Goal: Task Accomplishment & Management: Use online tool/utility

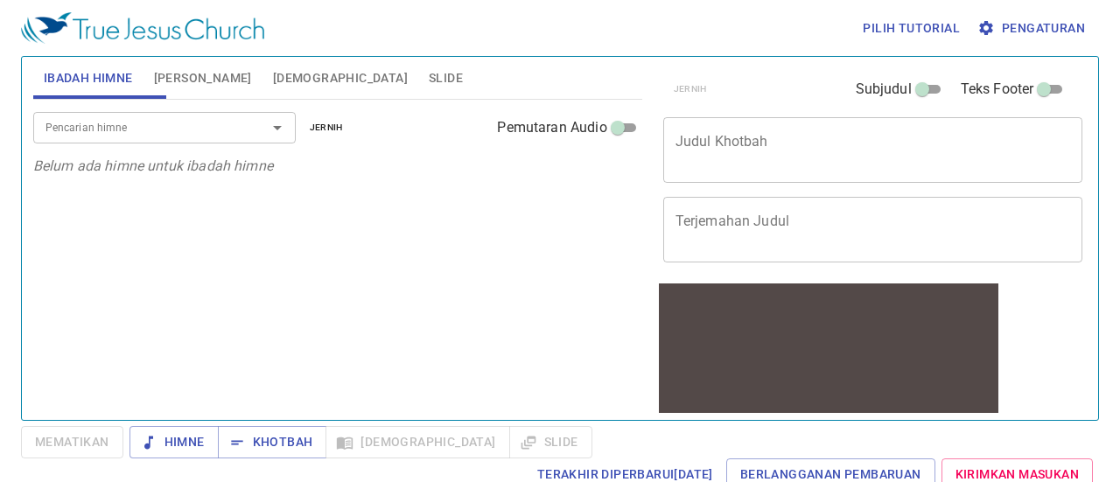
click at [429, 73] on font "Slide" at bounding box center [446, 78] width 34 height 14
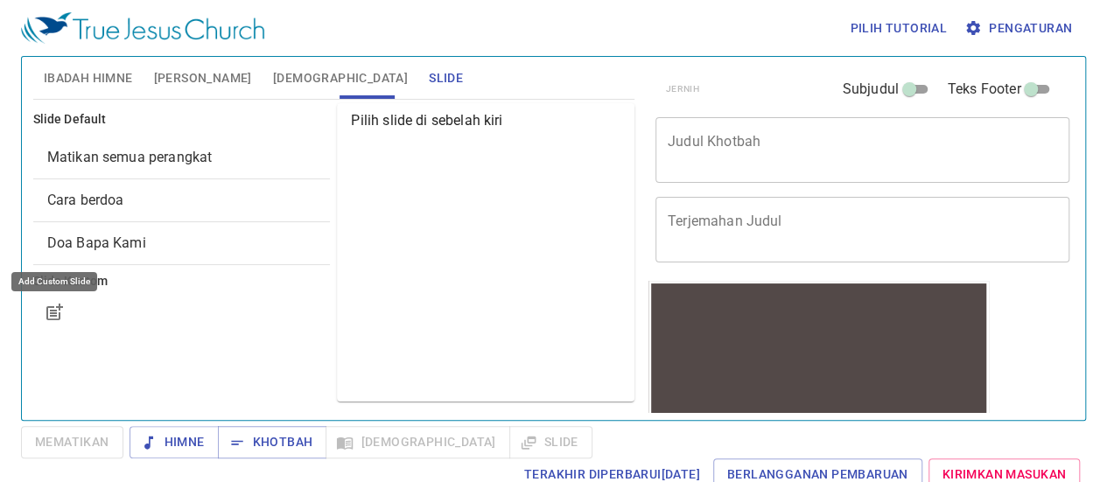
click at [49, 304] on icon "button" at bounding box center [54, 312] width 21 height 21
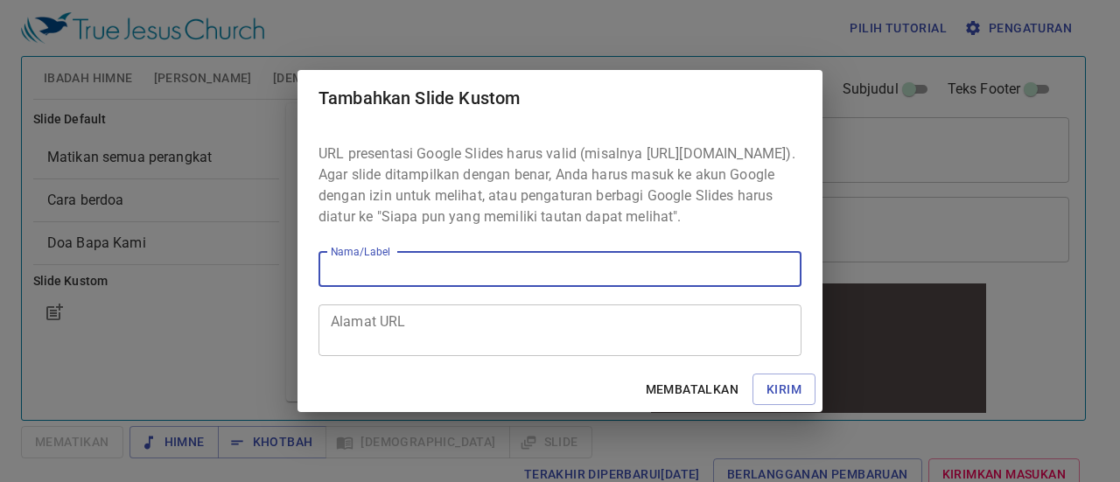
click at [374, 279] on input "Nama/Label" at bounding box center [560, 269] width 483 height 35
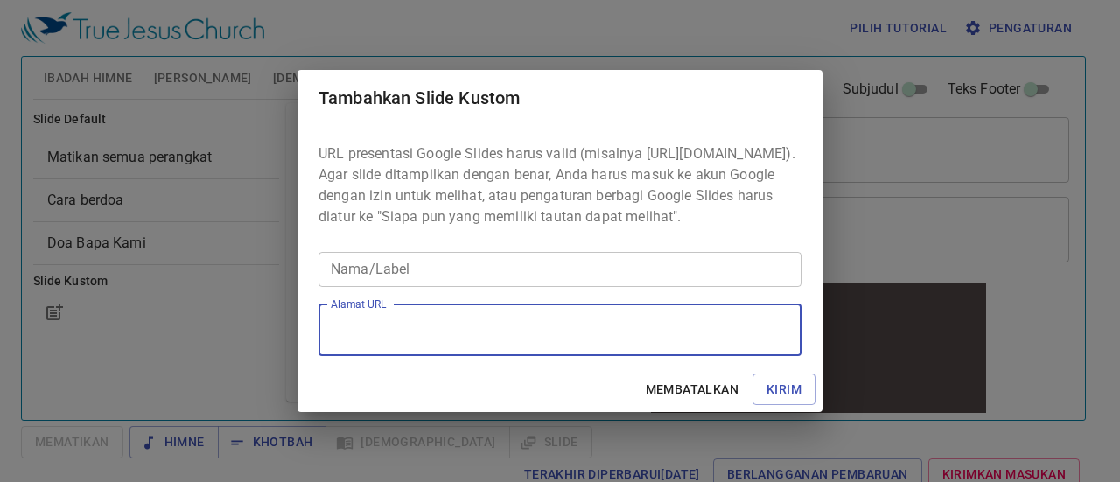
click at [383, 341] on textarea "Alamat URL" at bounding box center [560, 329] width 459 height 33
paste textarea "https://docs.google.com/presentation/d/14rrr0HhfJVo3tO0twHTMqtbLLaTFGfn0/edit?u…"
type textarea "https://docs.google.com/presentation/d/14rrr0HhfJVo3tO0twHTMqtbLLaTFGfn0/edit?u…"
click at [383, 283] on input "Nama/Label" at bounding box center [560, 269] width 483 height 35
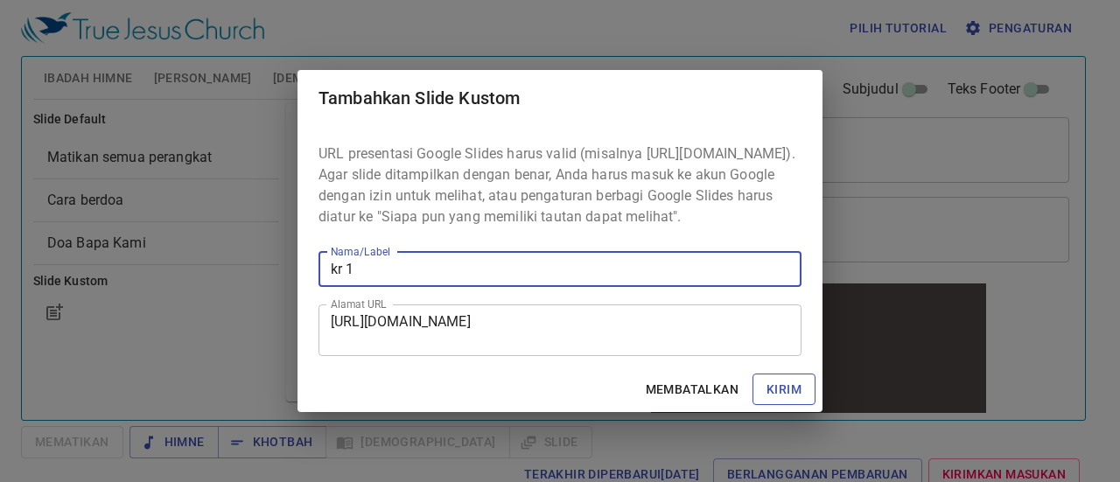
type input "kr 1"
click at [781, 397] on font "Kirim" at bounding box center [784, 390] width 35 height 14
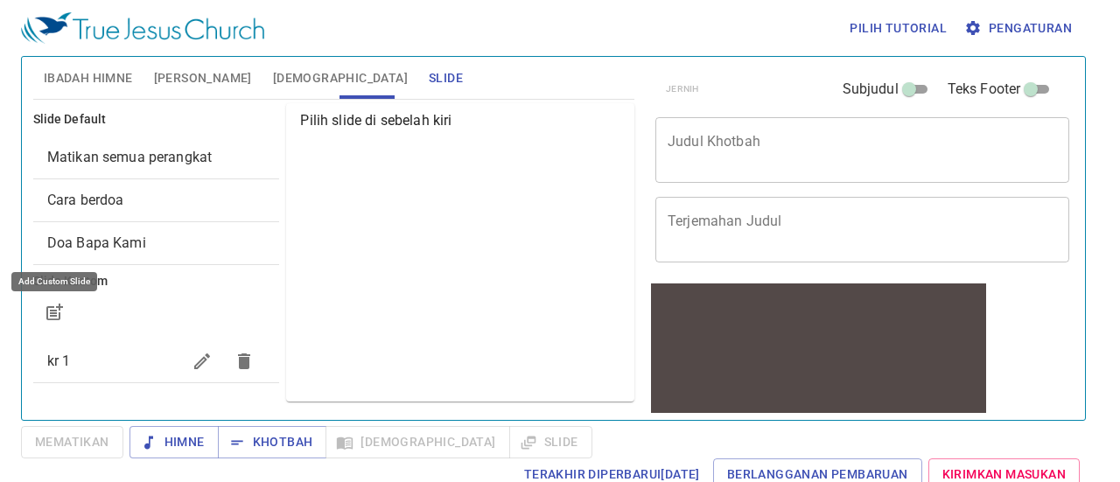
scroll to position [0, 0]
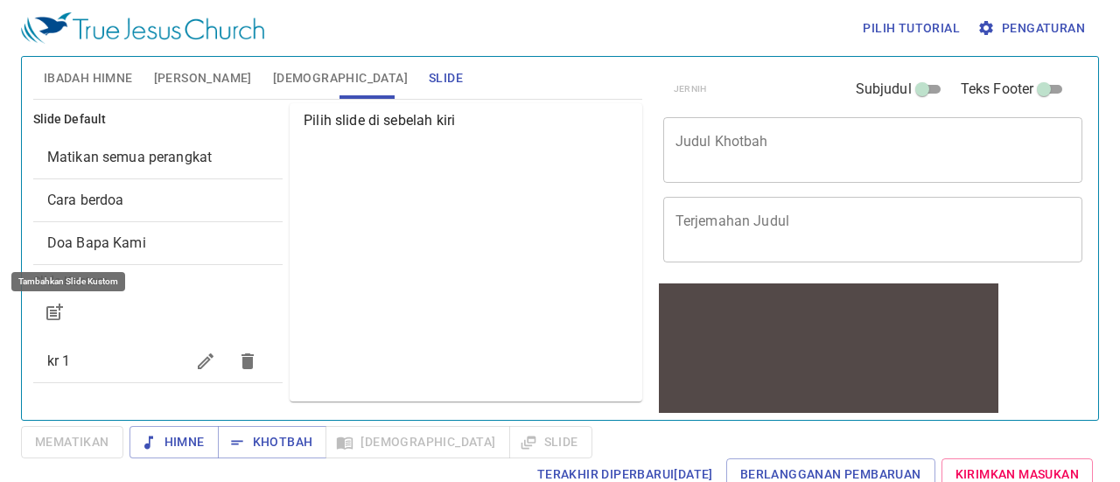
click at [58, 358] on font "kr 1" at bounding box center [59, 361] width 24 height 17
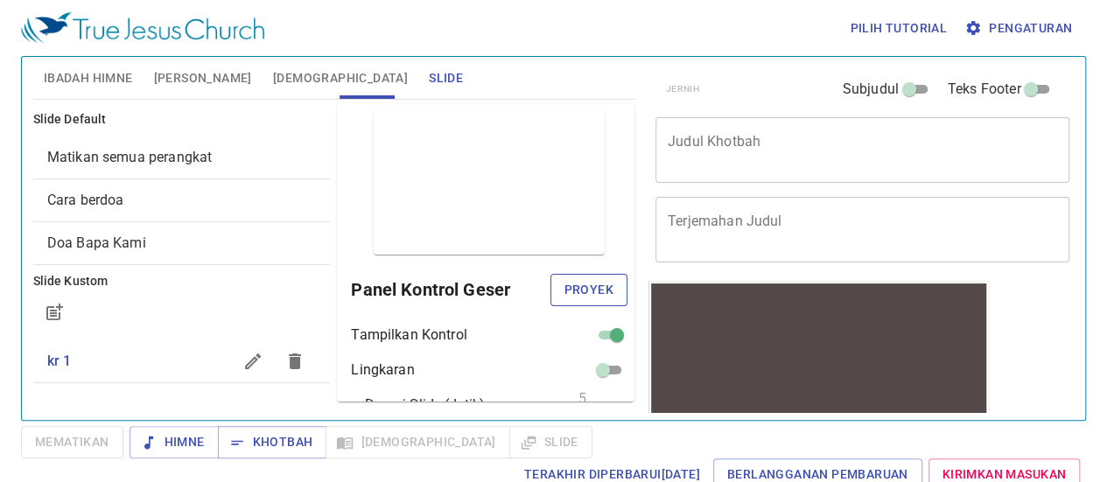
click at [571, 291] on font "Proyek" at bounding box center [589, 290] width 49 height 14
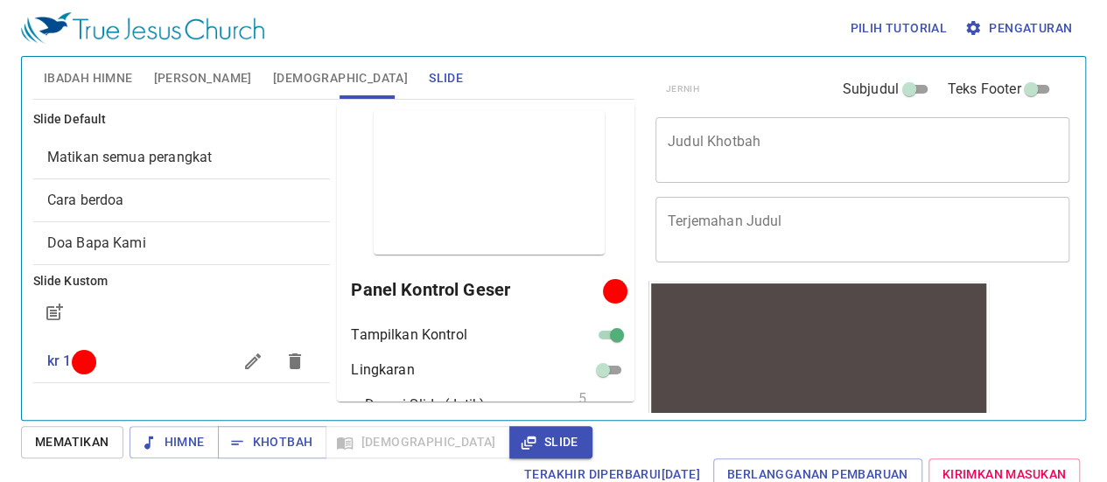
click at [289, 358] on icon "button" at bounding box center [295, 362] width 12 height 16
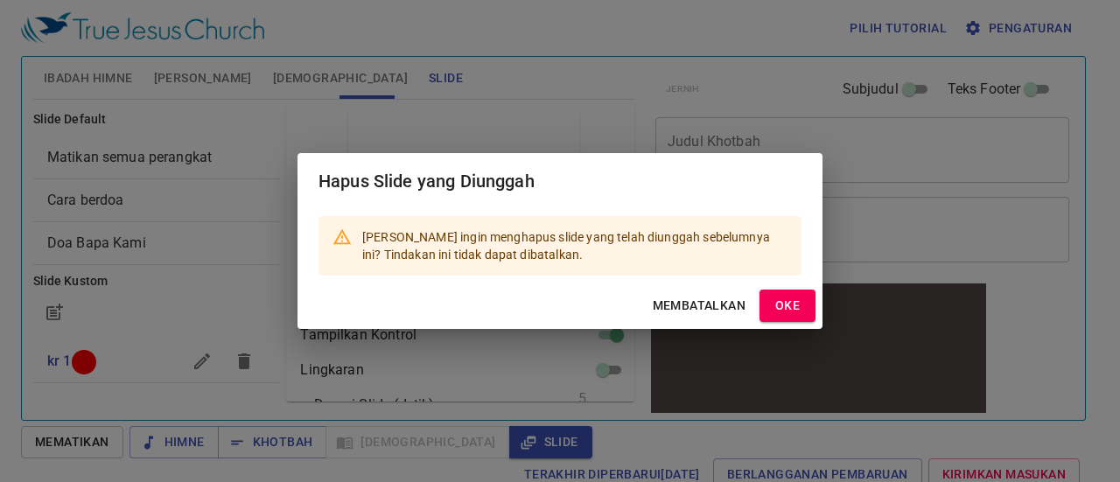
click at [786, 300] on font "OKE" at bounding box center [788, 305] width 25 height 14
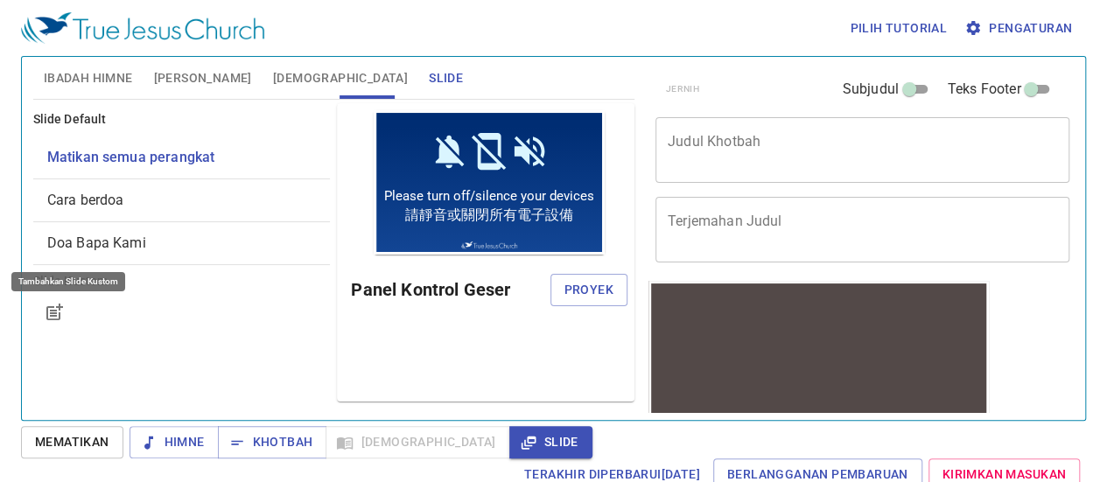
click at [48, 312] on icon "button" at bounding box center [54, 312] width 21 height 21
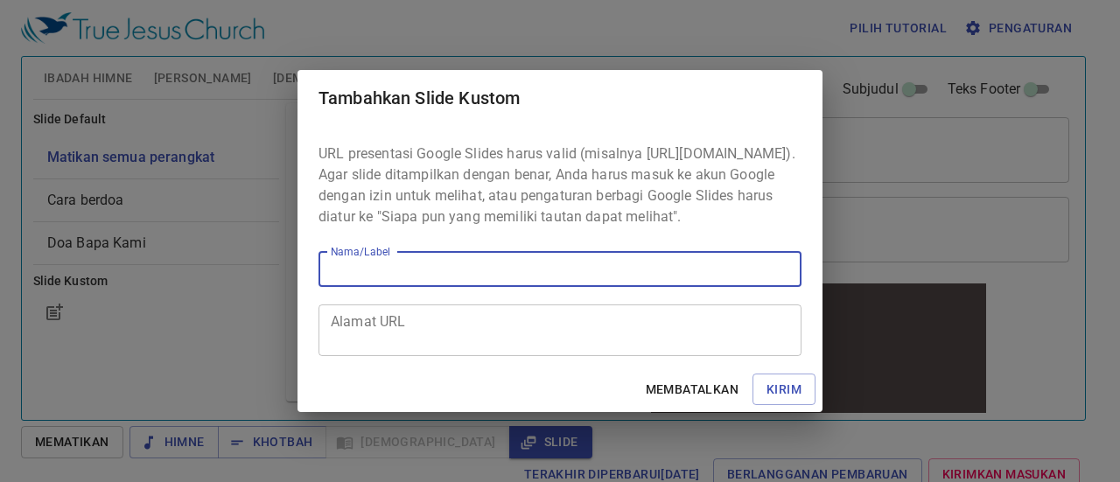
click at [360, 342] on textarea "Alamat URL" at bounding box center [560, 329] width 459 height 33
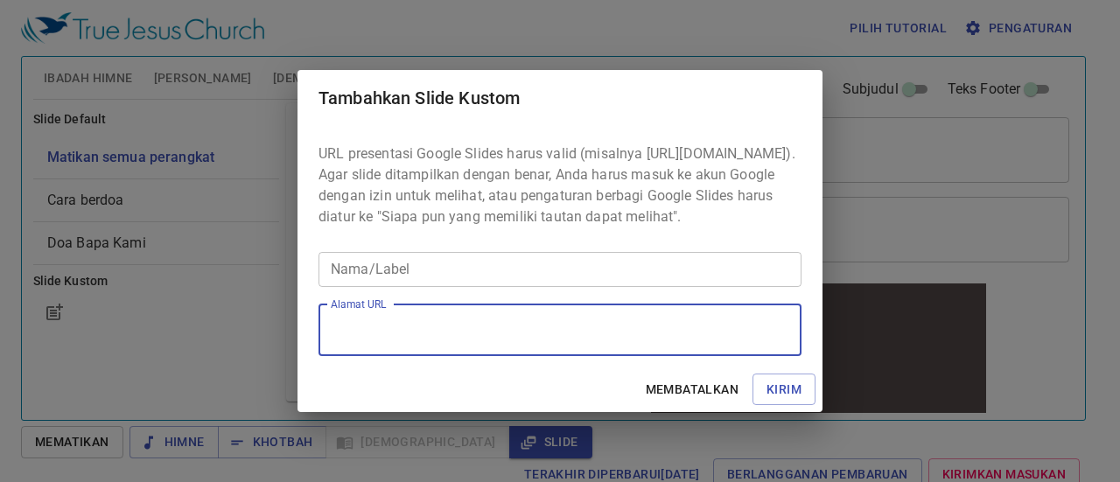
paste textarea "https://docs.google.com/presentation/d/1b0Iwg3jby-eDhqCa79I8RhAY8RhuMnaG/edit?u…"
type textarea "https://docs.google.com/presentation/d/1b0Iwg3jby-eDhqCa79I8RhAY8RhuMnaG/edit?u…"
click at [382, 287] on input "Nama/Label" at bounding box center [560, 269] width 483 height 35
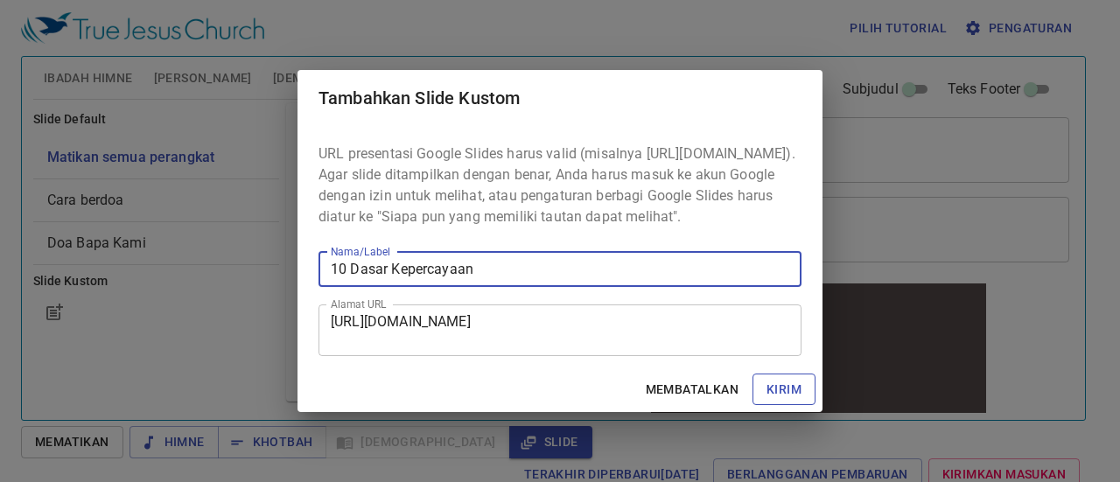
type input "10 Dasar Kepercayaan"
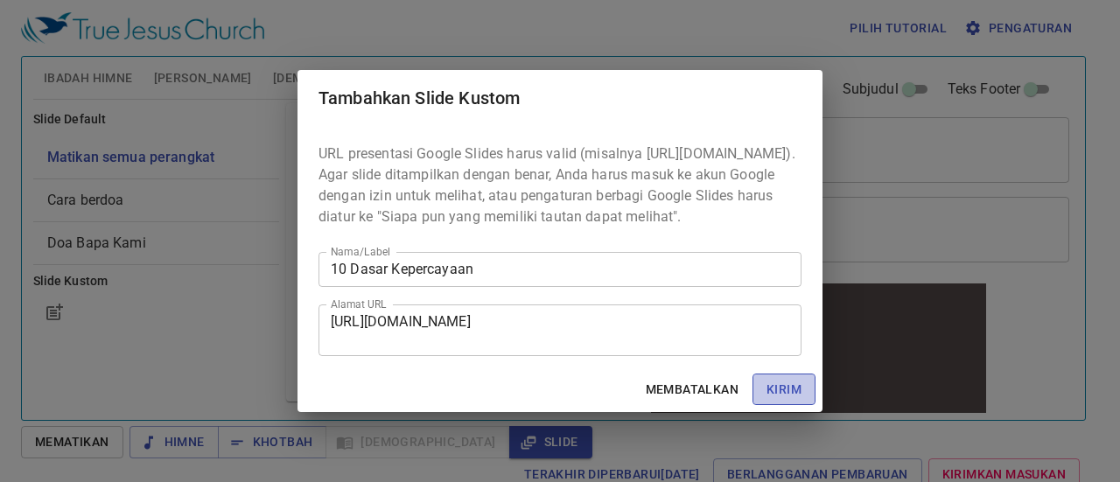
click at [787, 393] on font "Kirim" at bounding box center [784, 390] width 35 height 14
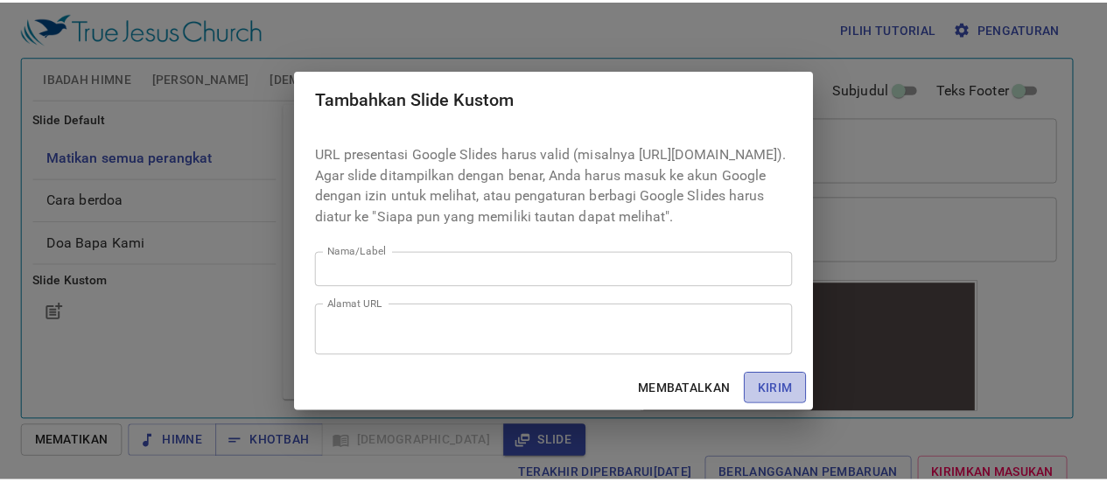
scroll to position [0, 0]
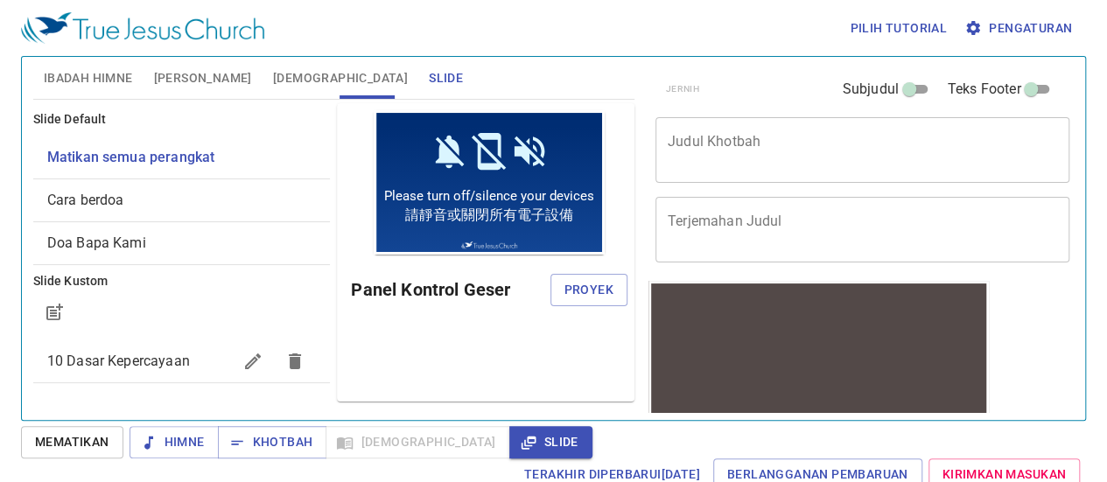
click at [84, 369] on font "10 Dasar Kepercayaan" at bounding box center [118, 361] width 143 height 17
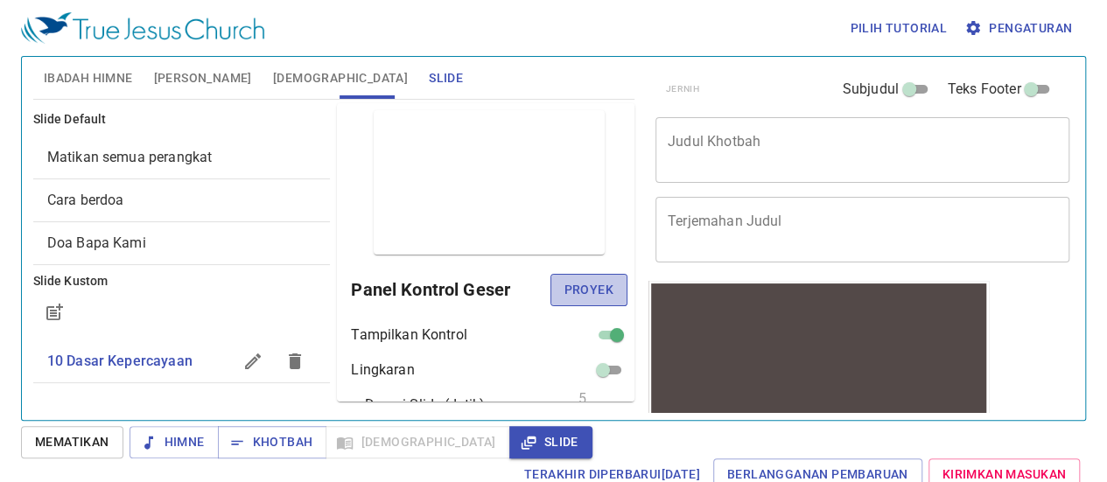
click at [577, 294] on font "Proyek" at bounding box center [589, 290] width 49 height 14
click at [609, 298] on div at bounding box center [615, 291] width 12 height 12
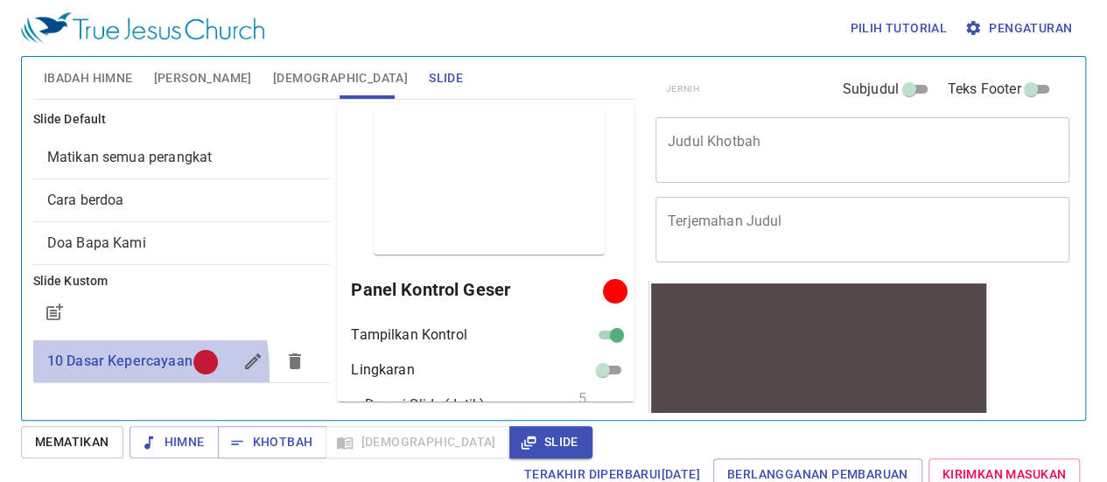
click at [77, 355] on span "10 Dasar Kepercayaan" at bounding box center [140, 361] width 186 height 21
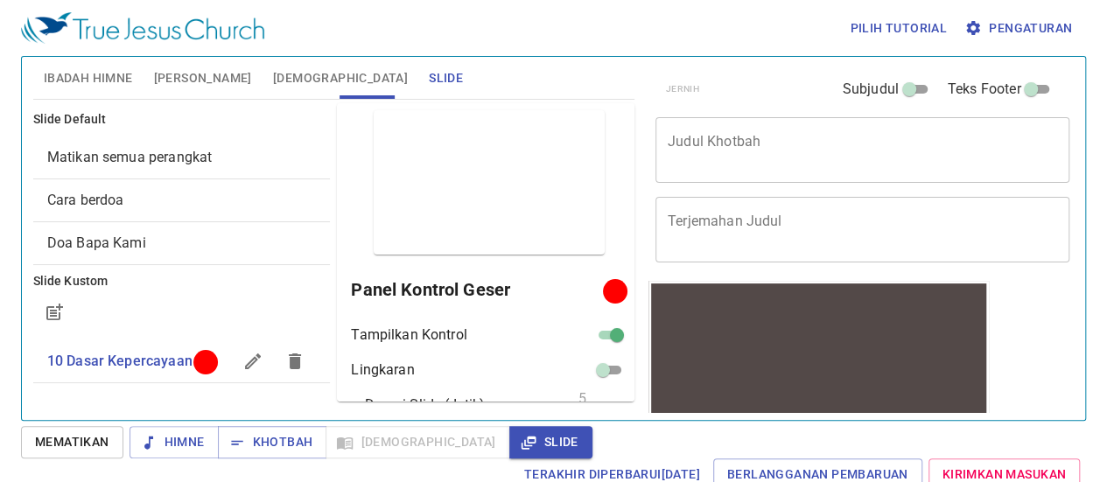
click at [199, 365] on div at bounding box center [205, 361] width 13 height 13
click at [608, 295] on div at bounding box center [614, 290] width 13 height 13
click at [387, 292] on font "Panel Kontrol Geser" at bounding box center [430, 289] width 159 height 21
click at [389, 330] on font "Tampilkan Kontrol" at bounding box center [409, 334] width 116 height 17
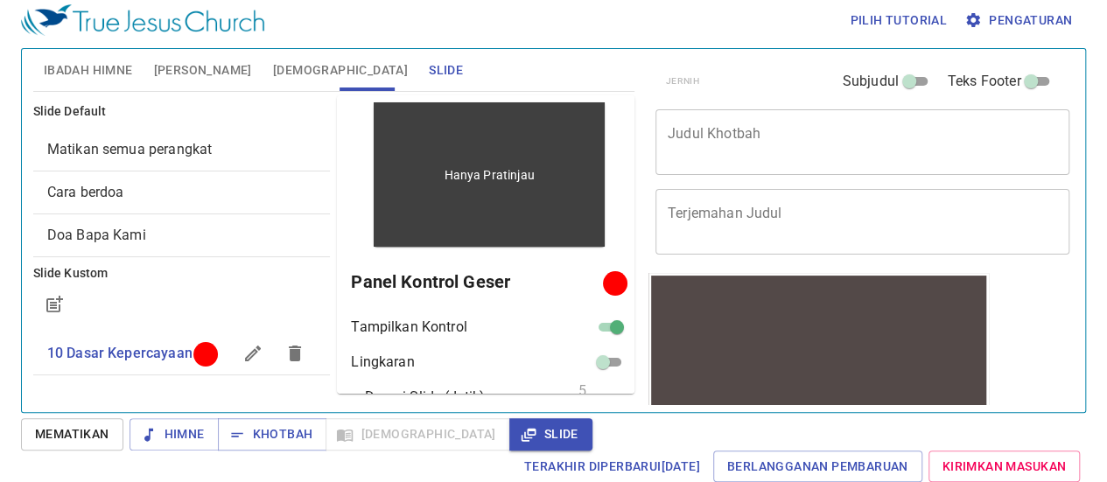
click at [438, 195] on div "Hanya Pratinjau" at bounding box center [489, 174] width 231 height 144
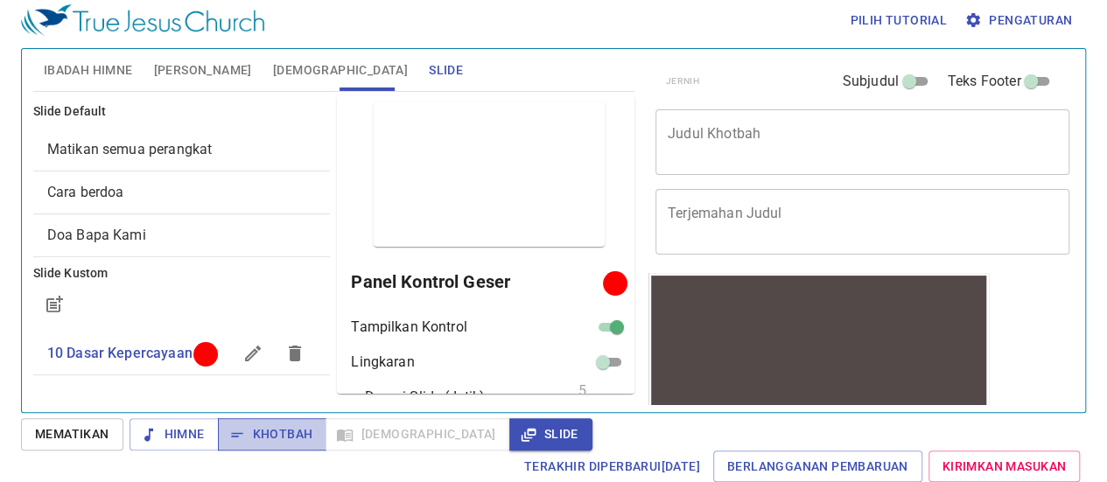
click at [256, 437] on font "Khotbah" at bounding box center [283, 434] width 60 height 14
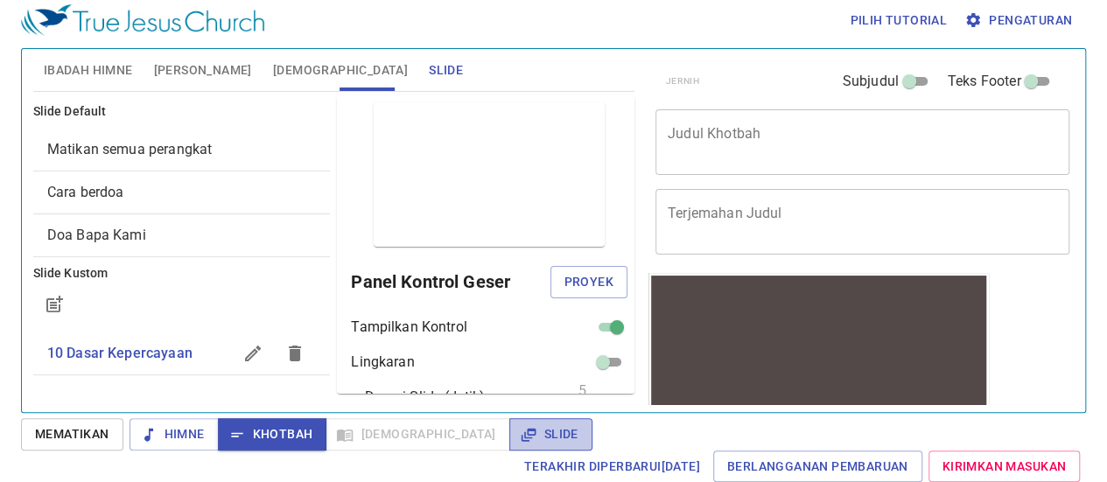
click at [523, 435] on span "Slide" at bounding box center [550, 435] width 55 height 22
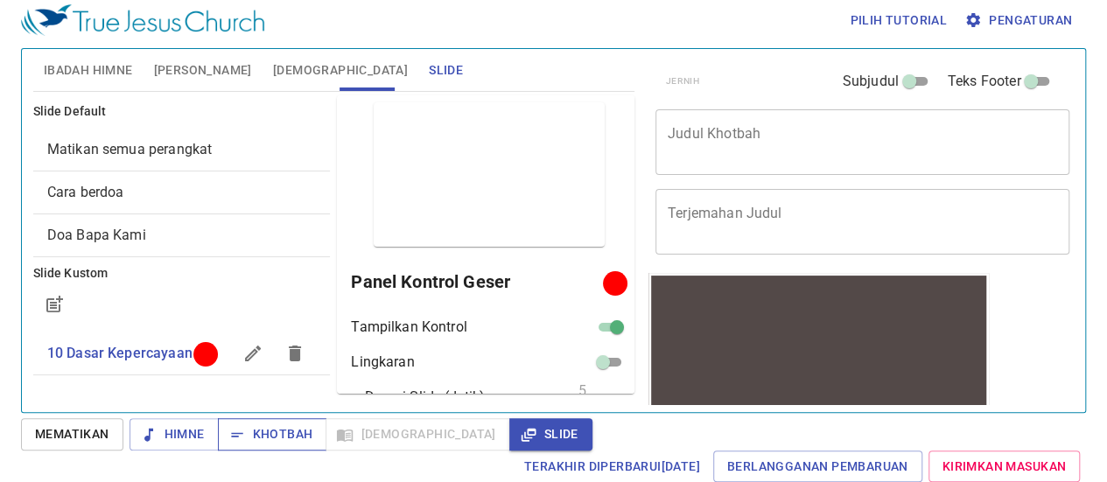
click at [280, 428] on font "Khotbah" at bounding box center [283, 434] width 60 height 14
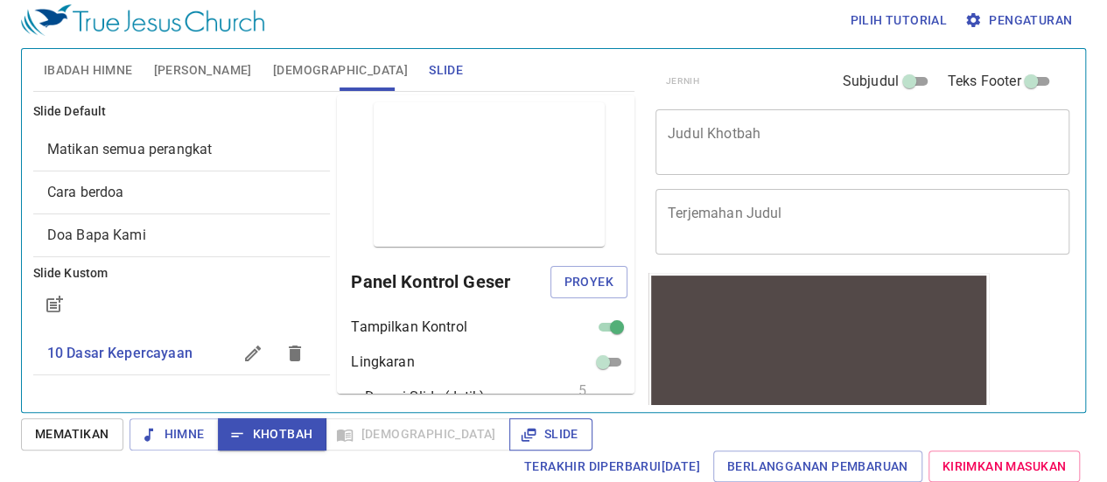
click at [521, 432] on icon "button" at bounding box center [528, 434] width 15 height 13
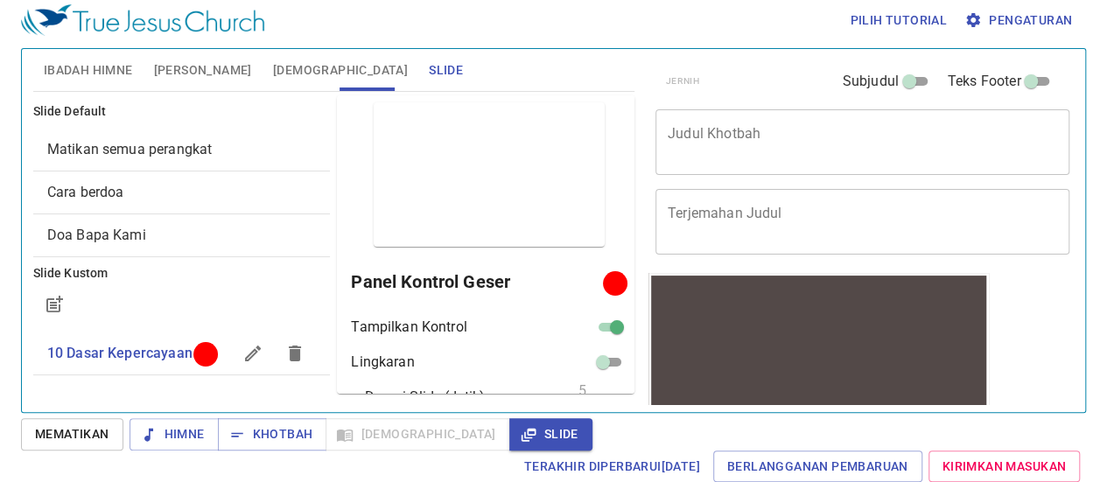
click at [504, 279] on h6 "Panel Kontrol Geser" at bounding box center [480, 282] width 258 height 28
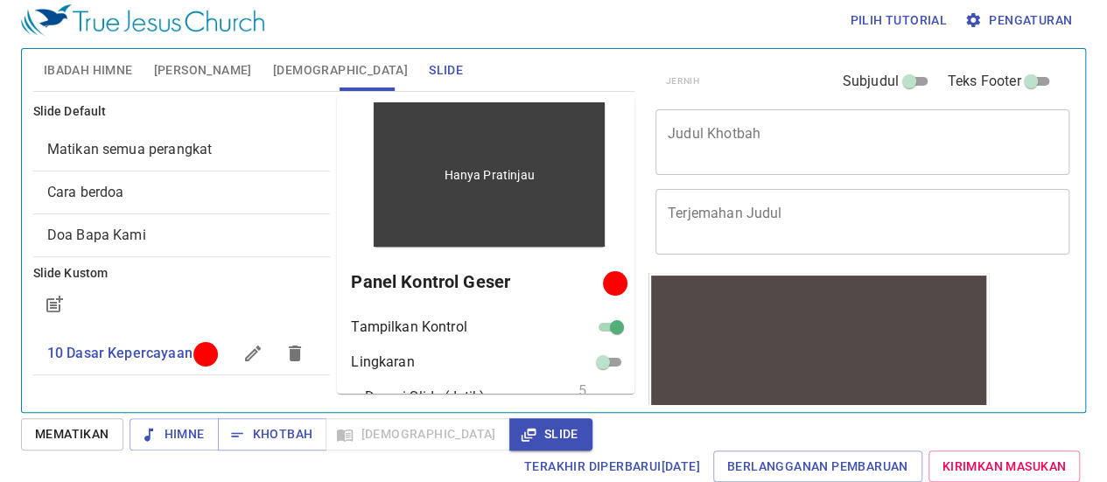
click at [474, 209] on div "Hanya Pratinjau" at bounding box center [489, 174] width 231 height 144
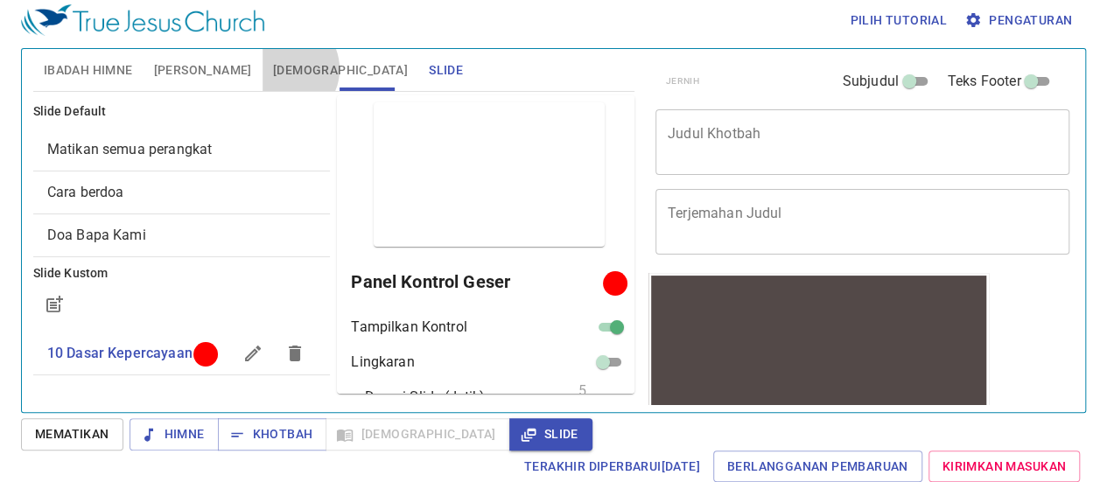
click at [289, 68] on font "Alkitab" at bounding box center [340, 70] width 135 height 14
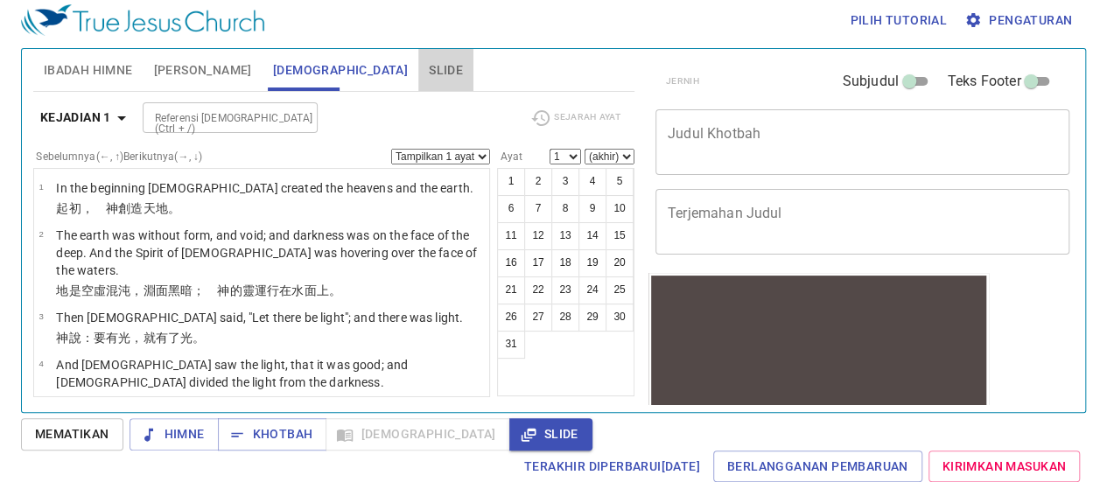
click at [429, 64] on font "Slide" at bounding box center [446, 70] width 34 height 14
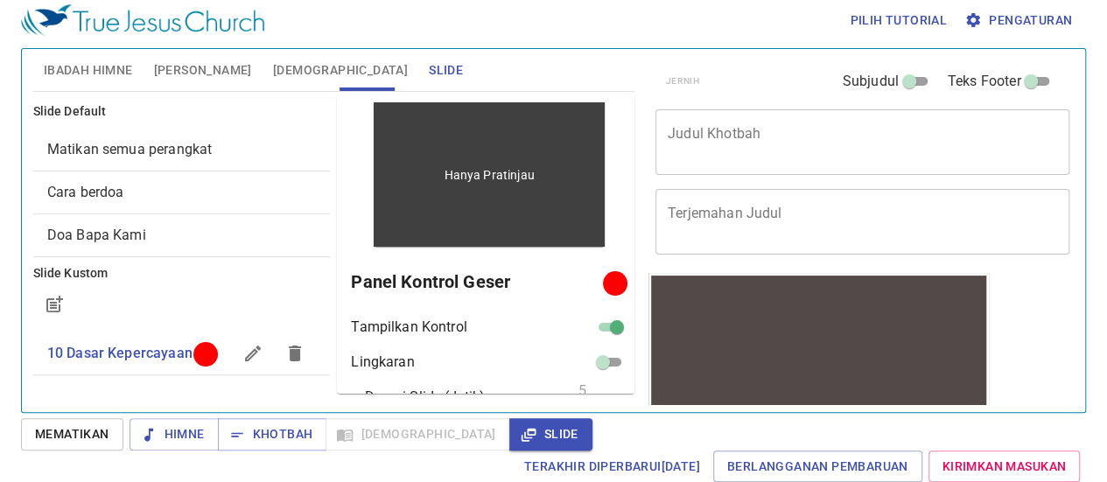
click at [476, 206] on div "Hanya Pratinjau" at bounding box center [489, 174] width 231 height 144
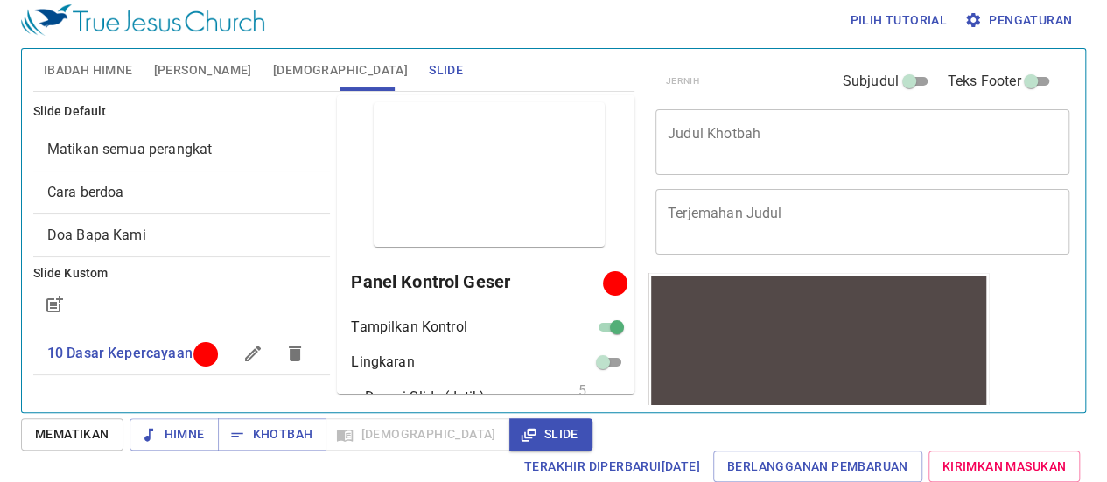
click at [609, 281] on div at bounding box center [615, 283] width 12 height 12
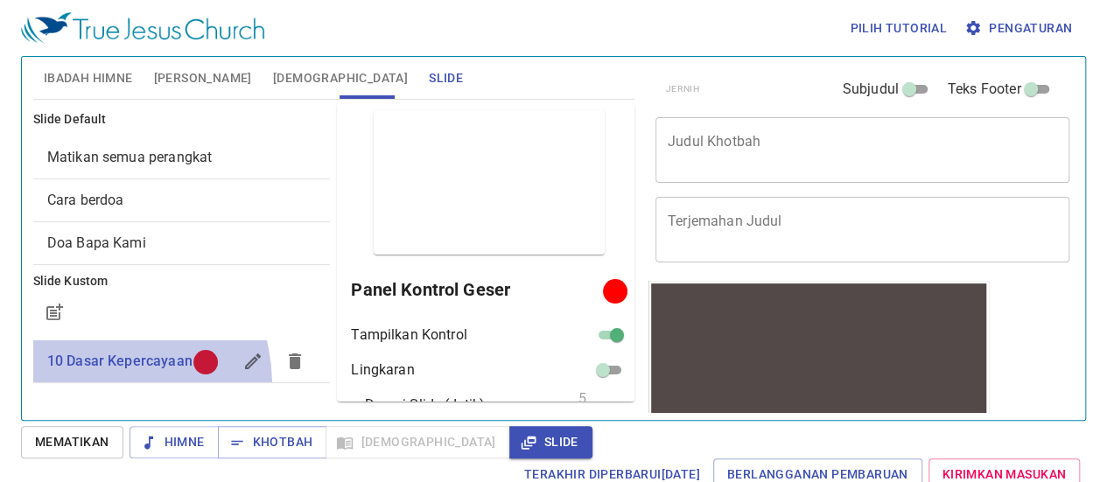
click at [82, 369] on font "10 Dasar Kepercayaan" at bounding box center [119, 361] width 145 height 17
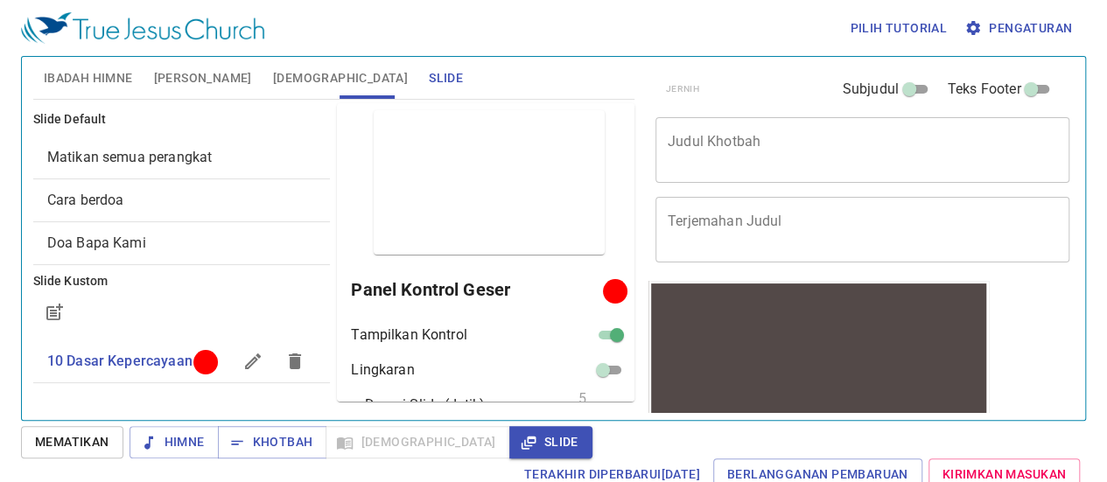
click at [82, 369] on font "10 Dasar Kepercayaan" at bounding box center [119, 361] width 145 height 17
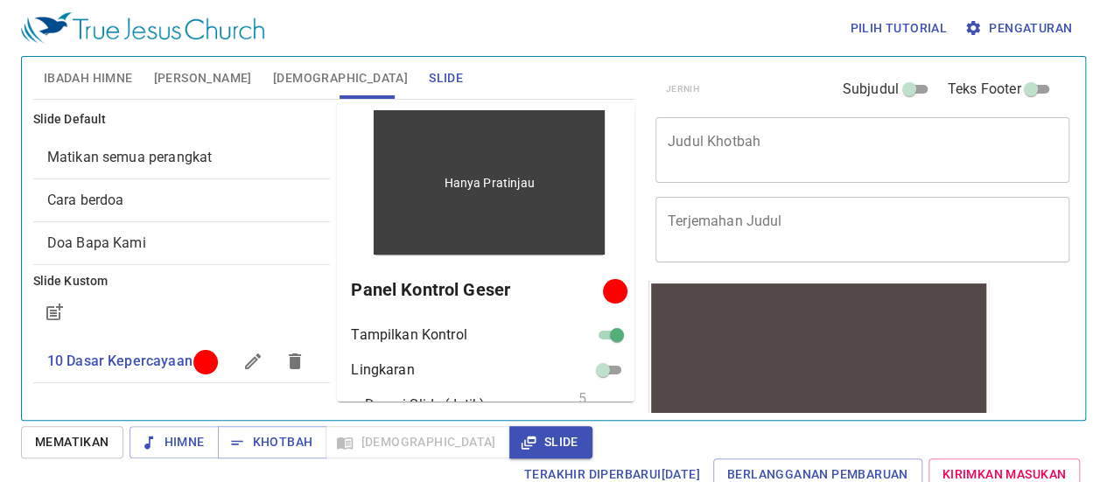
click at [412, 208] on div "Hanya Pratinjau" at bounding box center [489, 182] width 231 height 144
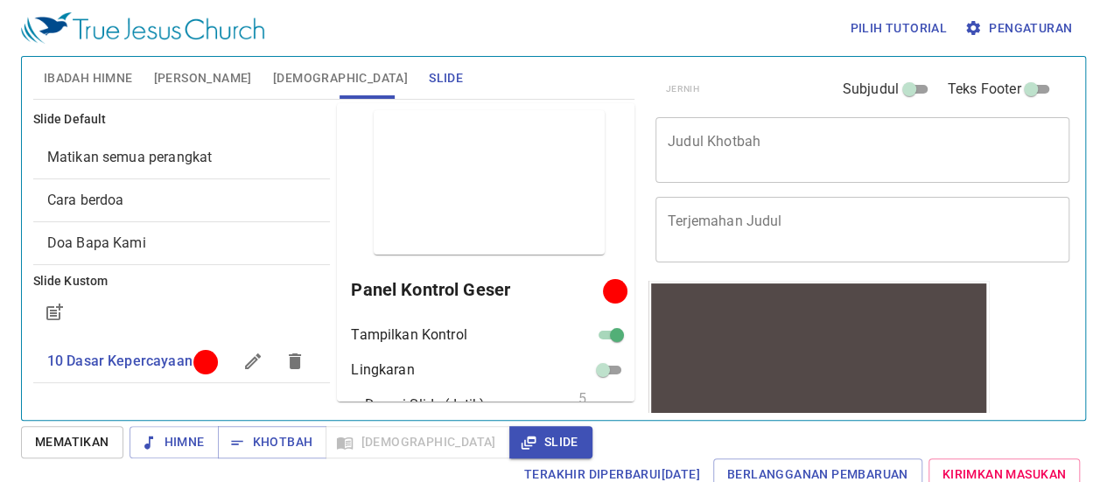
scroll to position [8, 0]
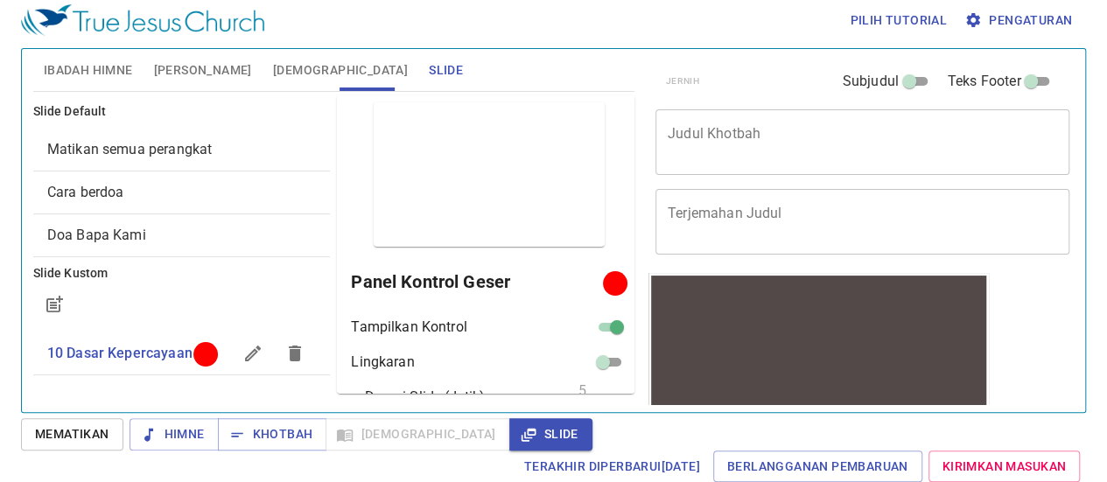
click at [609, 282] on div at bounding box center [615, 283] width 12 height 12
click at [1033, 472] on font "Kirimkan Masukan" at bounding box center [1004, 467] width 123 height 14
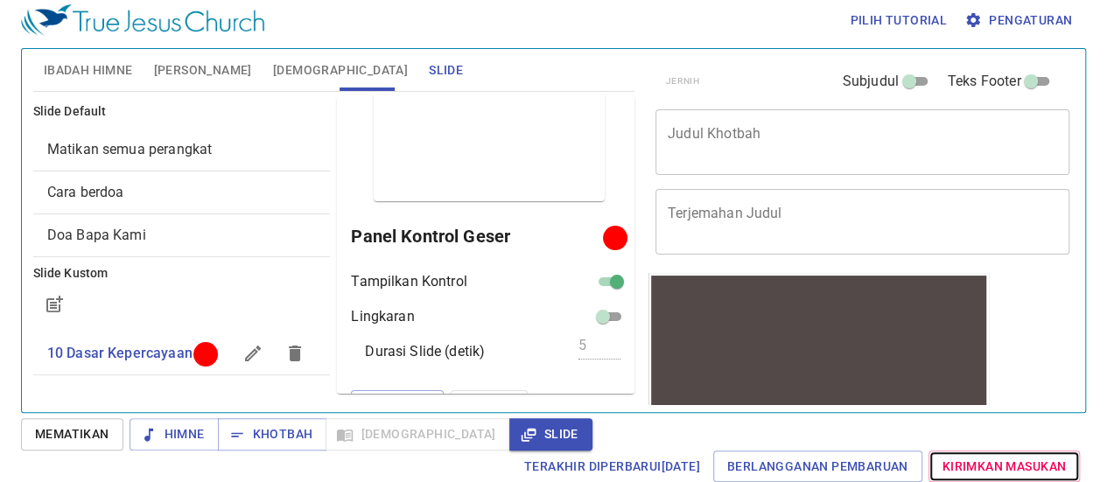
scroll to position [70, 0]
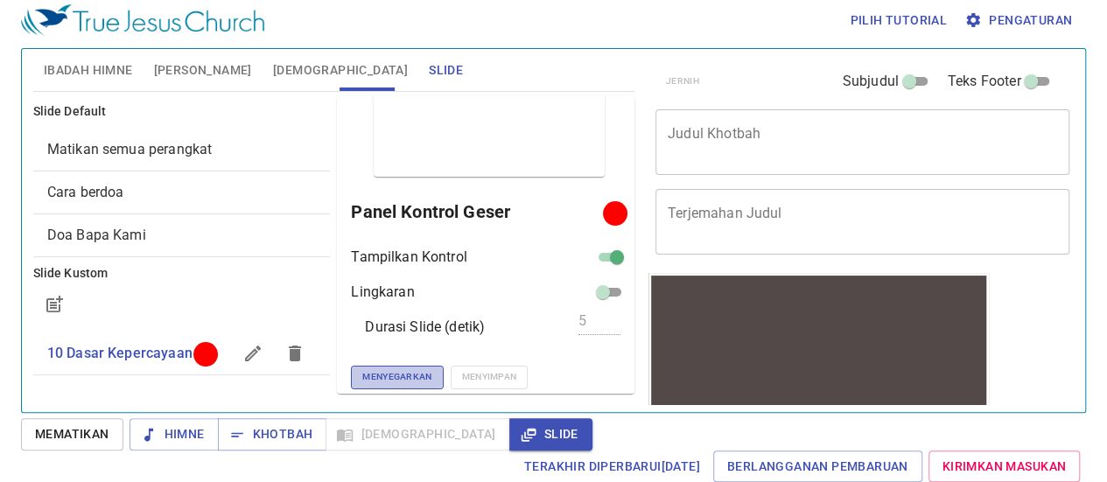
click at [369, 379] on font "Menyegarkan" at bounding box center [396, 376] width 69 height 11
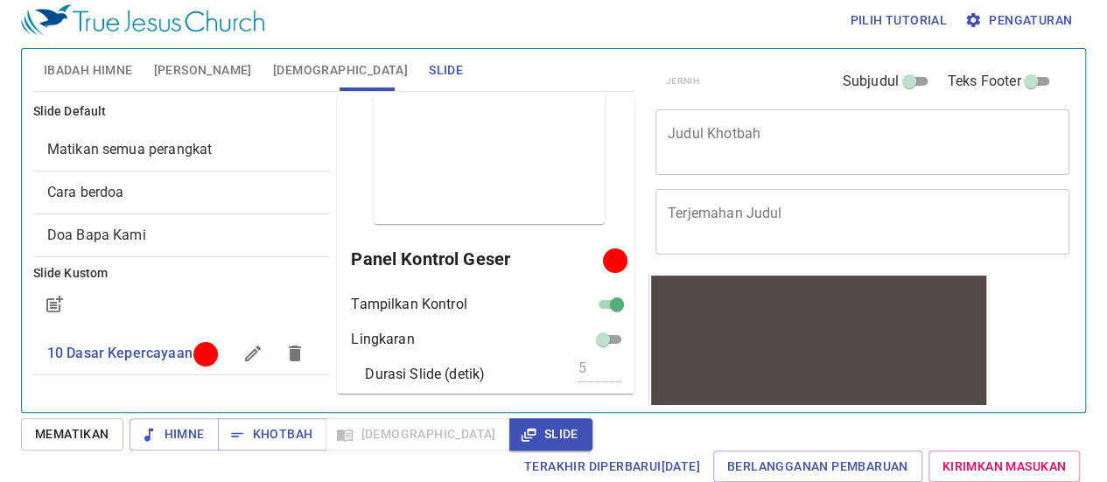
scroll to position [0, 0]
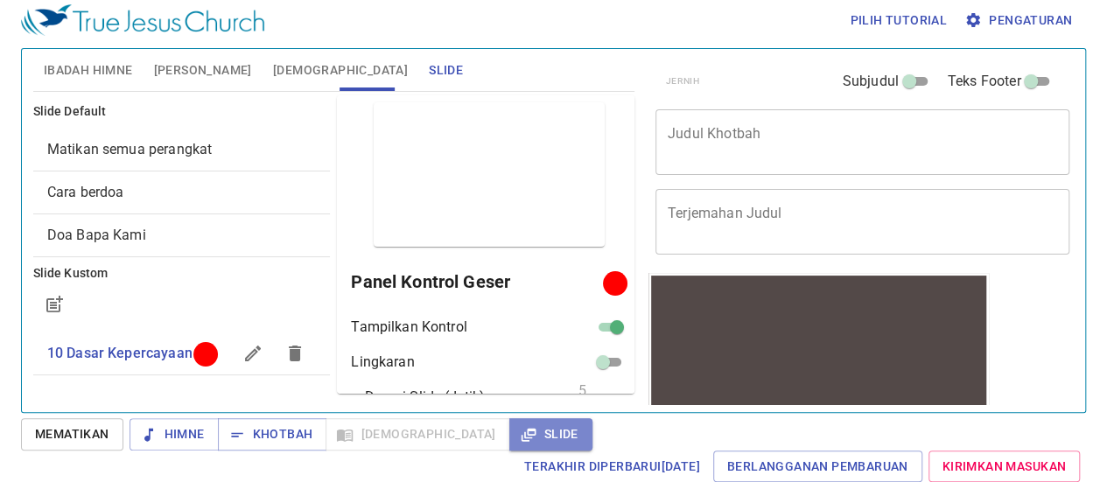
click at [544, 433] on font "Slide" at bounding box center [561, 434] width 34 height 14
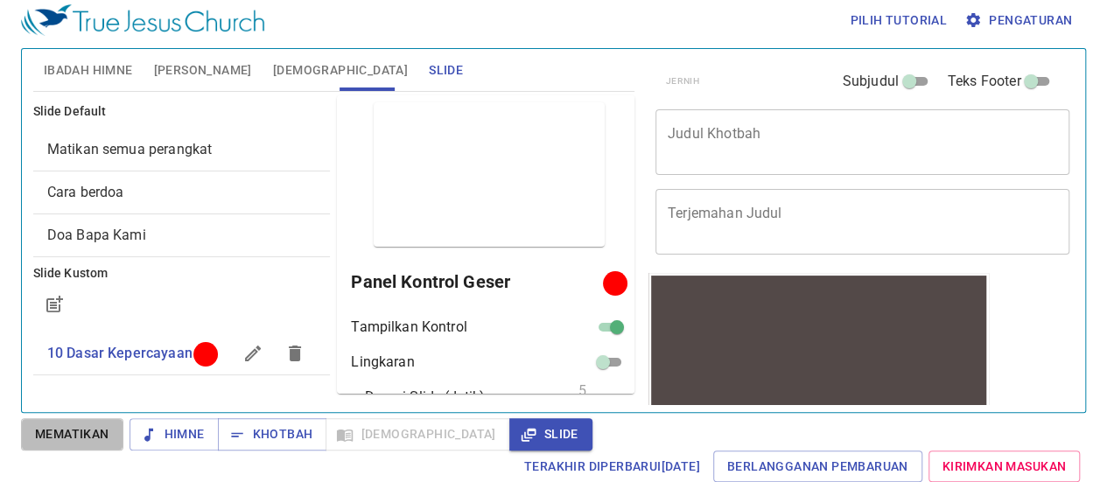
click at [84, 427] on font "Mematikan" at bounding box center [72, 434] width 74 height 14
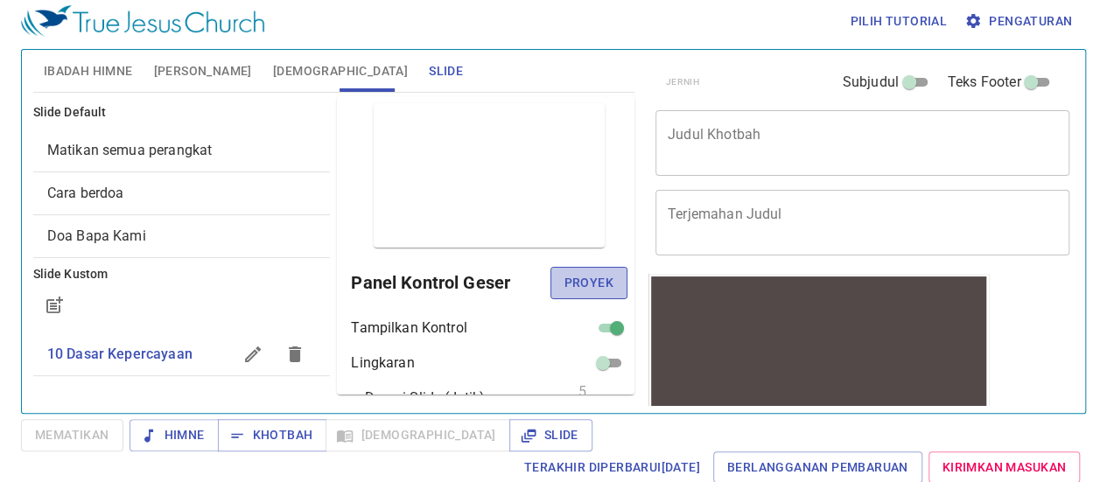
click at [582, 295] on button "Proyek" at bounding box center [589, 283] width 77 height 32
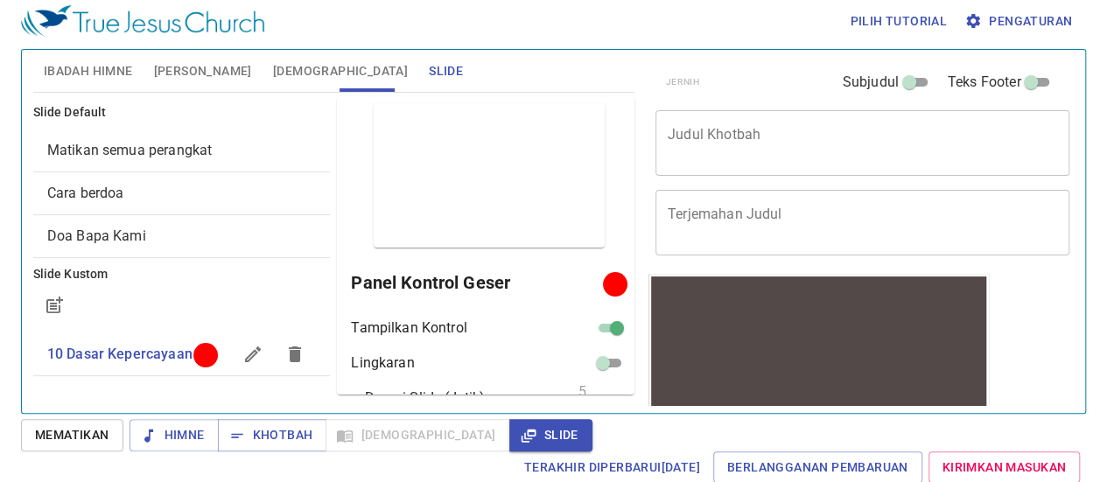
click at [51, 445] on font "Mematikan" at bounding box center [72, 436] width 74 height 22
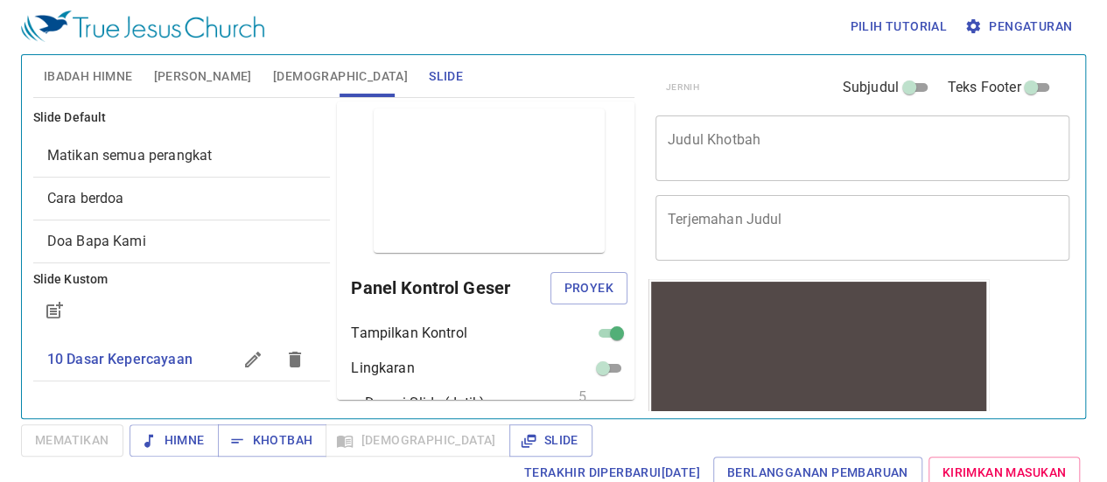
scroll to position [0, 0]
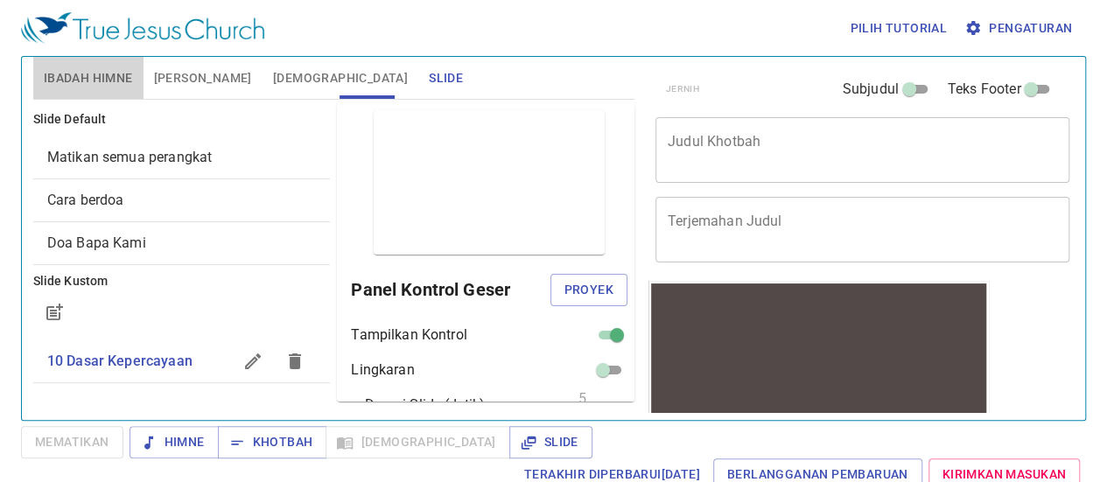
click at [74, 69] on font "Ibadah Himne" at bounding box center [88, 78] width 89 height 22
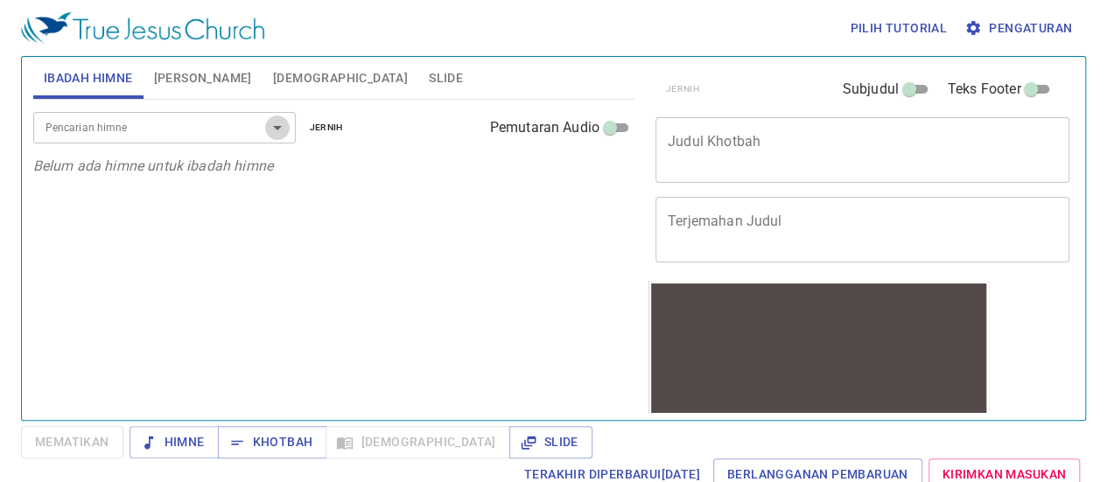
click at [282, 130] on icon "Membuka" at bounding box center [277, 127] width 21 height 21
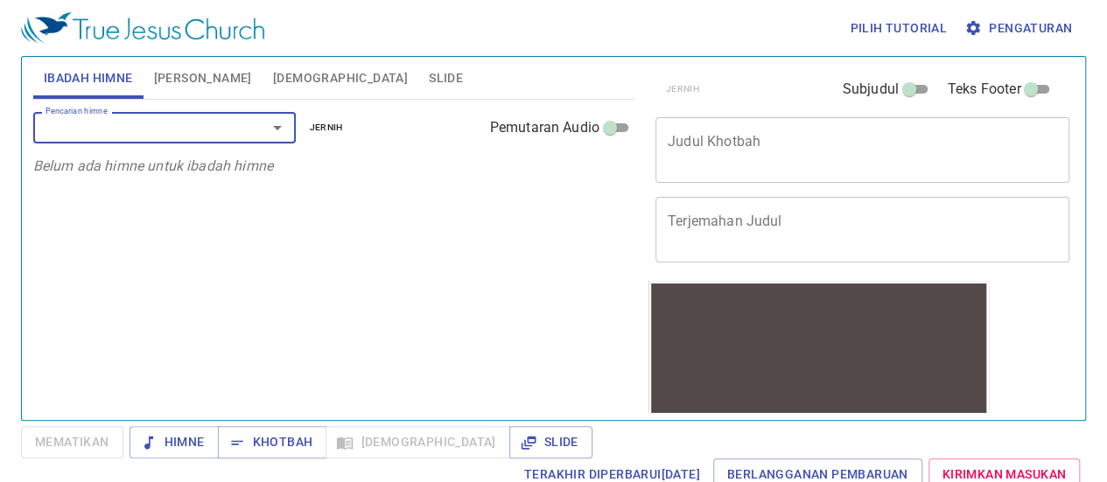
click at [221, 129] on input "Pencarian himne" at bounding box center [139, 127] width 200 height 20
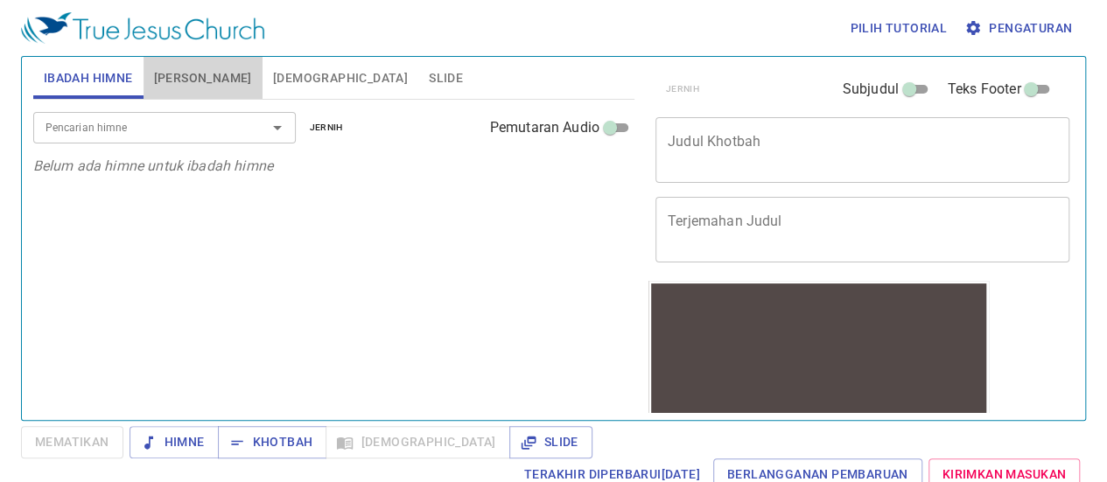
click at [201, 78] on font "Himne Khotbah" at bounding box center [203, 78] width 98 height 14
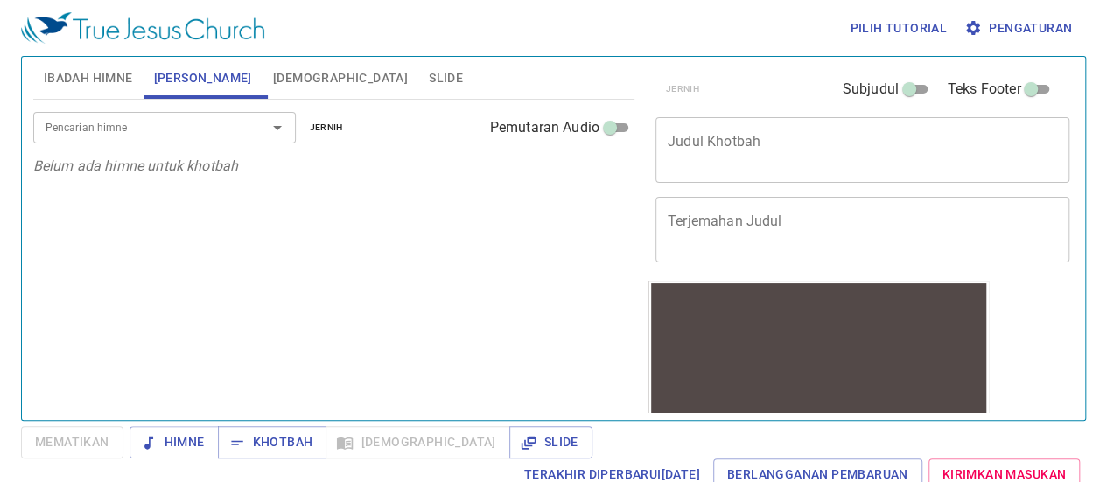
click at [88, 74] on font "Ibadah Himne" at bounding box center [88, 78] width 89 height 14
click at [783, 146] on textarea "Judul Khotbah" at bounding box center [863, 149] width 390 height 33
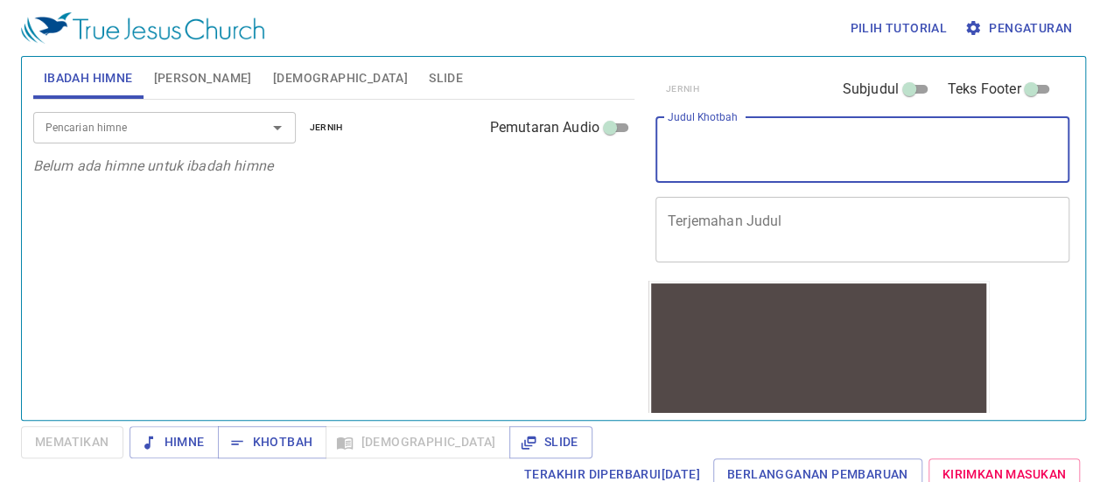
click at [908, 88] on input "Subjudul" at bounding box center [909, 92] width 63 height 21
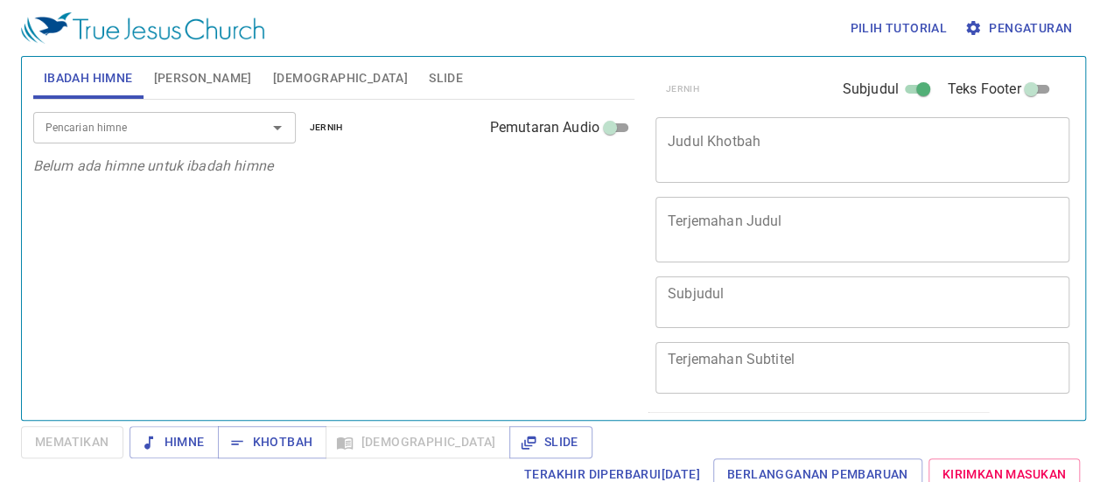
click at [908, 88] on input "Subjudul" at bounding box center [923, 92] width 63 height 21
checkbox input "false"
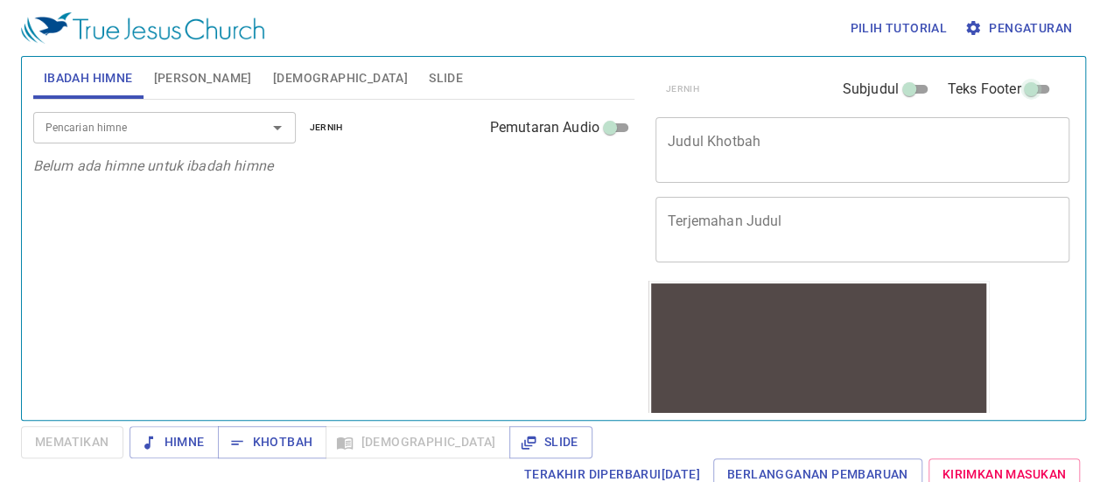
click at [1027, 89] on input "Teks Footer" at bounding box center [1031, 92] width 63 height 21
checkbox input "true"
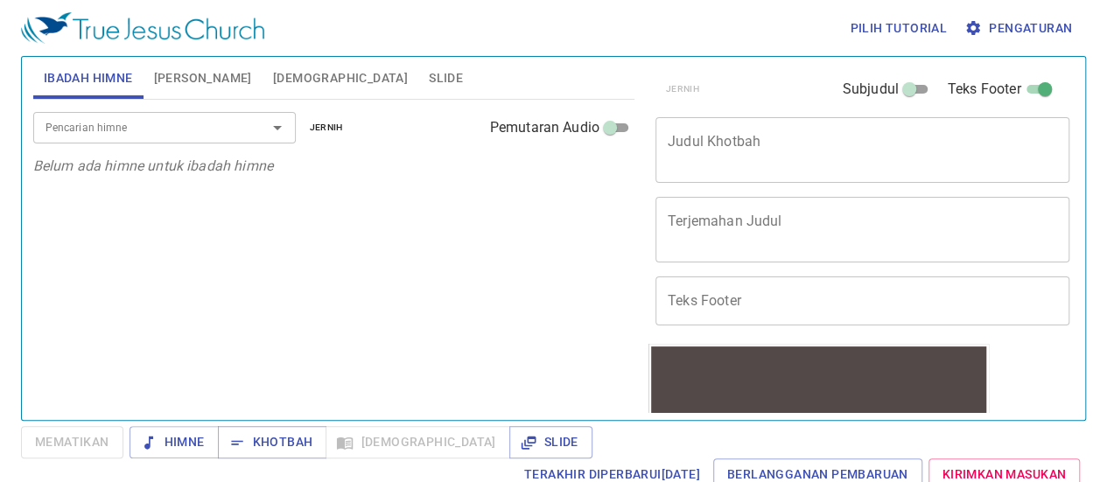
click at [756, 305] on input "Teks Footer" at bounding box center [863, 301] width 414 height 49
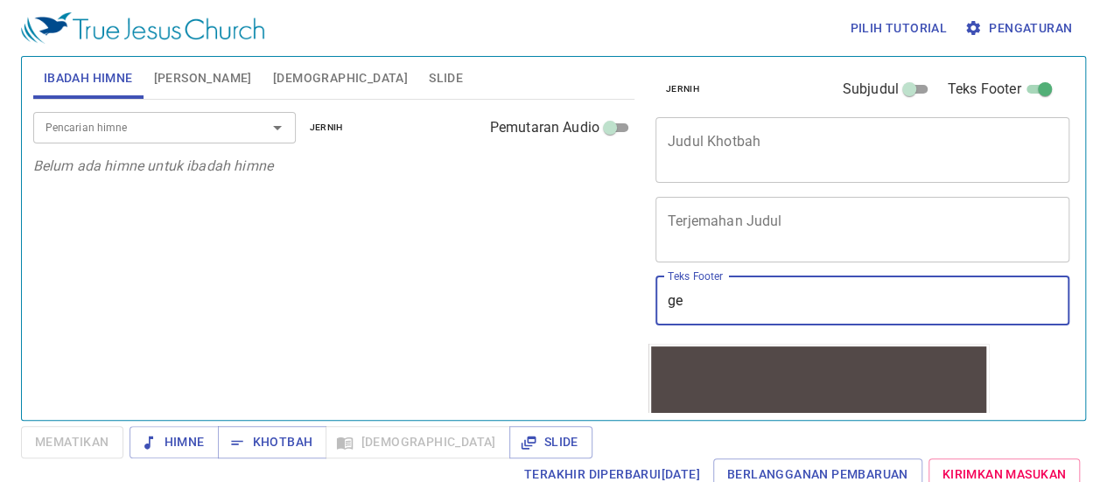
type input "g"
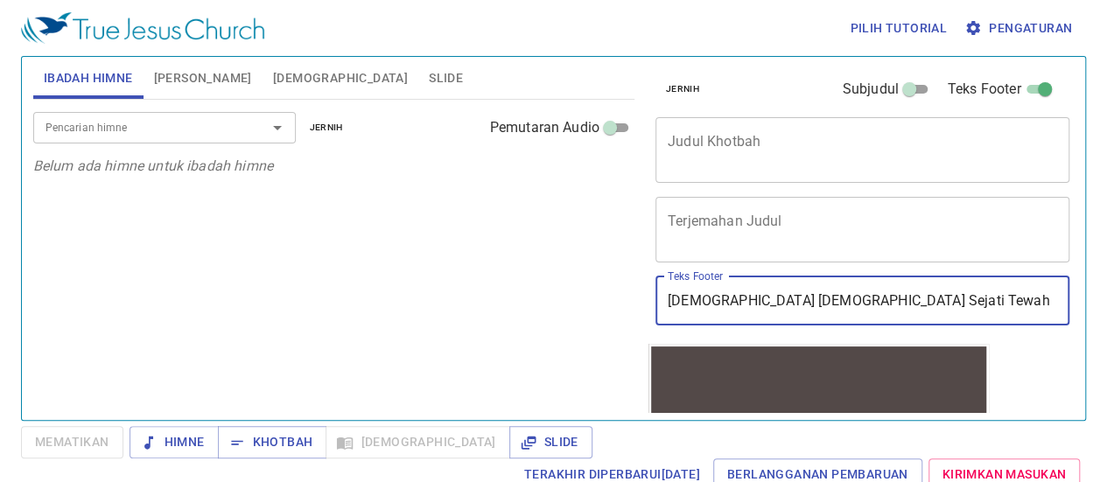
type input "[DEMOGRAPHIC_DATA] [DEMOGRAPHIC_DATA] Sejati Tewah"
click at [460, 341] on div "Pencarian himne Pencarian himne jernih Pemutaran Audio Belum ada himne untuk ib…" at bounding box center [333, 252] width 601 height 305
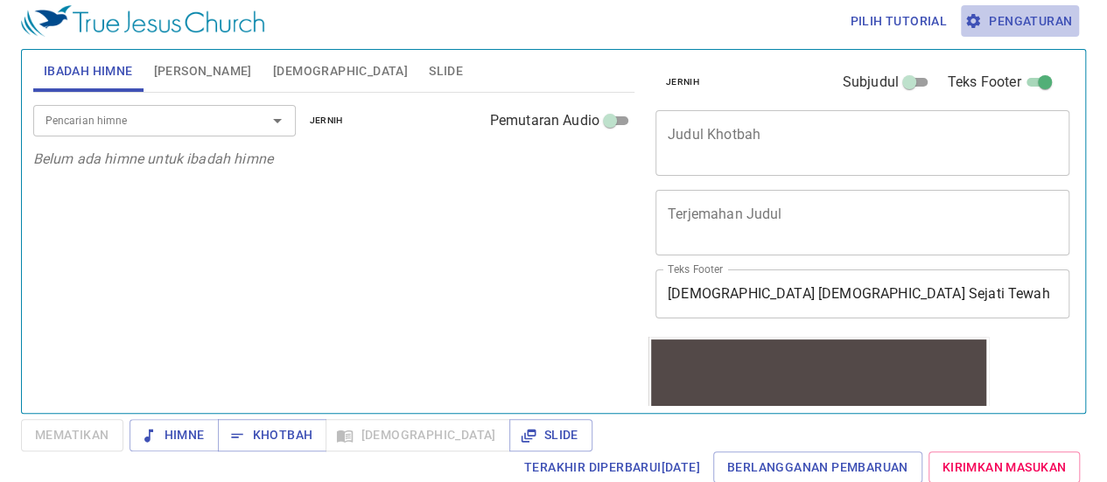
click at [1021, 25] on font "Pengaturan" at bounding box center [1030, 21] width 83 height 14
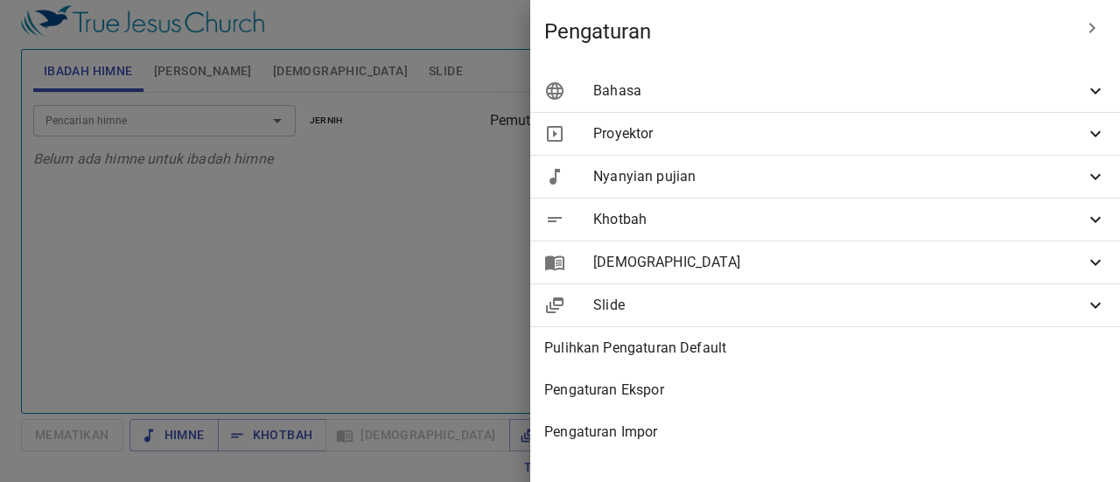
click at [664, 394] on font "Pengaturan Ekspor" at bounding box center [604, 390] width 120 height 17
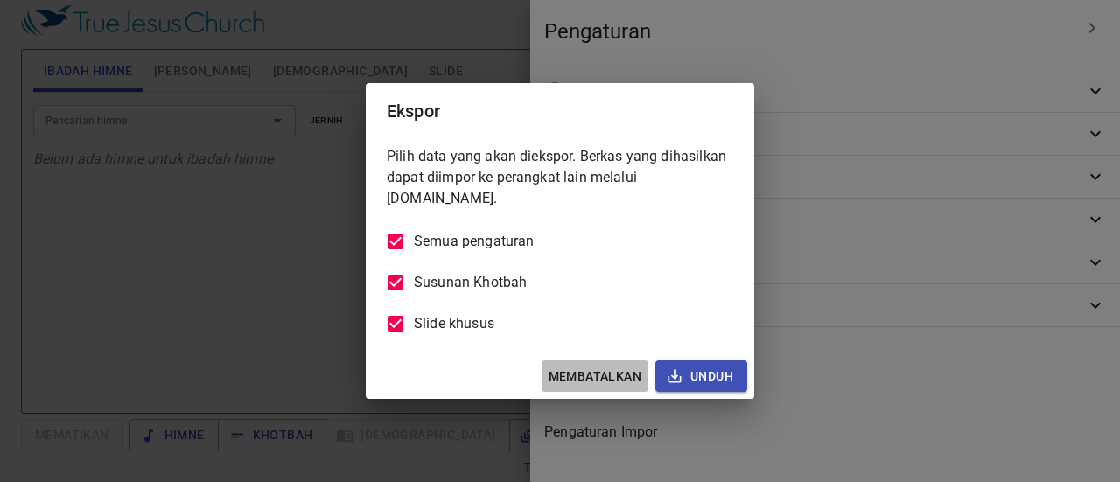
click at [600, 376] on font "Membatalkan" at bounding box center [595, 376] width 93 height 14
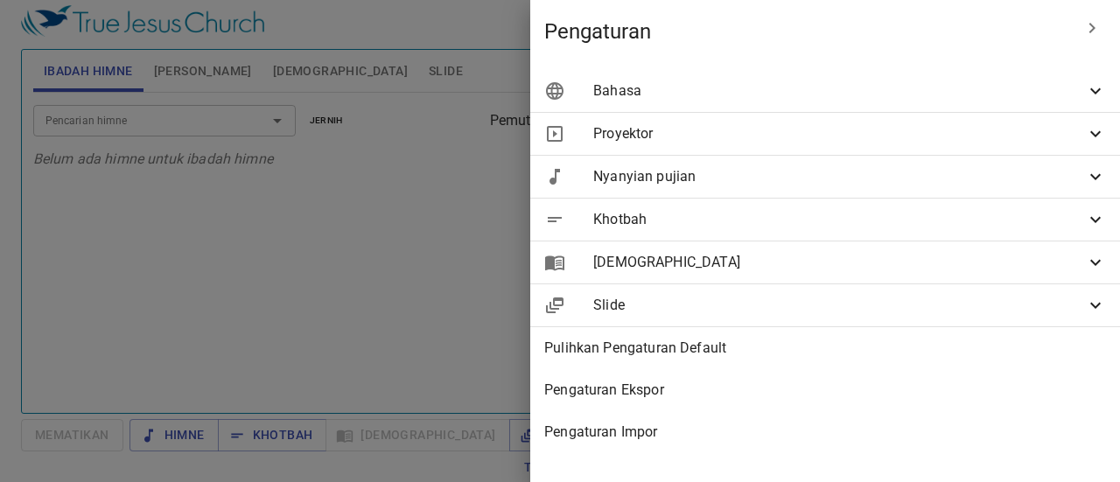
click at [657, 435] on font "Pengaturan Impor" at bounding box center [600, 432] width 113 height 17
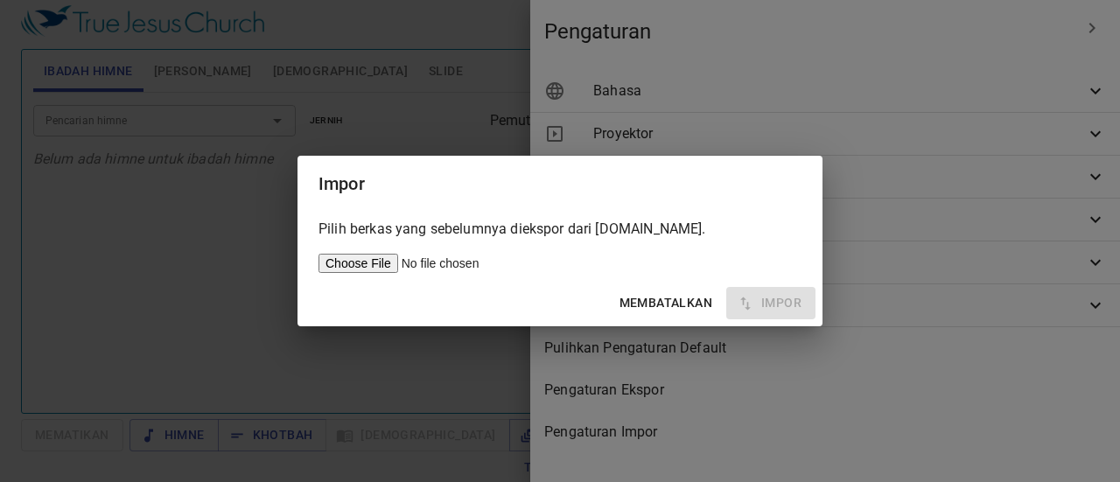
click at [660, 310] on font "Membatalkan" at bounding box center [666, 303] width 93 height 14
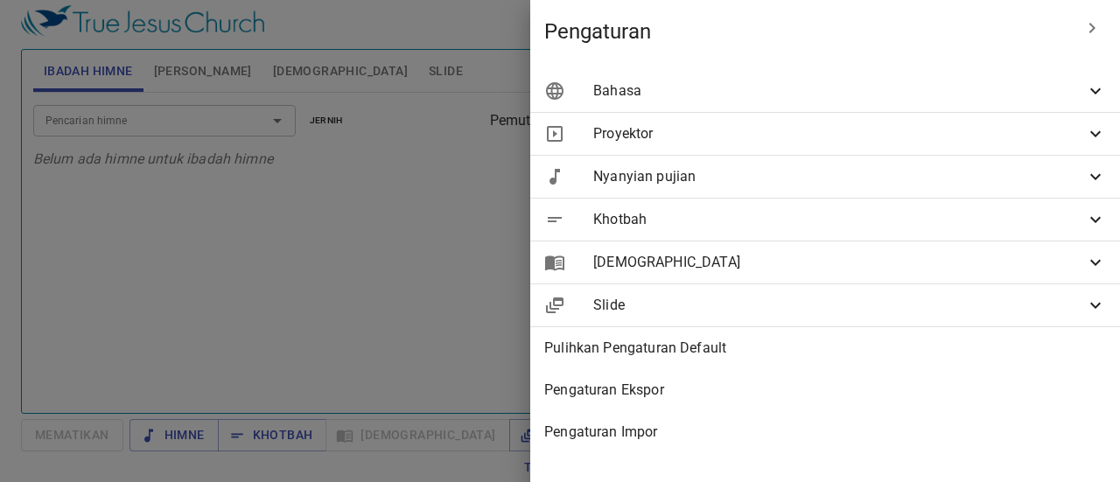
click at [748, 220] on span "Khotbah" at bounding box center [839, 219] width 492 height 21
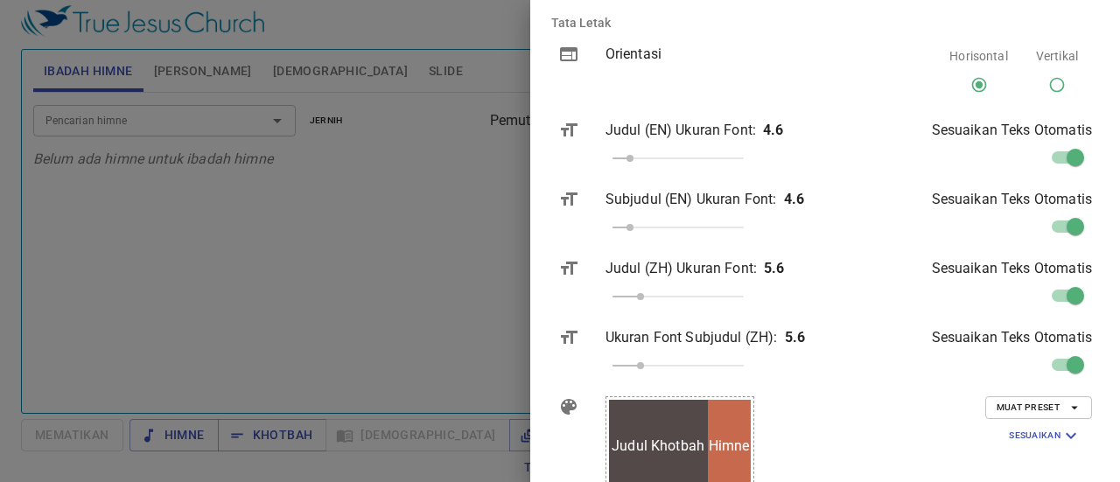
scroll to position [263, 0]
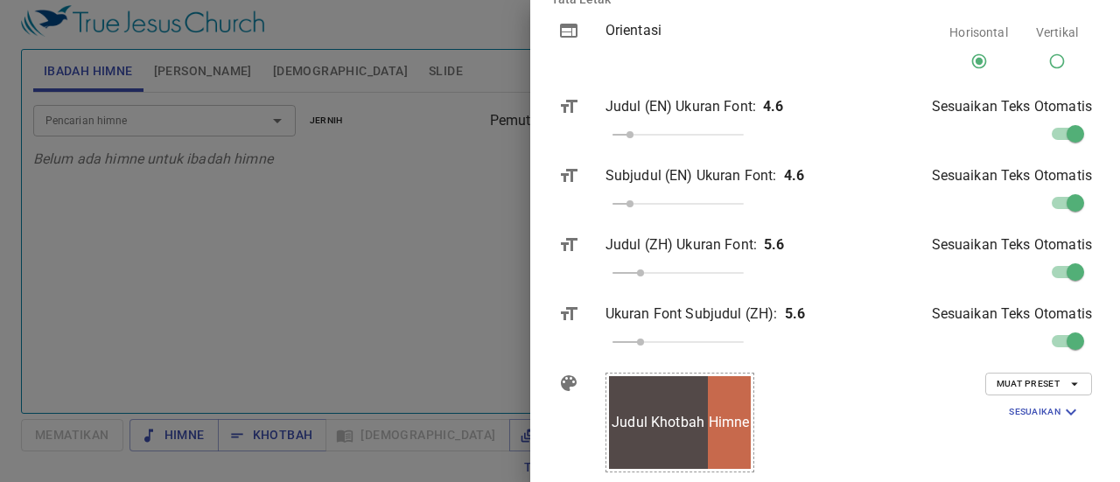
click at [705, 414] on span "Judul Khotbah" at bounding box center [658, 422] width 93 height 21
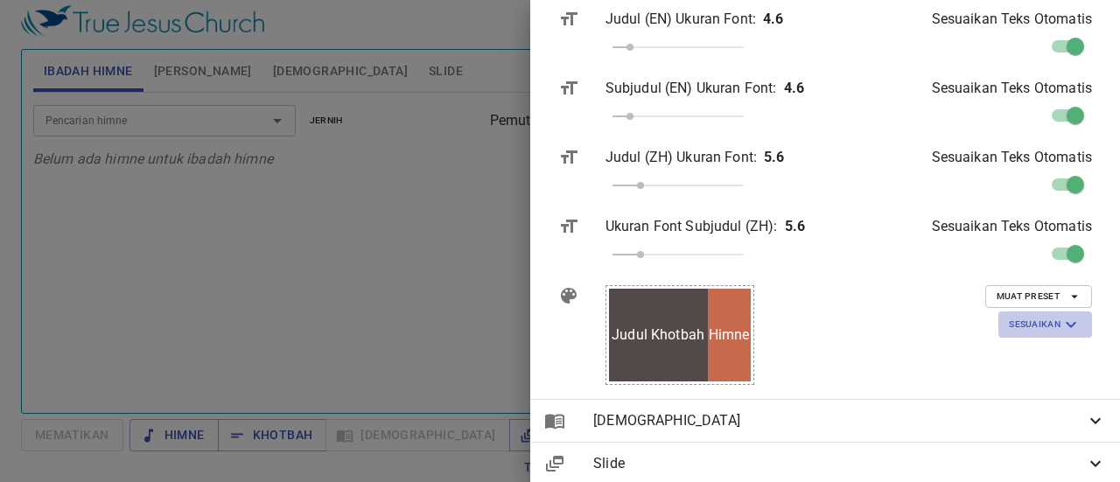
click at [1029, 326] on font "Sesuaikan" at bounding box center [1035, 324] width 52 height 11
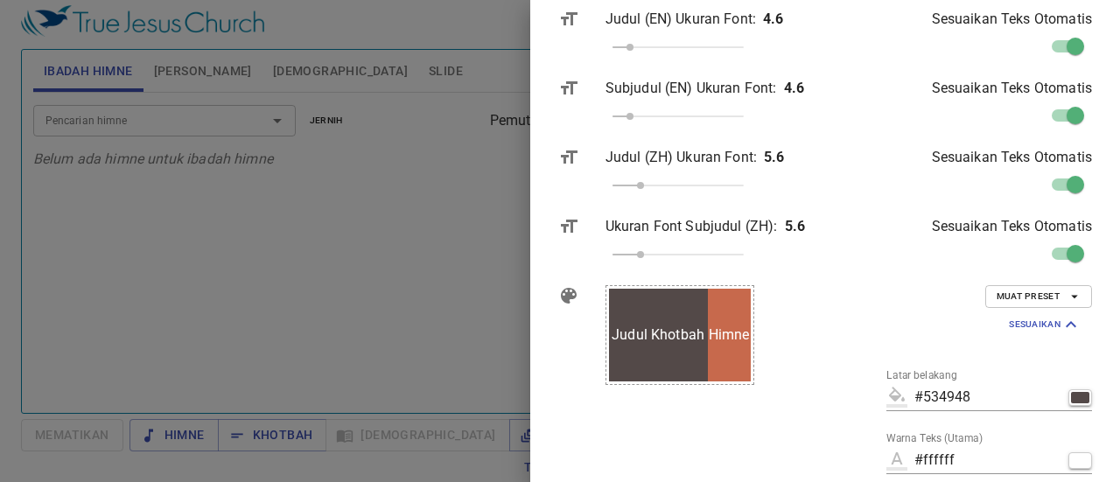
click at [1010, 296] on font "Muat Preset" at bounding box center [1028, 296] width 63 height 11
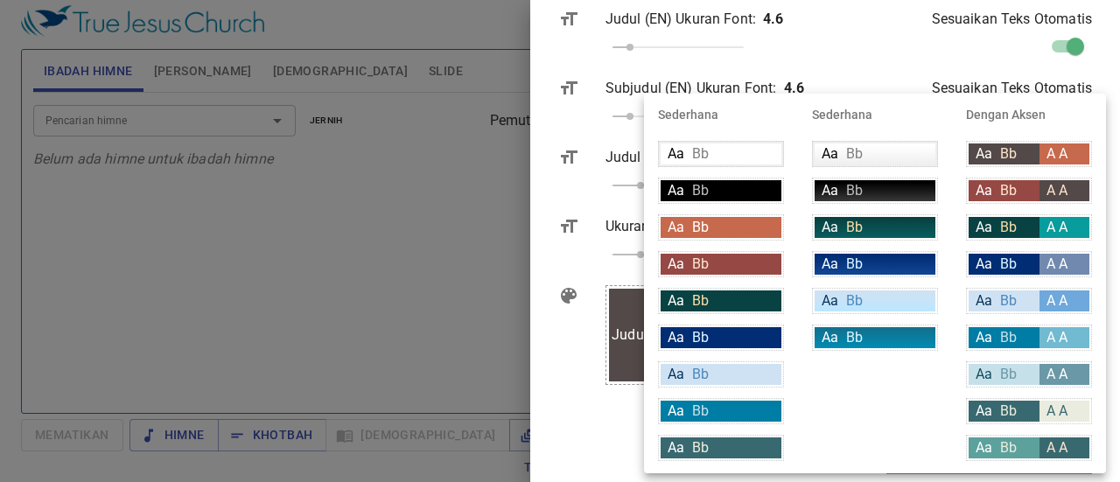
click at [609, 238] on div at bounding box center [560, 241] width 1120 height 482
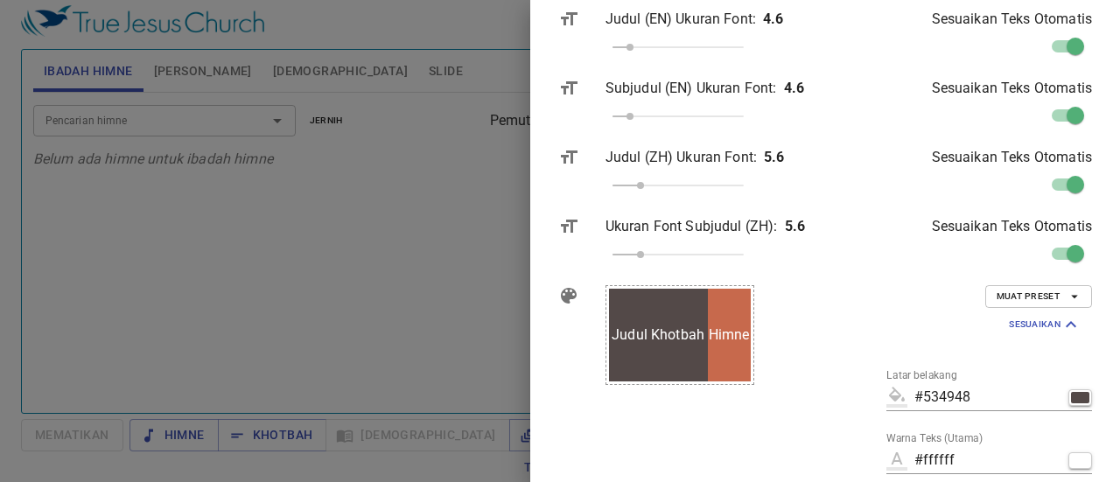
click at [1022, 302] on font "Muat Preset" at bounding box center [1028, 296] width 63 height 11
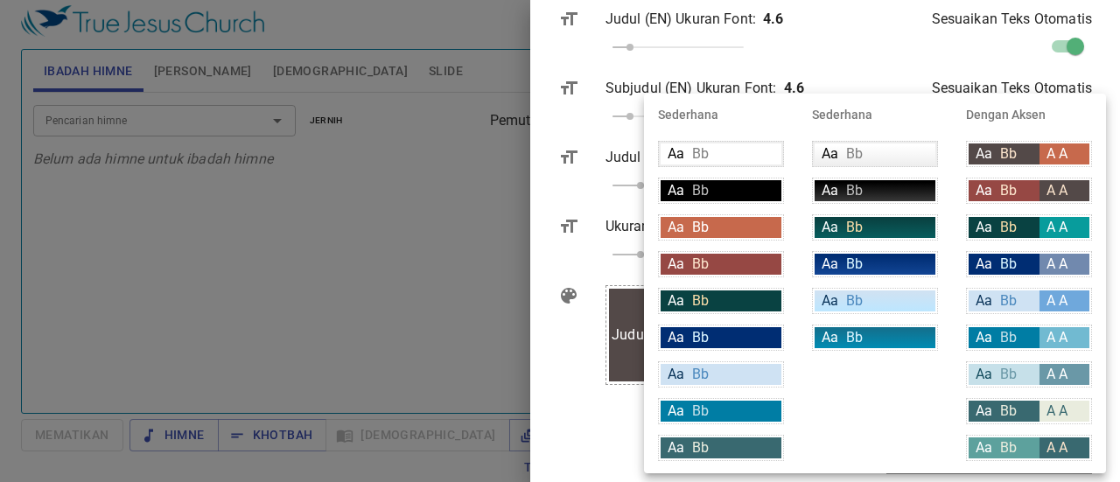
click at [707, 185] on font "Bb" at bounding box center [700, 190] width 17 height 17
type input "#000000"
type input "#bfbfbf"
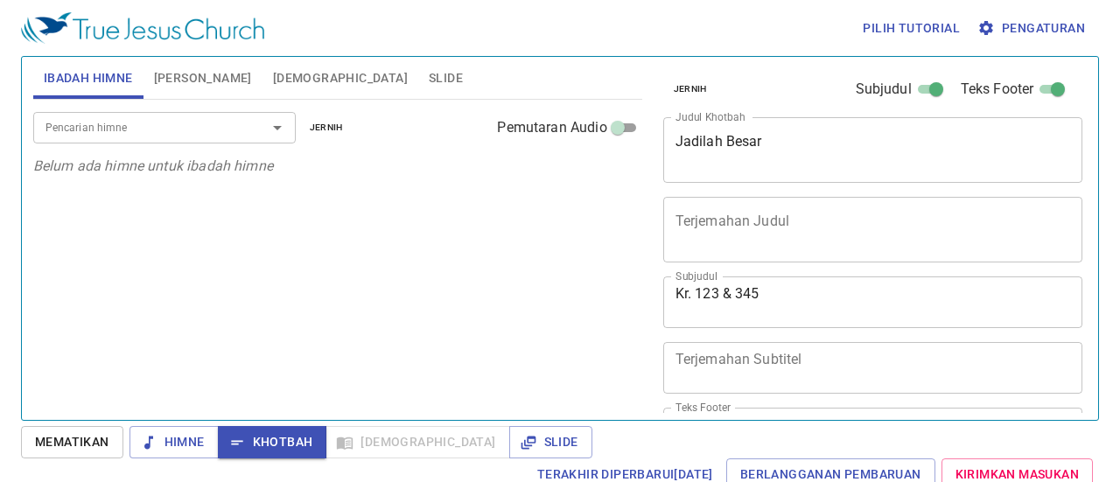
click at [47, 445] on font "Mematikan" at bounding box center [72, 442] width 74 height 14
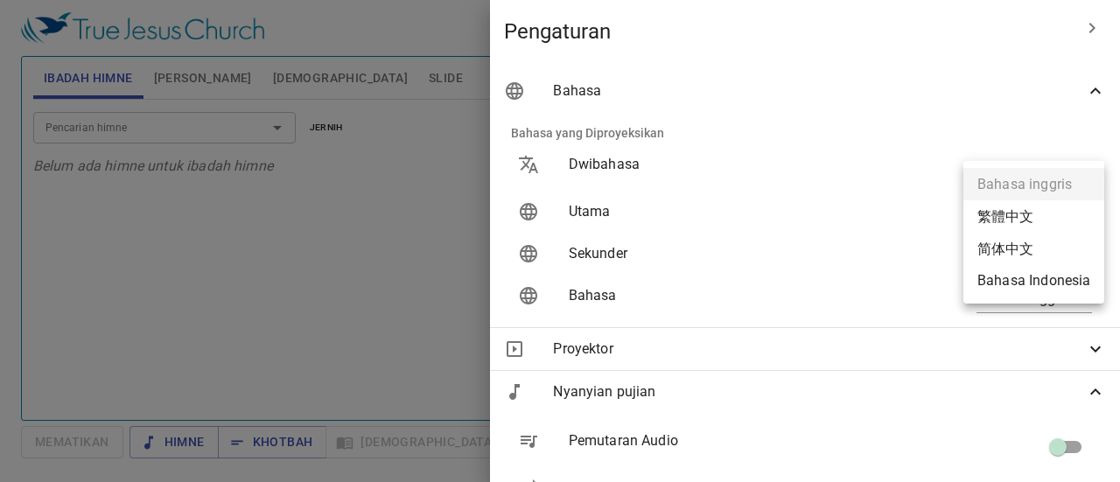
scroll to position [7, 0]
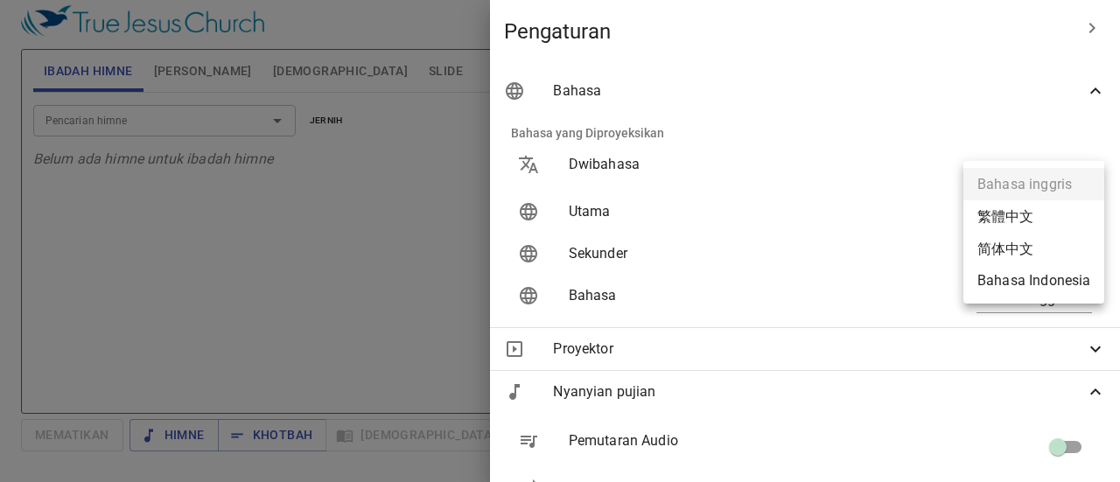
click at [1041, 284] on font "Bahasa Indonesia" at bounding box center [1034, 280] width 113 height 17
click at [1019, 281] on ul "Bahasa inggris 繁體中文 简体中文 Bahasa Indonesia" at bounding box center [1034, 232] width 141 height 143
click at [1005, 286] on ul "Bahasa inggris 繁體中文 简体中文 Bahasa Indonesia" at bounding box center [1034, 232] width 141 height 143
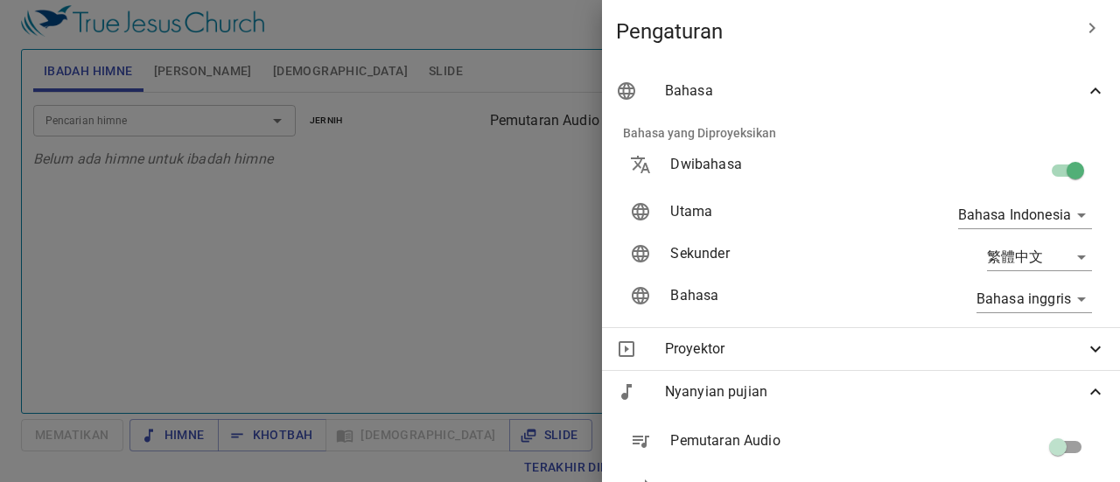
type input "id"
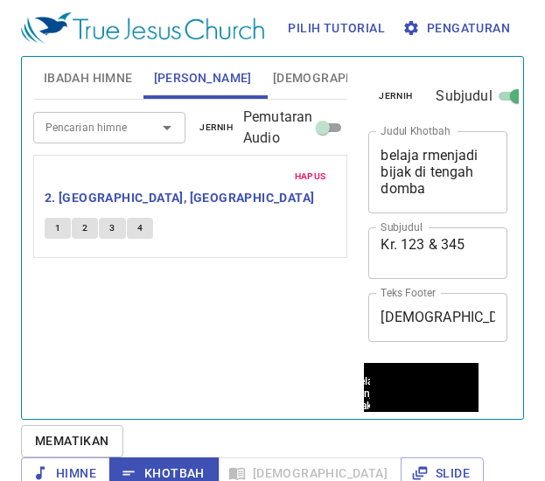
click at [59, 222] on font "1" at bounding box center [57, 227] width 5 height 11
click at [58, 222] on font "1" at bounding box center [57, 227] width 5 height 11
click at [84, 222] on font "2" at bounding box center [84, 227] width 5 height 11
click at [89, 218] on button "2" at bounding box center [85, 228] width 26 height 21
click at [57, 222] on font "1" at bounding box center [57, 227] width 5 height 11
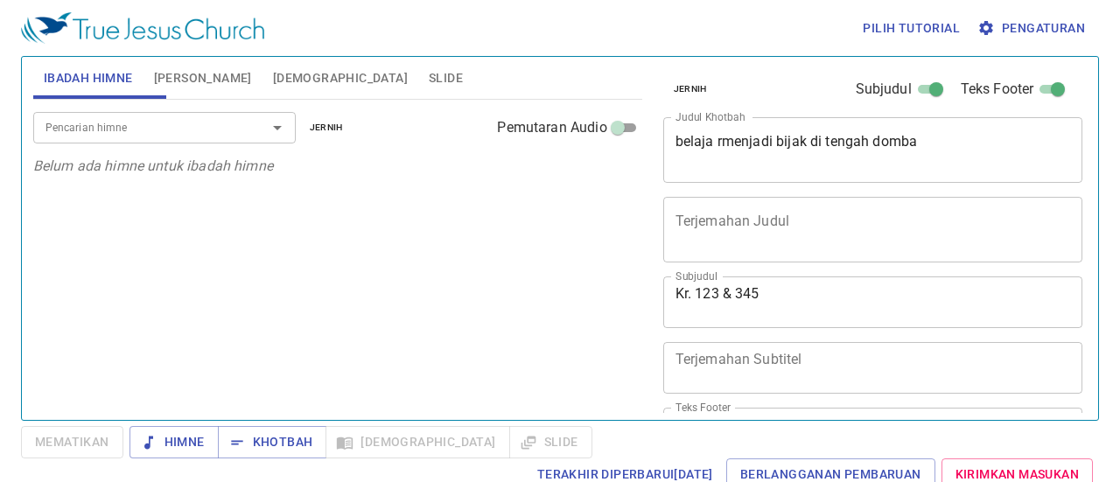
click at [429, 73] on font "Slide" at bounding box center [446, 78] width 34 height 14
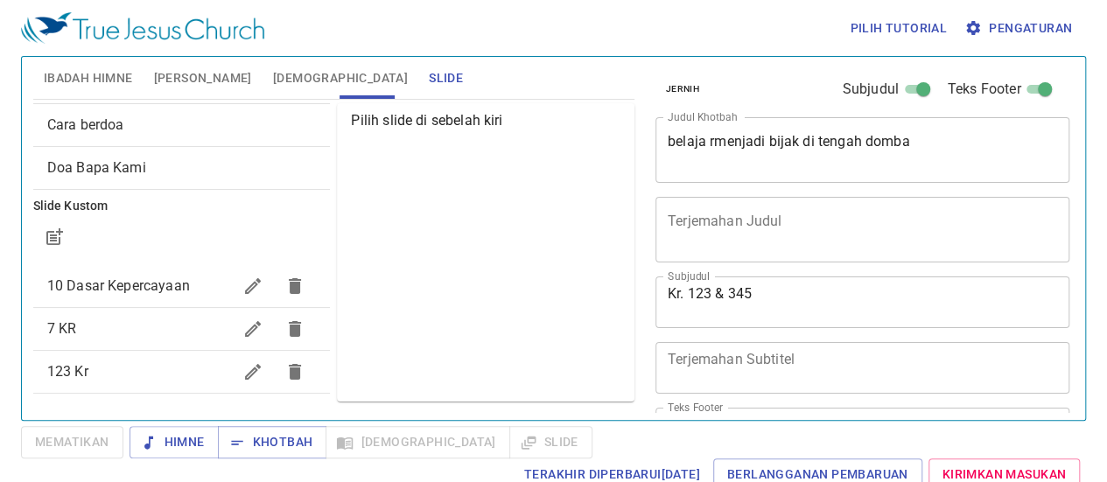
scroll to position [102, 0]
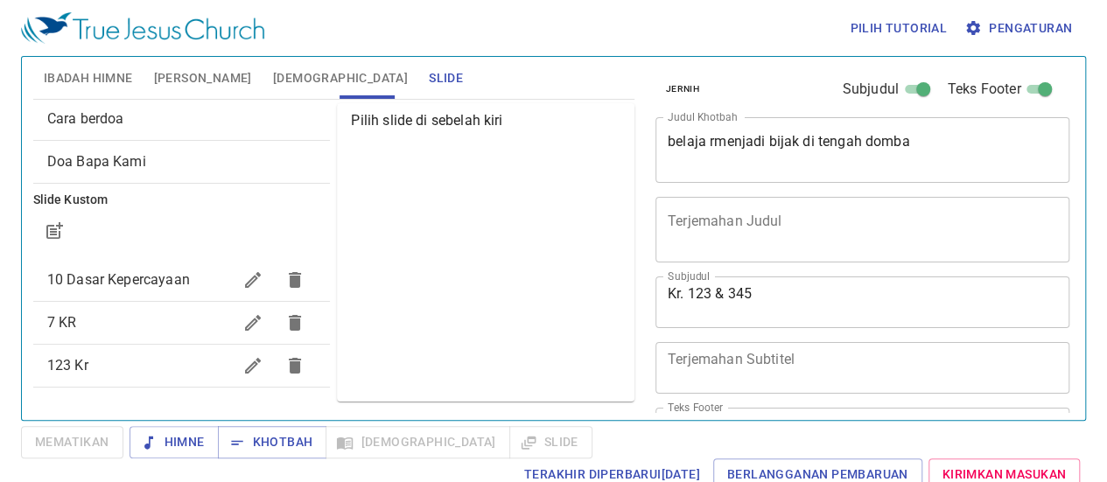
click at [88, 375] on span "123 Kr" at bounding box center [140, 365] width 186 height 21
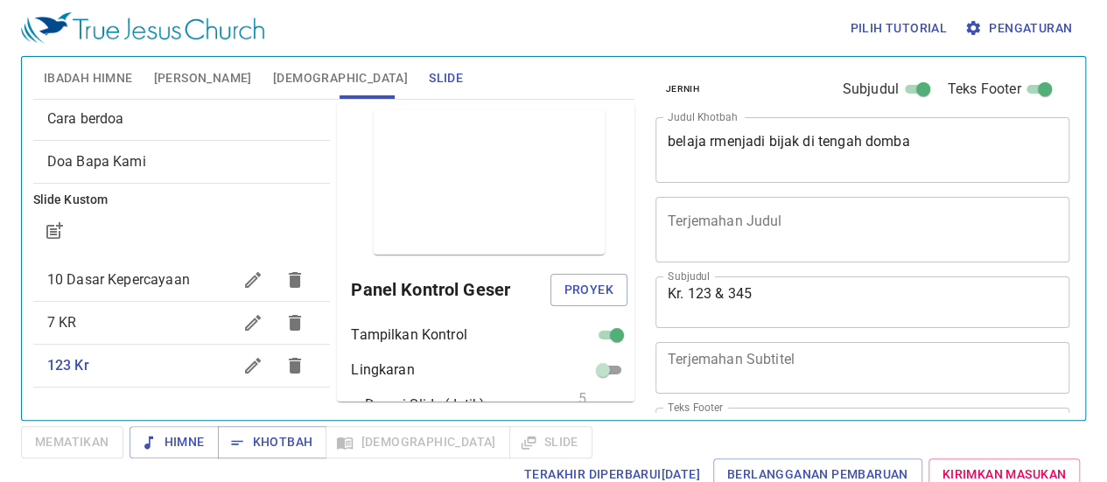
scroll to position [70, 0]
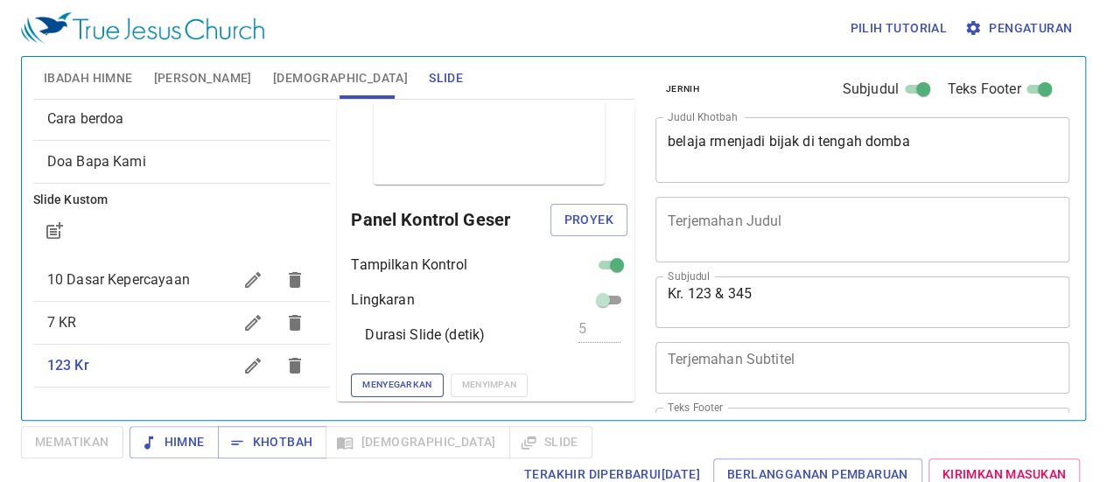
click at [362, 381] on font "Menyegarkan" at bounding box center [396, 384] width 69 height 11
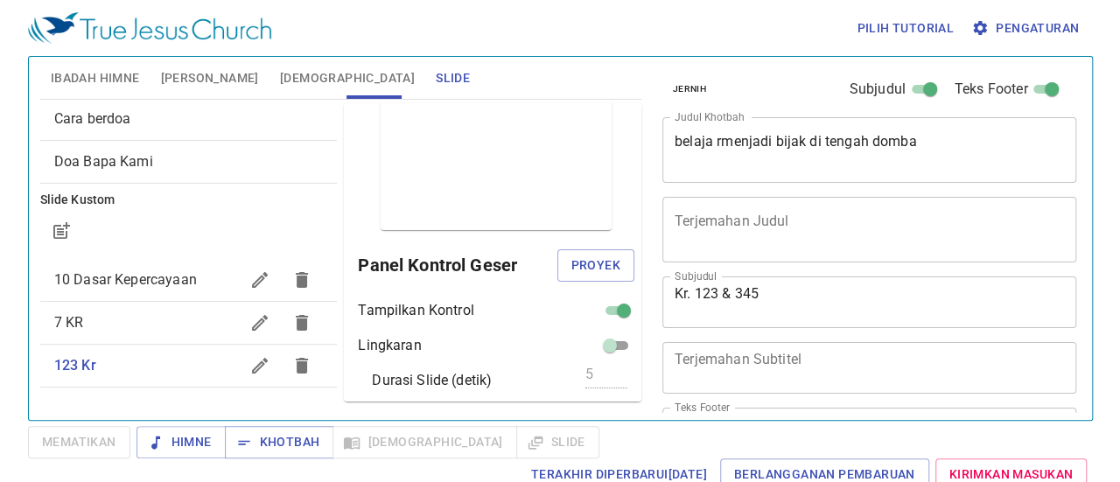
scroll to position [0, 0]
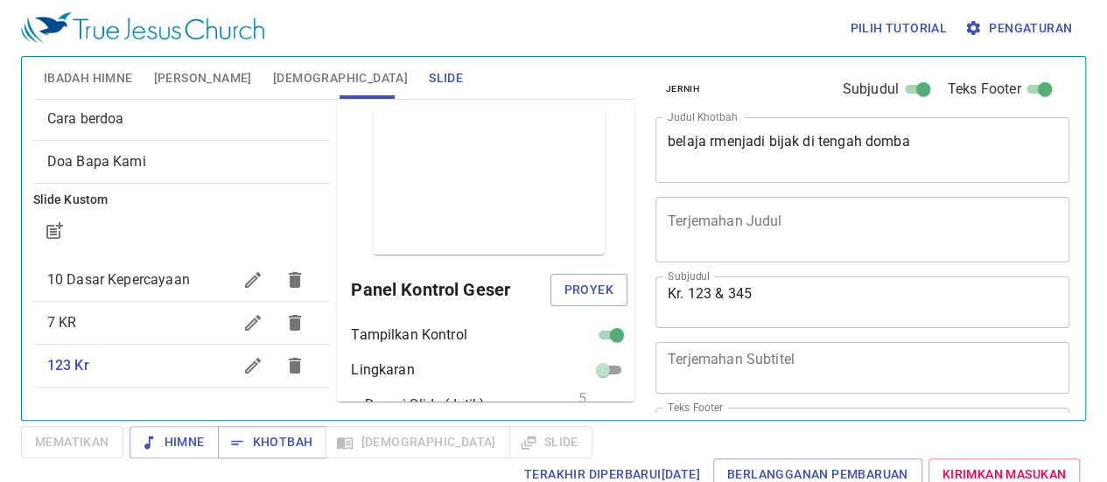
click at [98, 319] on span "7 KR" at bounding box center [140, 322] width 186 height 21
click at [87, 373] on font "123 Kr" at bounding box center [67, 365] width 41 height 17
click at [289, 372] on icon "button" at bounding box center [295, 366] width 12 height 16
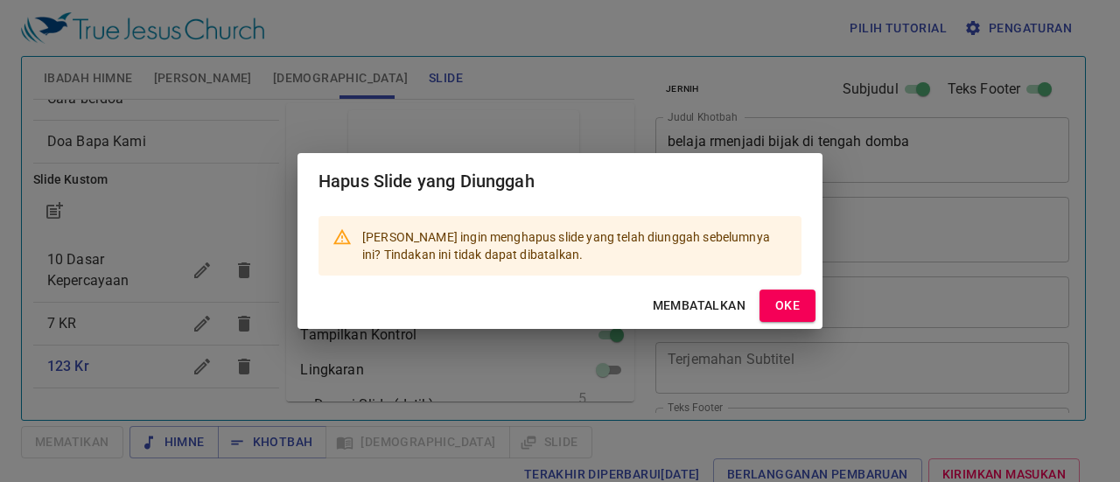
click at [797, 308] on font "OKE" at bounding box center [788, 305] width 25 height 14
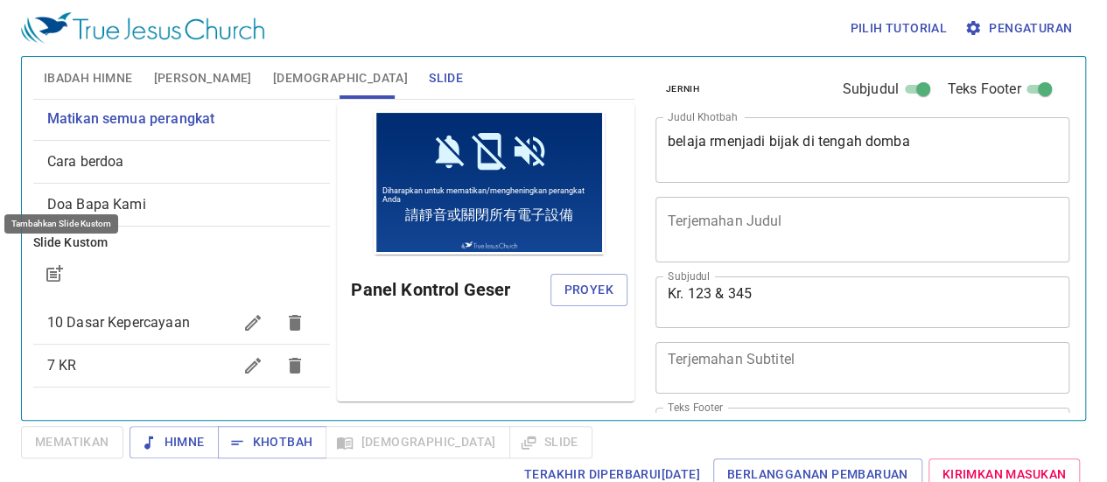
click at [56, 263] on icon "button" at bounding box center [54, 273] width 21 height 21
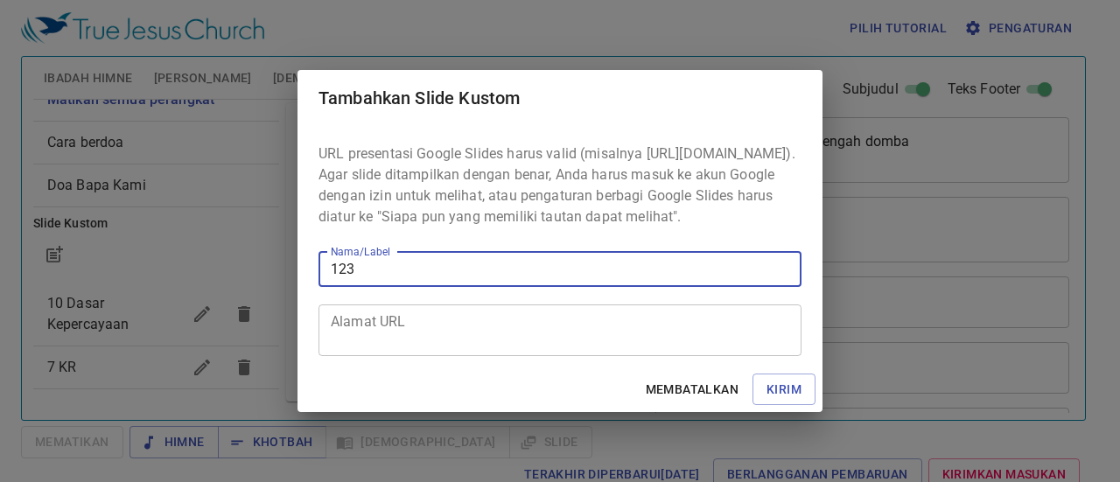
type input "123"
click at [378, 347] on textarea "Alamat URL" at bounding box center [560, 329] width 459 height 33
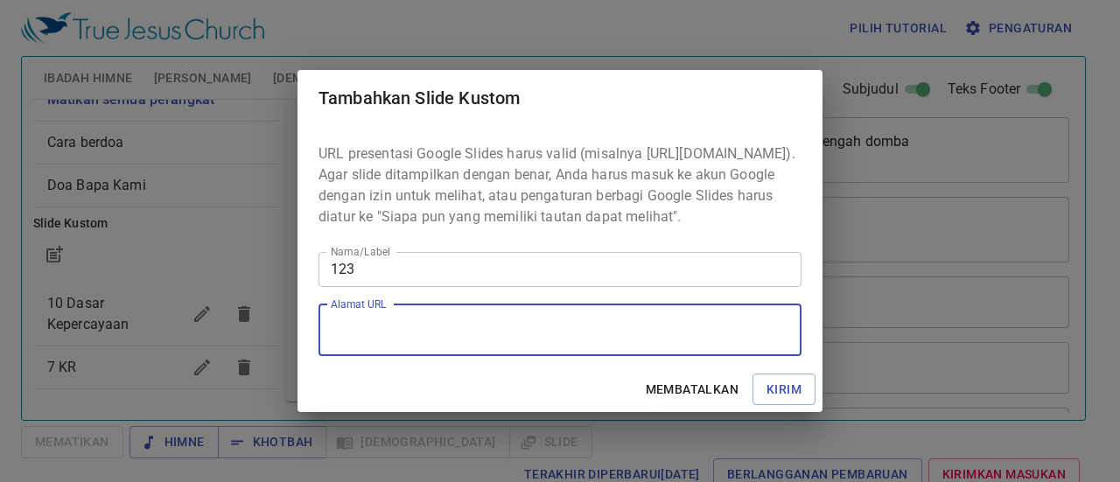
paste textarea "[URL][DOMAIN_NAME]"
type textarea "[URL][DOMAIN_NAME]"
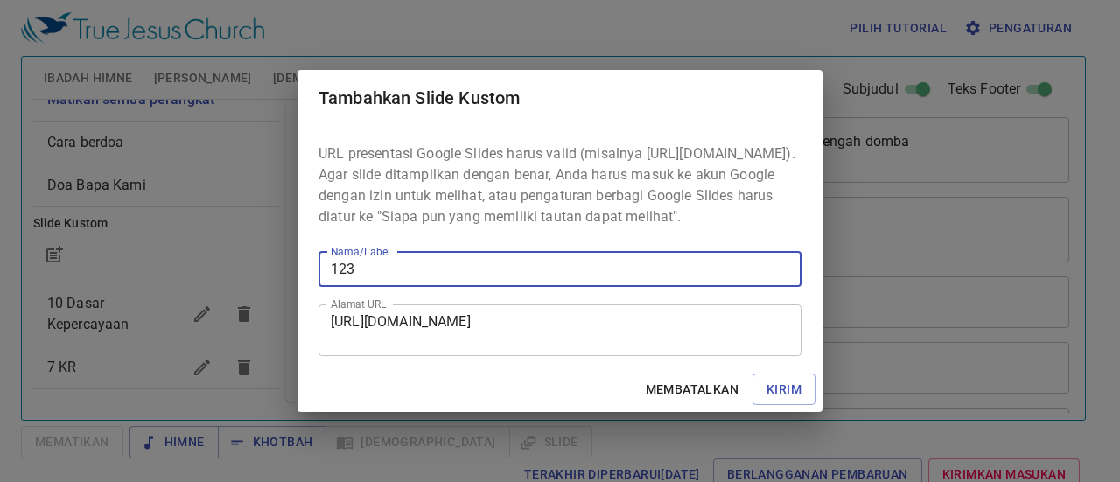
click at [415, 284] on input "123" at bounding box center [560, 269] width 483 height 35
type input "123 Kr"
click at [779, 397] on font "Kirim" at bounding box center [784, 390] width 35 height 14
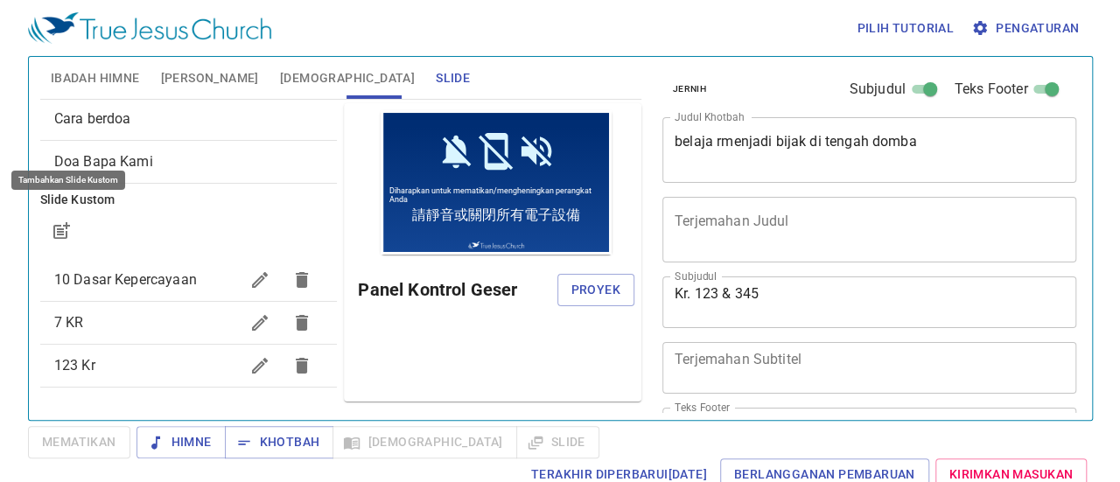
scroll to position [102, 0]
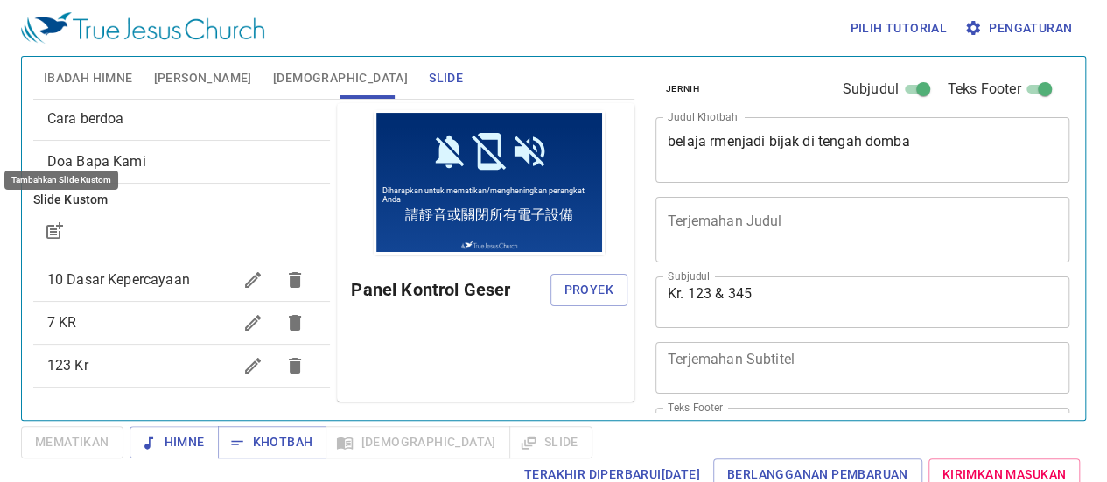
click at [86, 375] on span "123 Kr" at bounding box center [140, 365] width 186 height 21
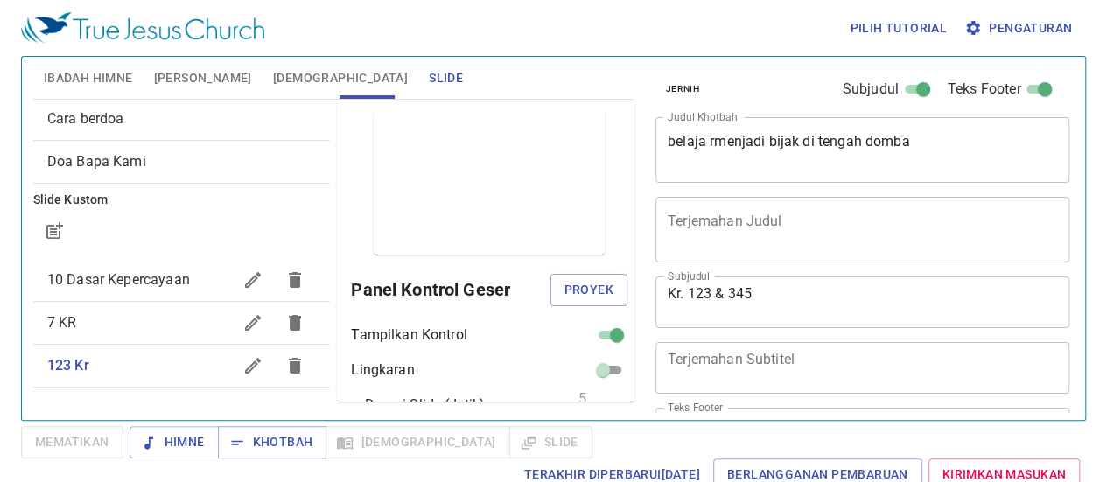
click at [284, 376] on icon "button" at bounding box center [294, 365] width 21 height 21
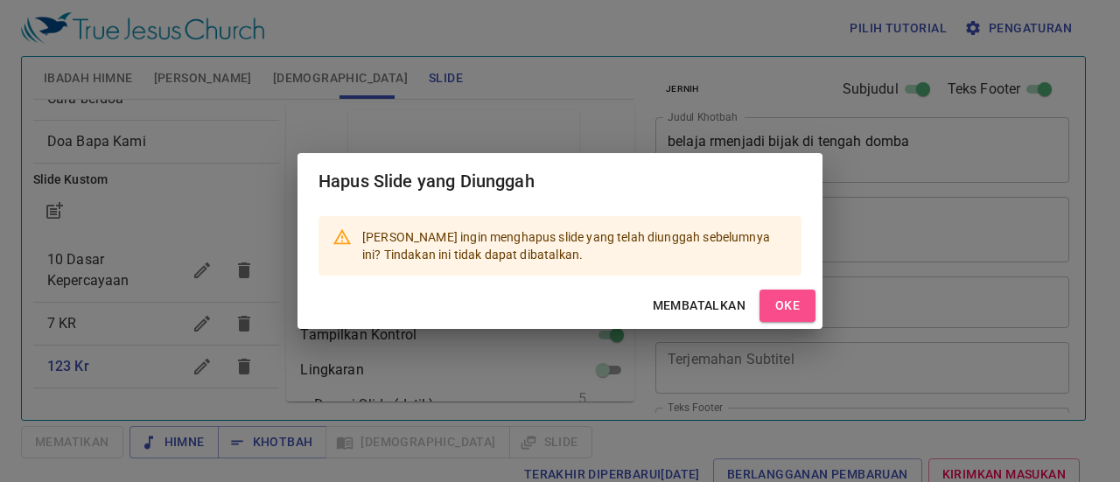
click at [788, 311] on font "OKE" at bounding box center [788, 305] width 25 height 14
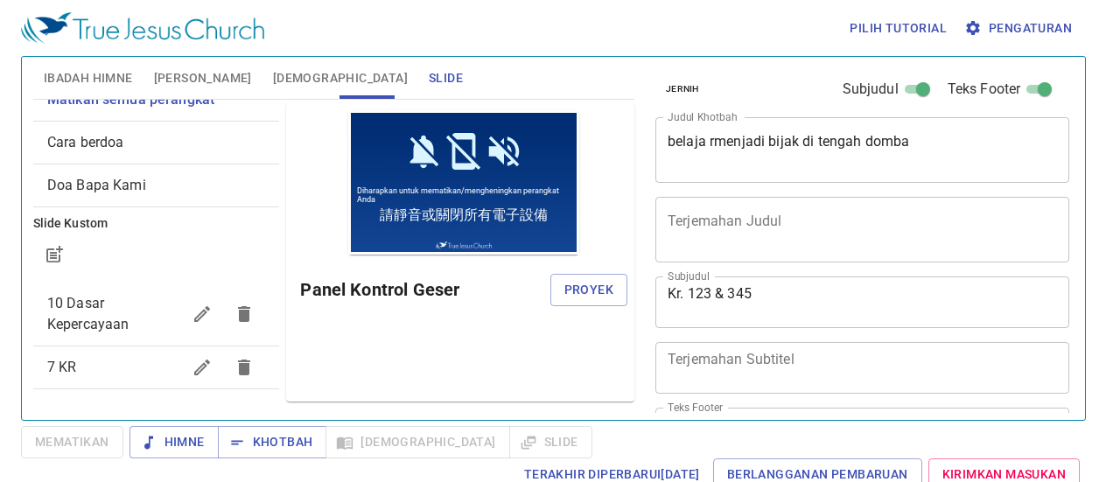
scroll to position [0, 0]
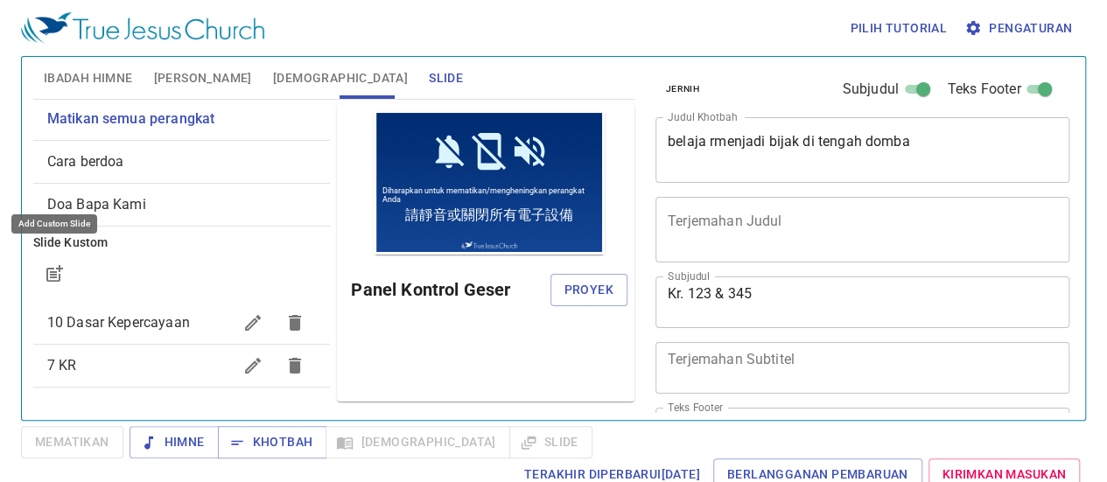
click at [50, 265] on icon "button" at bounding box center [56, 271] width 13 height 13
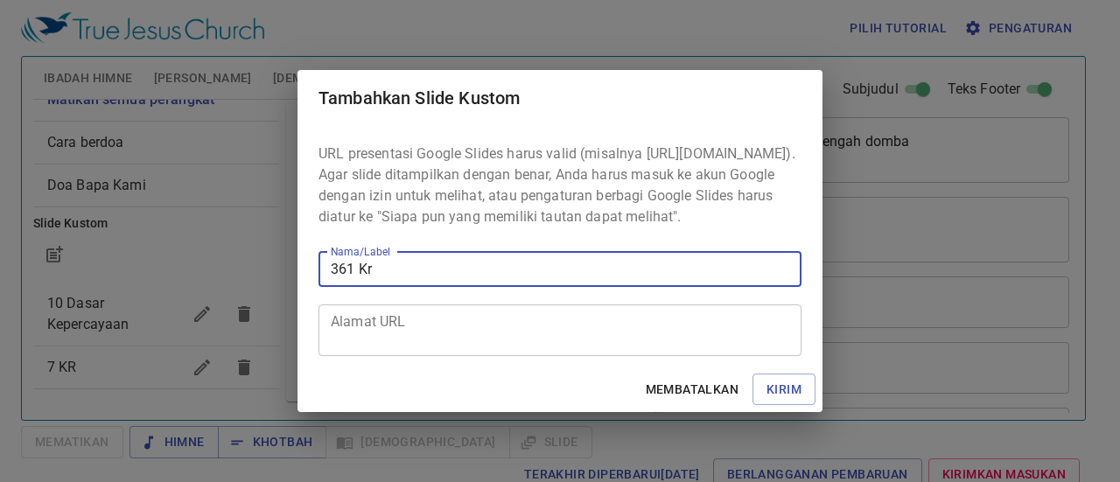
type input "361 Kr"
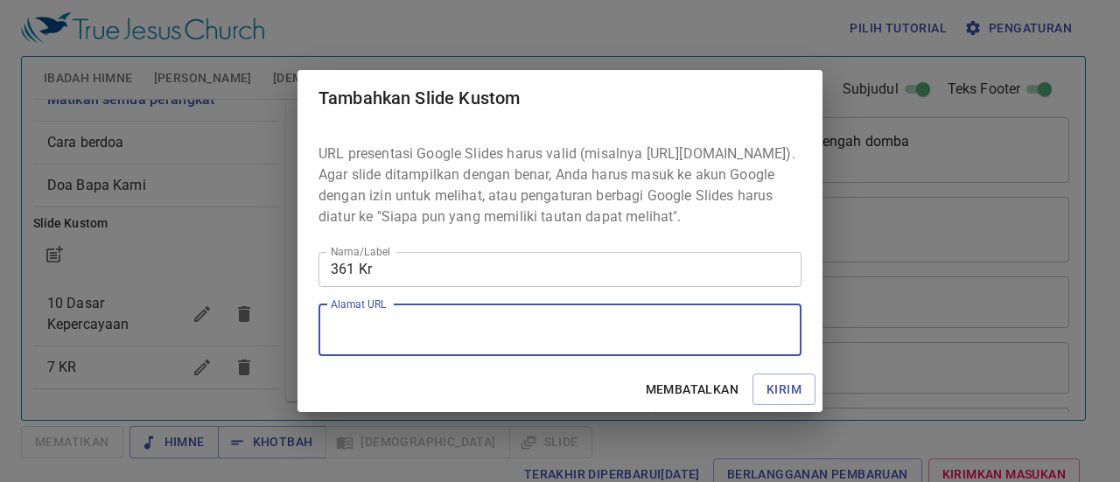
click at [383, 339] on textarea "Alamat URL" at bounding box center [560, 329] width 459 height 33
paste textarea "[URL][DOMAIN_NAME]"
type textarea "[URL][DOMAIN_NAME]"
click at [789, 397] on font "Kirim" at bounding box center [784, 390] width 35 height 14
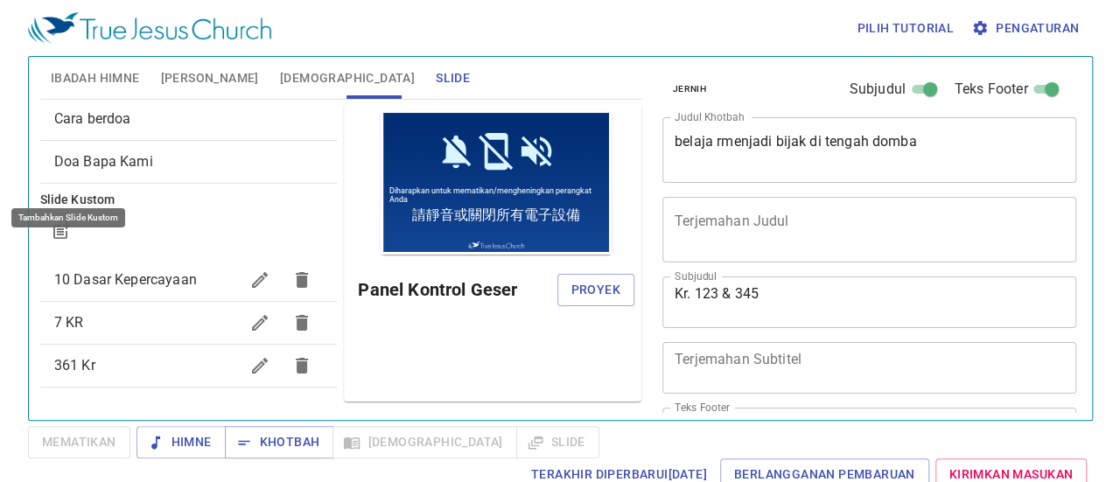
scroll to position [102, 0]
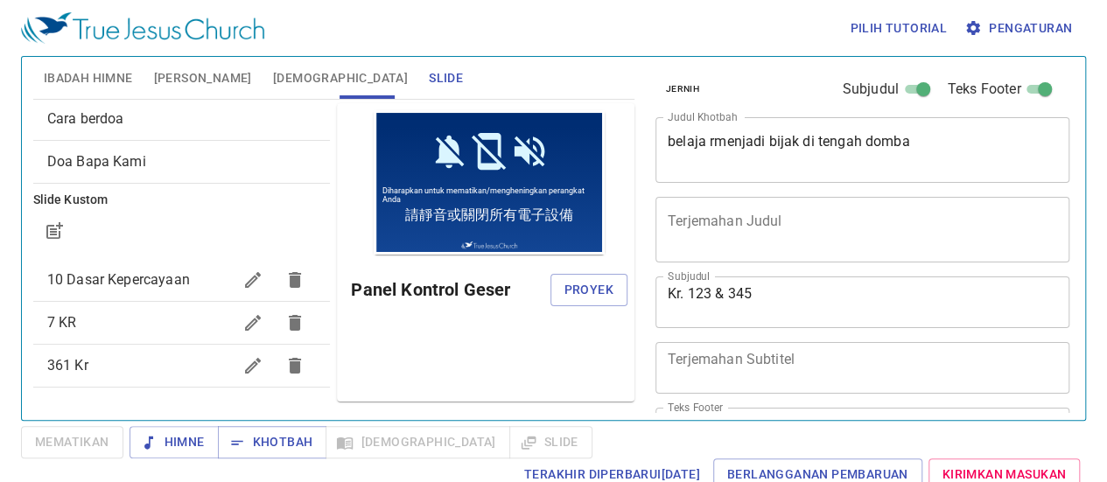
click at [4, 301] on div "Pilih tutorial Pengaturan Ibadah Himne Himne Khotbah [DEMOGRAPHIC_DATA] Slide P…" at bounding box center [553, 241] width 1107 height 482
click at [86, 372] on font "361 Kr" at bounding box center [67, 365] width 41 height 17
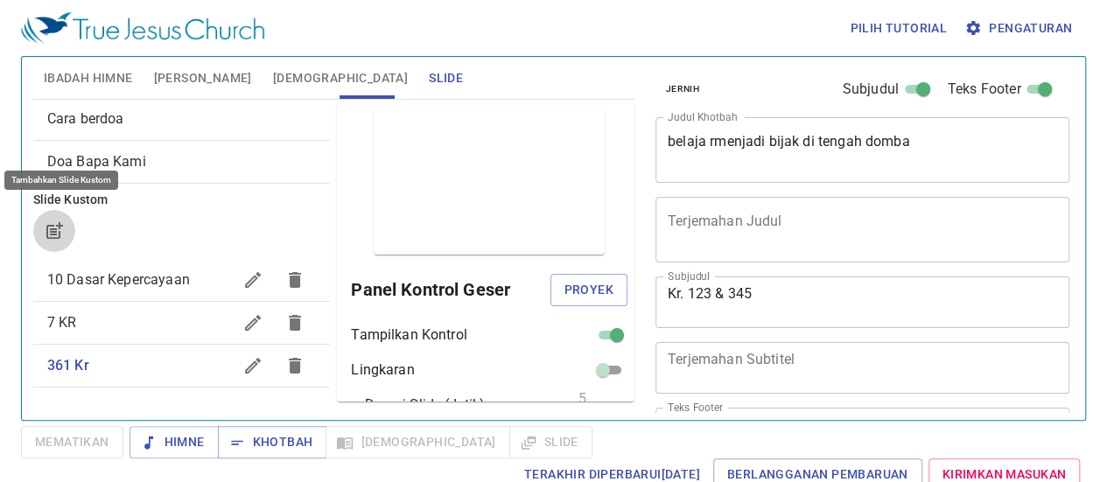
click at [50, 221] on icon "button" at bounding box center [54, 231] width 21 height 21
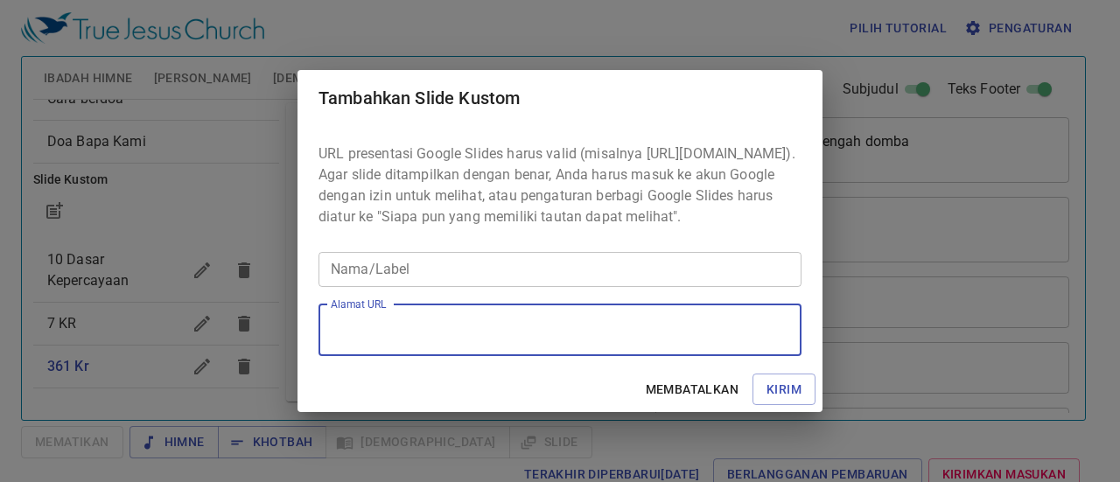
click at [396, 340] on textarea "Alamat URL" at bounding box center [560, 329] width 459 height 33
paste textarea "[URL][DOMAIN_NAME]"
type textarea "[URL][DOMAIN_NAME]"
click at [385, 276] on input "Nama/Label" at bounding box center [560, 269] width 483 height 35
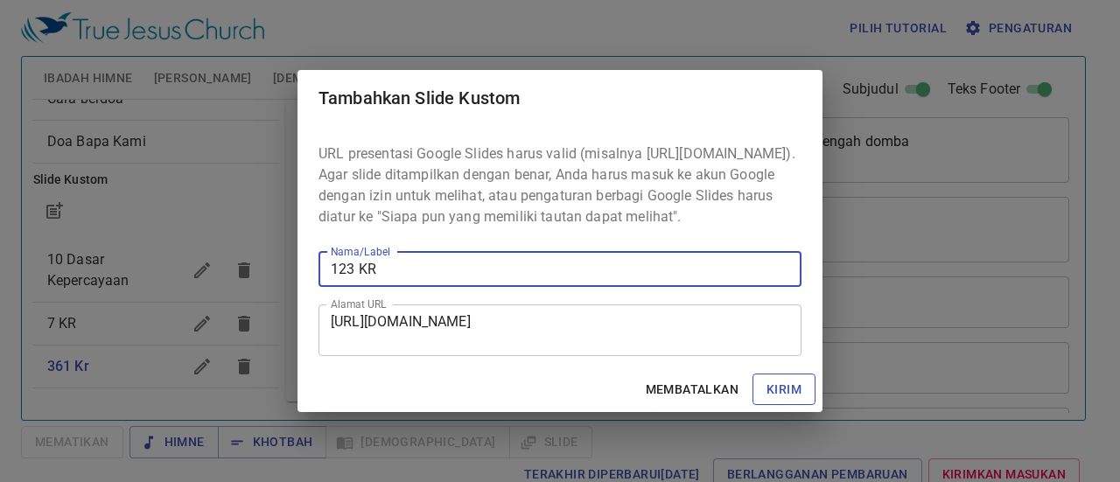
type input "123 KR"
click at [793, 397] on font "Kirim" at bounding box center [784, 390] width 35 height 14
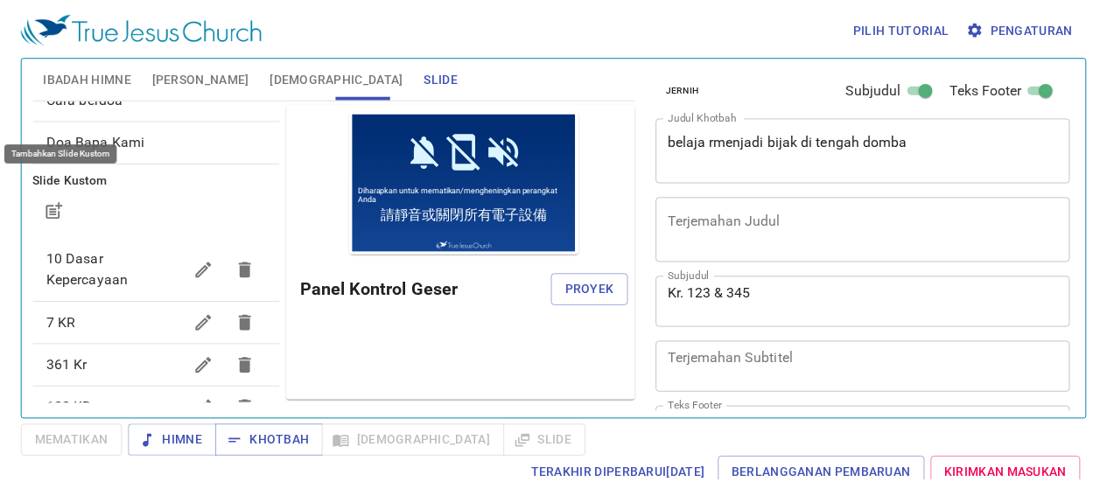
scroll to position [144, 0]
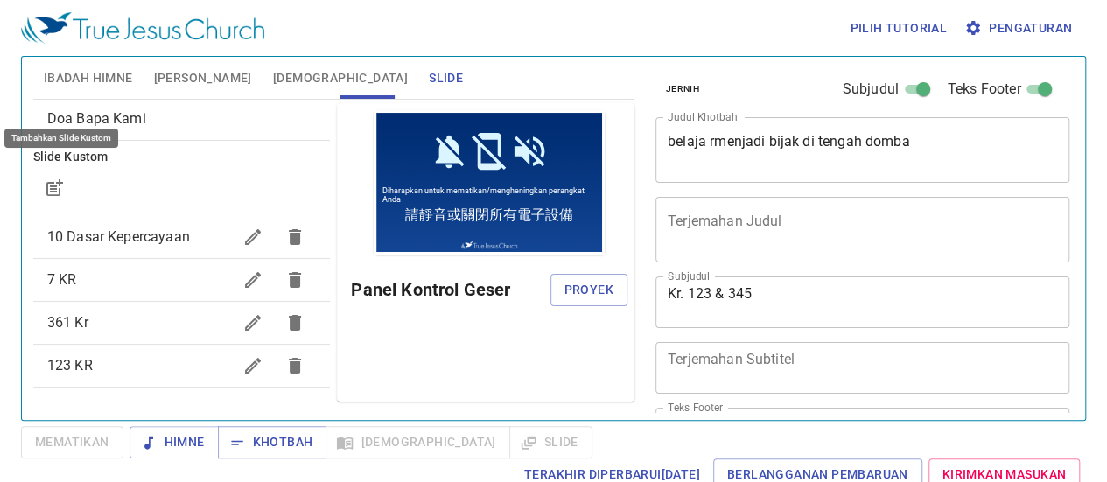
click at [79, 360] on font "123 KR" at bounding box center [70, 365] width 46 height 17
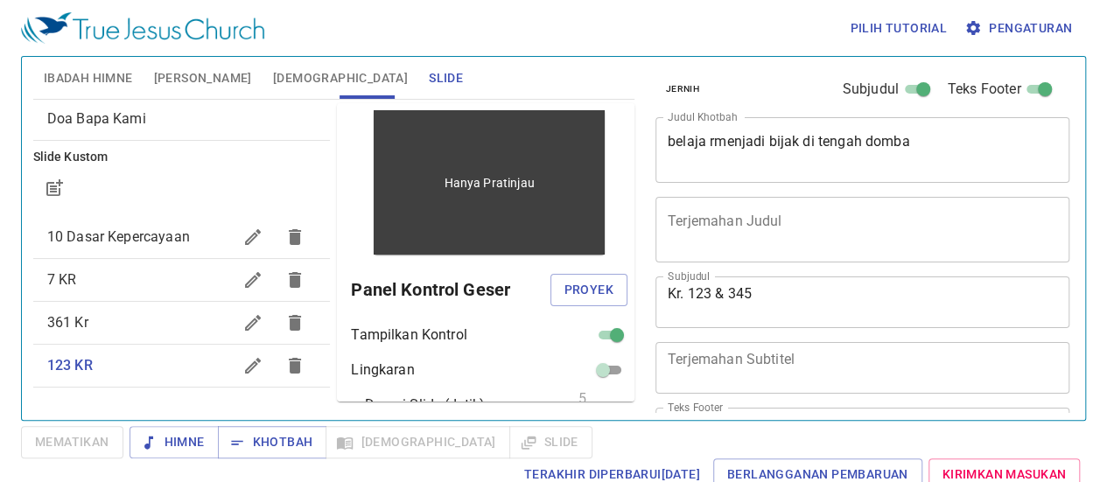
click at [426, 227] on div "Hanya Pratinjau" at bounding box center [489, 182] width 231 height 144
click at [450, 188] on font "Hanya Pratinjau" at bounding box center [490, 183] width 90 height 14
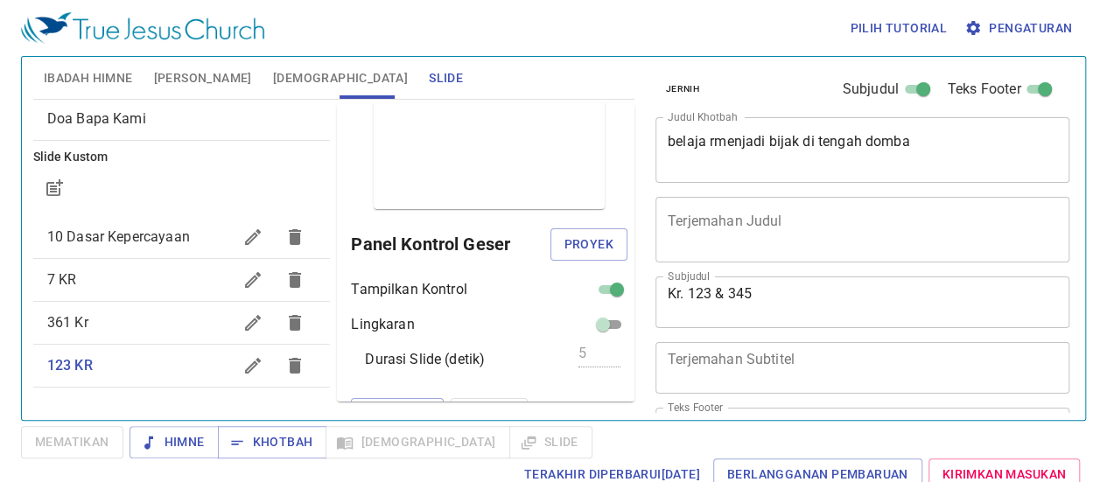
scroll to position [70, 0]
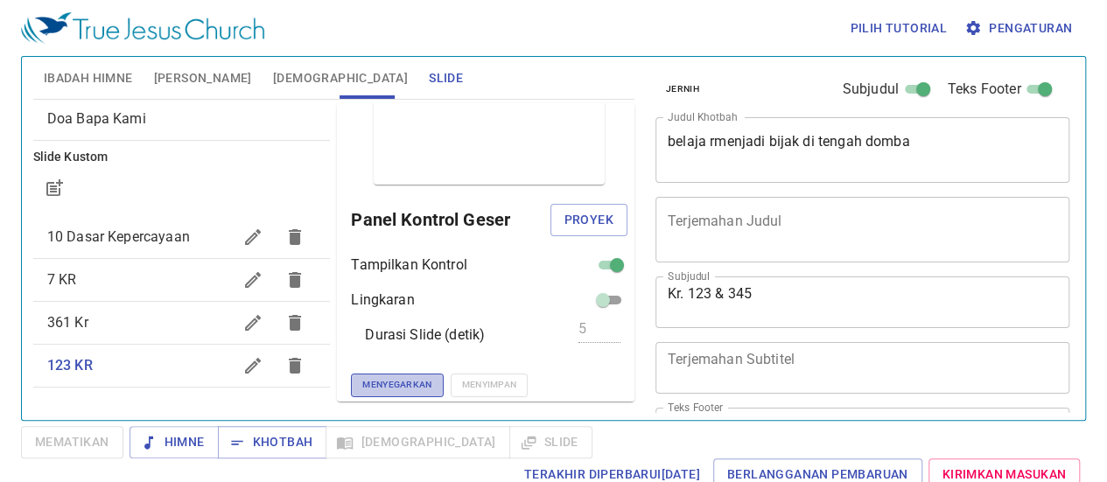
click at [362, 383] on font "Menyegarkan" at bounding box center [396, 384] width 69 height 11
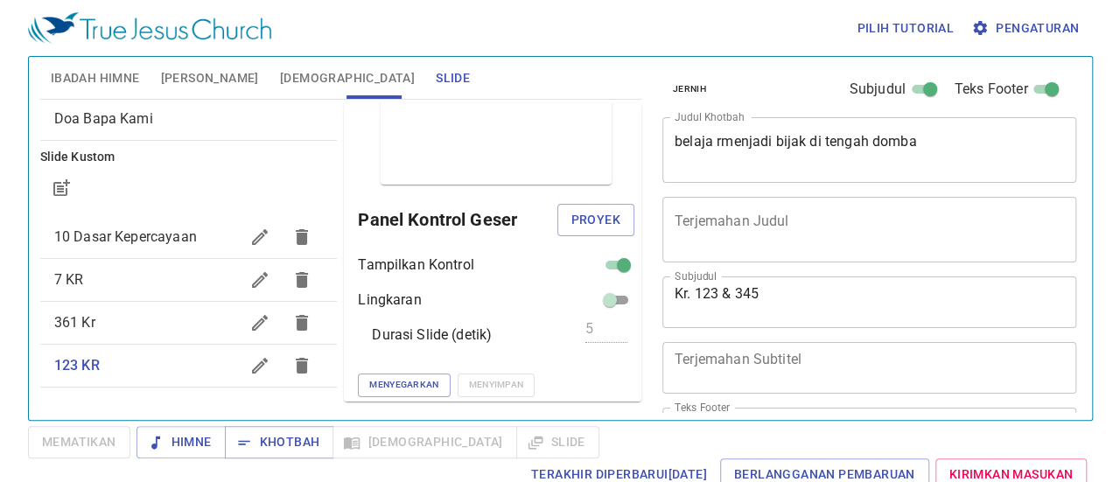
scroll to position [0, 0]
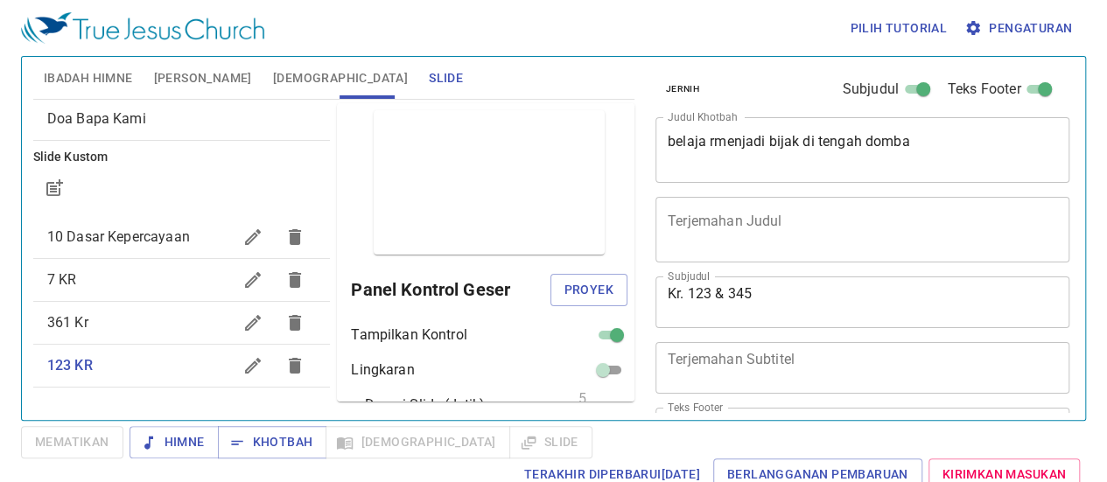
click at [274, 365] on button "button" at bounding box center [295, 366] width 42 height 42
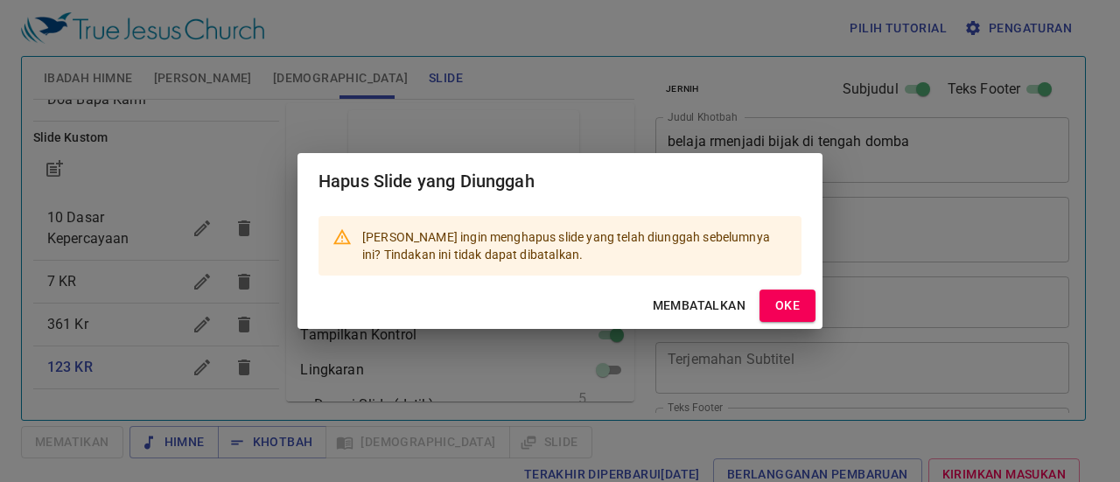
click at [787, 298] on font "OKE" at bounding box center [788, 305] width 25 height 14
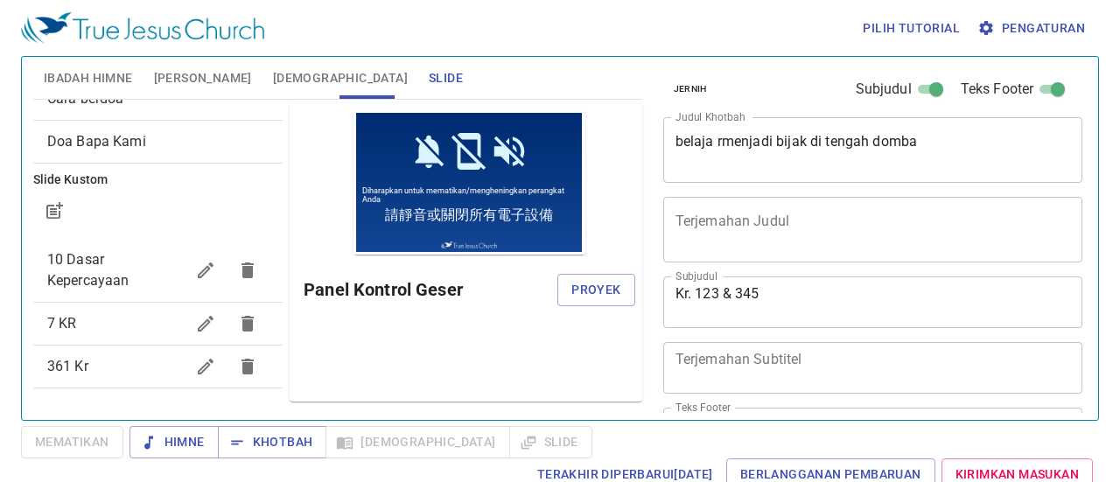
click at [82, 74] on font "Ibadah Himne" at bounding box center [88, 78] width 89 height 14
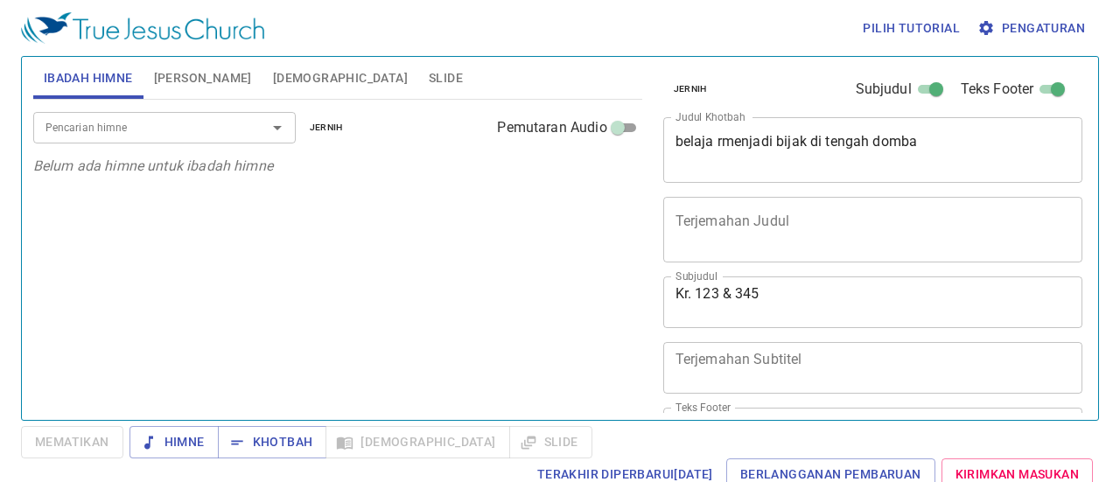
click at [276, 127] on icon "Membuka" at bounding box center [277, 128] width 9 height 4
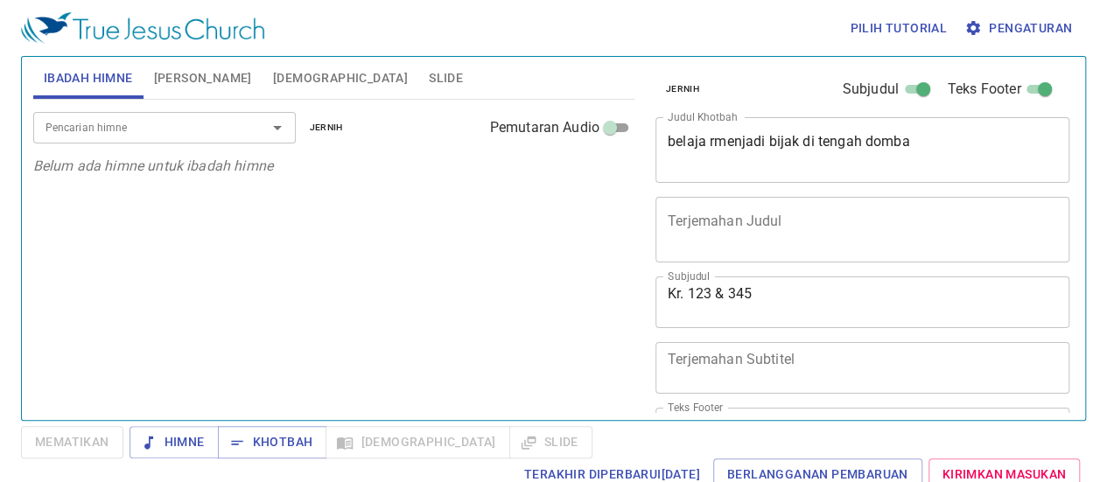
click at [0, 85] on div "Pilih tutorial Pengaturan Ibadah Himne Himne Khotbah [DEMOGRAPHIC_DATA] Slide P…" at bounding box center [553, 241] width 1107 height 482
click at [74, 39] on img at bounding box center [142, 28] width 243 height 32
click at [54, 25] on img at bounding box center [142, 28] width 243 height 32
click at [122, 24] on img at bounding box center [142, 28] width 243 height 32
click at [276, 127] on icon "Open" at bounding box center [277, 128] width 9 height 4
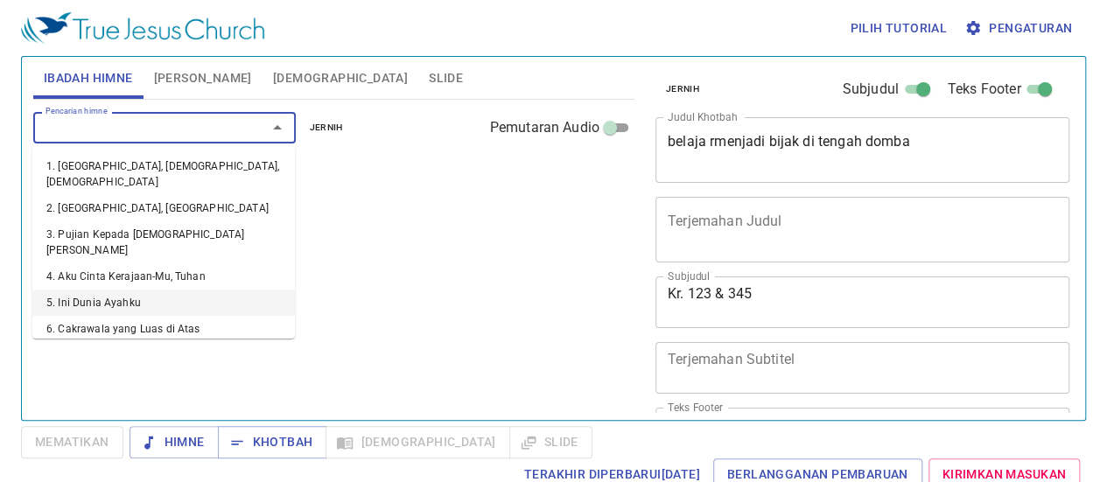
click at [1005, 27] on font "Pengaturan" at bounding box center [1030, 28] width 83 height 14
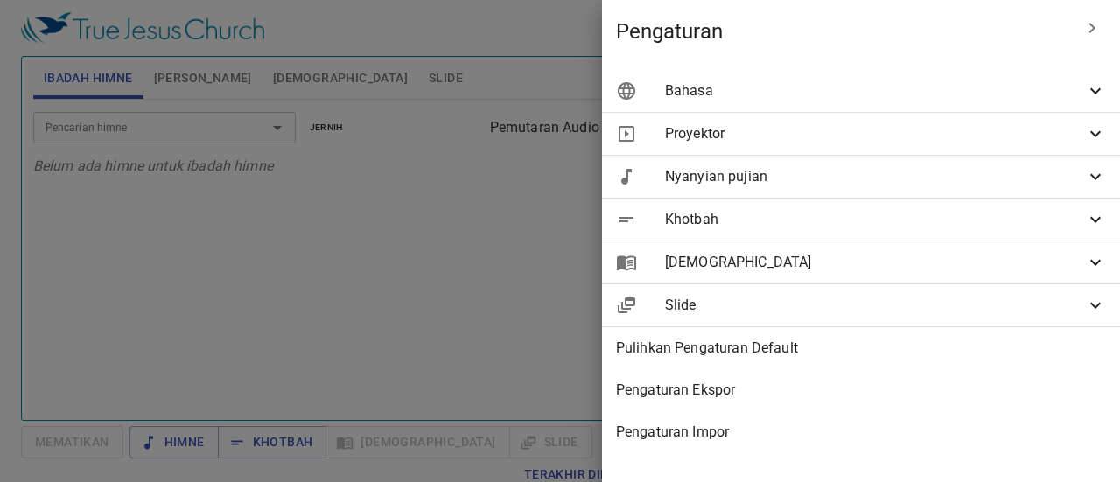
click at [1102, 131] on icon at bounding box center [1095, 133] width 21 height 21
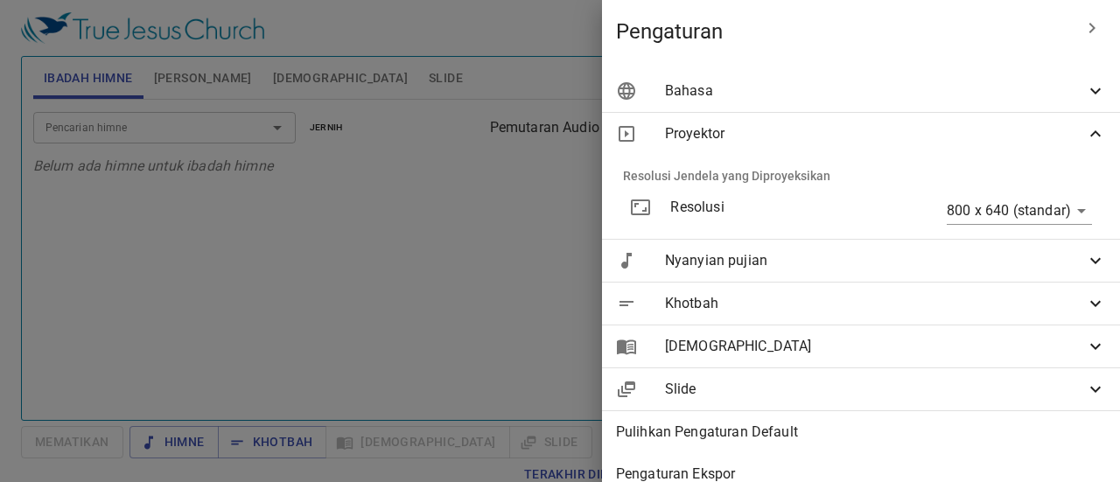
click at [1089, 97] on icon at bounding box center [1095, 91] width 21 height 21
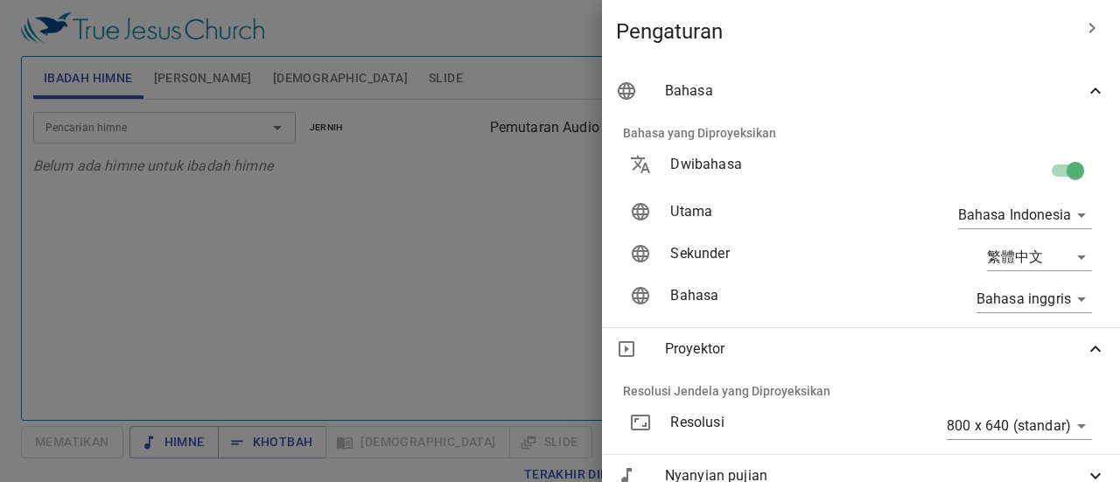
click at [1074, 223] on body "Pilih tutorial Pengaturan Ibadah Himne Himne Khotbah Alkitab Slide Pencarian hi…" at bounding box center [560, 241] width 1120 height 482
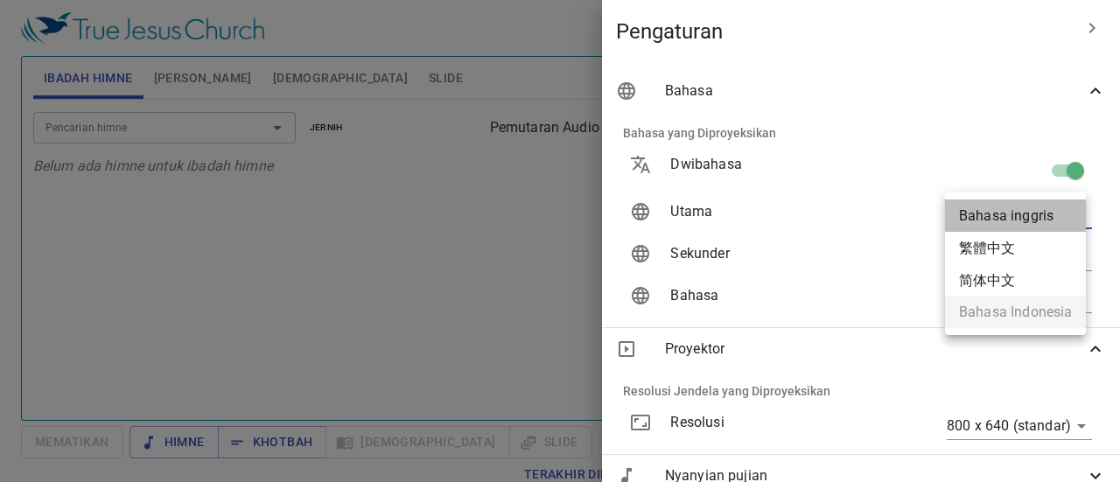
click at [1042, 220] on font "Bahasa inggris" at bounding box center [1006, 215] width 95 height 17
type input "en"
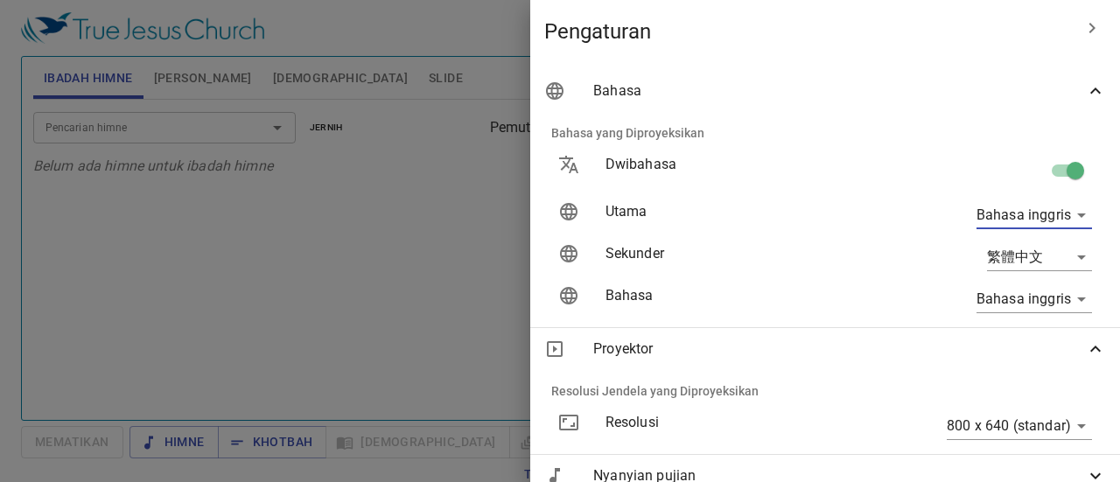
click at [338, 152] on div at bounding box center [560, 241] width 1120 height 482
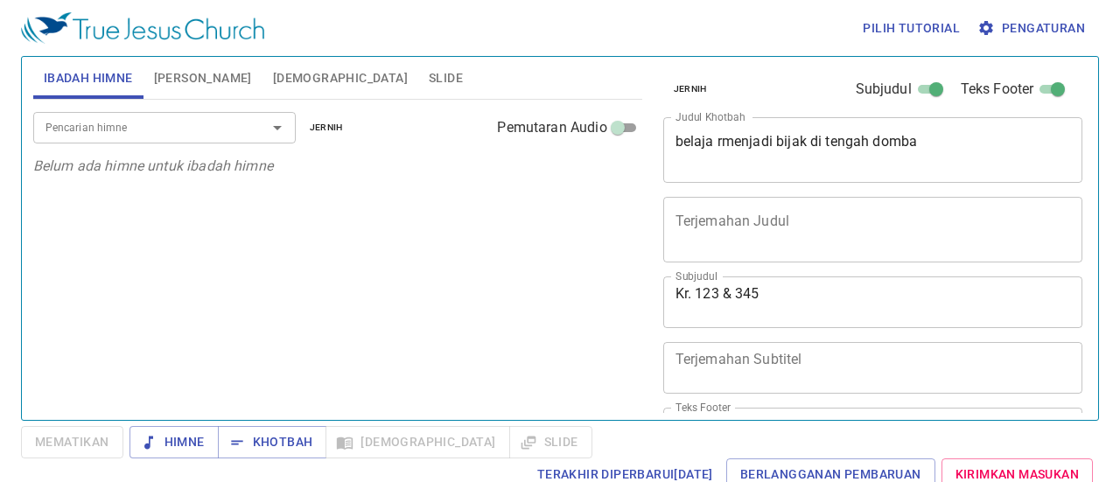
click at [347, 230] on div "Pencarian himne Pencarian himne jernih Pemutaran Audio Belum ada himne untuk ib…" at bounding box center [337, 252] width 609 height 305
click at [1034, 39] on button "Pengaturan" at bounding box center [1033, 28] width 118 height 32
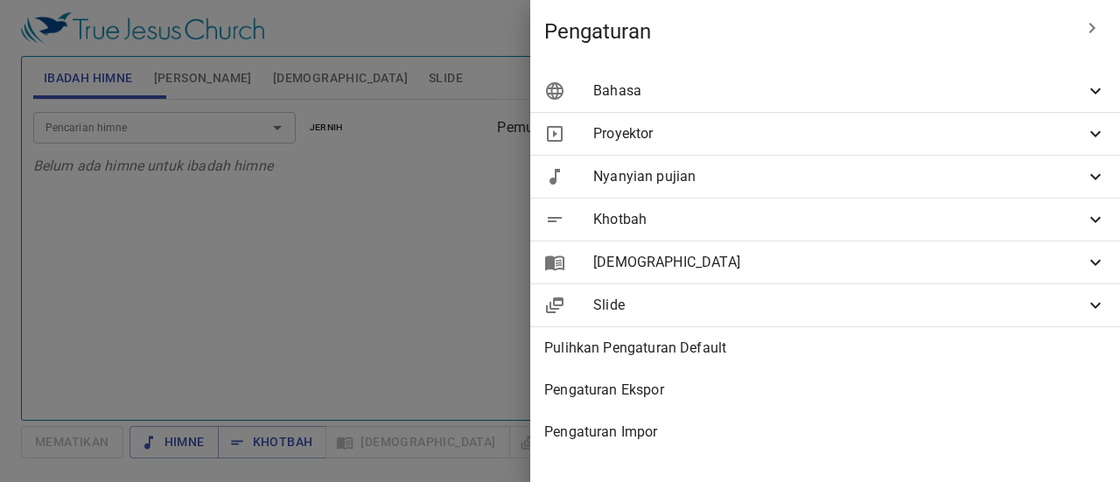
click at [1096, 99] on icon at bounding box center [1095, 91] width 21 height 21
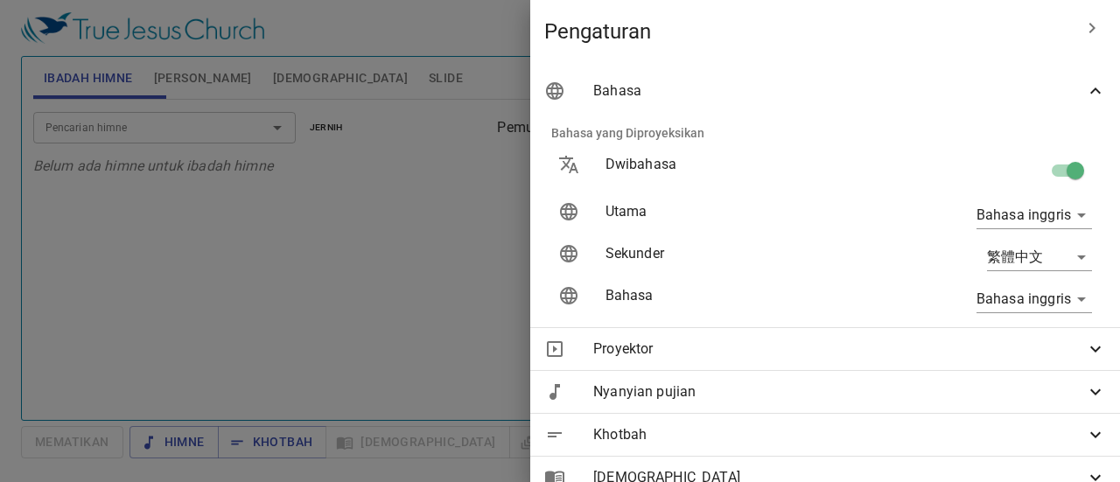
click at [1085, 100] on icon at bounding box center [1095, 91] width 21 height 21
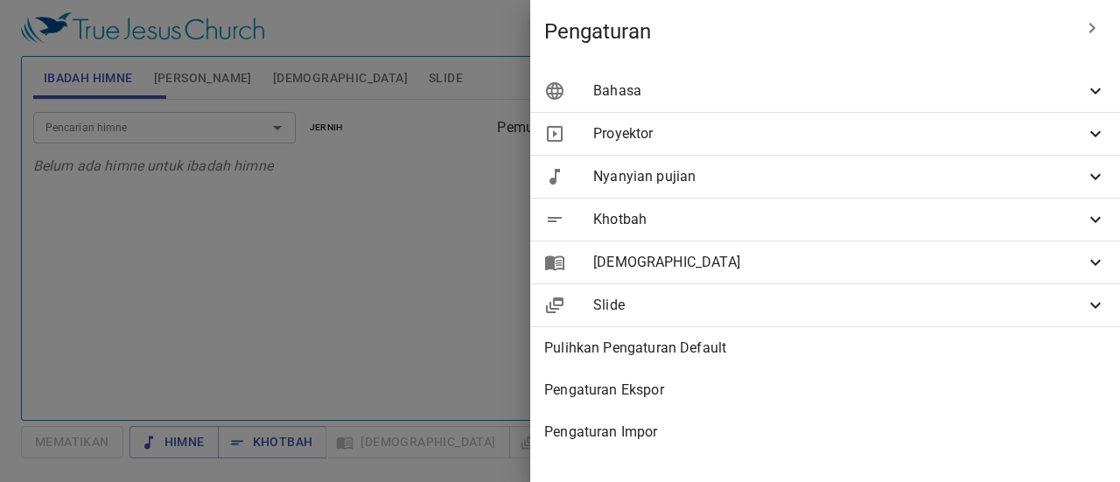
click at [1077, 100] on span "Bahasa" at bounding box center [839, 91] width 492 height 21
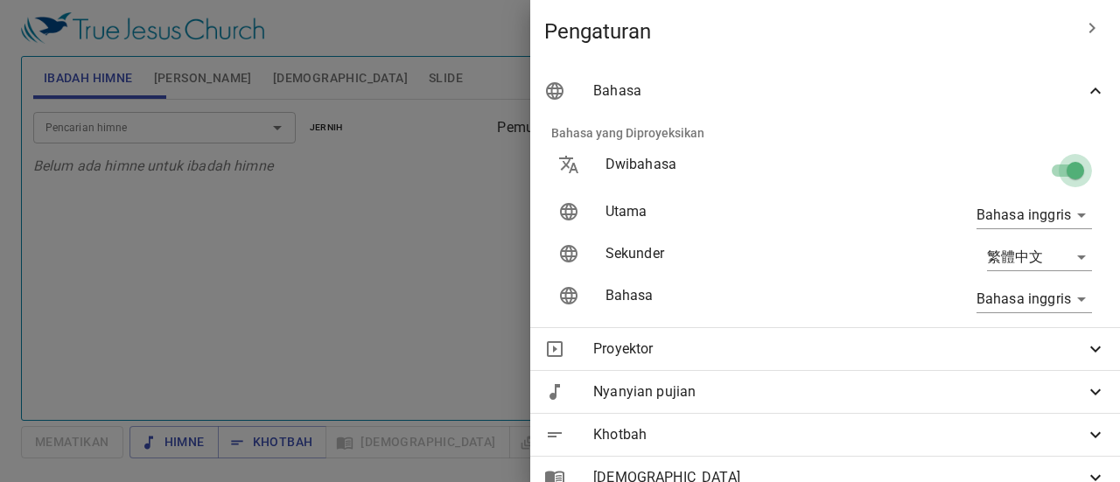
click at [1054, 176] on input "checkbox" at bounding box center [1076, 174] width 100 height 33
checkbox input "false"
click at [1054, 176] on input "checkbox" at bounding box center [1058, 174] width 100 height 33
checkbox input "true"
type input "zh"
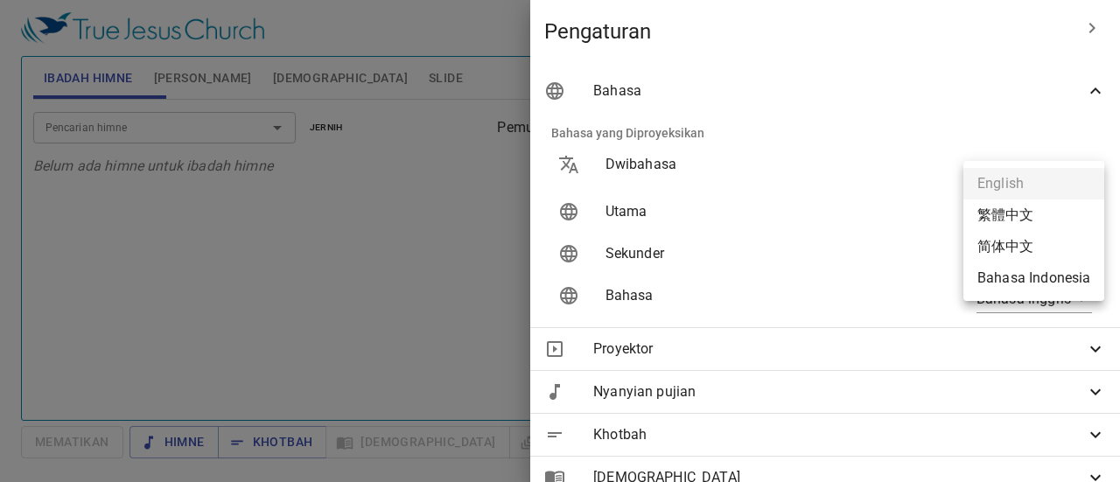
click at [1066, 216] on body "Pilih tutorial Pengaturan Ibadah Himne Himne Khotbah Alkitab Slide Pencarian hi…" at bounding box center [560, 241] width 1120 height 482
click at [493, 264] on div at bounding box center [560, 241] width 1120 height 482
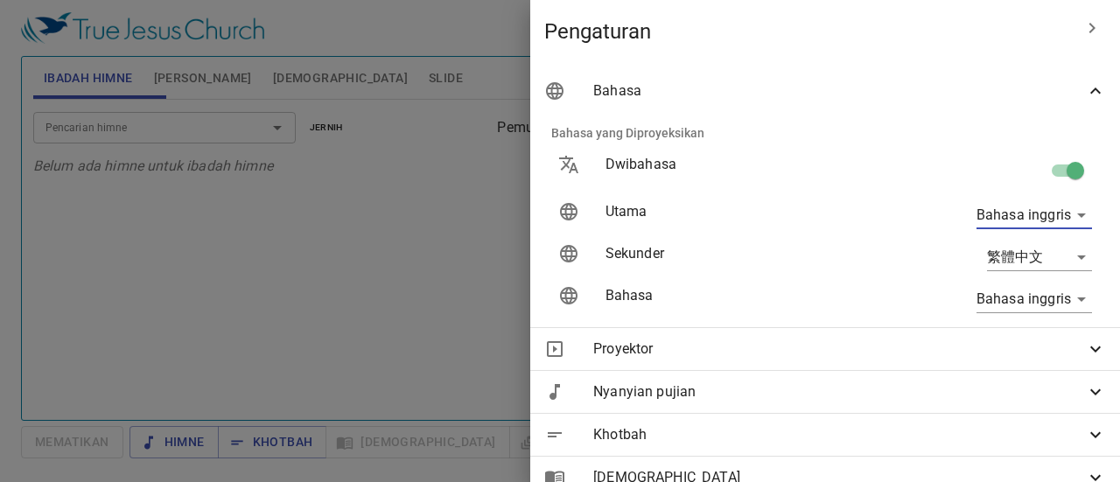
click at [493, 264] on div at bounding box center [560, 241] width 1120 height 482
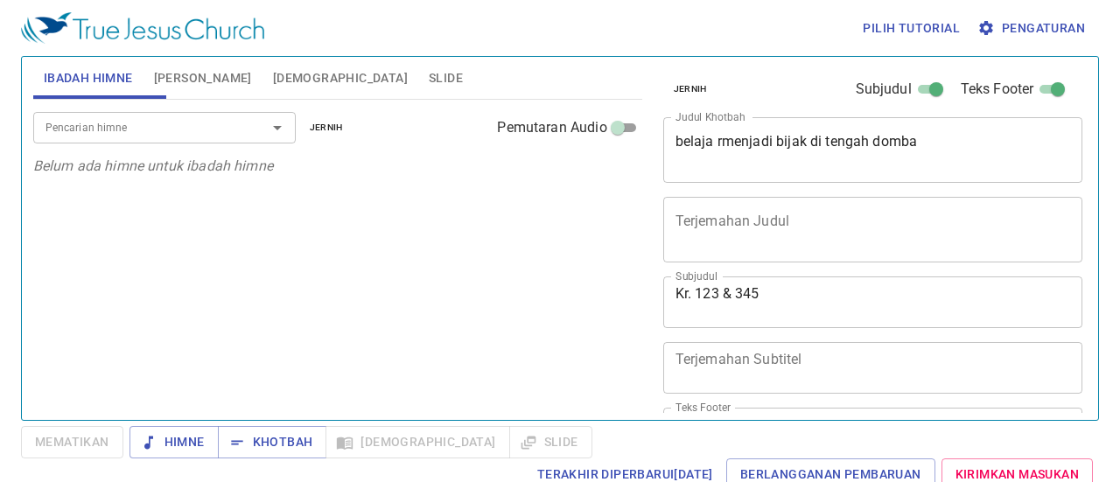
click at [454, 312] on div "Pencarian himne Pencarian himne jernih Pemutaran Audio Belum ada himne untuk ib…" at bounding box center [337, 252] width 609 height 305
click at [182, 449] on font "Himne" at bounding box center [185, 442] width 40 height 14
click at [281, 122] on icon "Membuka" at bounding box center [277, 127] width 21 height 21
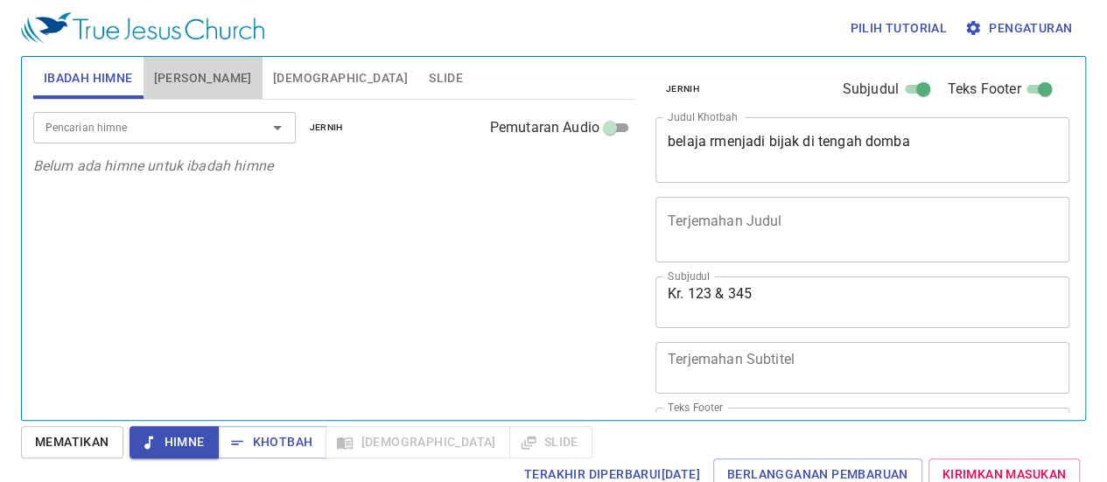
click at [242, 81] on font "[PERSON_NAME]" at bounding box center [203, 78] width 98 height 14
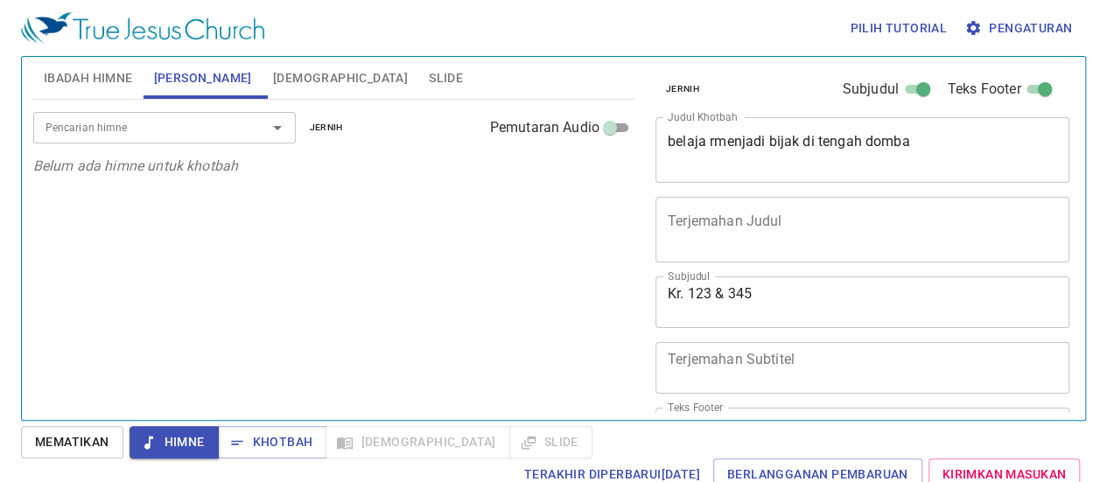
click at [81, 77] on font "Ibadah Himne" at bounding box center [88, 78] width 89 height 14
click at [429, 80] on font "Slide" at bounding box center [446, 78] width 34 height 14
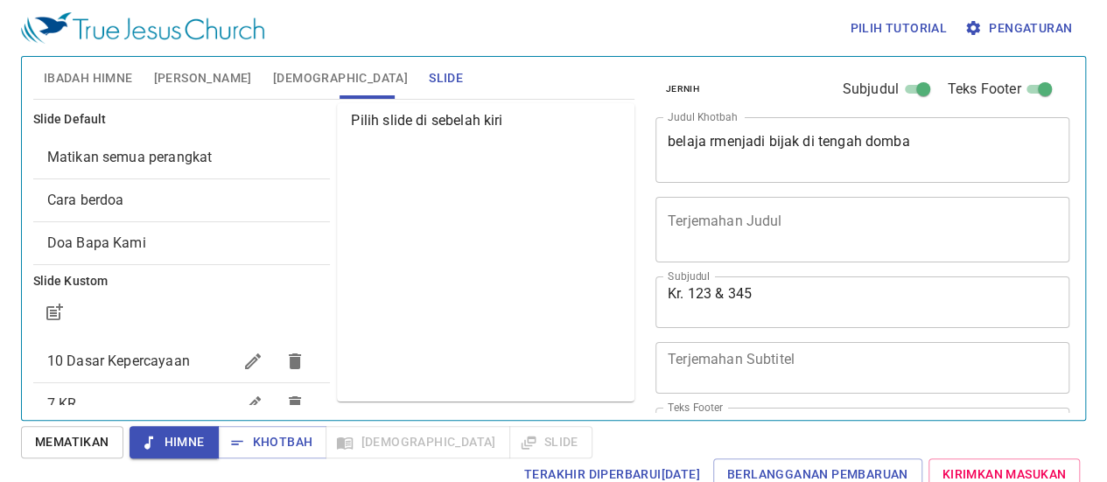
click at [86, 83] on font "Ibadah Himne" at bounding box center [88, 78] width 89 height 14
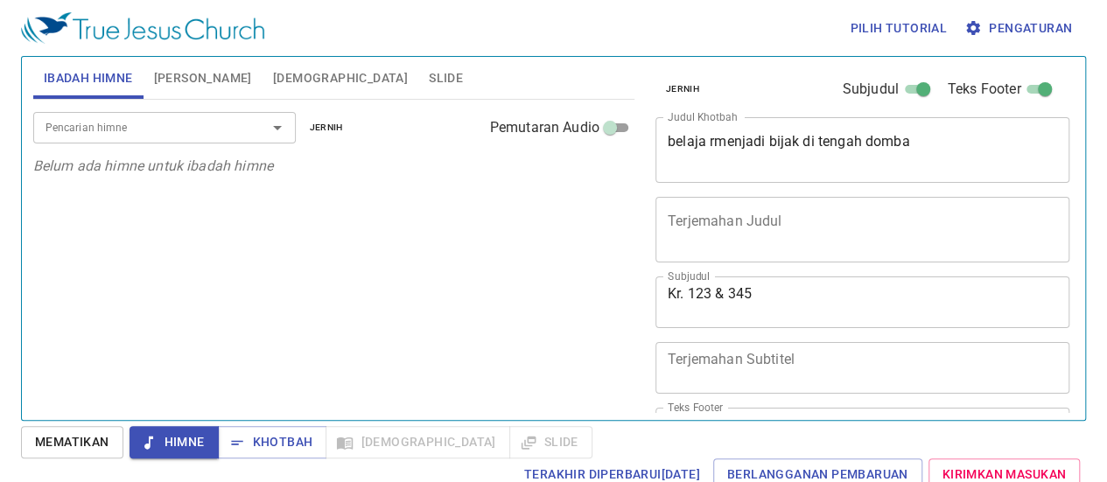
click at [151, 30] on img at bounding box center [142, 28] width 243 height 32
click at [1025, 24] on font "Pengaturan" at bounding box center [1030, 28] width 83 height 14
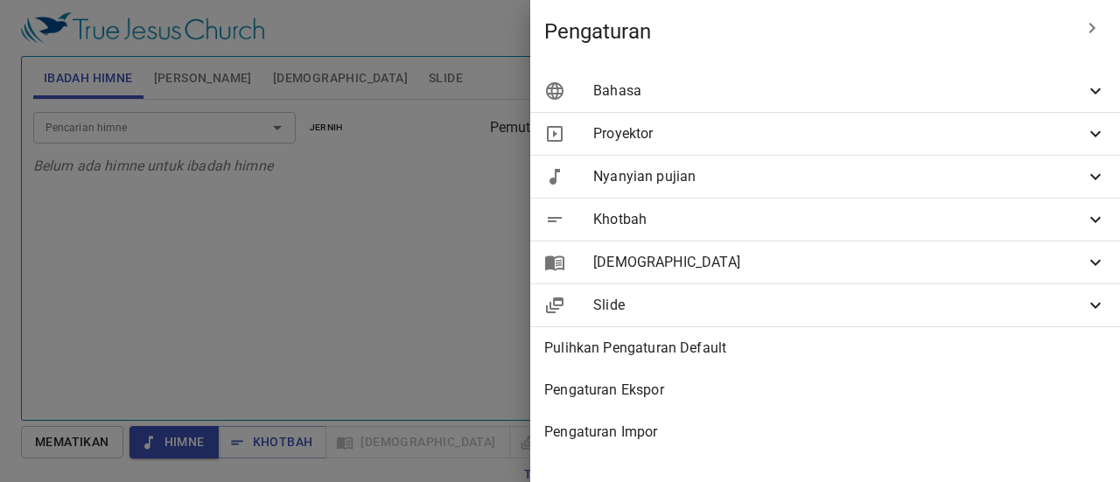
click at [1106, 100] on div "Bahasa" at bounding box center [825, 91] width 590 height 42
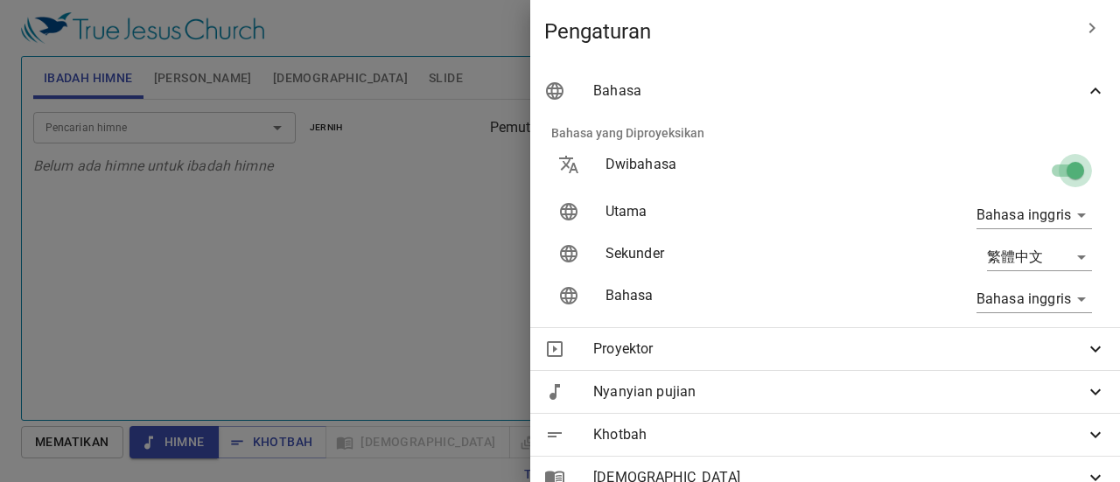
click at [1050, 177] on input "checkbox" at bounding box center [1076, 174] width 100 height 33
checkbox input "false"
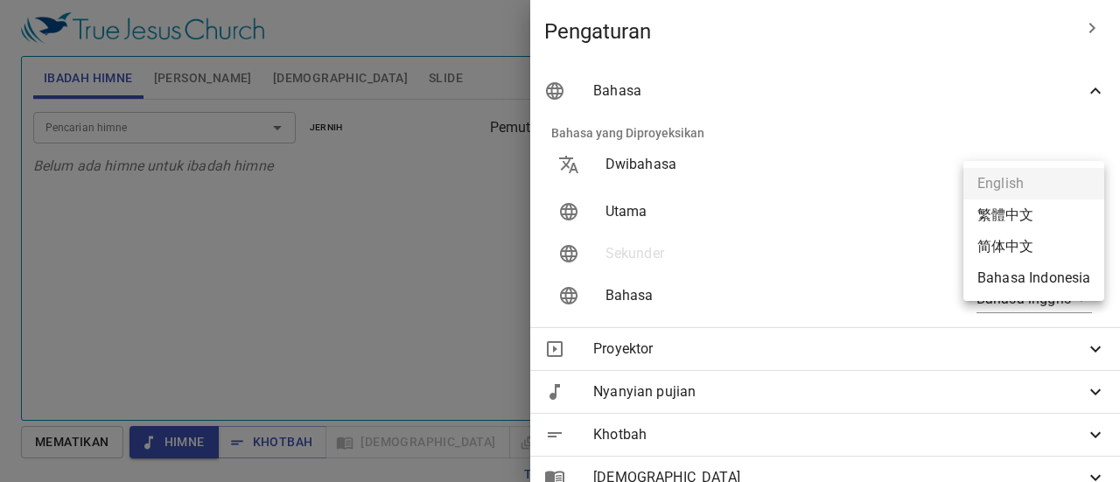
click at [1073, 220] on body "Pilih tutorial Pengaturan Ibadah Himne Himne Khotbah Alkitab Slide Pencarian hi…" at bounding box center [560, 241] width 1120 height 482
click at [1047, 291] on font "Bahasa Indonesia" at bounding box center [1034, 281] width 113 height 22
type input "id"
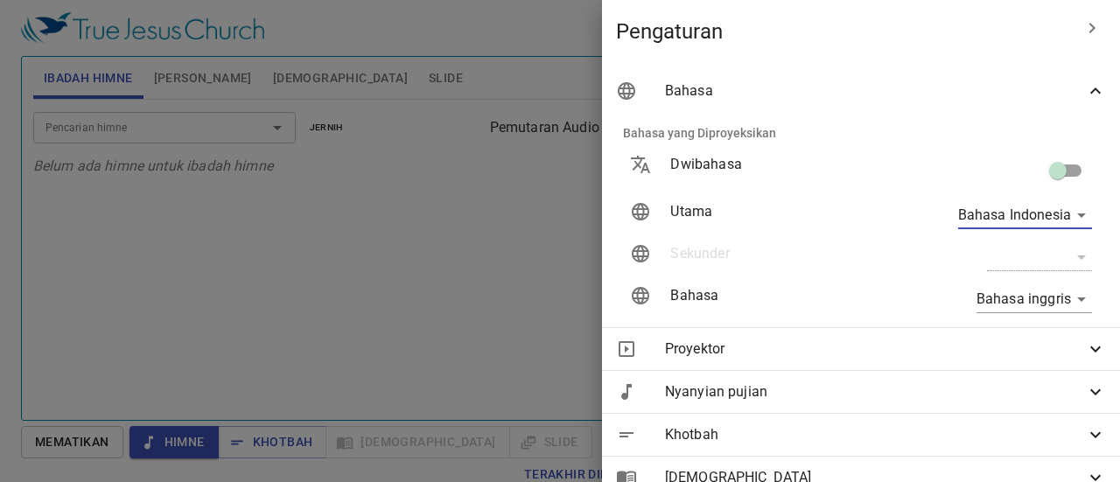
click at [1071, 305] on body "Pilih tutorial Pengaturan Ibadah Himne Himne Khotbah Alkitab Slide Pencarian hi…" at bounding box center [560, 241] width 1120 height 482
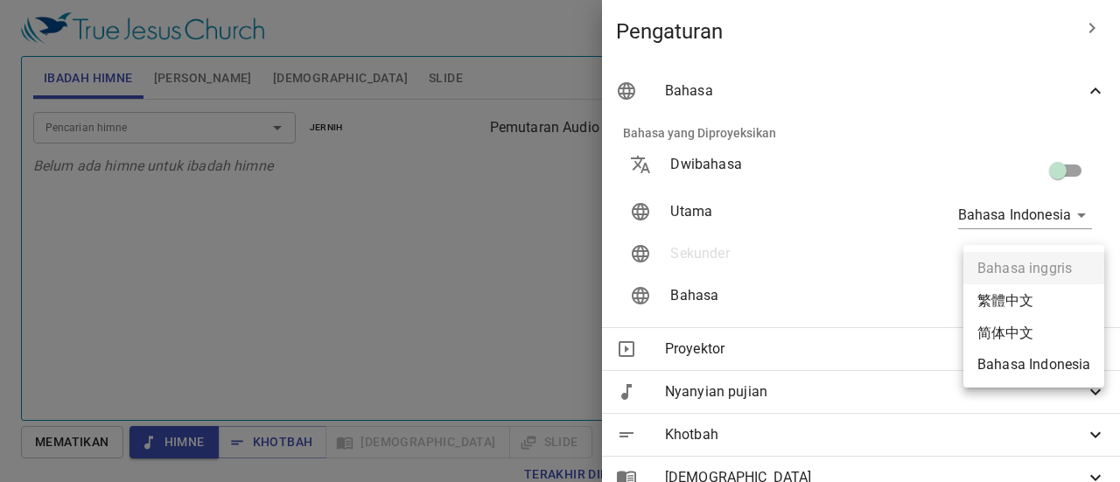
click at [1058, 377] on li "Bahasa Indonesia" at bounding box center [1034, 364] width 141 height 32
type input "id"
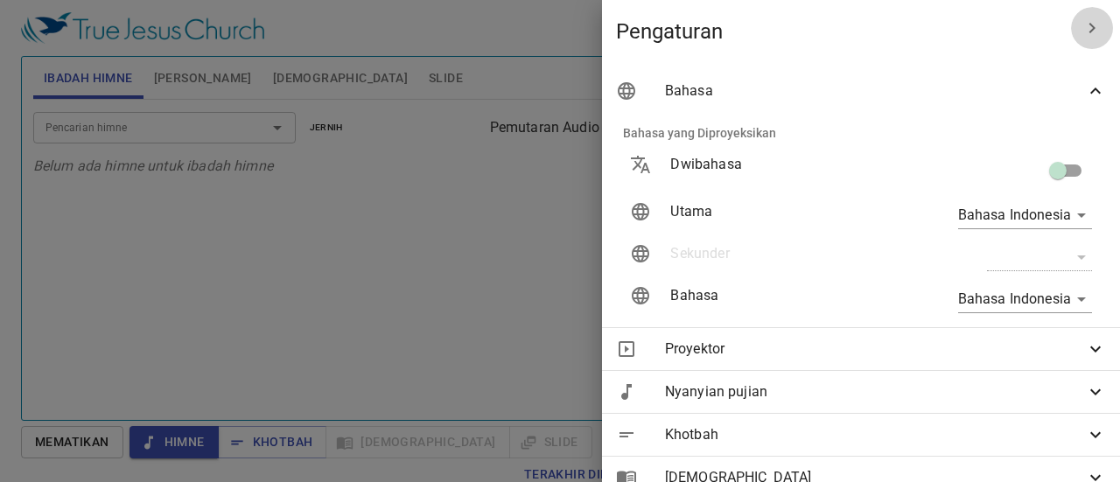
click at [1082, 31] on icon "button" at bounding box center [1092, 28] width 21 height 21
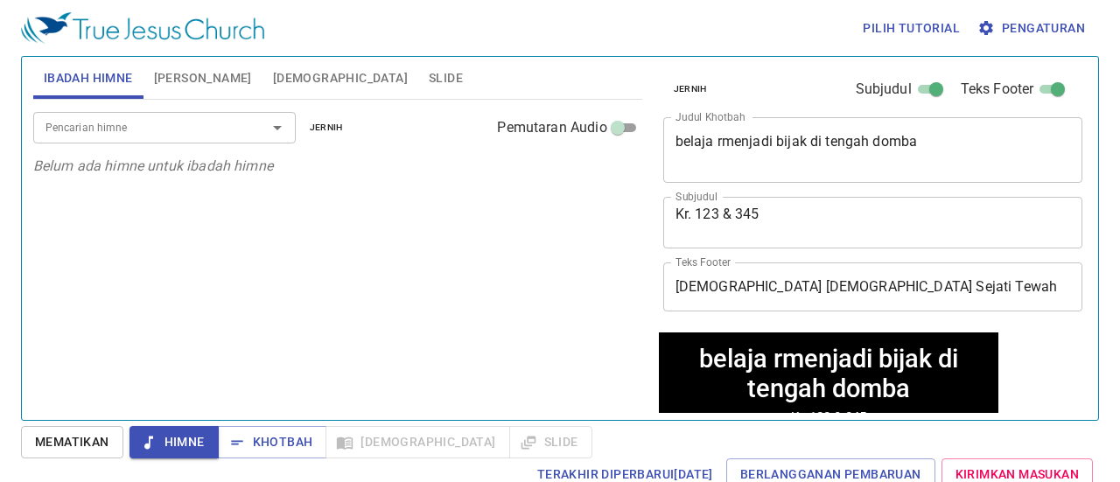
click at [231, 278] on div "Pencarian himne Pencarian himne jernih Pemutaran Audio Belum ada himne untuk ib…" at bounding box center [337, 252] width 609 height 305
click at [278, 134] on icon "Open" at bounding box center [277, 127] width 21 height 21
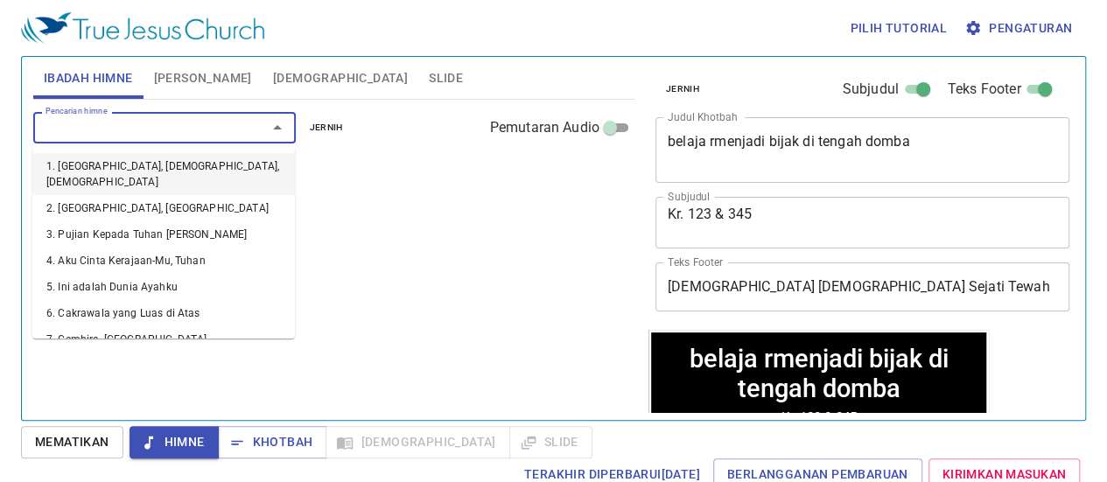
click at [149, 167] on font "1. [GEOGRAPHIC_DATA], [DEMOGRAPHIC_DATA], [DEMOGRAPHIC_DATA]" at bounding box center [162, 174] width 233 height 28
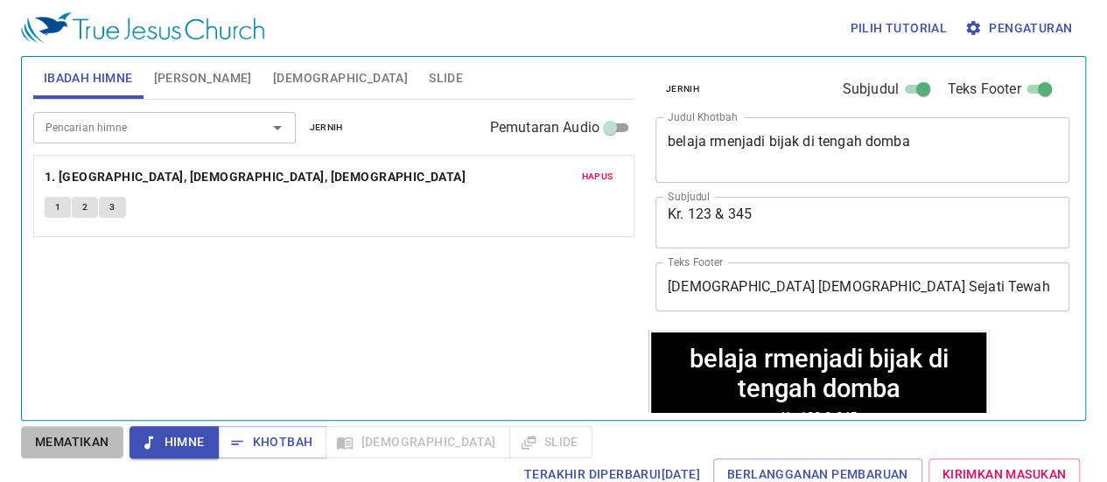
click at [74, 444] on font "Mematikan" at bounding box center [72, 442] width 74 height 14
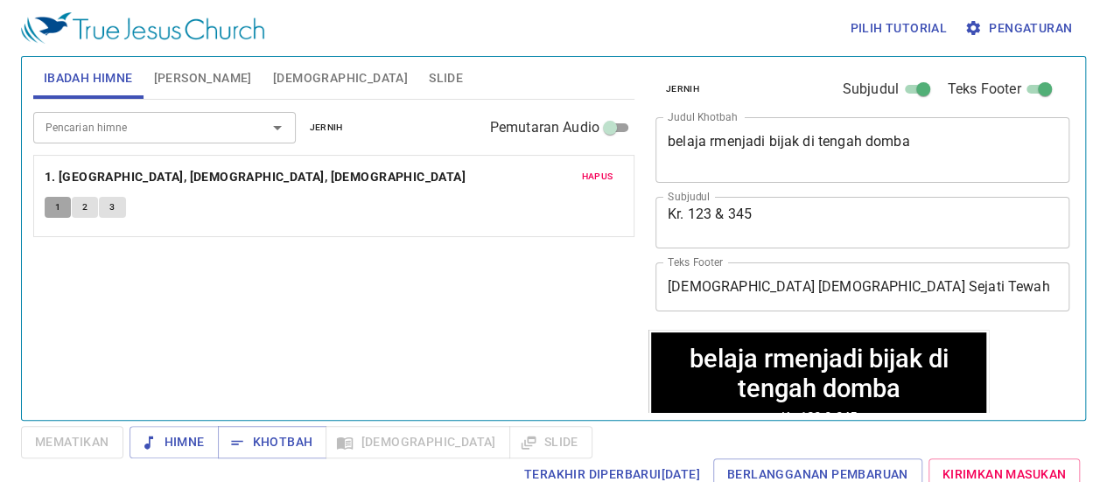
click at [60, 203] on button "1" at bounding box center [58, 207] width 26 height 21
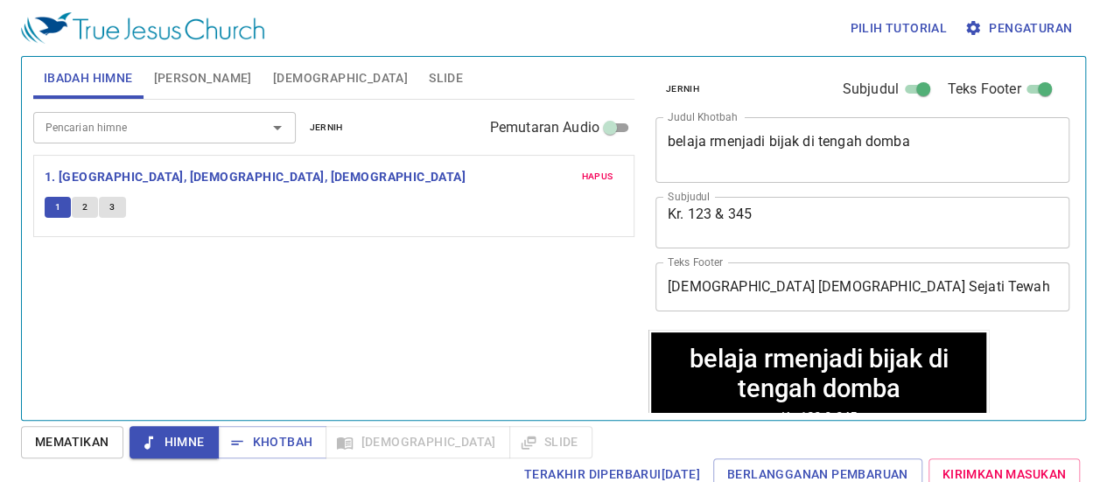
click at [278, 129] on icon "Open" at bounding box center [277, 127] width 21 height 21
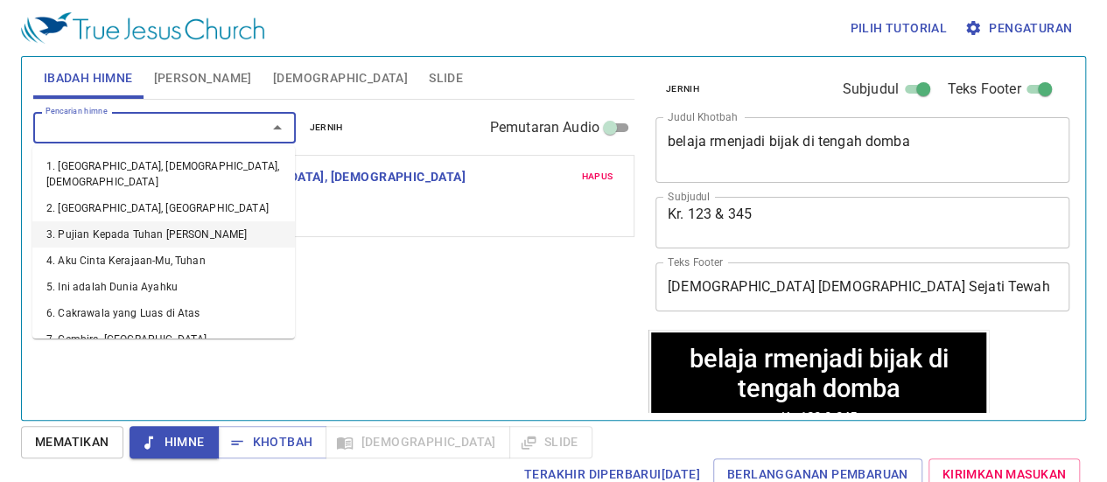
click at [161, 228] on font "3. Pujian Kepada [DEMOGRAPHIC_DATA][PERSON_NAME]" at bounding box center [145, 242] width 198 height 28
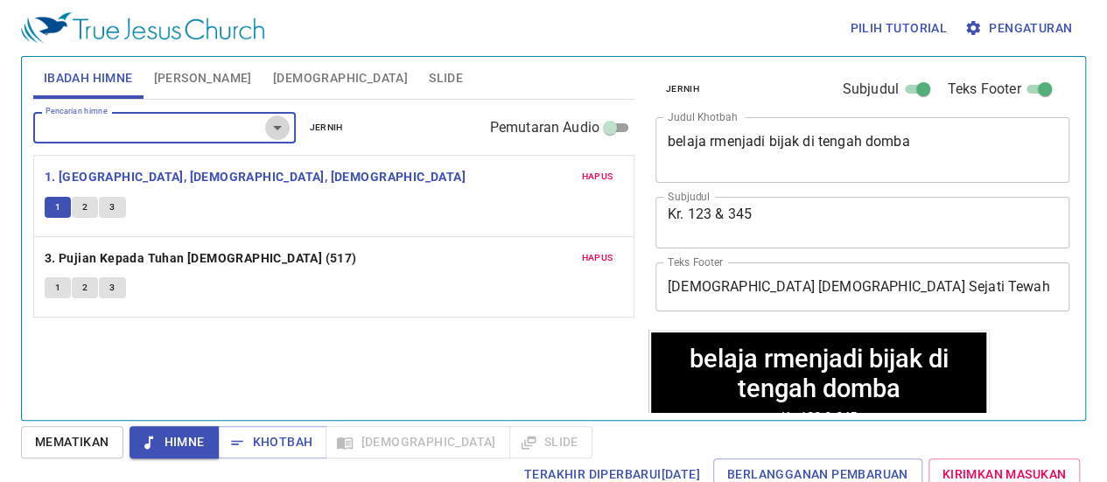
click at [277, 131] on icon "Open" at bounding box center [277, 127] width 21 height 21
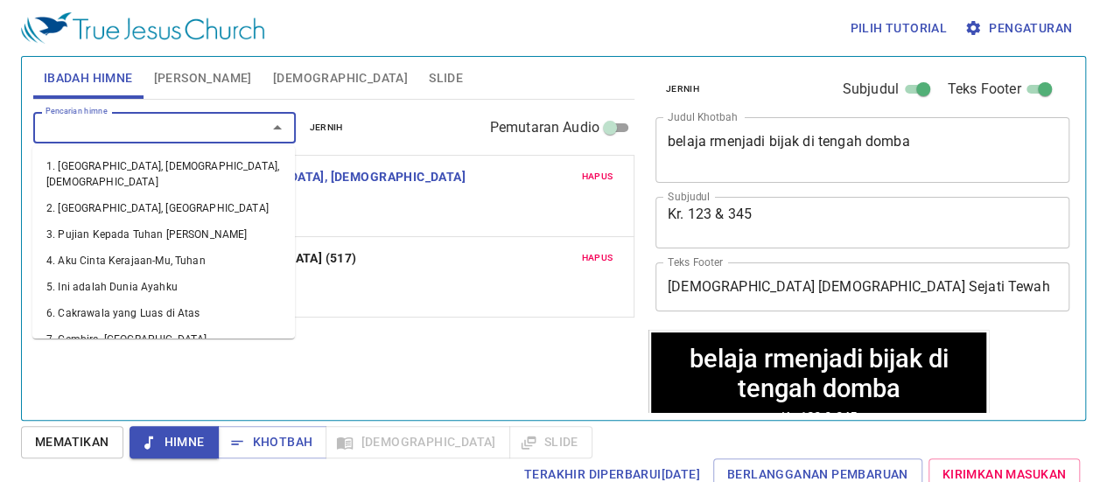
click at [53, 444] on font "Mematikan" at bounding box center [72, 442] width 74 height 14
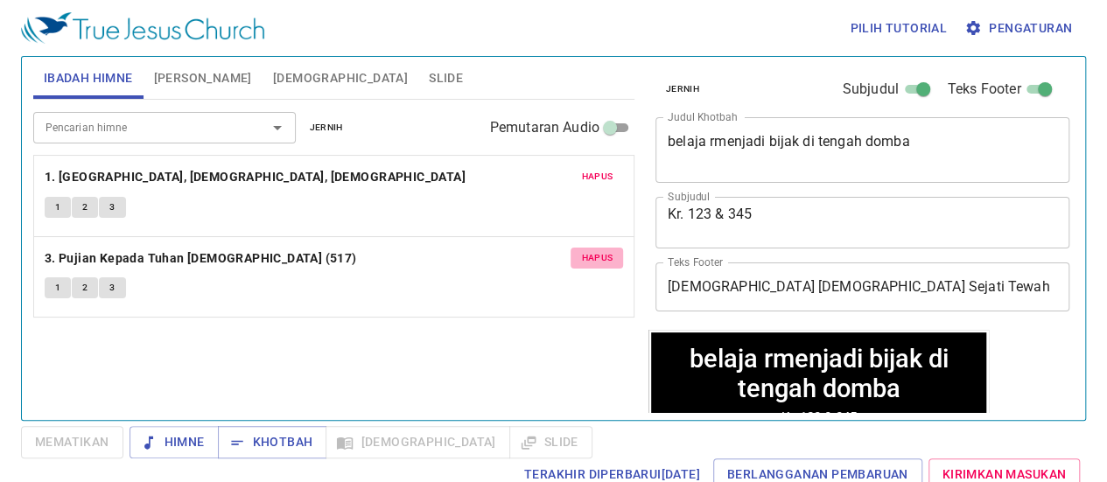
click at [595, 260] on font "Hapus" at bounding box center [597, 257] width 32 height 11
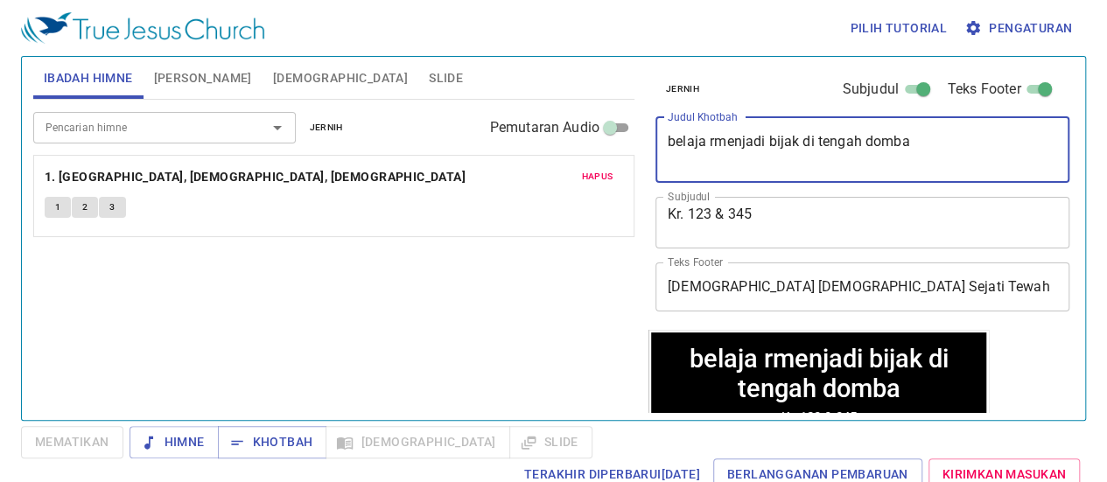
drag, startPoint x: 972, startPoint y: 141, endPoint x: 602, endPoint y: 149, distance: 369.5
click at [604, 149] on div "Ibadah Himne Himne Khotbah Alkitab Slide Pencarian himne Pencarian himne jernih…" at bounding box center [553, 231] width 1055 height 363
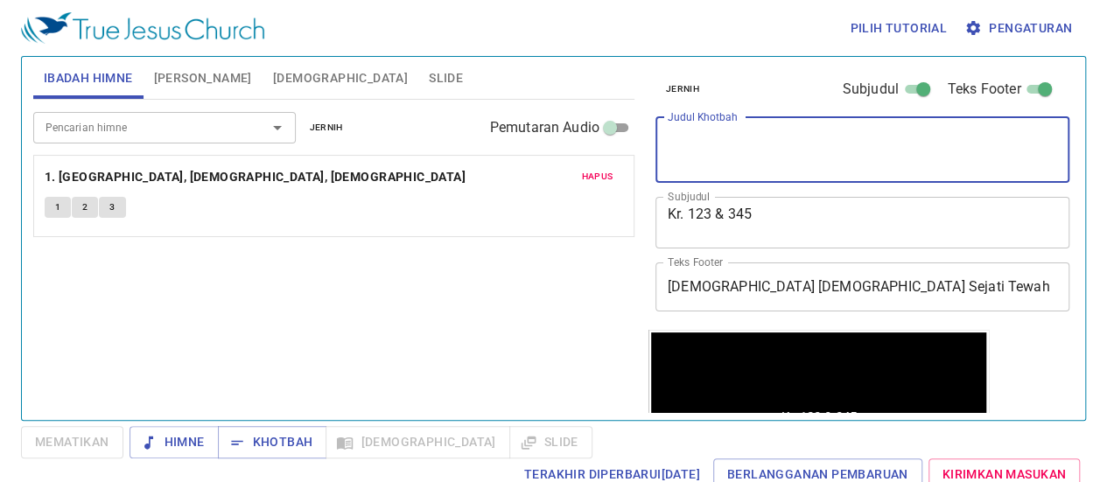
click at [443, 316] on div "Pencarian himne Pencarian himne jernih Pemutaran Audio Hapus 1. Kudus, Kudus, K…" at bounding box center [333, 252] width 601 height 305
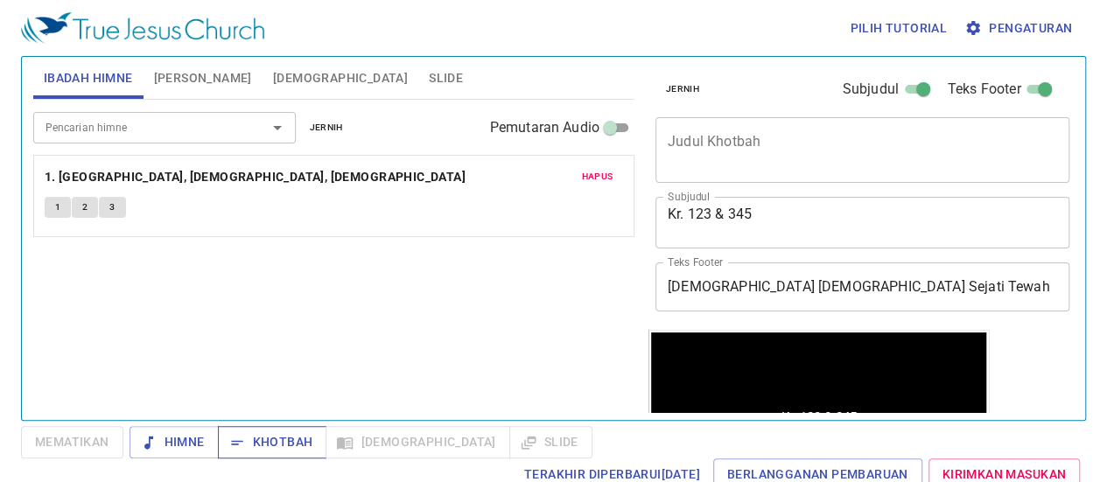
click at [253, 439] on font "Khotbah" at bounding box center [283, 442] width 60 height 14
click at [714, 144] on textarea "Judul Khotbah" at bounding box center [863, 149] width 390 height 33
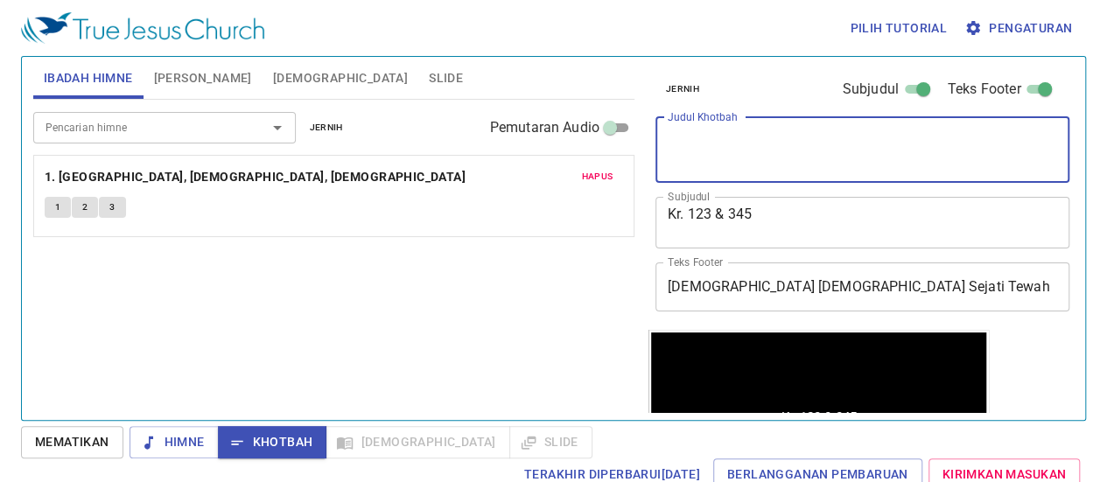
click at [317, 314] on div "Pencarian himne Pencarian himne jernih Pemutaran Audio Hapus 1. Kudus, Kudus, K…" at bounding box center [333, 252] width 601 height 305
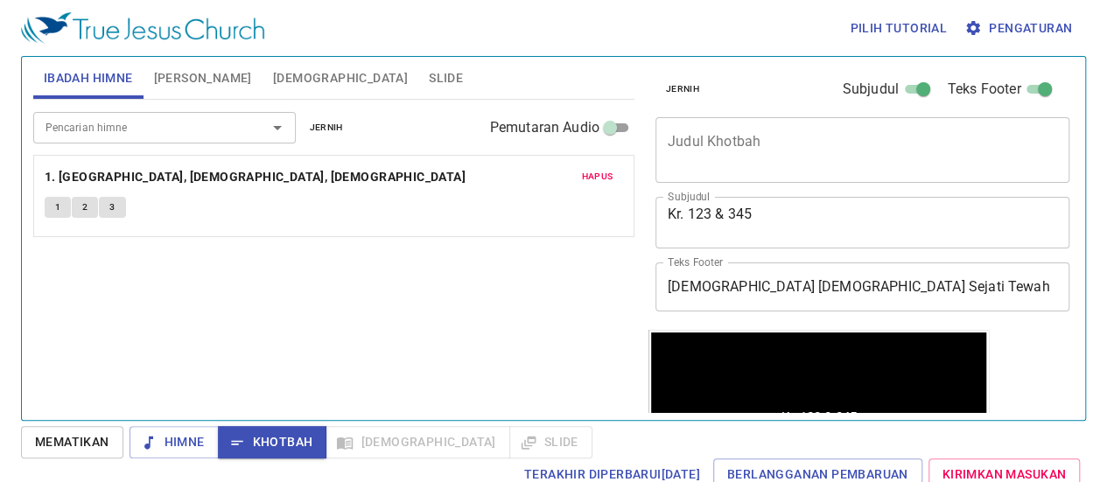
click at [600, 179] on font "Hapus" at bounding box center [597, 176] width 32 height 11
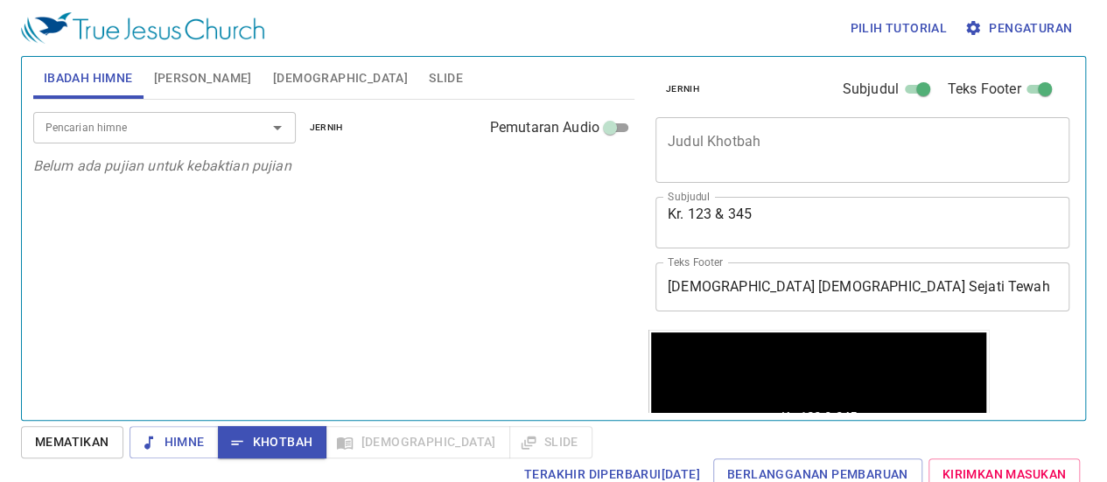
click at [319, 76] on font "[DEMOGRAPHIC_DATA]" at bounding box center [340, 78] width 135 height 14
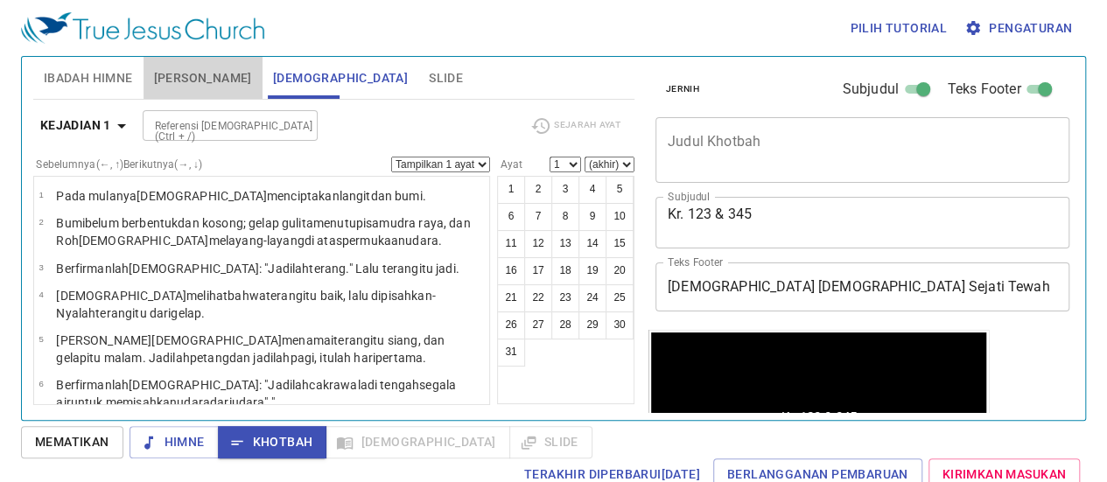
click at [201, 74] on font "[PERSON_NAME]" at bounding box center [203, 78] width 98 height 14
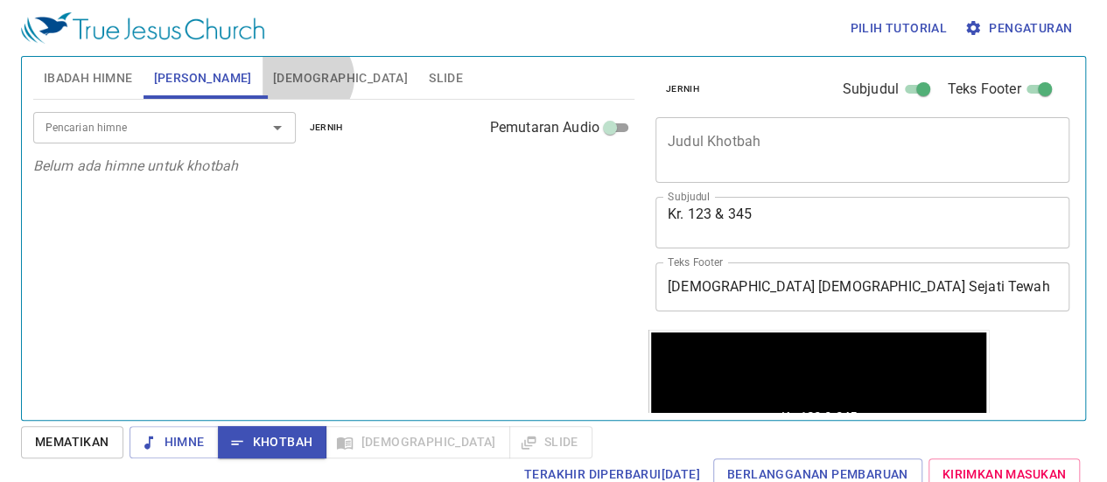
click at [310, 78] on font "[DEMOGRAPHIC_DATA]" at bounding box center [340, 78] width 135 height 14
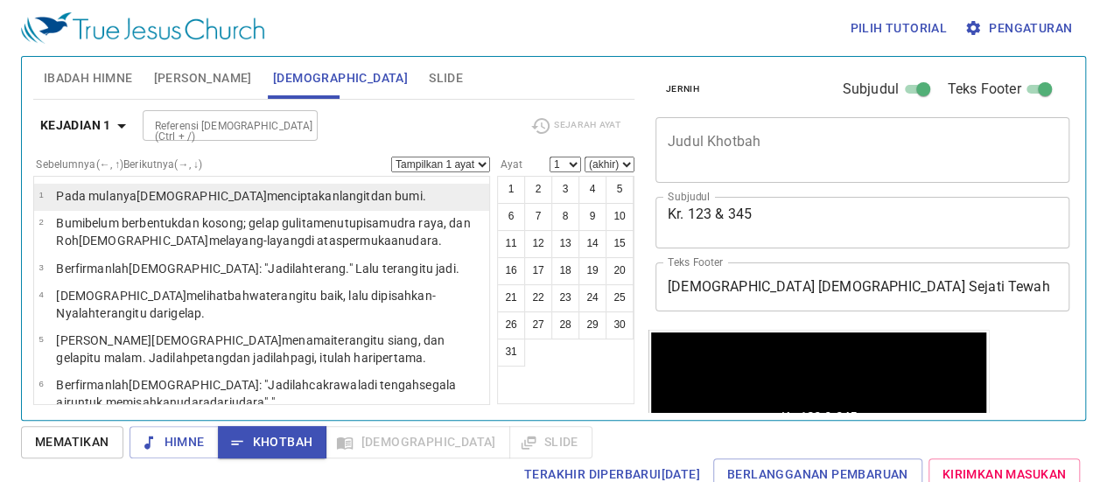
click at [219, 206] on td "Pada mulanya Allah menciptakan langit dan bumi ." at bounding box center [240, 197] width 369 height 20
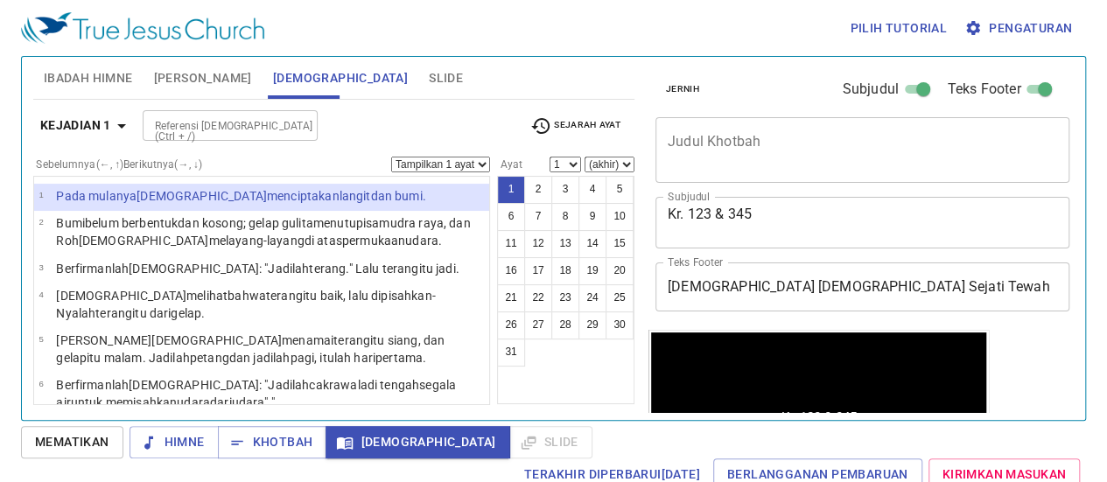
click at [511, 190] on font "1" at bounding box center [512, 190] width 6 height 12
click at [525, 182] on button "2" at bounding box center [538, 190] width 28 height 28
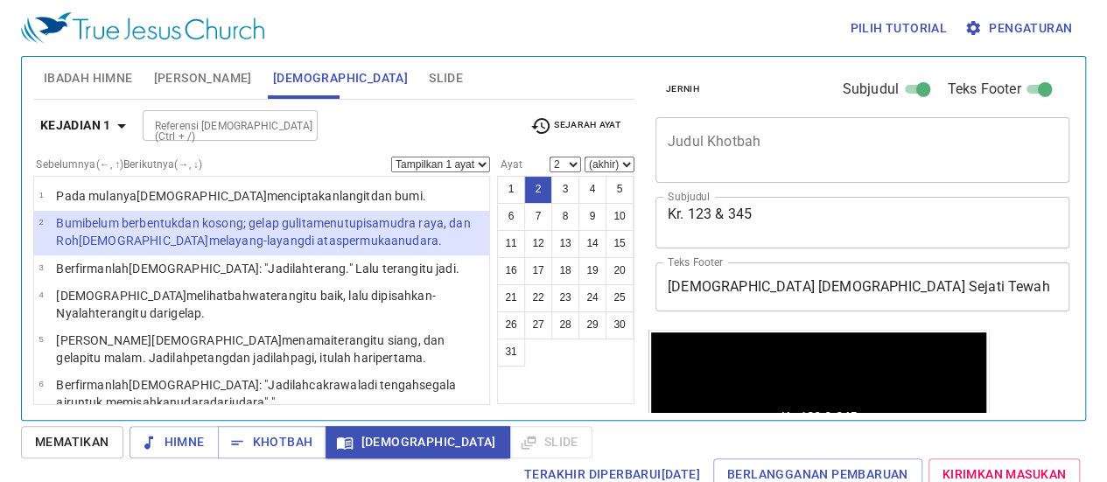
click at [525, 182] on button "2" at bounding box center [538, 190] width 28 height 28
click at [543, 183] on button "2" at bounding box center [538, 190] width 28 height 28
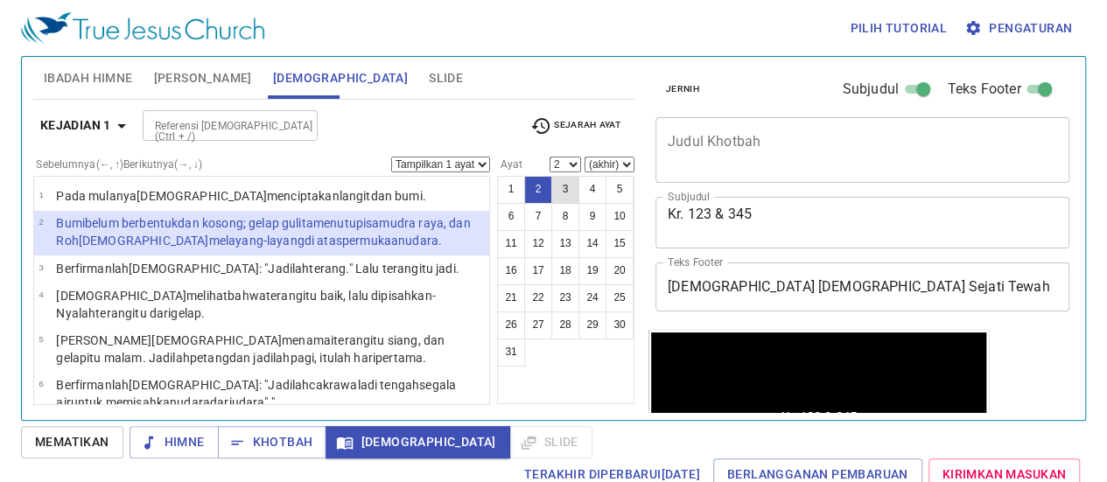
click at [558, 194] on button "3" at bounding box center [565, 190] width 28 height 28
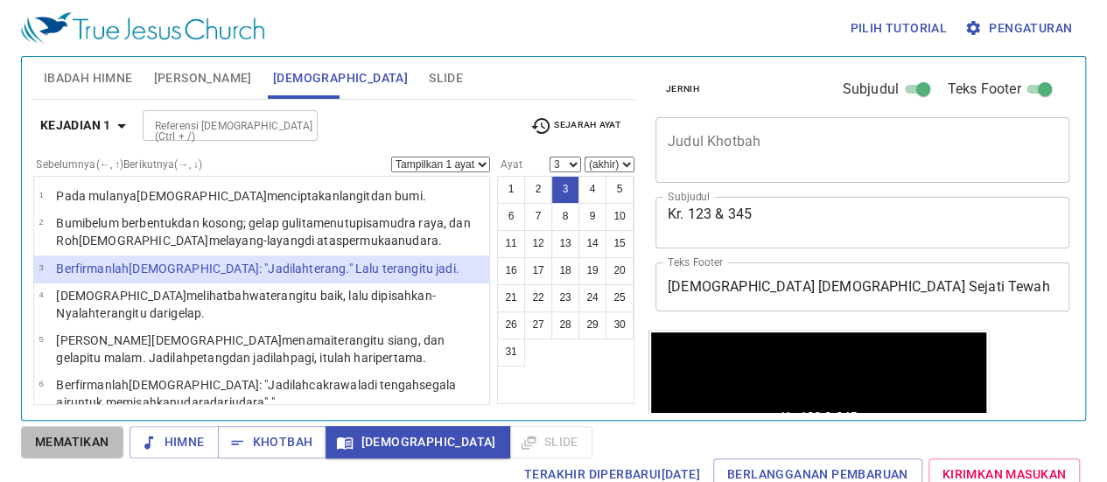
click at [90, 442] on font "Mematikan" at bounding box center [72, 442] width 74 height 14
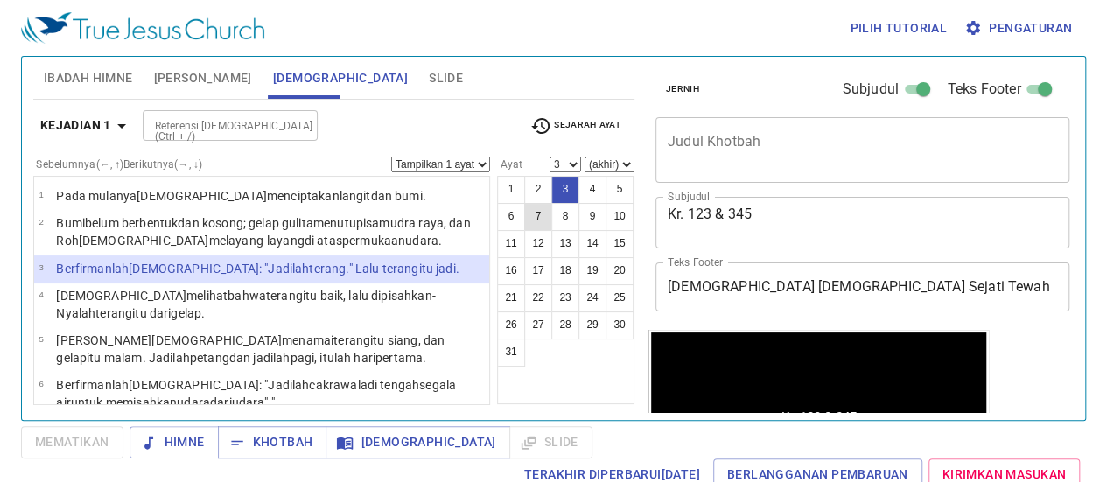
click at [532, 204] on button "7" at bounding box center [538, 217] width 28 height 28
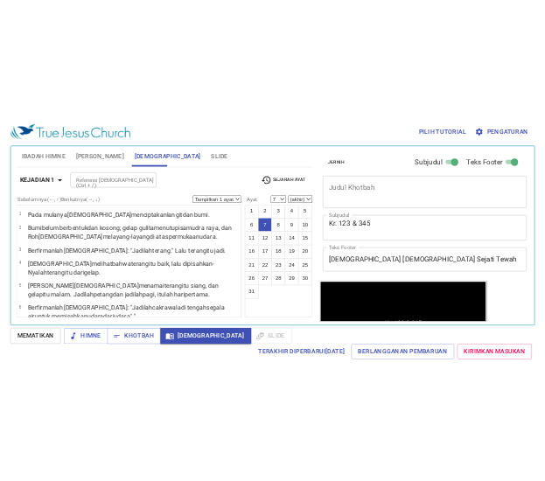
scroll to position [149, 0]
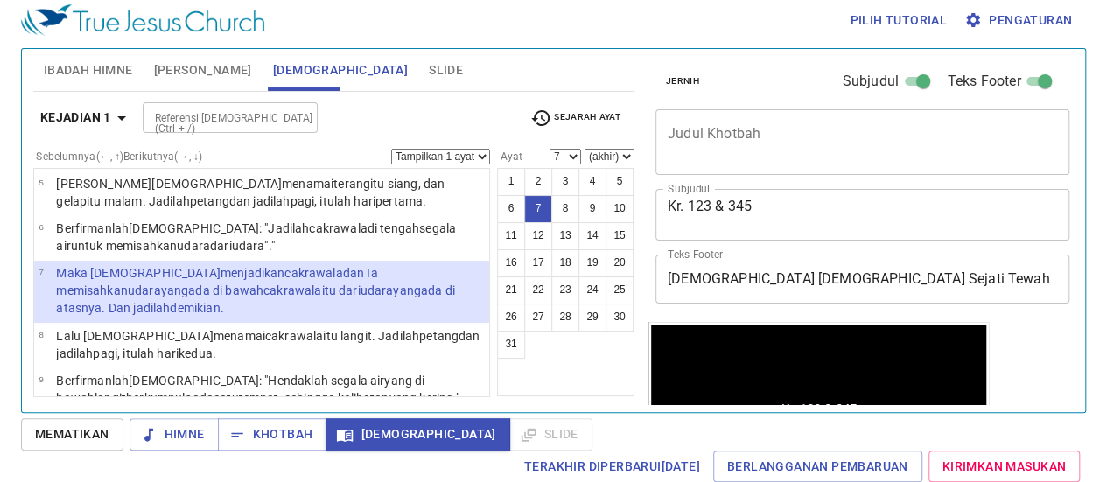
click at [117, 304] on li "7 Maka Allah menjadikan cakrawala dan Ia memisahkan udara yang ada di bawah cak…" at bounding box center [261, 292] width 455 height 62
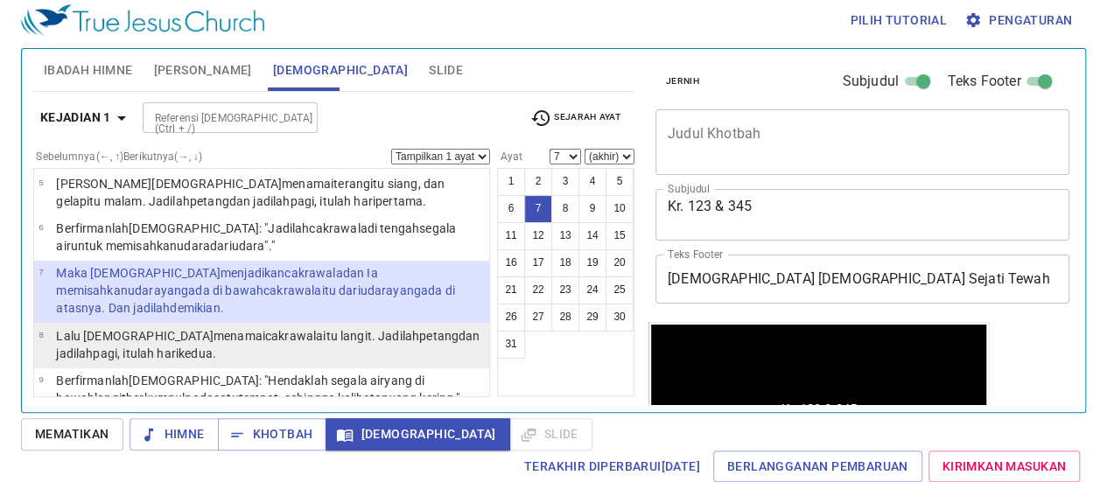
click at [116, 327] on p "Lalu Allah menamai cakrawala itu langit . Jadilah petang dan jadilah pagi , itu…" at bounding box center [270, 344] width 428 height 35
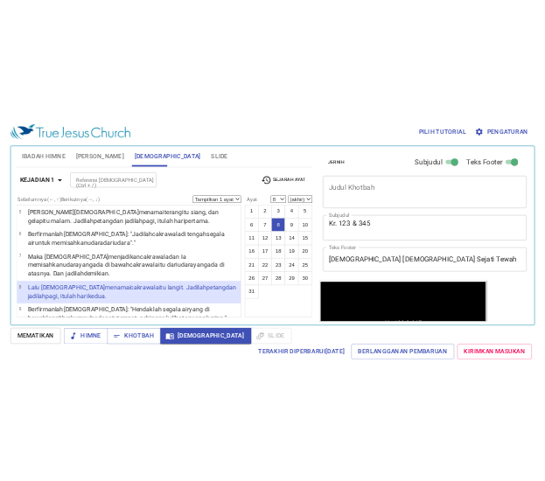
scroll to position [166, 0]
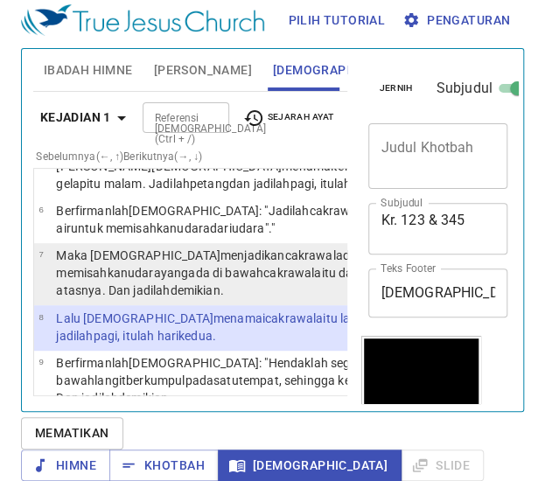
click at [201, 280] on p "Maka Allah menjadikan cakrawala dan Ia memisahkan udara yang ada di bawah cakra…" at bounding box center [269, 273] width 426 height 53
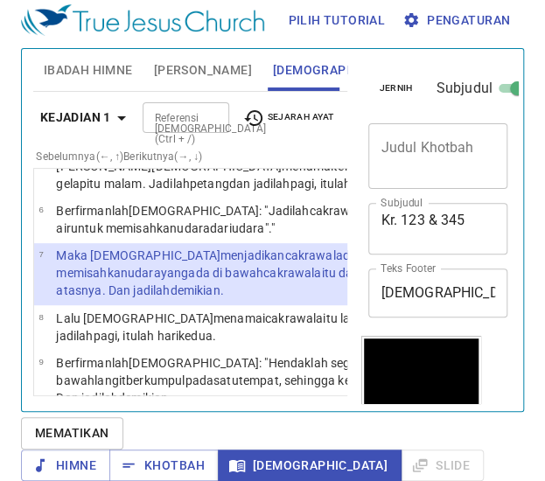
click at [191, 298] on font "ada di atasnya" at bounding box center [255, 282] width 399 height 32
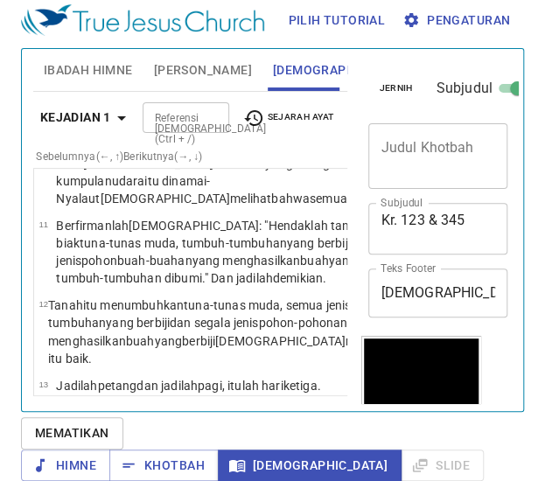
scroll to position [429, 0]
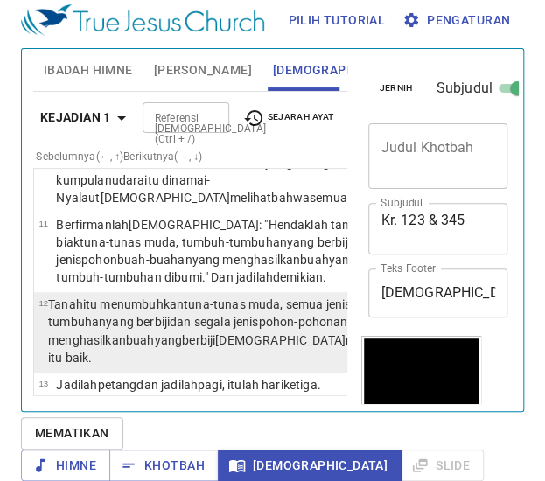
click at [154, 366] on p "Tanah itu menumbuhkan tuna-tunas muda , semua jenis tumbuh-tumbuhan yang berbij…" at bounding box center [265, 331] width 435 height 70
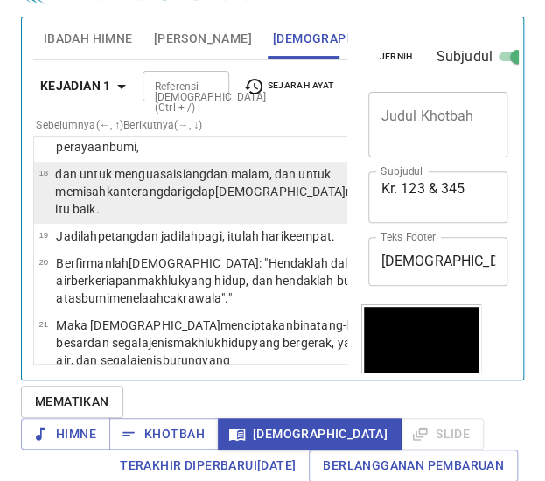
scroll to position [872, 0]
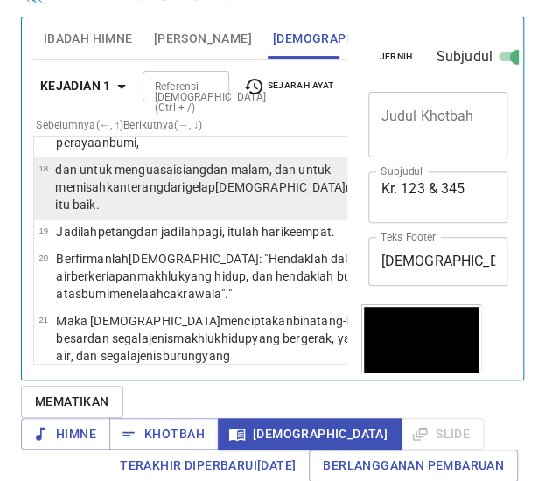
click at [185, 194] on font "gelap" at bounding box center [200, 187] width 31 height 14
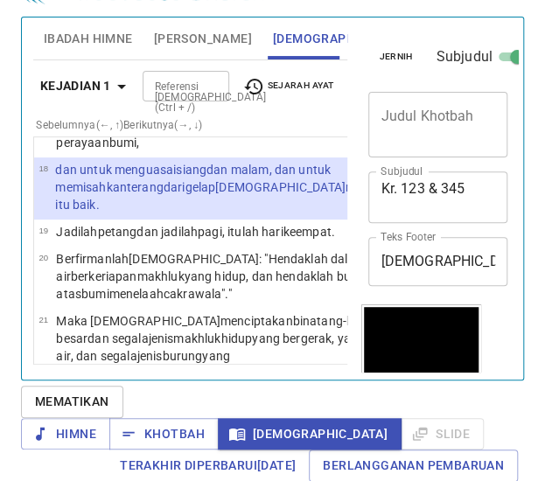
select select "18"
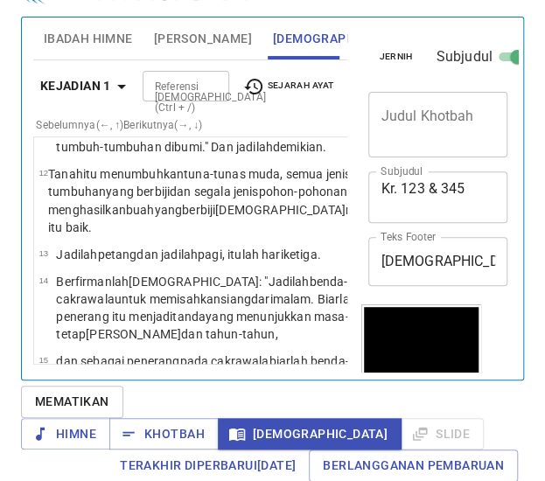
scroll to position [522, 0]
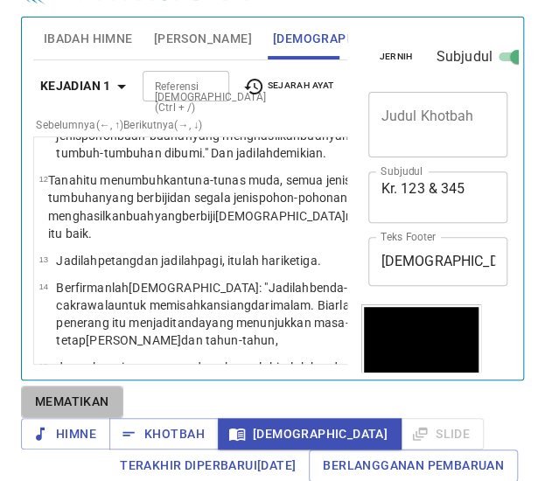
click at [58, 404] on font "Mematikan" at bounding box center [72, 402] width 74 height 14
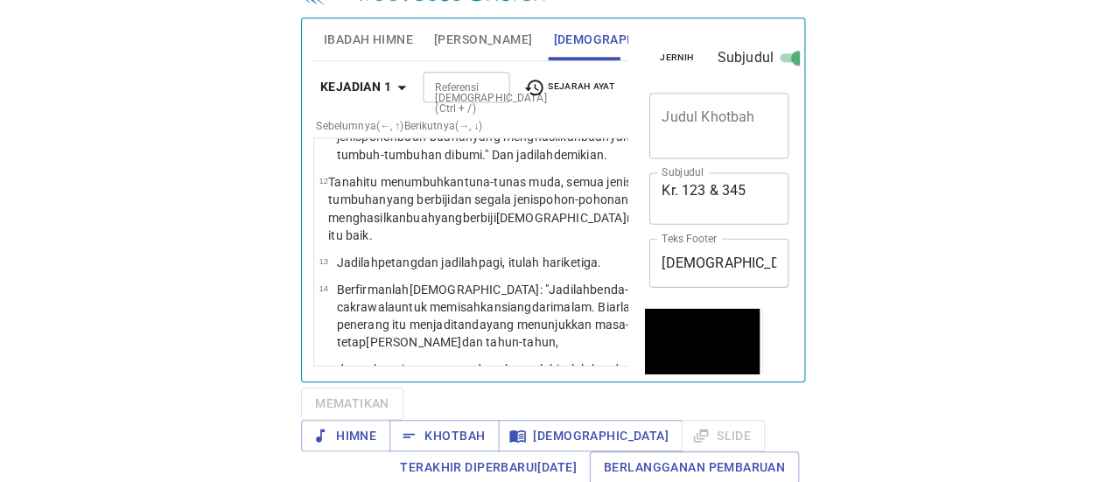
scroll to position [469, 0]
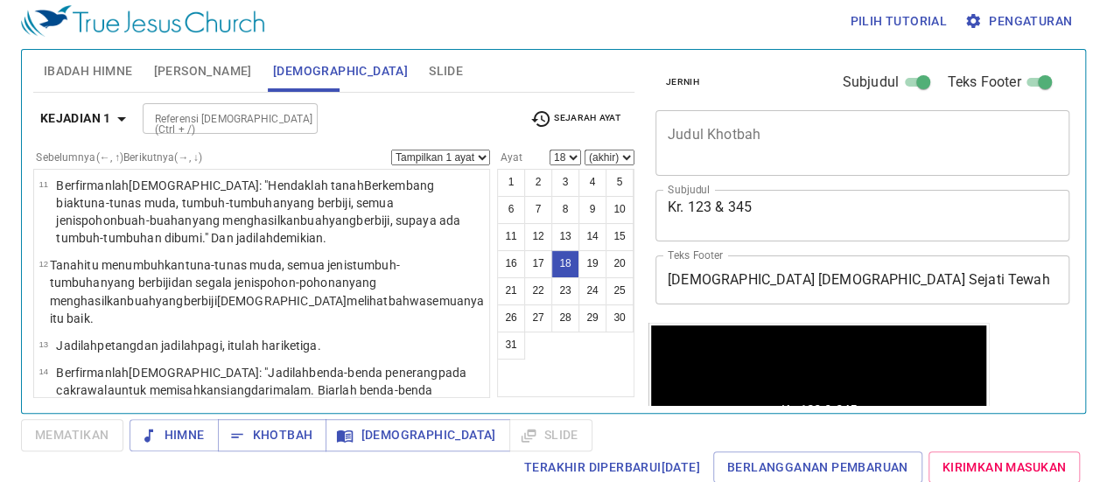
click at [91, 71] on font "Ibadah Himne" at bounding box center [88, 71] width 89 height 14
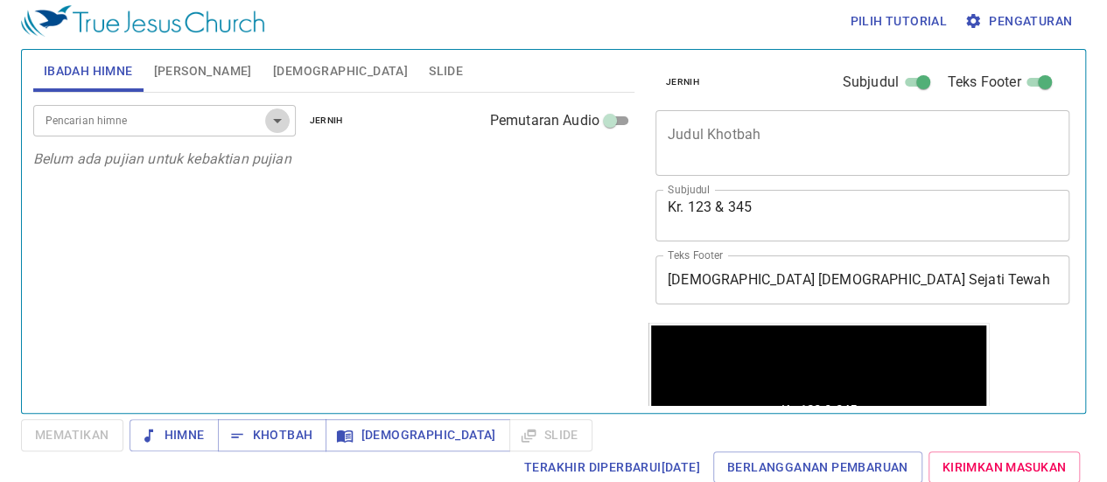
click at [278, 120] on icon "Open" at bounding box center [277, 120] width 21 height 21
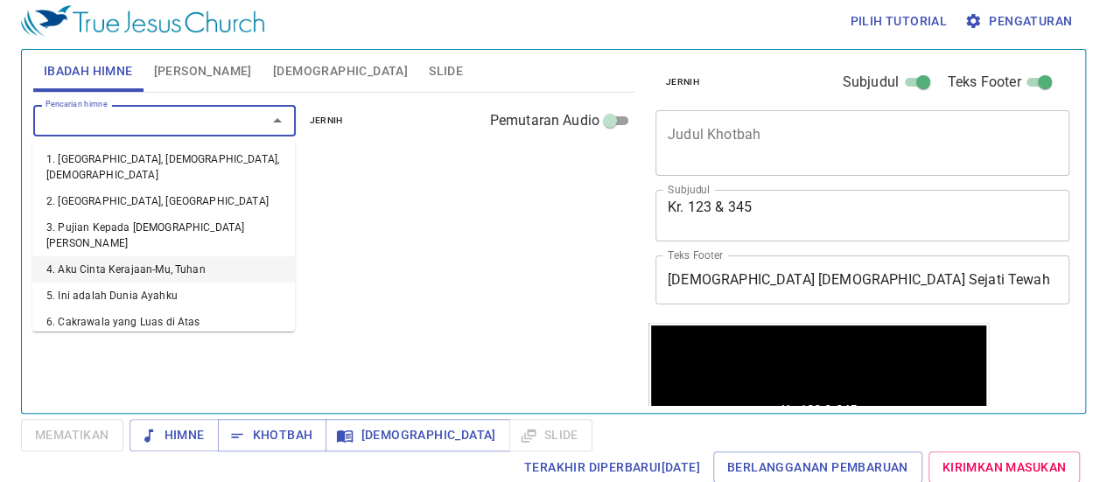
click at [137, 263] on font "4. Aku Cinta Kerajaan-Mu, Tuhan" at bounding box center [125, 269] width 159 height 12
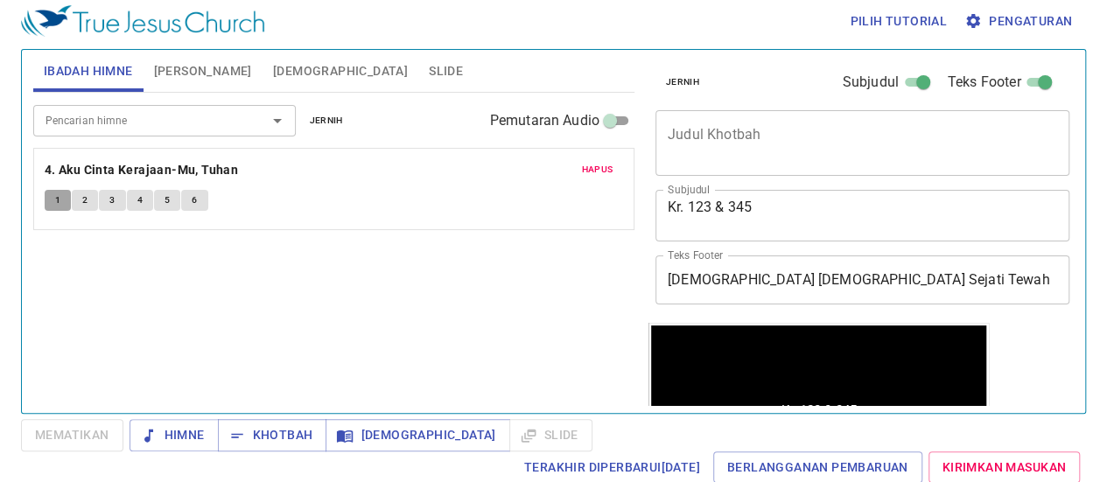
click at [47, 199] on button "1" at bounding box center [58, 200] width 26 height 21
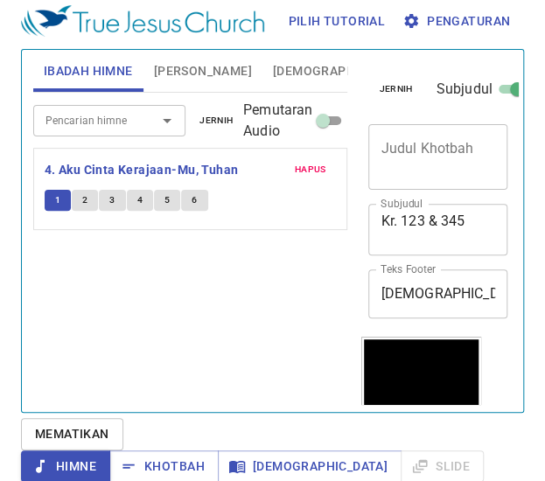
click at [93, 192] on button "2" at bounding box center [85, 200] width 26 height 21
click at [113, 200] on font "3" at bounding box center [111, 199] width 5 height 11
click at [140, 200] on font "4" at bounding box center [139, 199] width 5 height 11
click at [188, 197] on button "6" at bounding box center [194, 200] width 26 height 21
click at [170, 199] on button "5" at bounding box center [167, 200] width 26 height 21
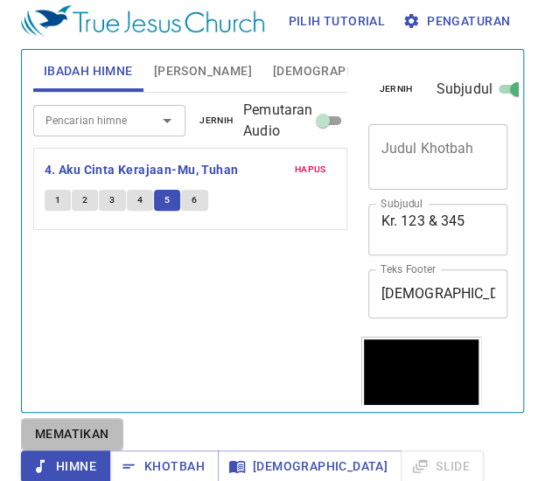
click at [98, 428] on font "Mematikan" at bounding box center [72, 434] width 74 height 14
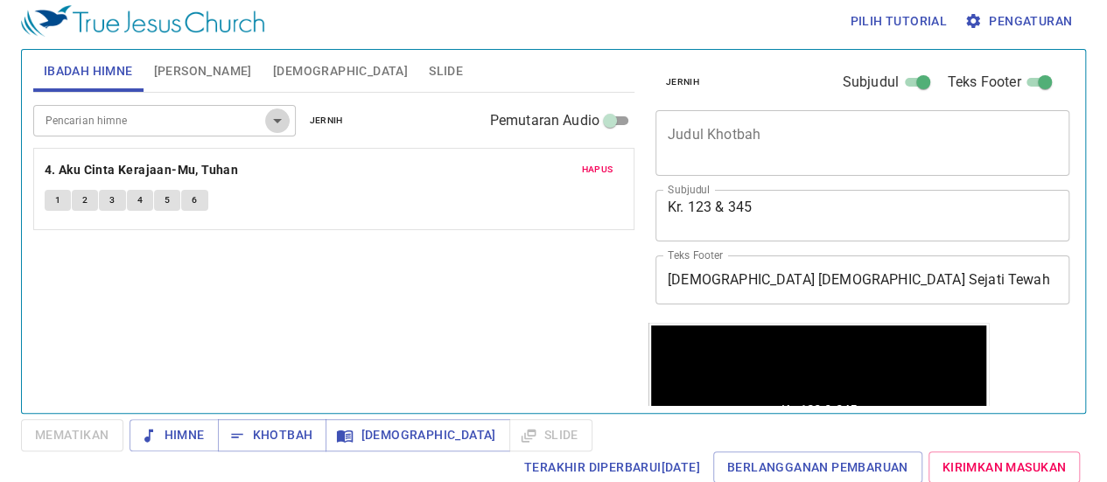
click at [277, 120] on icon "Open" at bounding box center [277, 121] width 9 height 4
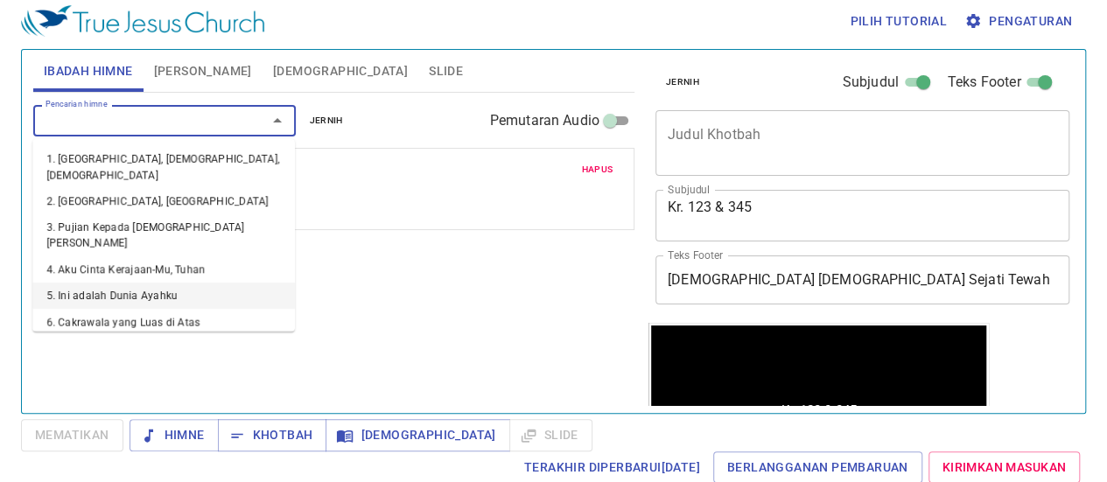
scroll to position [7, 0]
click at [137, 290] on font "5. Ini adalah Dunia Ayahku" at bounding box center [111, 296] width 131 height 12
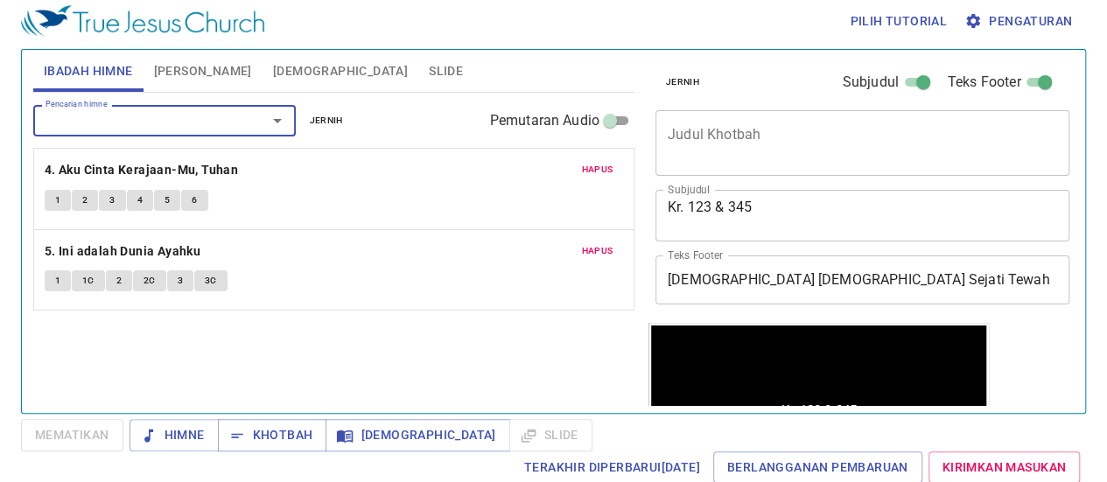
click at [56, 282] on font "1" at bounding box center [57, 280] width 5 height 11
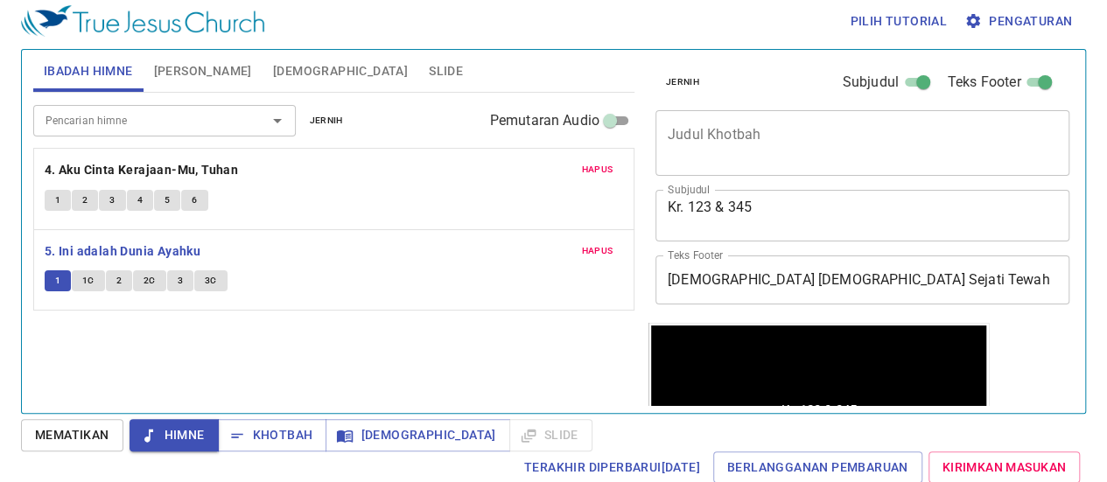
click at [604, 245] on font "Hapus" at bounding box center [597, 250] width 32 height 11
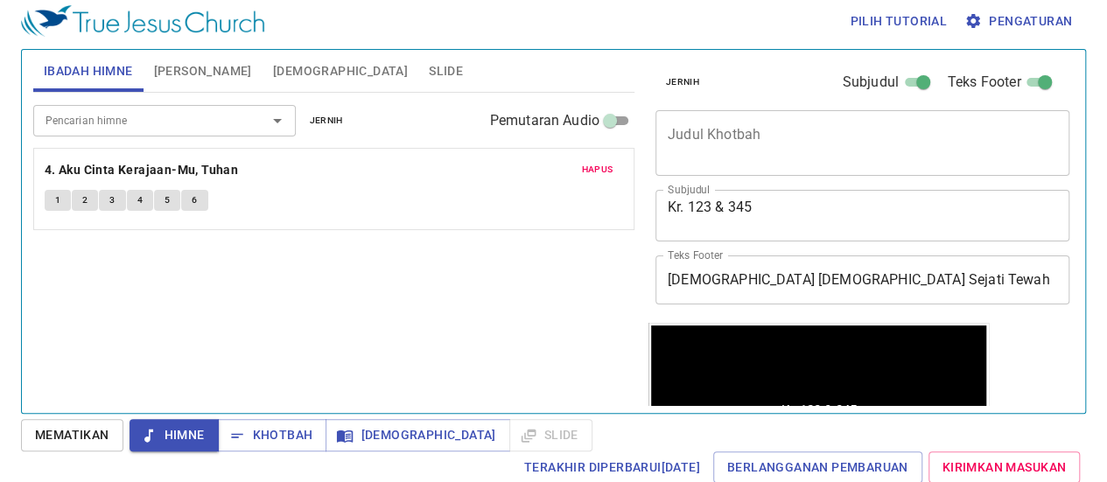
click at [600, 169] on font "Hapus" at bounding box center [597, 169] width 32 height 11
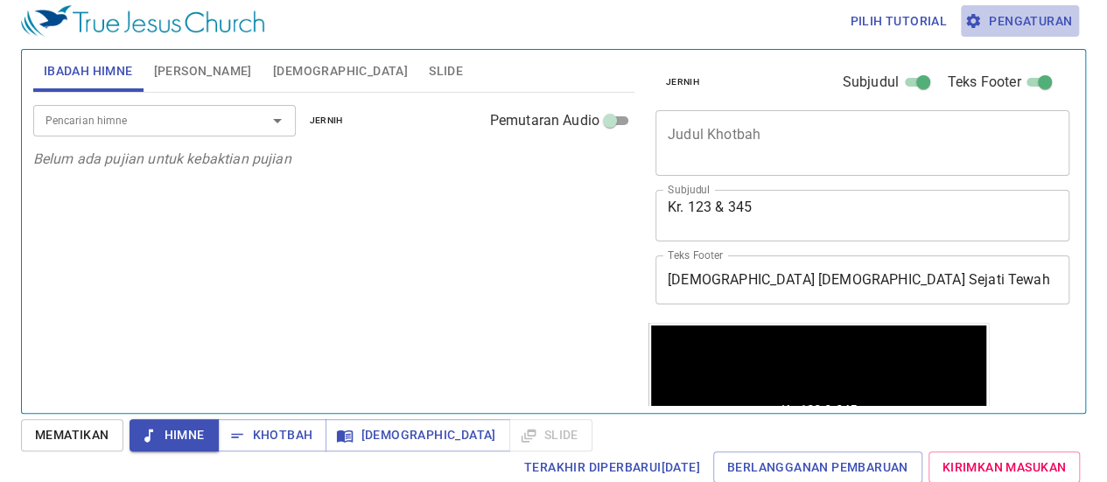
click at [1014, 22] on font "Pengaturan" at bounding box center [1030, 21] width 83 height 14
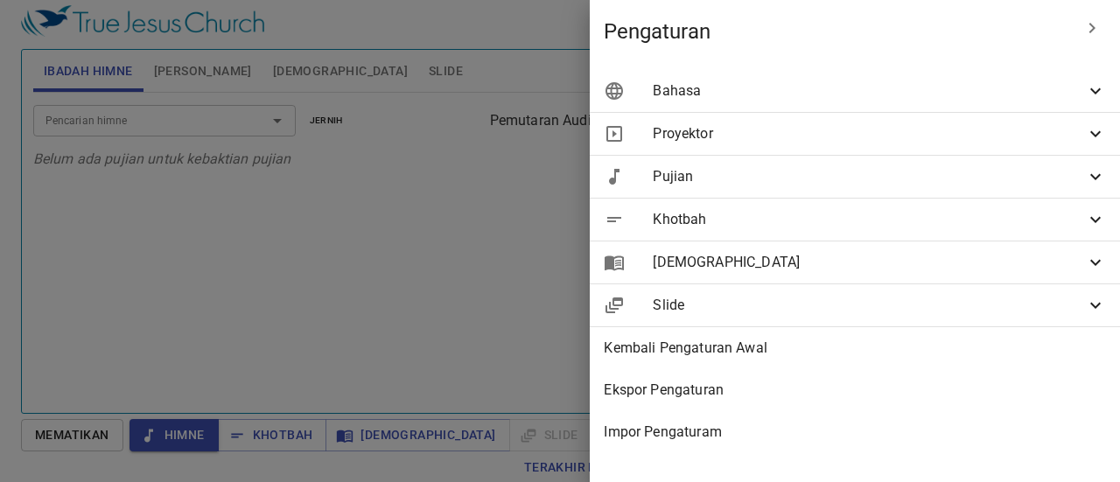
click at [1092, 181] on icon at bounding box center [1095, 176] width 21 height 21
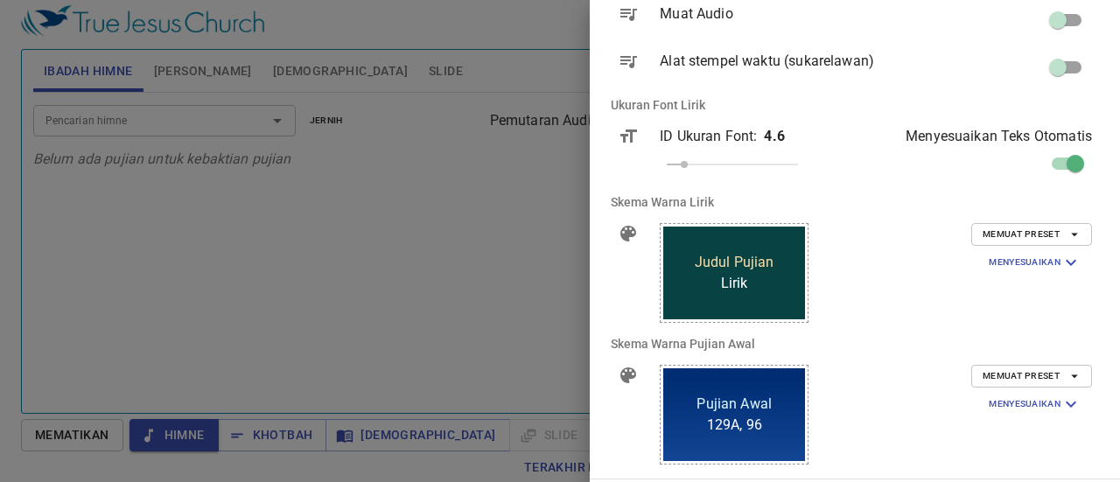
scroll to position [263, 0]
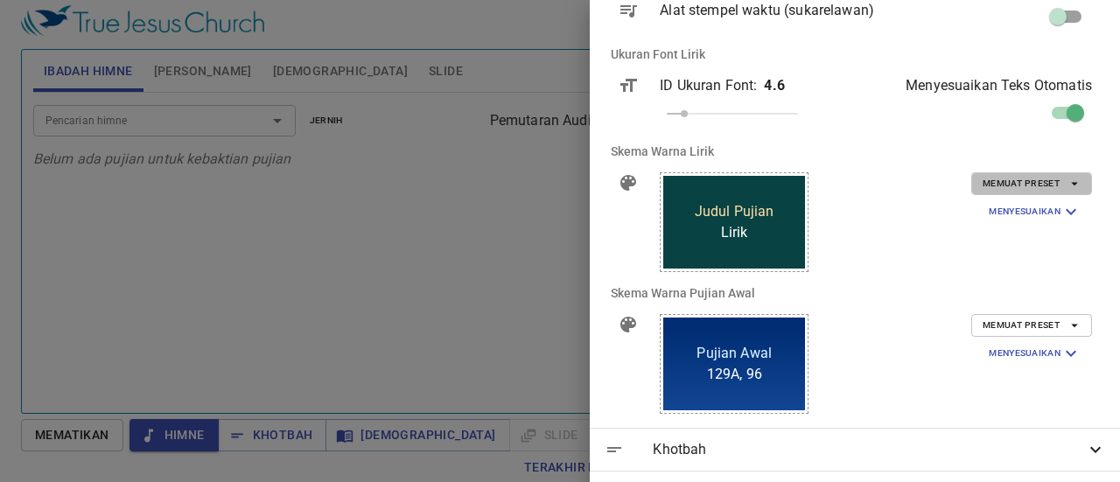
click at [1067, 186] on icon "button" at bounding box center [1075, 184] width 16 height 16
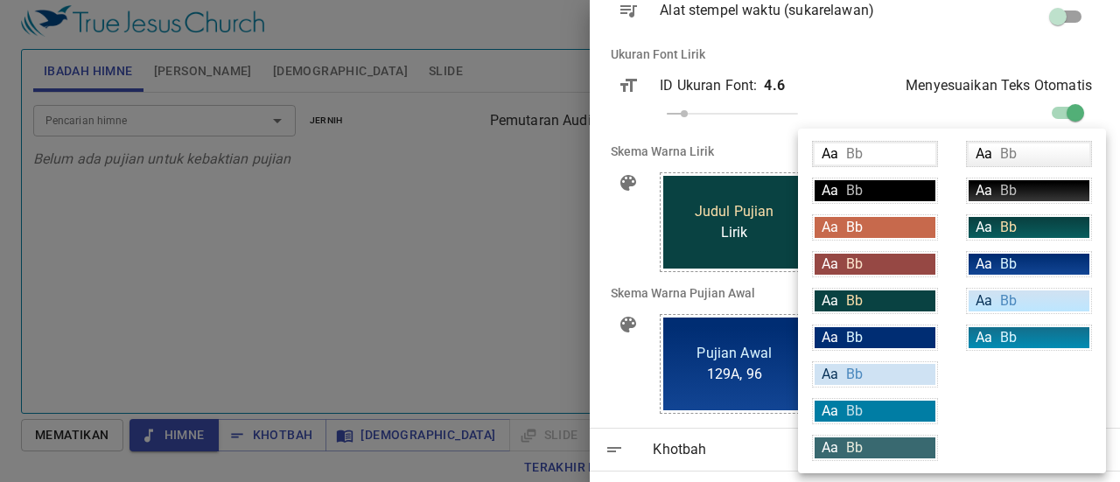
click at [885, 195] on div "Aa Bb" at bounding box center [875, 190] width 121 height 21
type input "#000000"
type input "#bfbfbf"
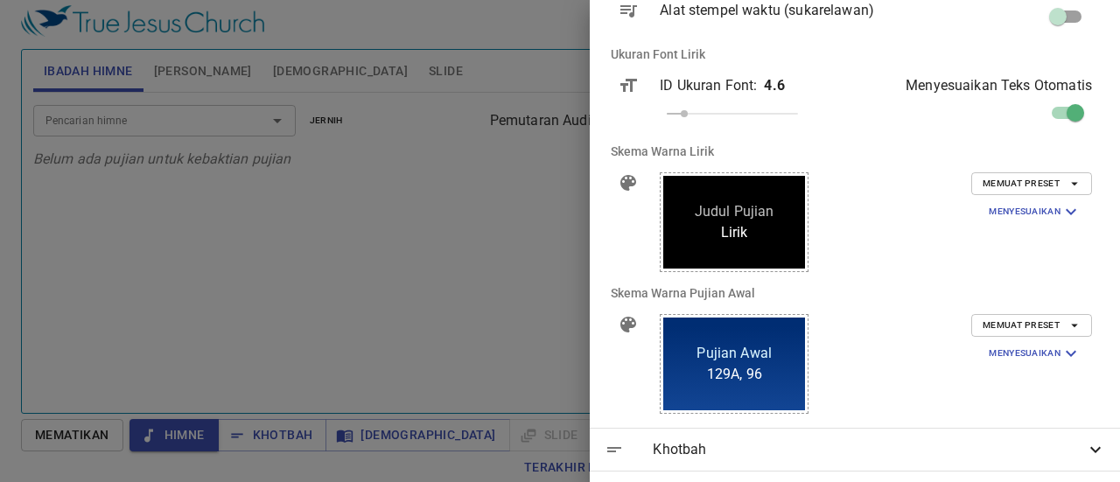
click at [911, 230] on div "Memuat Preset menyesuaikan Latar Belakang #000000 Warna Text (Pertama) #ffffff …" at bounding box center [1001, 207] width 181 height 70
click at [1053, 112] on input "checkbox" at bounding box center [1076, 116] width 100 height 33
checkbox input "false"
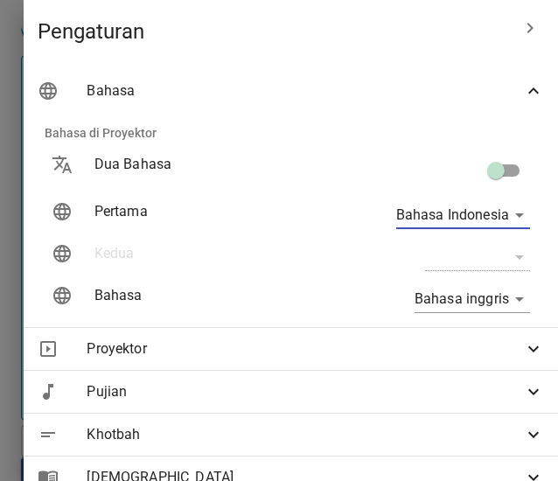
click at [520, 29] on icon "button" at bounding box center [530, 28] width 21 height 21
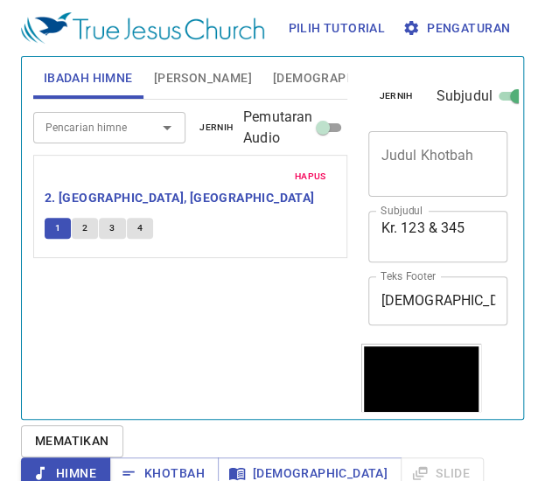
drag, startPoint x: 121, startPoint y: 281, endPoint x: 105, endPoint y: 263, distance: 23.6
click at [115, 281] on div "Pencarian himne Pencarian himne jernih Pemutaran Audio Hapus 2. Haleluya, Puji …" at bounding box center [190, 252] width 315 height 305
click at [81, 445] on font "Mematikan" at bounding box center [72, 441] width 74 height 14
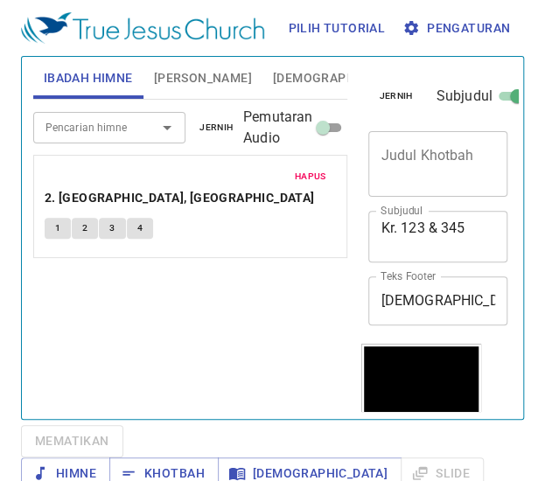
click at [56, 218] on button "1" at bounding box center [58, 228] width 26 height 21
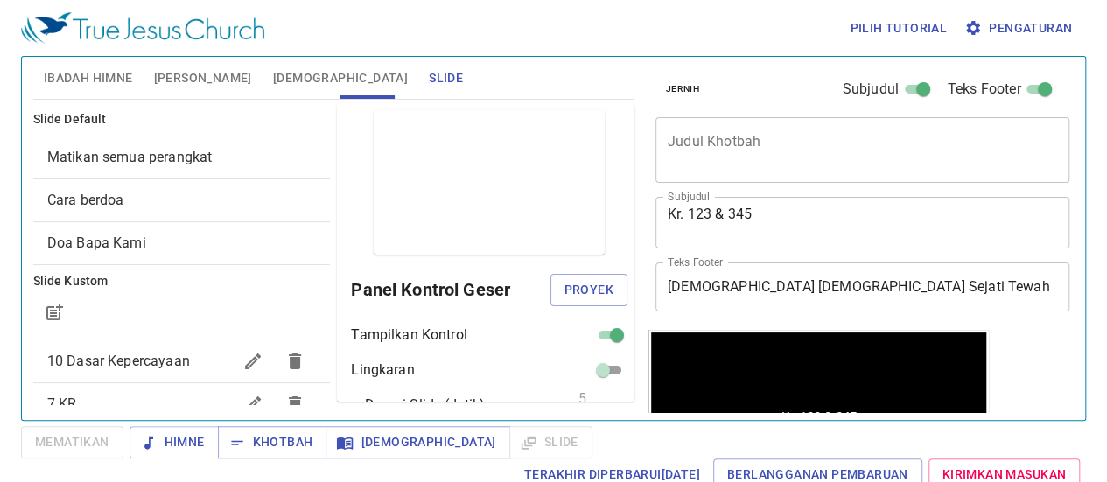
scroll to position [144, 0]
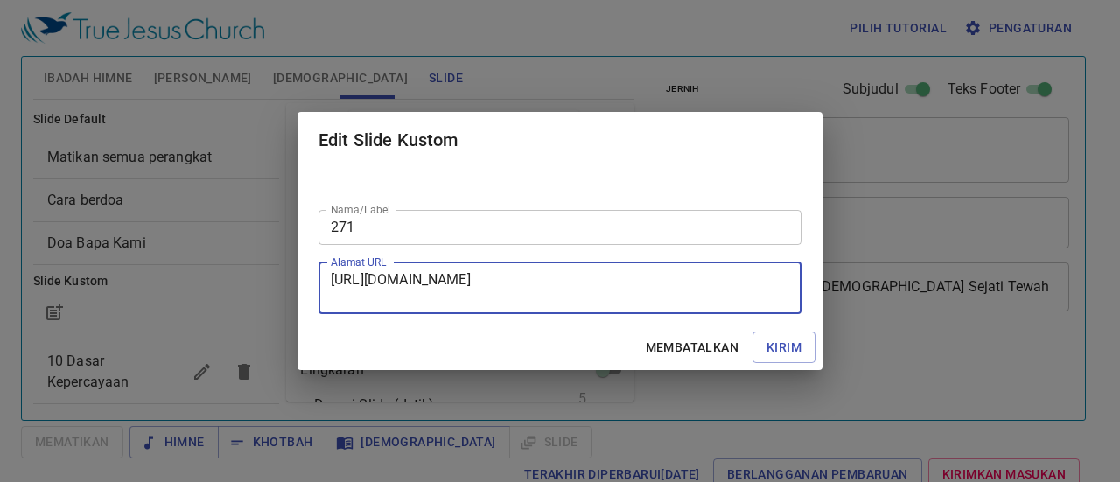
scroll to position [7, 0]
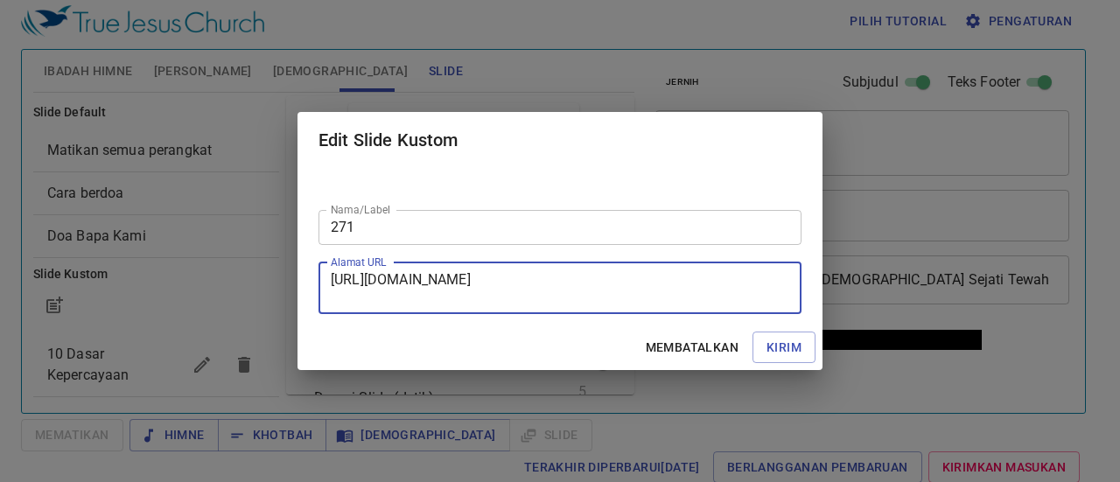
type textarea "[URL][DOMAIN_NAME]"
click at [786, 351] on font "Kirim" at bounding box center [784, 348] width 35 height 14
click at [783, 349] on font "Kirim" at bounding box center [784, 348] width 35 height 14
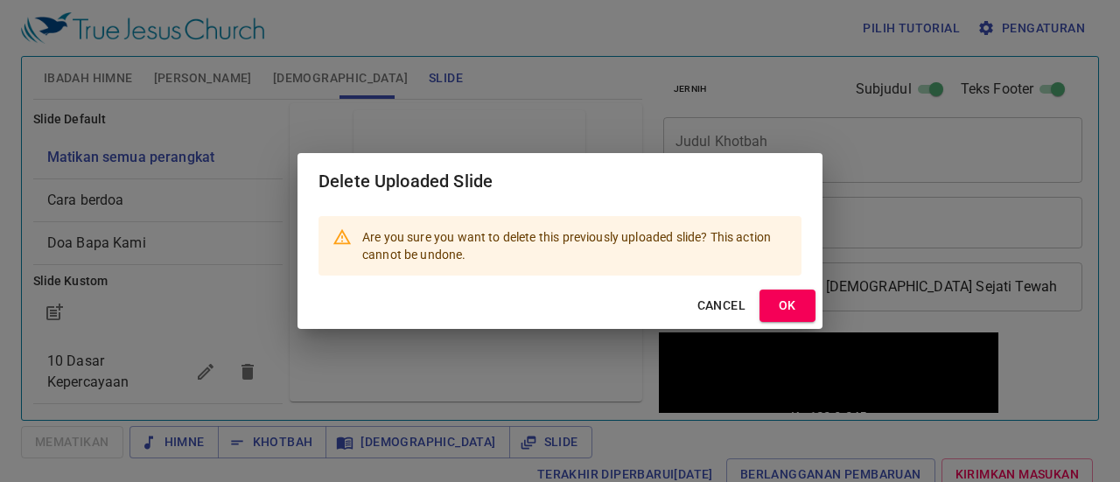
click at [791, 309] on span "OK" at bounding box center [788, 306] width 28 height 22
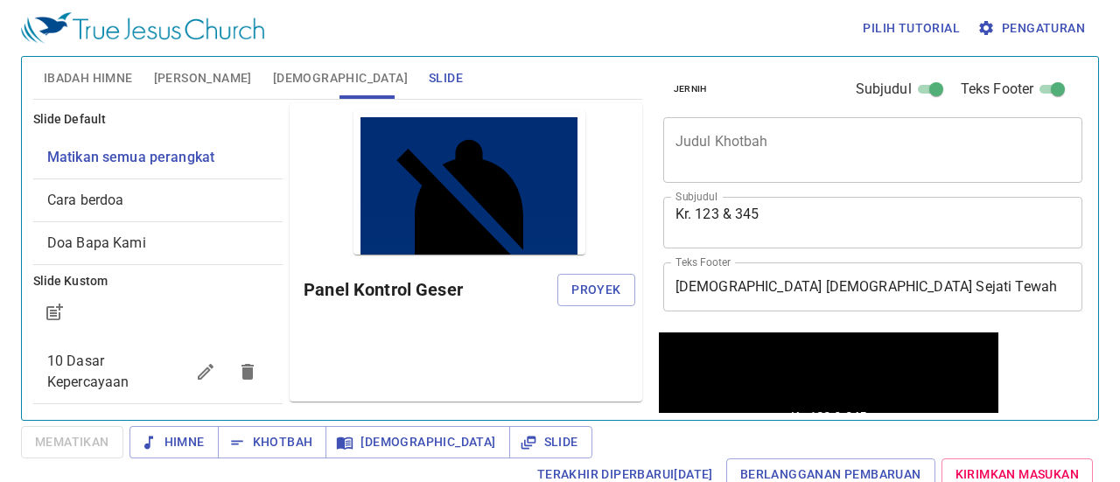
scroll to position [16, 0]
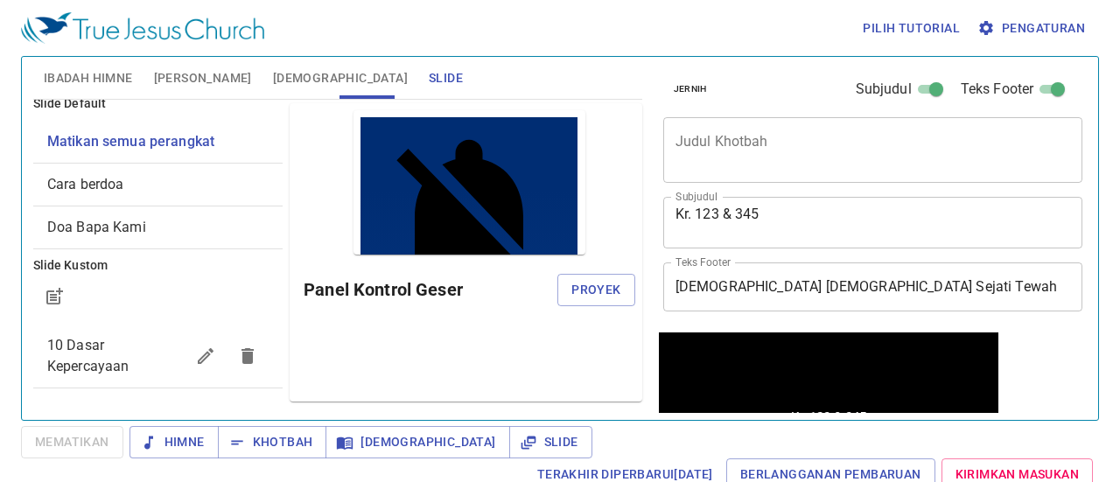
click at [791, 302] on input "[DEMOGRAPHIC_DATA] [DEMOGRAPHIC_DATA] Sejati Tewah" at bounding box center [873, 287] width 420 height 49
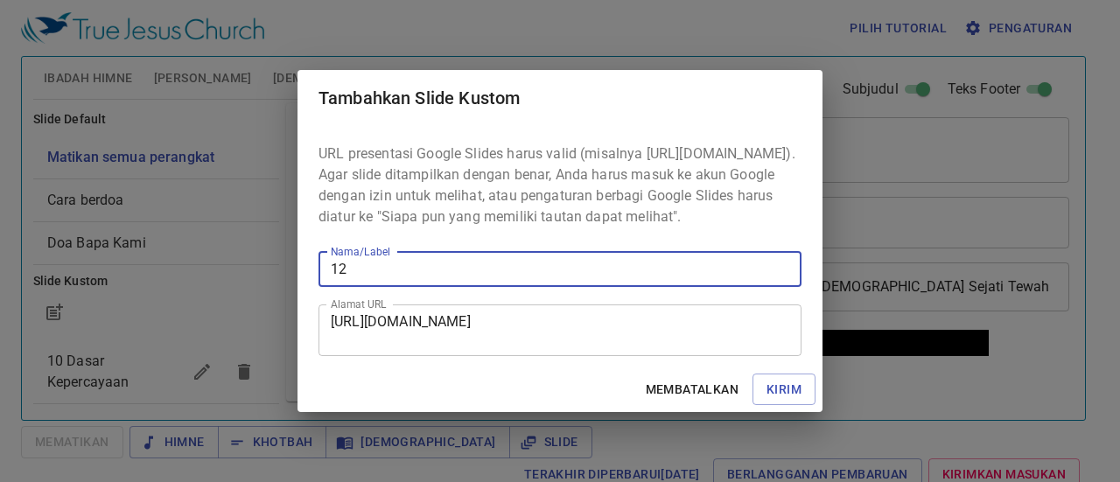
type input "123"
click at [359, 283] on input "123" at bounding box center [560, 269] width 483 height 35
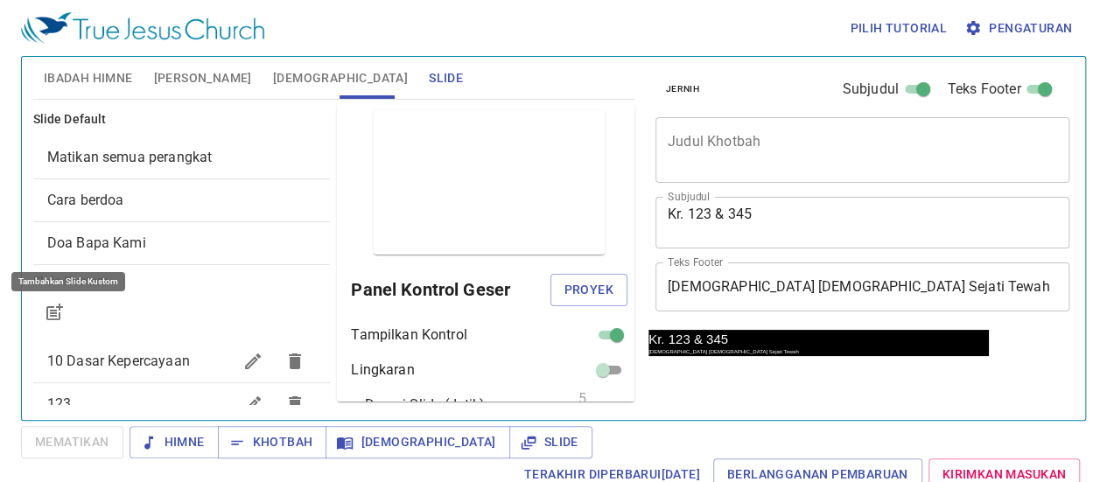
click at [54, 309] on icon "button" at bounding box center [54, 312] width 21 height 21
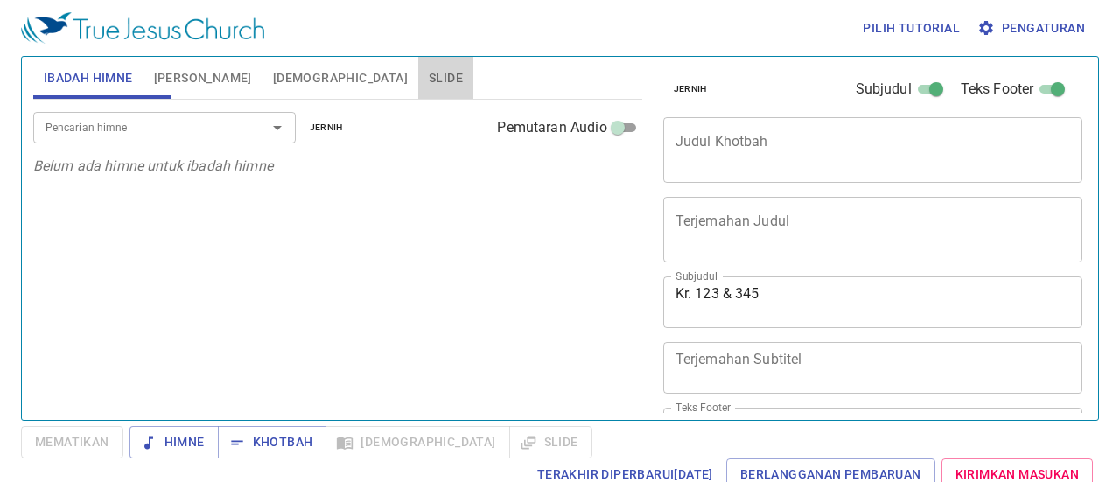
click at [429, 76] on font "Slide" at bounding box center [446, 78] width 34 height 14
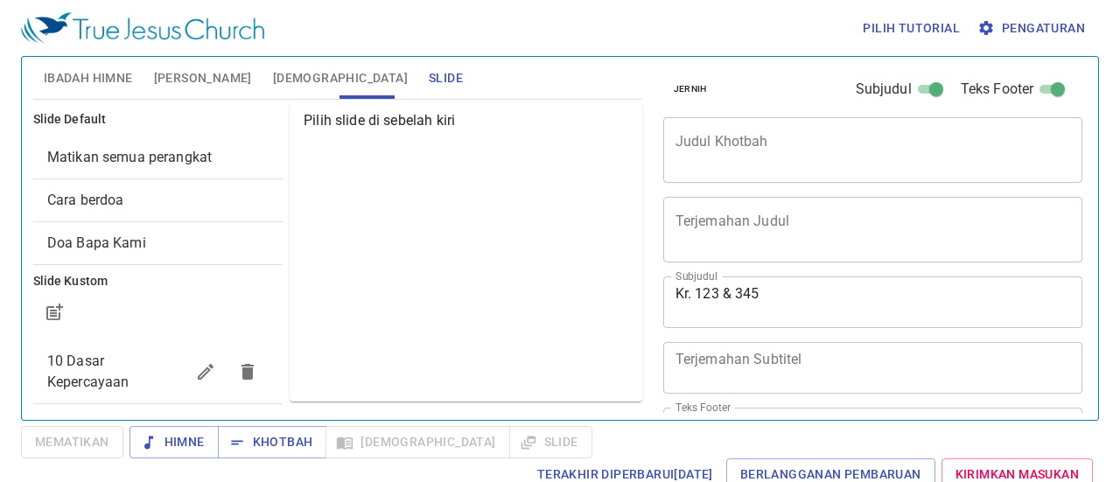
click at [74, 74] on font "Ibadah Himne" at bounding box center [88, 78] width 89 height 14
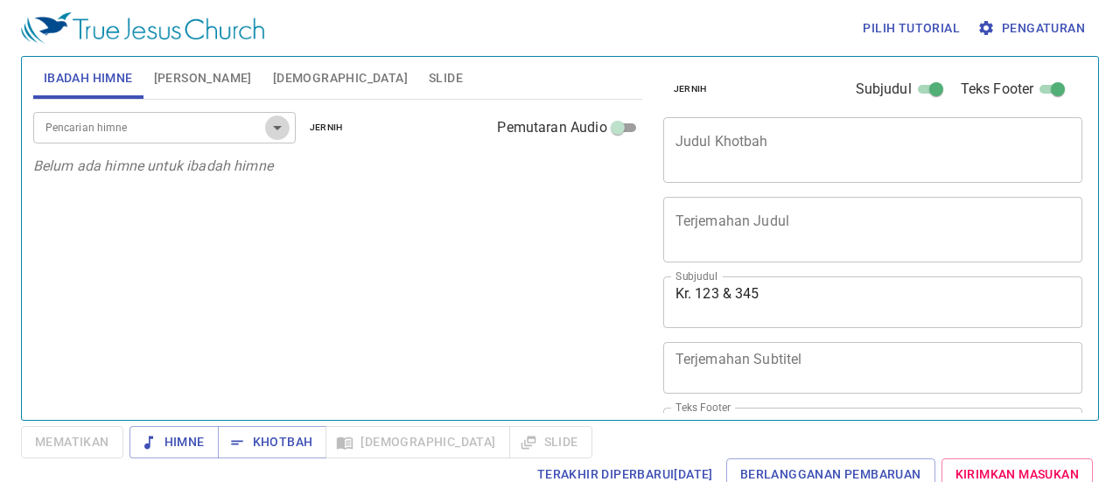
click at [278, 134] on icon "Membuka" at bounding box center [277, 127] width 21 height 21
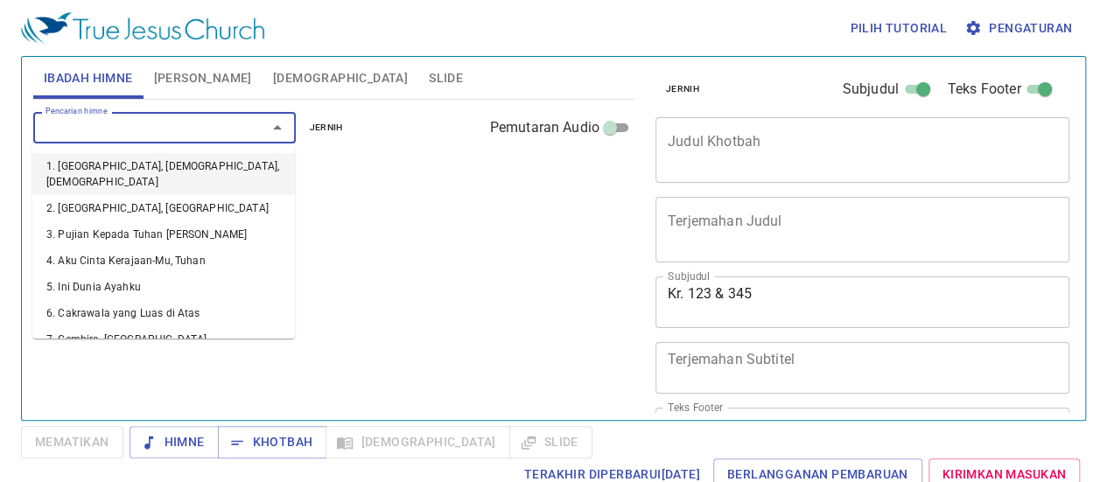
click at [136, 170] on font "1. [GEOGRAPHIC_DATA], [DEMOGRAPHIC_DATA], [DEMOGRAPHIC_DATA]" at bounding box center [162, 174] width 233 height 28
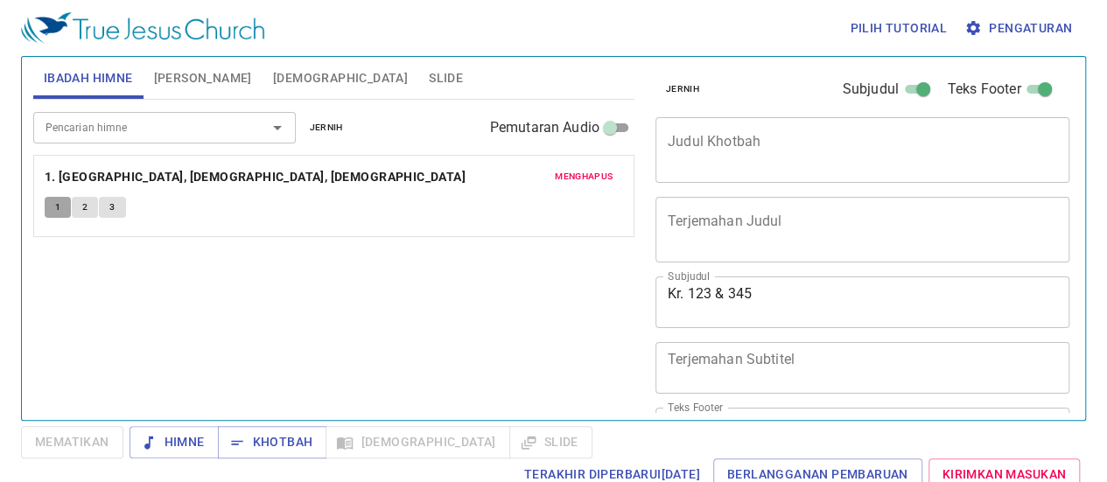
click at [49, 201] on button "1" at bounding box center [58, 207] width 26 height 21
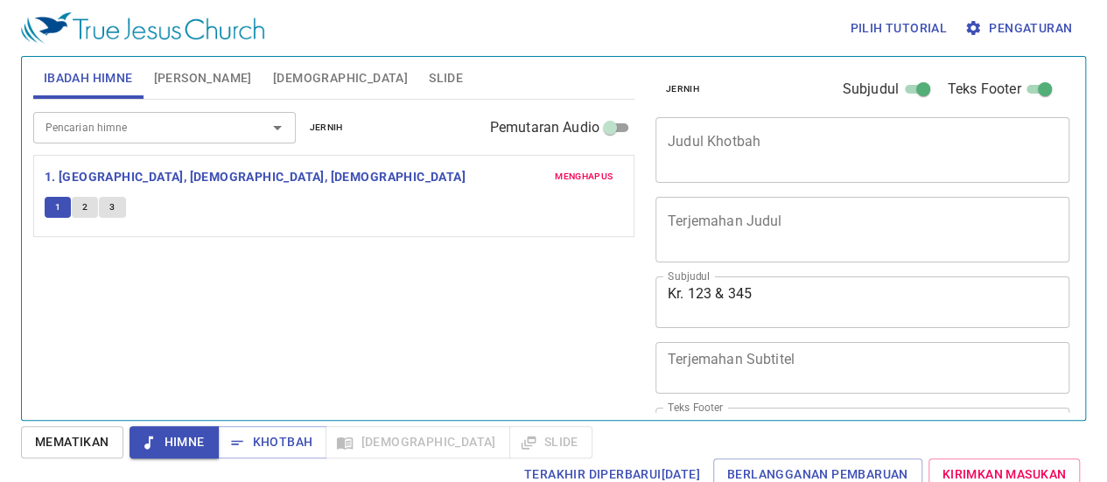
click at [68, 439] on font "Mematikan" at bounding box center [72, 442] width 74 height 14
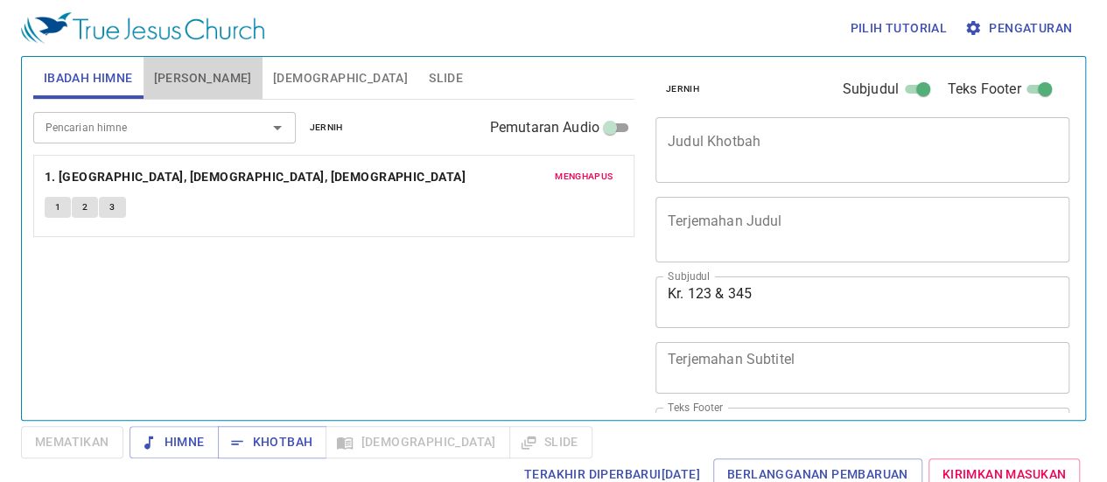
click at [213, 85] on font "[PERSON_NAME]" at bounding box center [203, 78] width 98 height 22
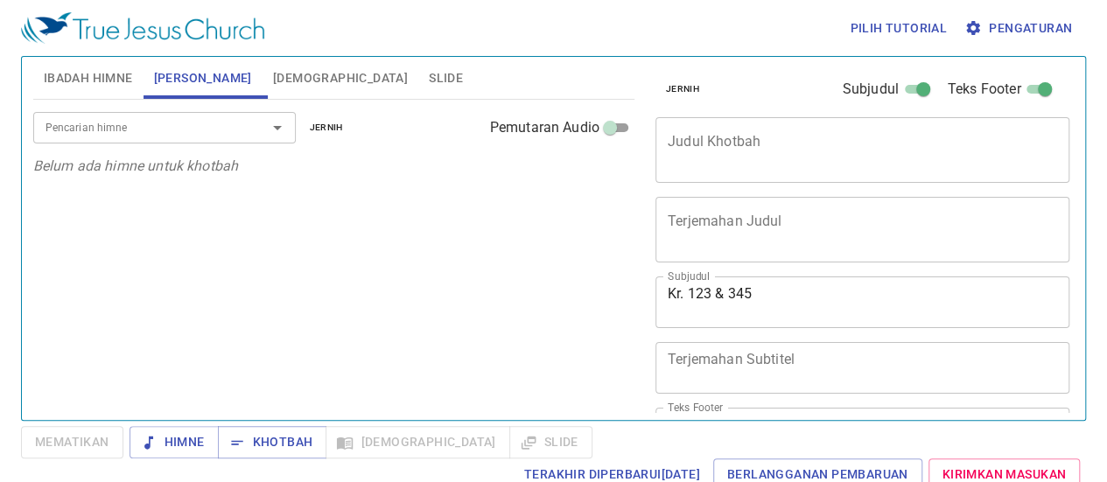
click at [304, 78] on font "[DEMOGRAPHIC_DATA]" at bounding box center [340, 78] width 135 height 14
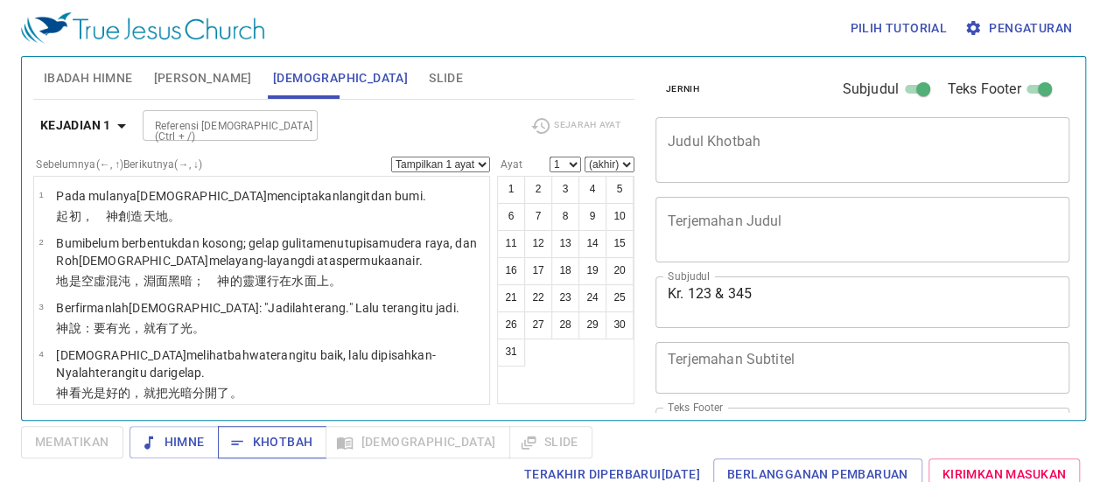
click at [270, 446] on font "Khotbah" at bounding box center [283, 442] width 60 height 14
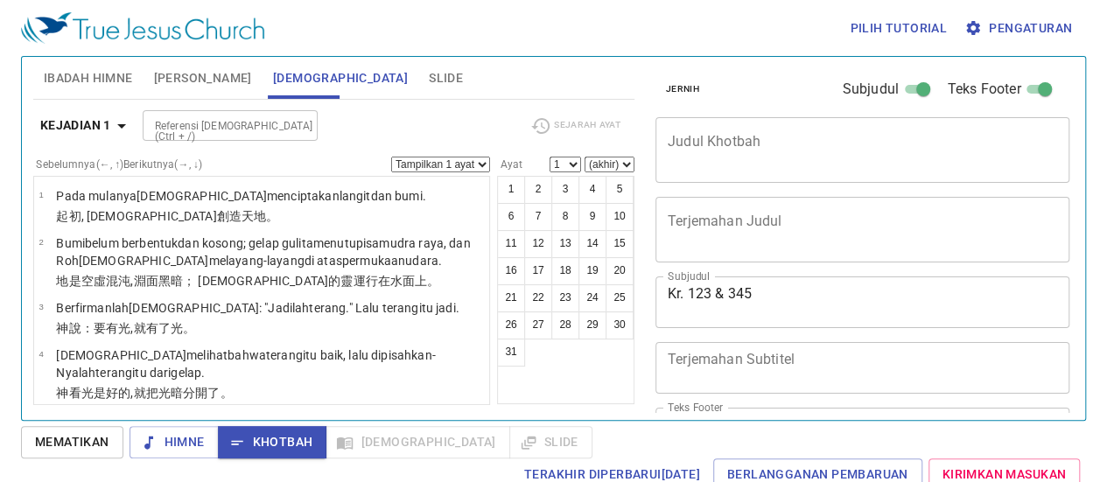
click at [60, 446] on font "Mematikan" at bounding box center [72, 442] width 74 height 14
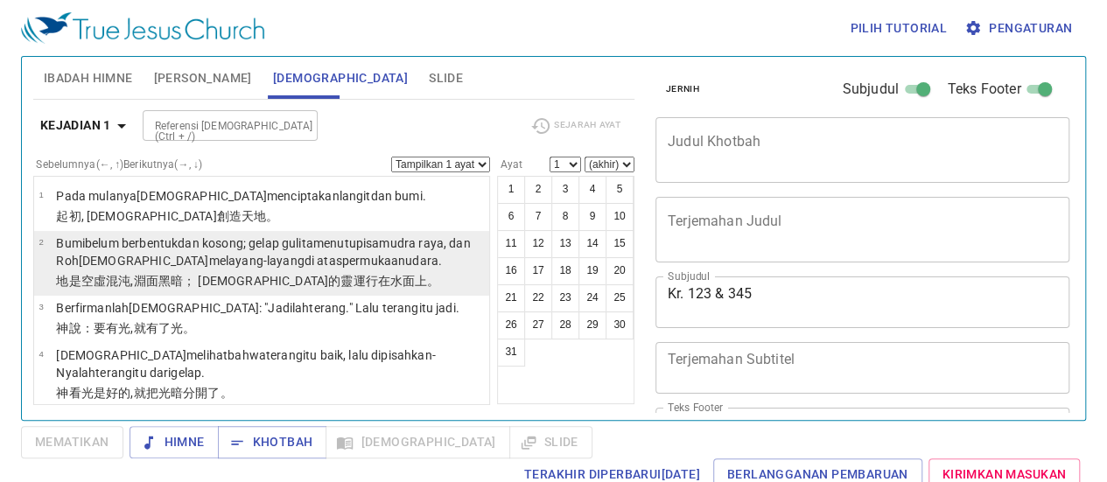
click at [98, 262] on font "[DEMOGRAPHIC_DATA]" at bounding box center [144, 261] width 130 height 14
select select "2"
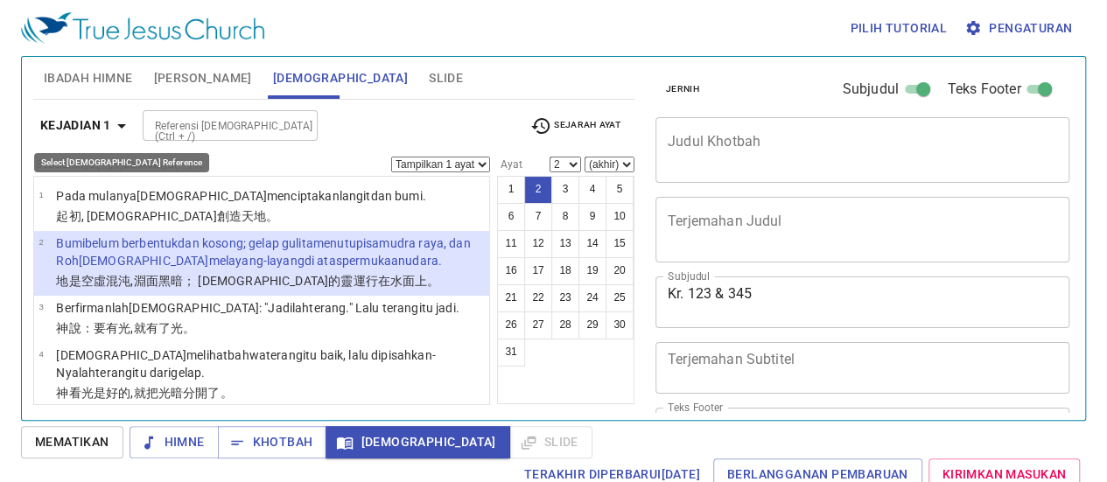
click at [123, 127] on icon "button" at bounding box center [121, 126] width 21 height 21
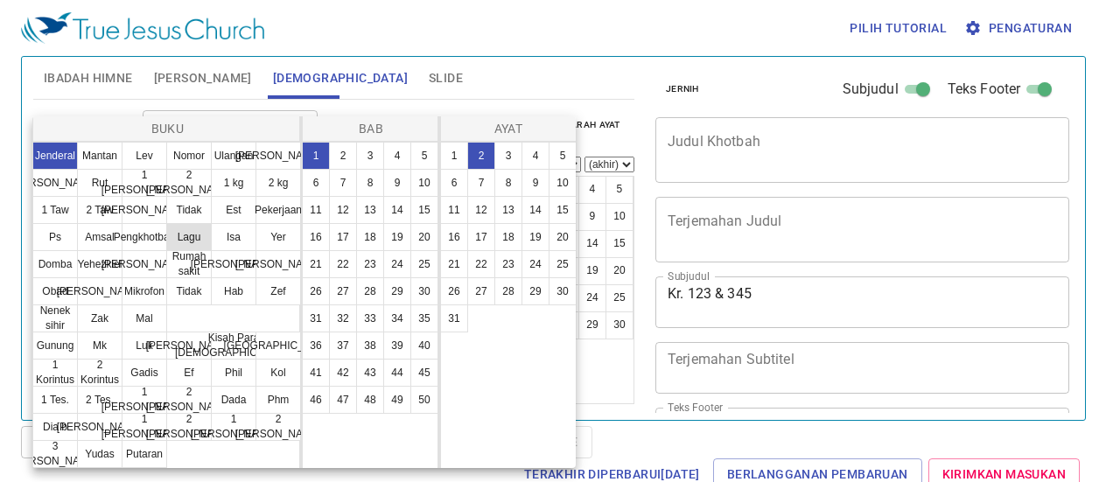
click at [178, 243] on font "Lagu" at bounding box center [190, 237] width 24 height 12
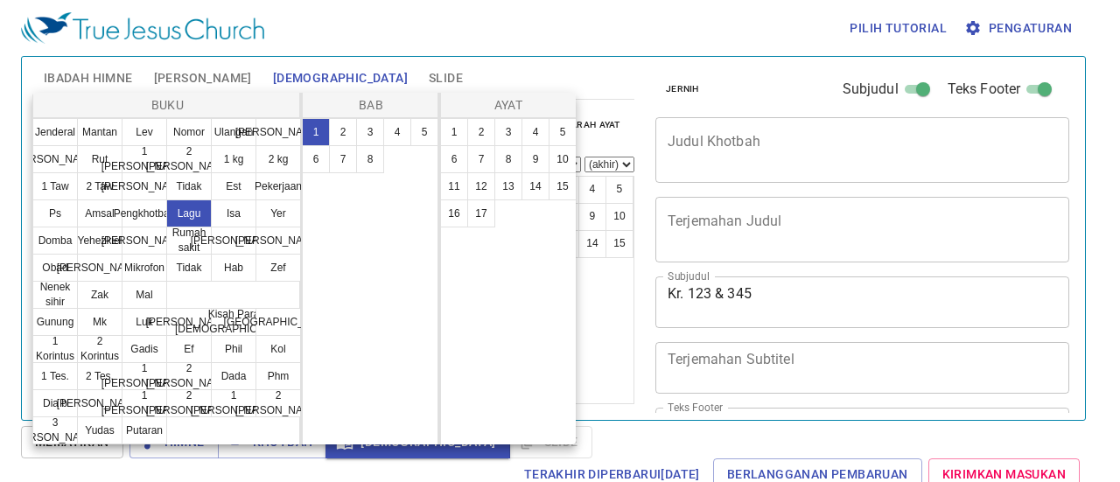
click at [0, 100] on div at bounding box center [560, 241] width 1120 height 482
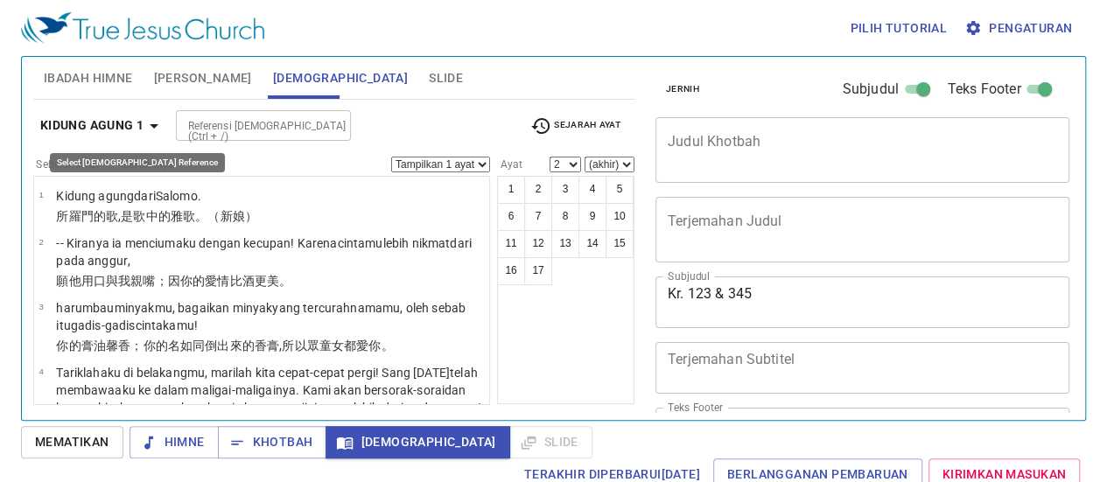
click at [141, 123] on font "Kidung Agung 1" at bounding box center [92, 125] width 104 height 14
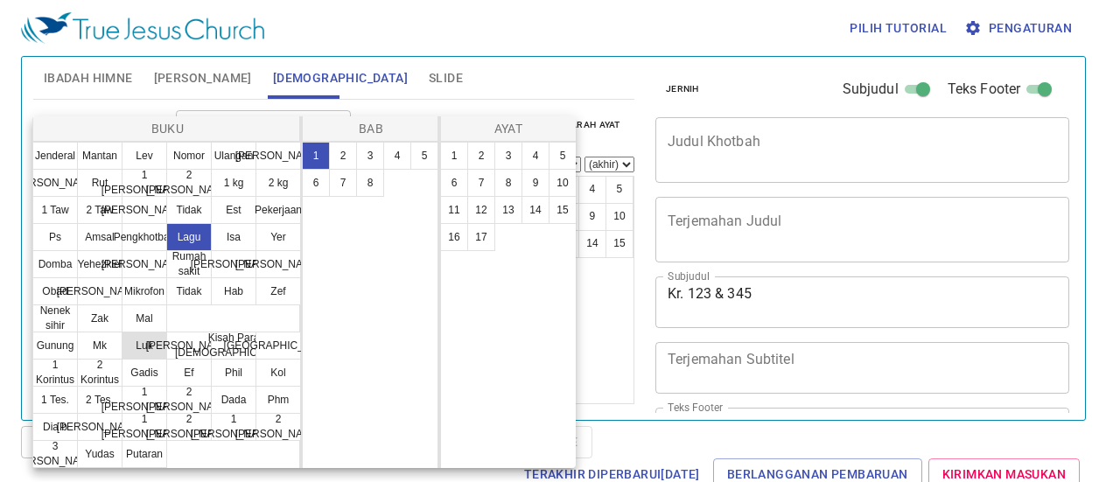
scroll to position [44, 0]
click at [211, 411] on button "Dada" at bounding box center [234, 399] width 46 height 28
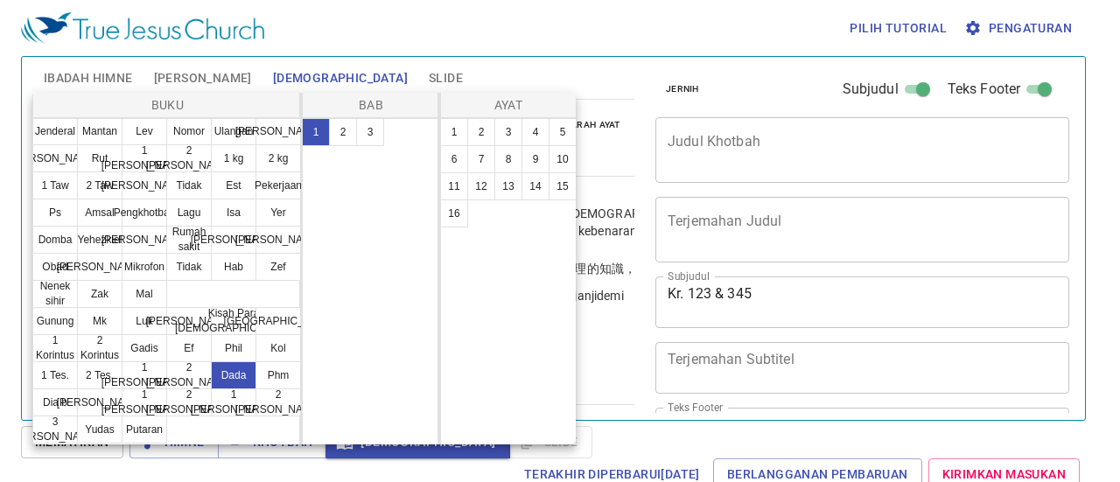
click at [221, 382] on font "Dada" at bounding box center [233, 375] width 25 height 12
drag, startPoint x: 588, startPoint y: 5, endPoint x: 627, endPoint y: 25, distance: 43.5
click at [588, 6] on div at bounding box center [560, 241] width 1120 height 482
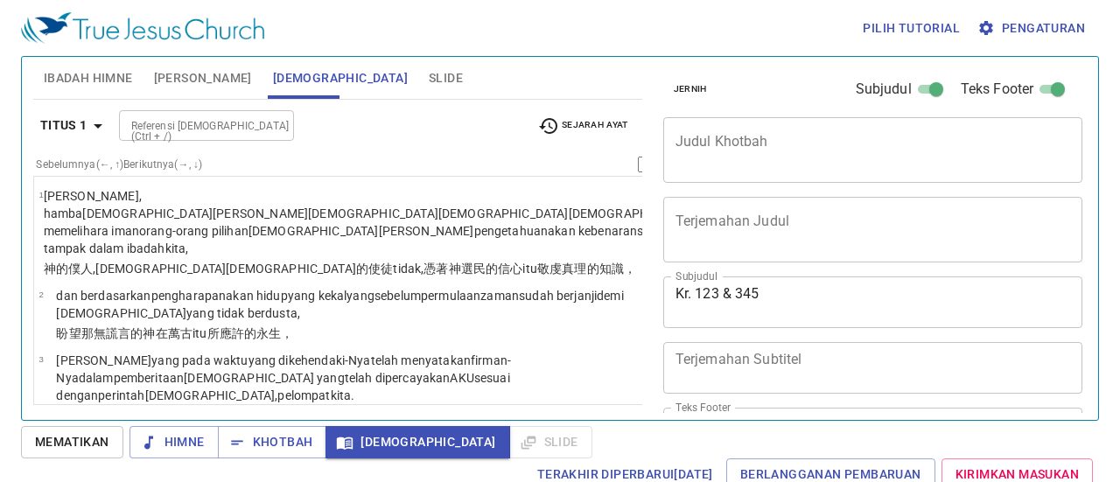
click at [1036, 22] on font "Pengaturan" at bounding box center [1043, 28] width 83 height 14
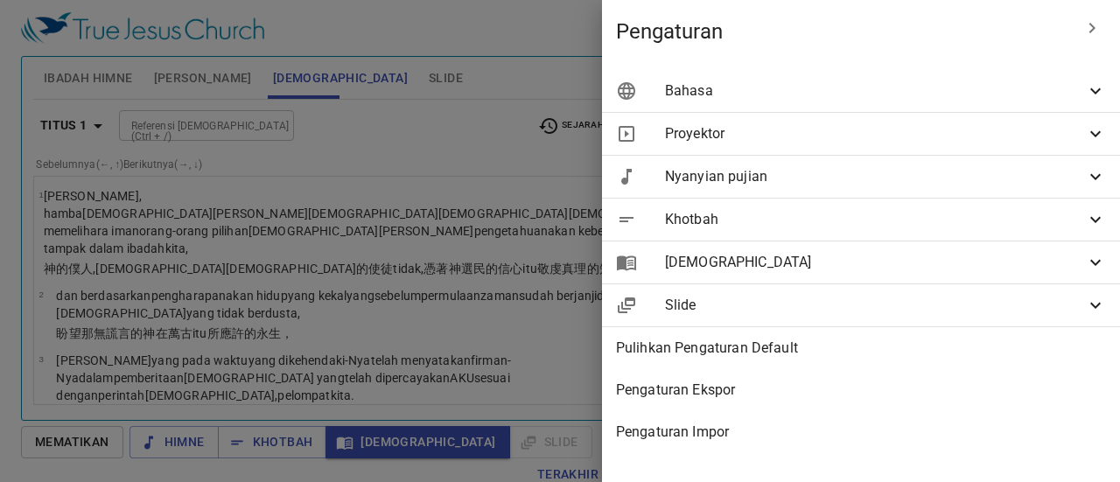
click at [1099, 97] on icon at bounding box center [1095, 91] width 21 height 21
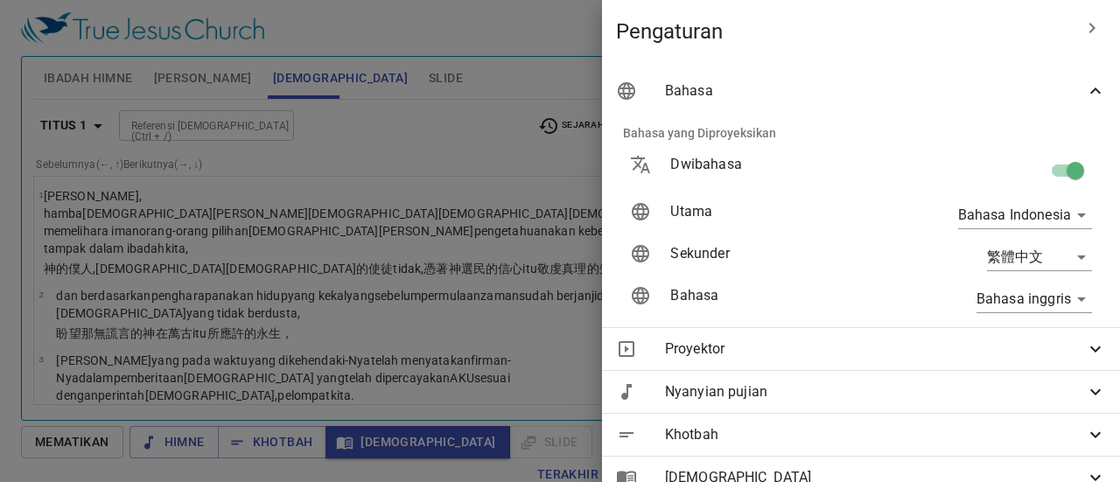
click at [1081, 298] on div "Bahasa inggris en" at bounding box center [1004, 299] width 204 height 56
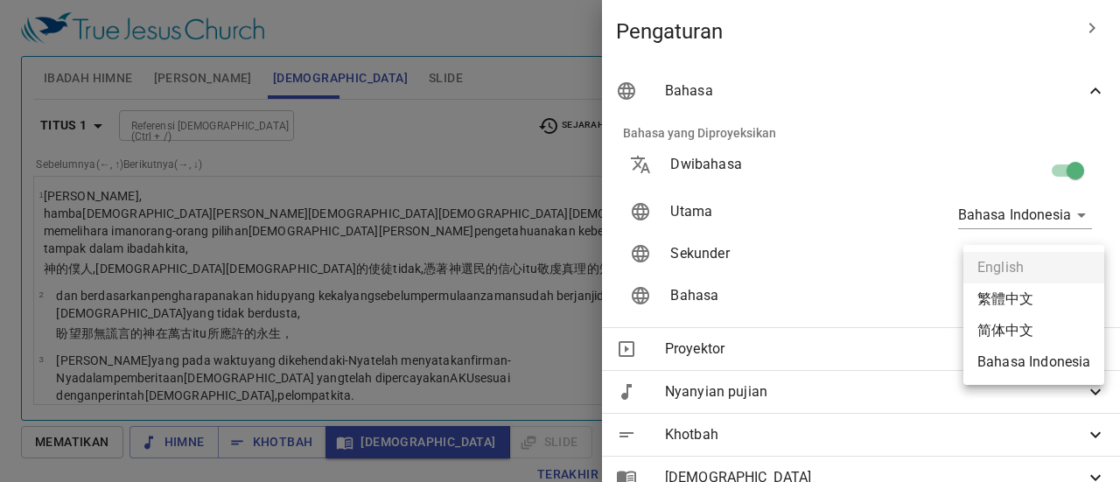
click at [1068, 298] on body "Pilih tutorial Pengaturan Ibadah Himne Himne Khotbah [DEMOGRAPHIC_DATA] Slide P…" at bounding box center [560, 241] width 1120 height 482
click at [1047, 268] on ul "Bahasa inggris 繁體中文 简体中文 Bahasa Indonesia" at bounding box center [1034, 316] width 141 height 143
click at [1057, 376] on font "Bahasa Indonesia" at bounding box center [1034, 365] width 113 height 22
type input "id"
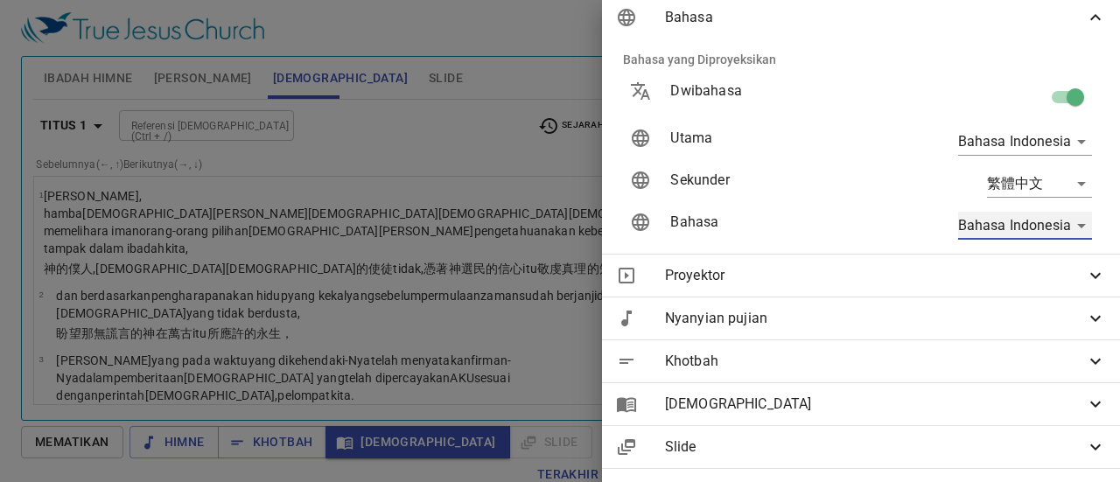
scroll to position [175, 0]
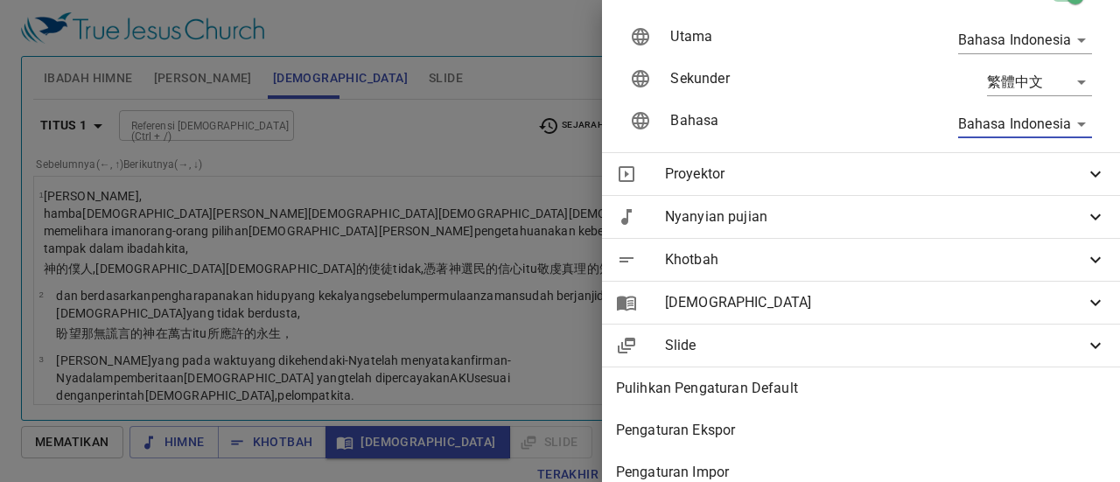
click at [1085, 312] on icon at bounding box center [1095, 302] width 21 height 21
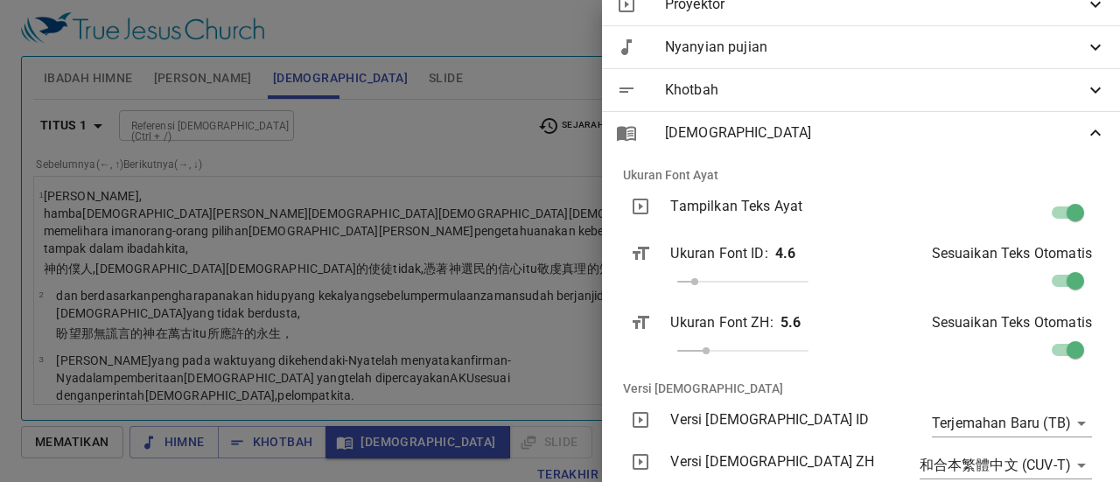
scroll to position [438, 0]
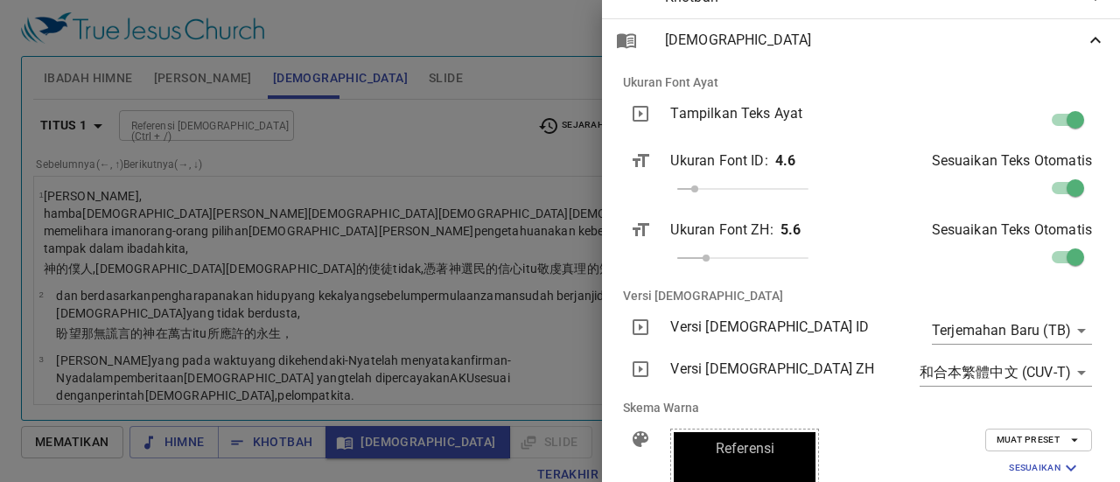
click at [1046, 186] on input "checkbox" at bounding box center [1076, 191] width 100 height 33
checkbox input "false"
click at [1053, 255] on input "checkbox" at bounding box center [1076, 260] width 100 height 33
checkbox input "false"
click at [703, 258] on span at bounding box center [697, 258] width 11 height 11
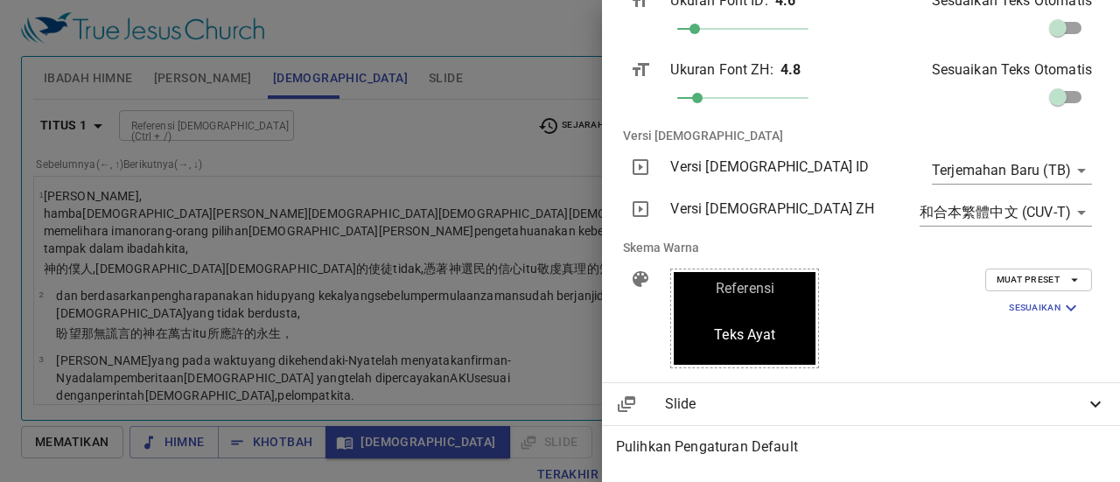
scroll to position [613, 0]
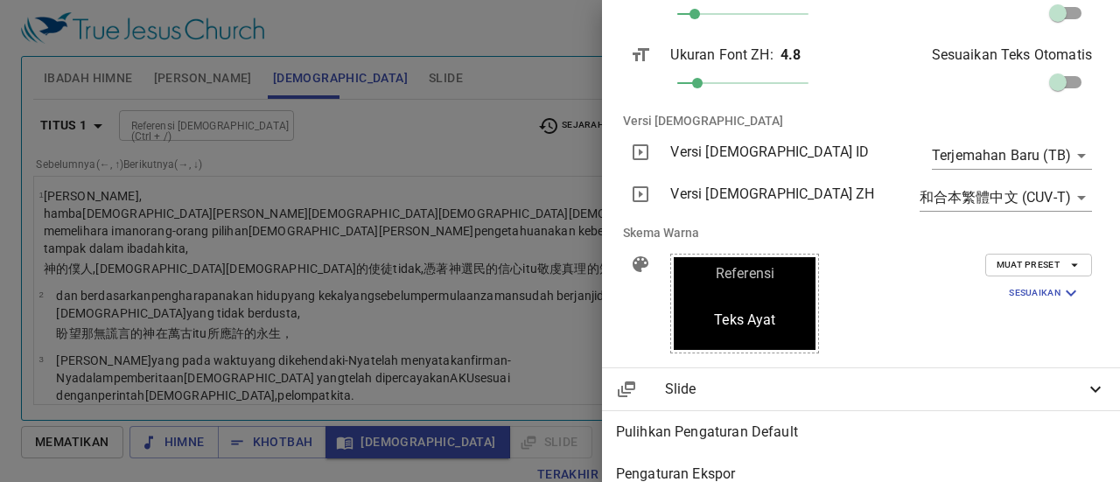
click at [1068, 156] on body "Pilih tutorial Pengaturan Ibadah Himne Himne Khotbah Alkitab Slide Pencarian hi…" at bounding box center [560, 241] width 1120 height 482
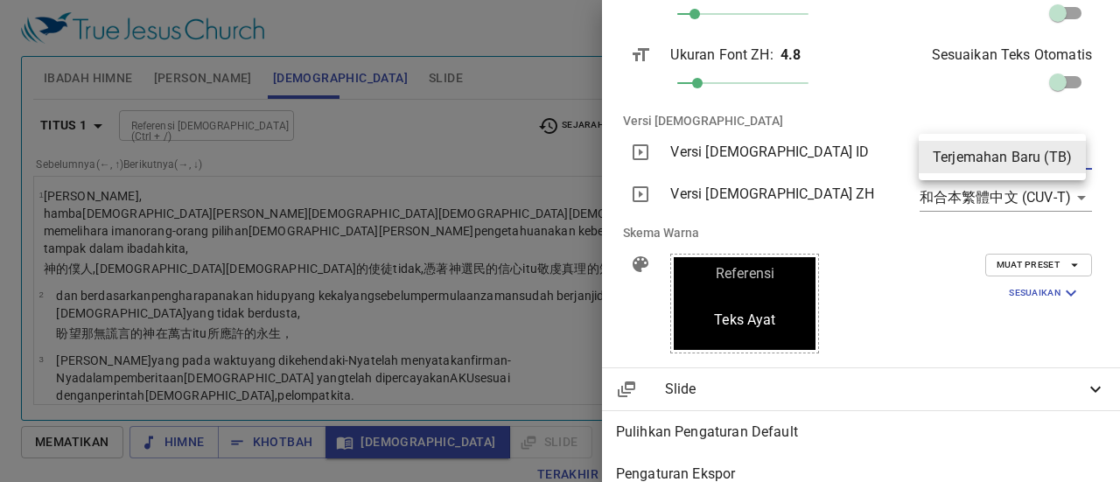
click at [1068, 156] on font "Terjemahan Baru (TB)" at bounding box center [1002, 157] width 139 height 17
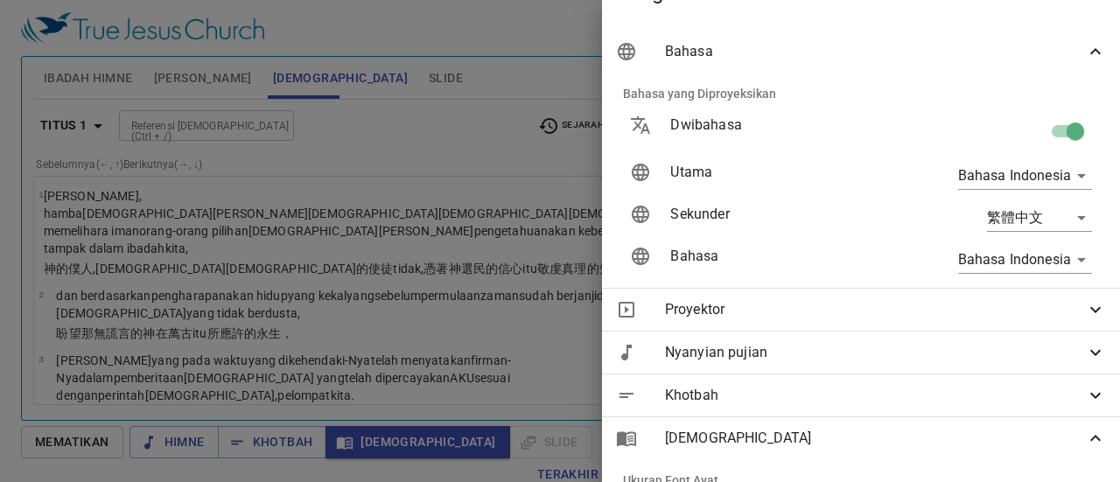
scroll to position [0, 0]
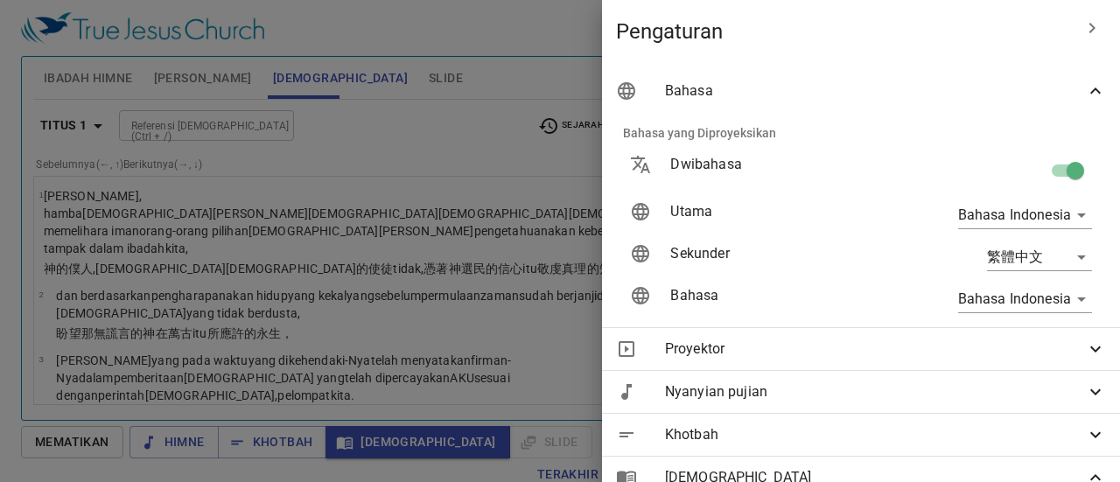
click at [1060, 163] on input "checkbox" at bounding box center [1076, 174] width 100 height 33
checkbox input "false"
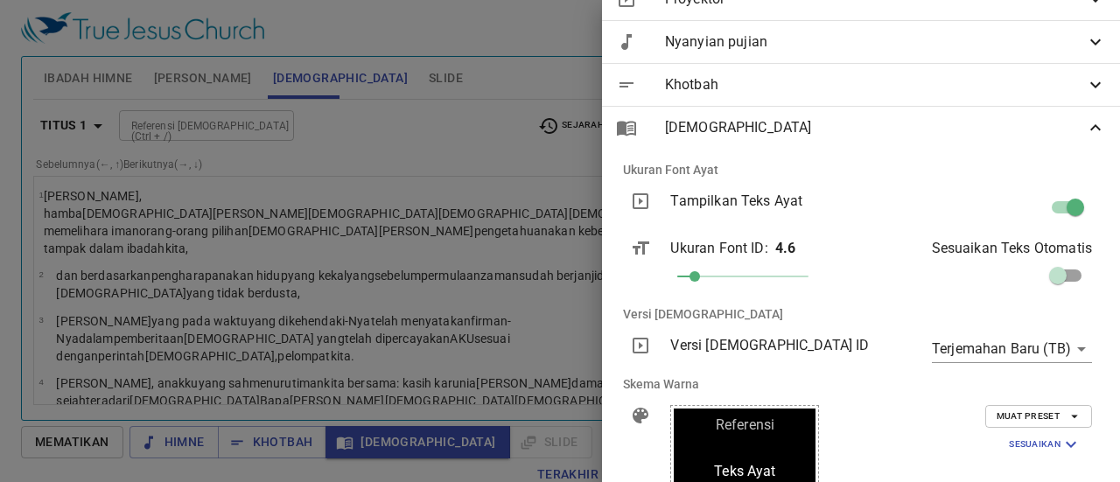
scroll to position [576, 0]
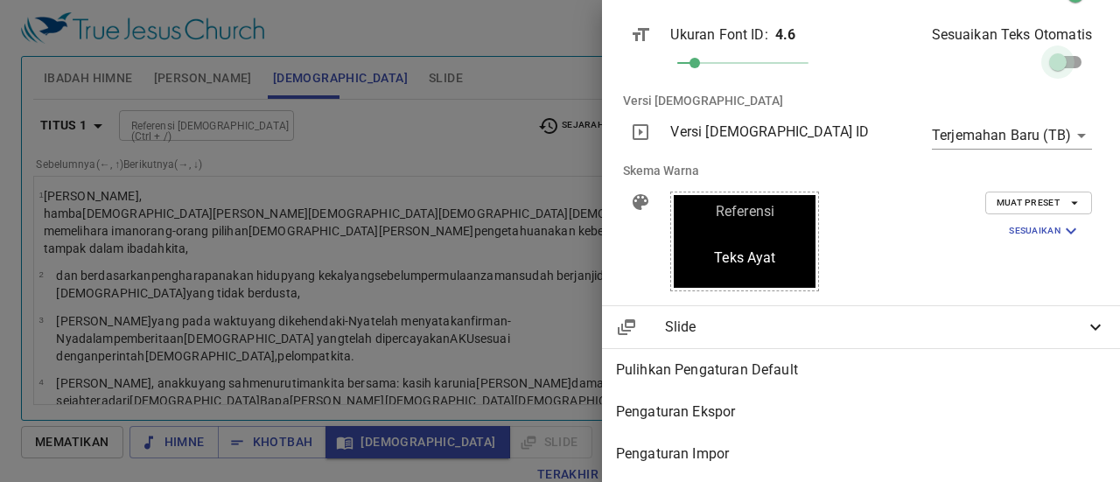
click at [1065, 55] on input "checkbox" at bounding box center [1058, 65] width 100 height 33
checkbox input "true"
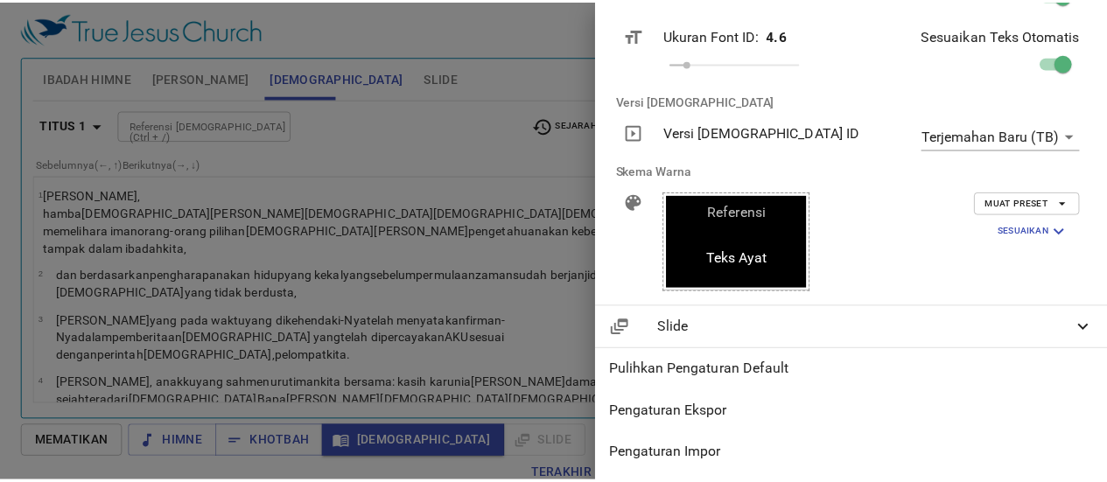
scroll to position [488, 0]
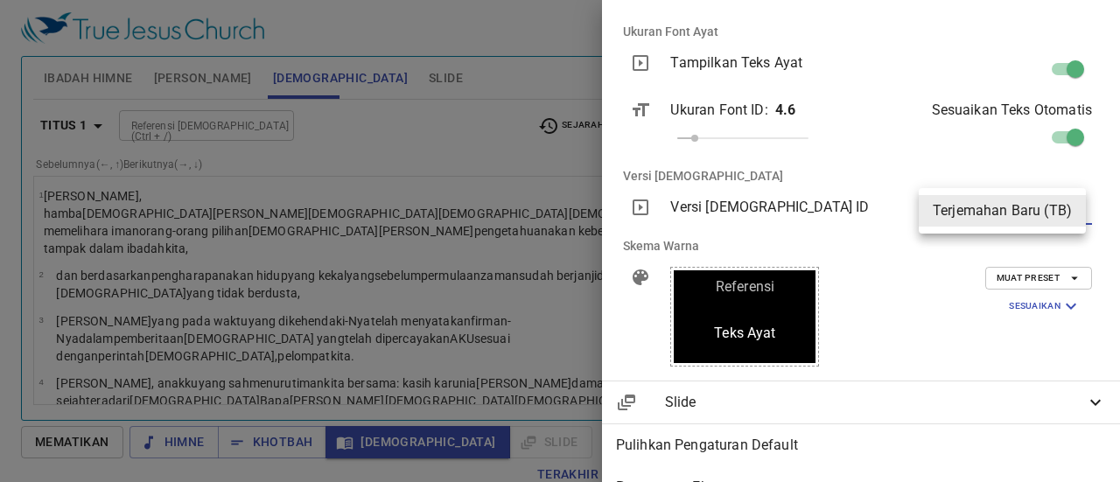
click at [1070, 207] on body "Pilih tutorial Pengaturan Ibadah Himne Himne Khotbah Alkitab Slide Pencarian hi…" at bounding box center [560, 241] width 1120 height 482
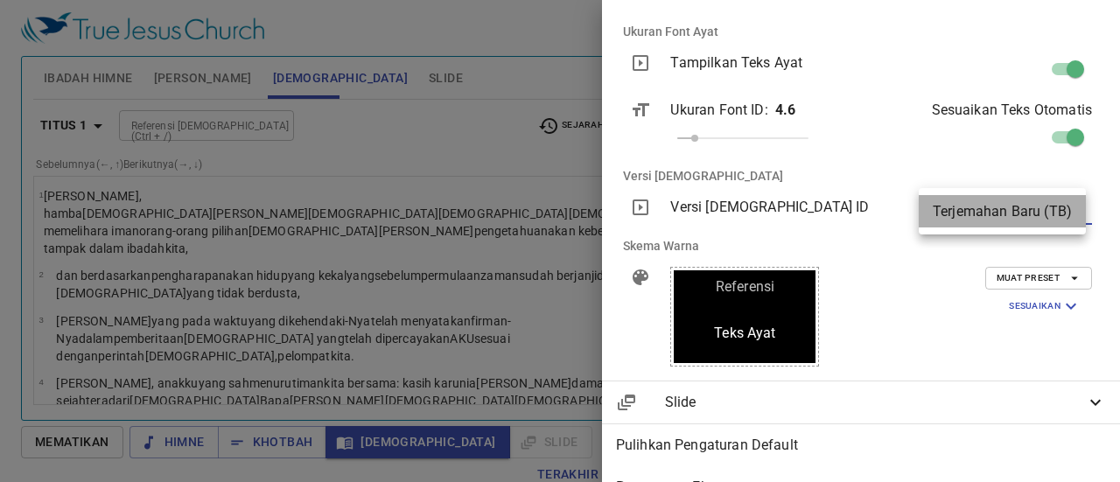
click at [1012, 211] on font "Terjemahan Baru (TB)" at bounding box center [1002, 211] width 139 height 17
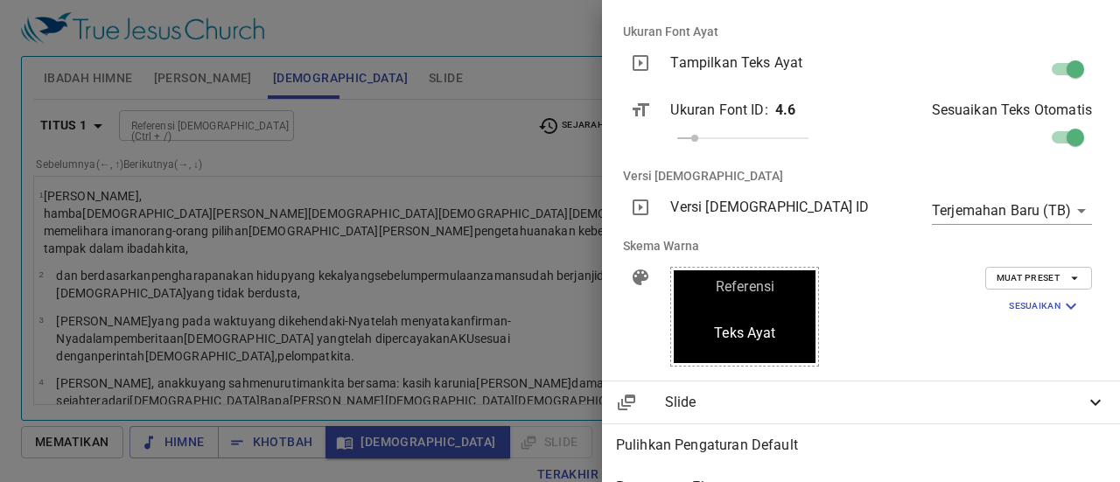
click at [718, 208] on font "Versi [DEMOGRAPHIC_DATA] ID" at bounding box center [769, 207] width 199 height 17
click at [401, 227] on div at bounding box center [560, 241] width 1120 height 482
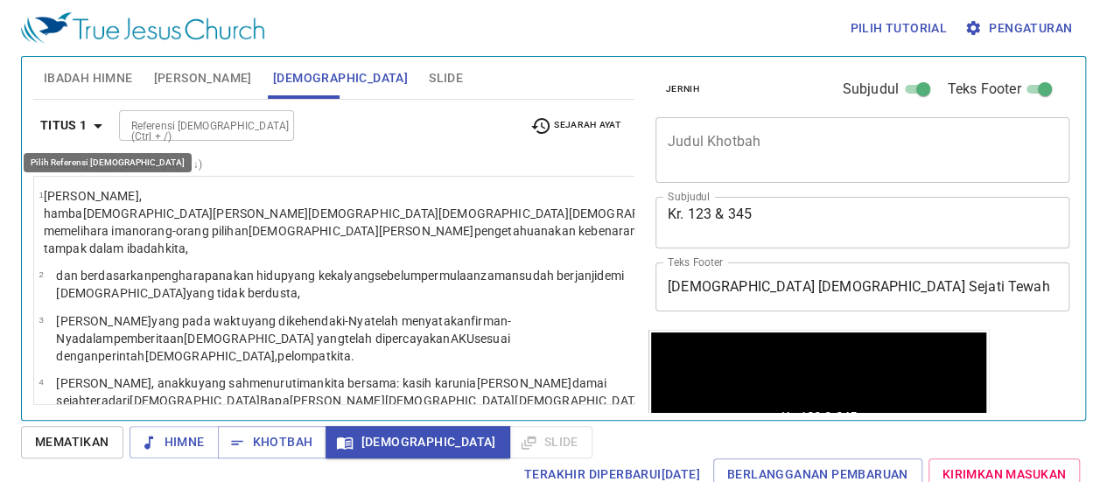
click at [83, 129] on font "Titus 1" at bounding box center [63, 125] width 47 height 14
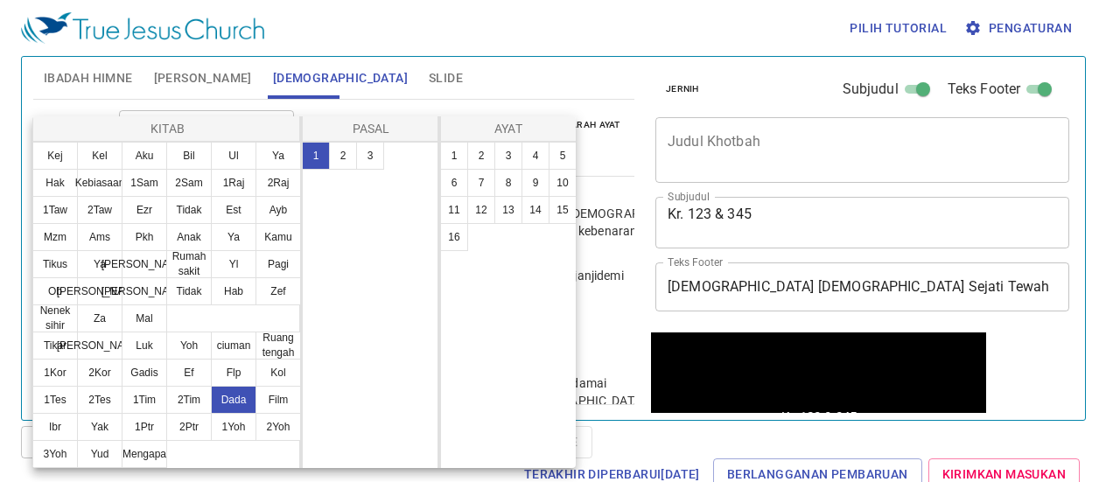
click at [0, 220] on div at bounding box center [560, 241] width 1120 height 482
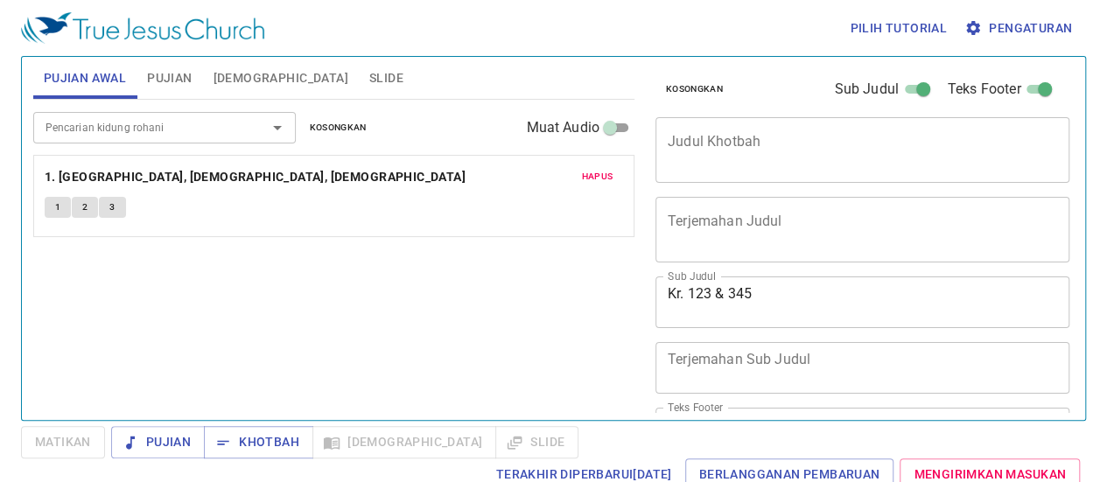
click at [252, 78] on font "[DEMOGRAPHIC_DATA]" at bounding box center [281, 78] width 135 height 14
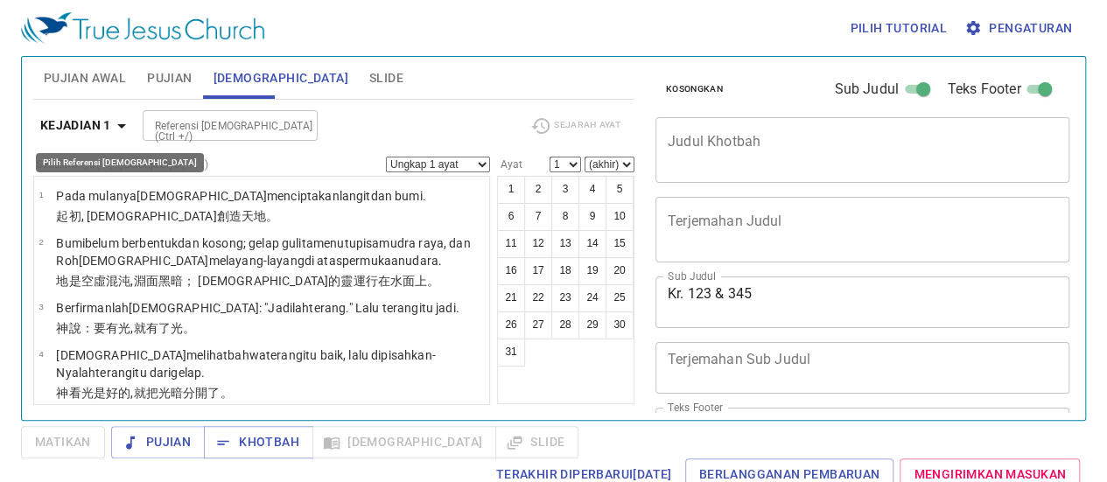
click at [114, 127] on icon "button" at bounding box center [121, 126] width 21 height 21
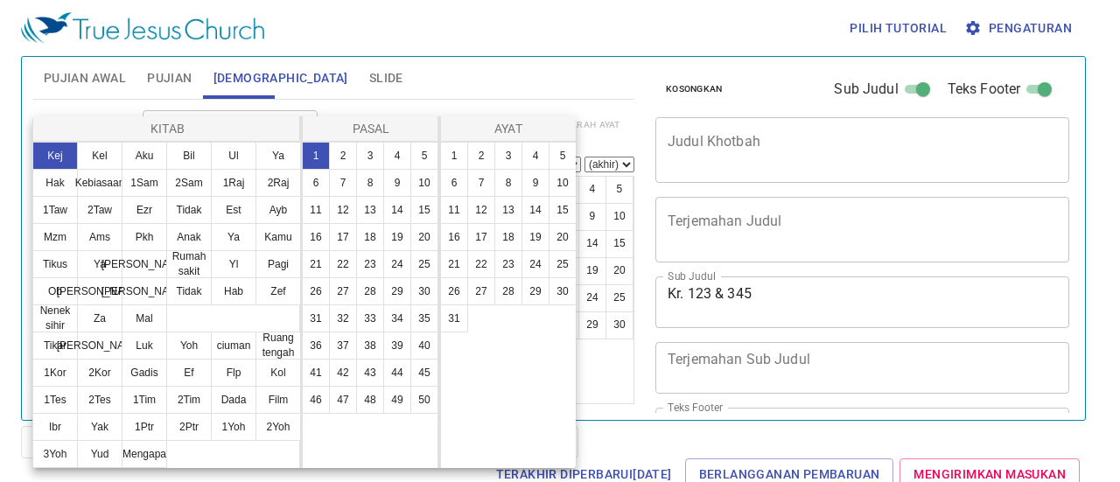
click at [439, 31] on div at bounding box center [560, 241] width 1120 height 482
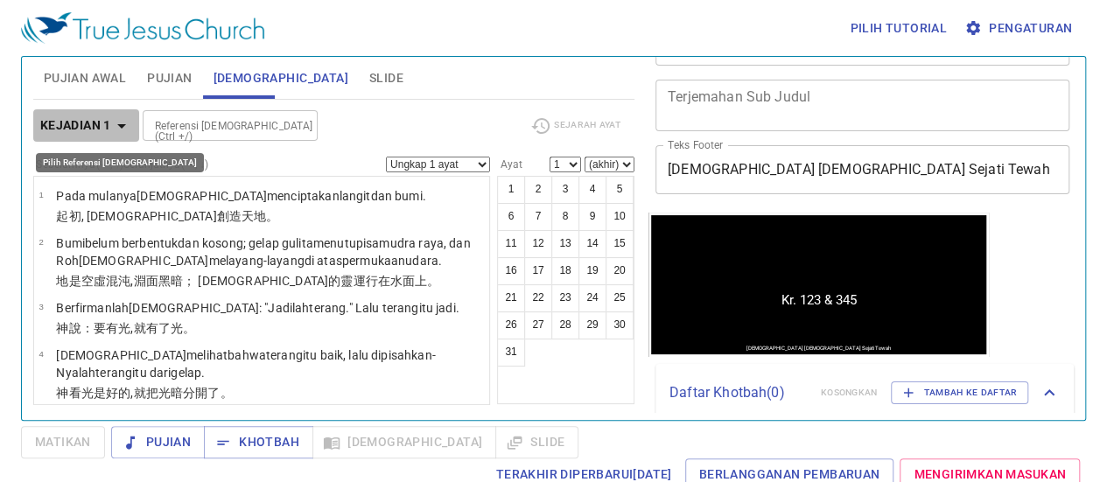
click at [119, 120] on icon "button" at bounding box center [121, 126] width 21 height 21
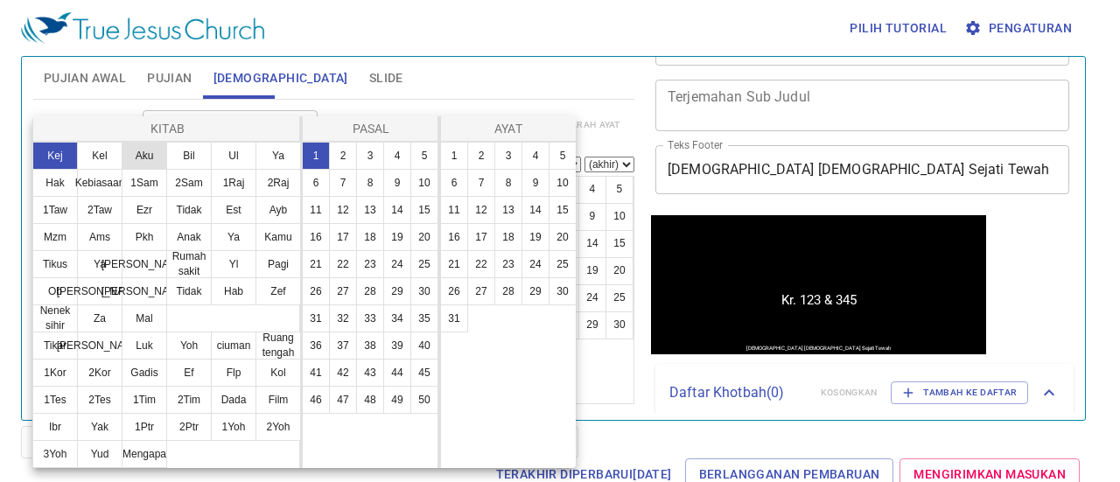
click at [147, 158] on font "Aku" at bounding box center [145, 156] width 18 height 12
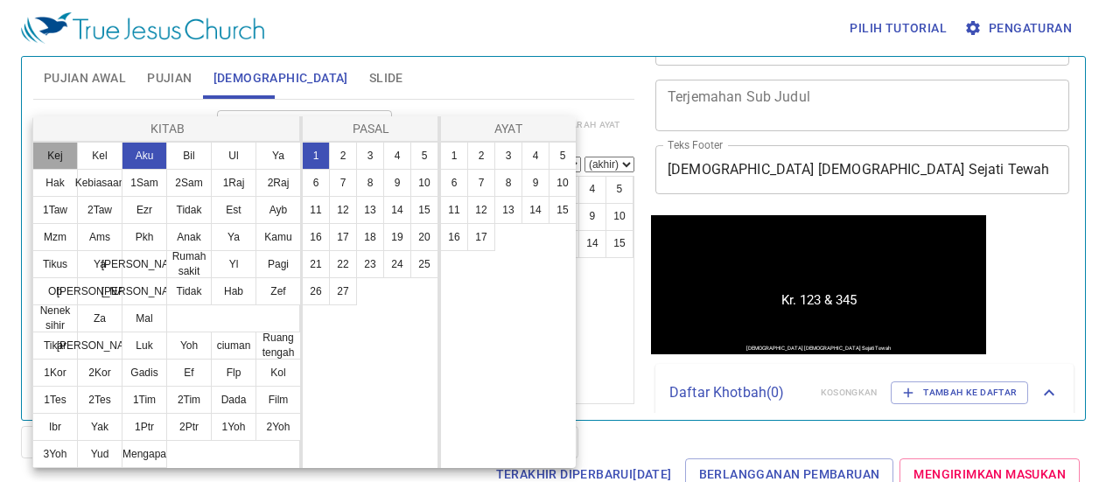
click at [61, 159] on font "Kej" at bounding box center [54, 156] width 15 height 12
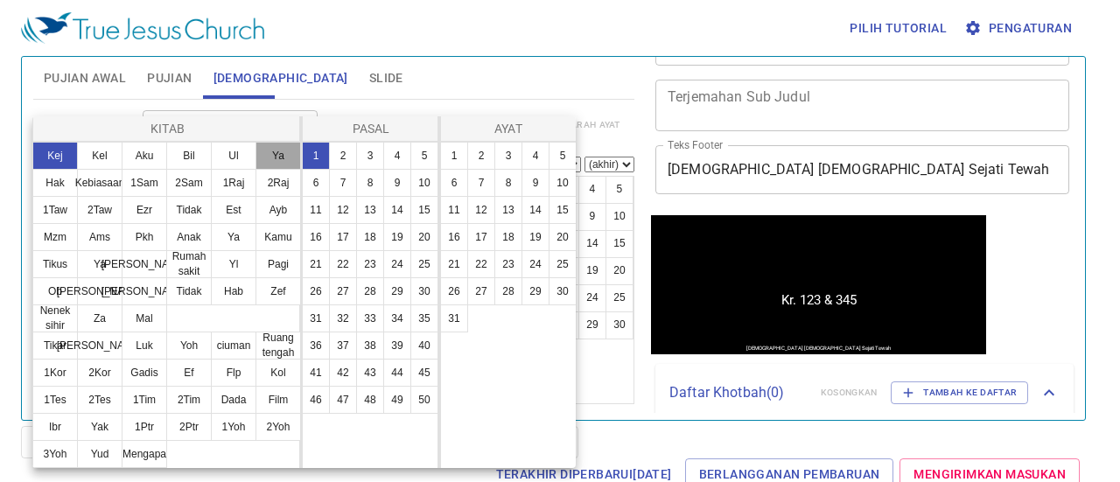
click at [279, 159] on font "Ya" at bounding box center [278, 156] width 12 height 12
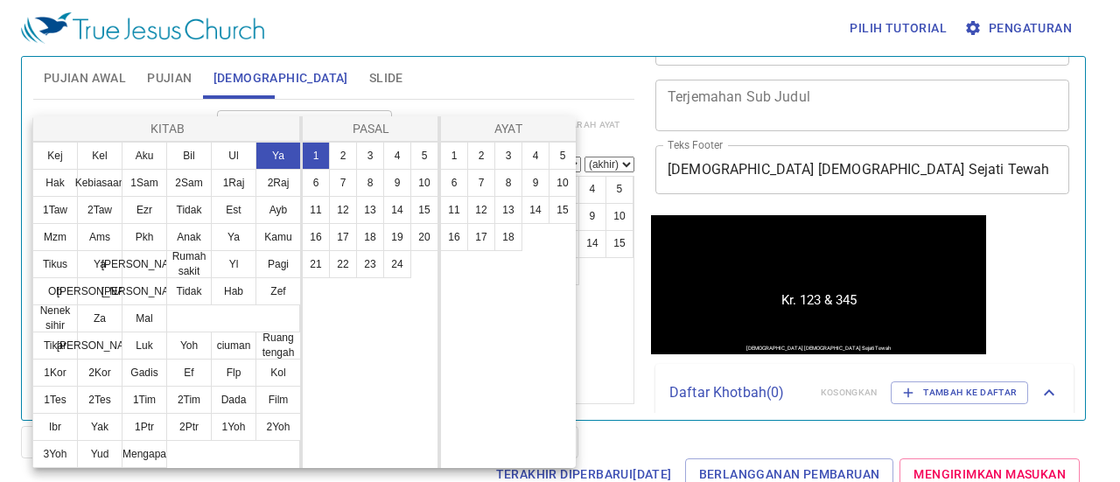
click at [315, 156] on font "1" at bounding box center [316, 156] width 6 height 12
click at [452, 151] on font "1" at bounding box center [455, 156] width 6 height 12
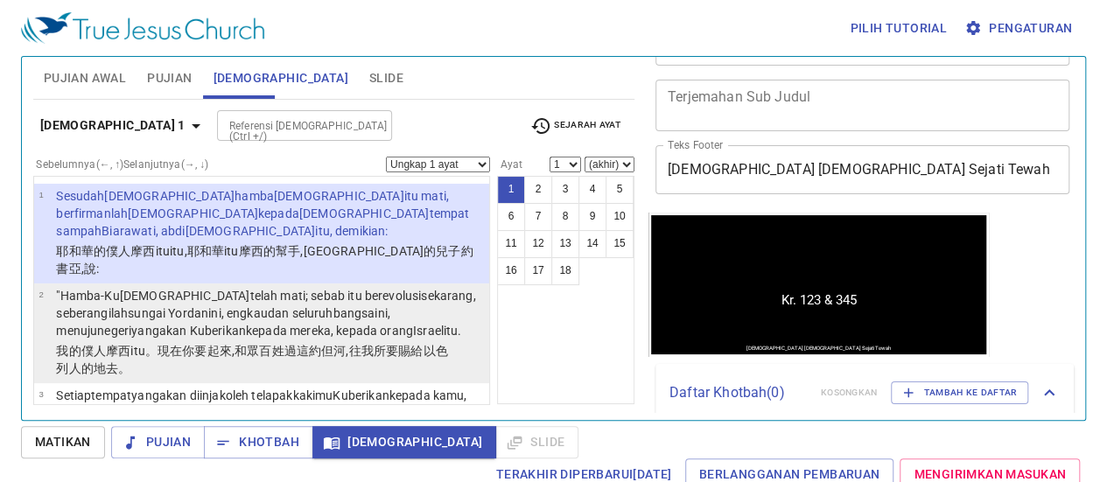
click at [46, 299] on td "2" at bounding box center [48, 314] width 18 height 55
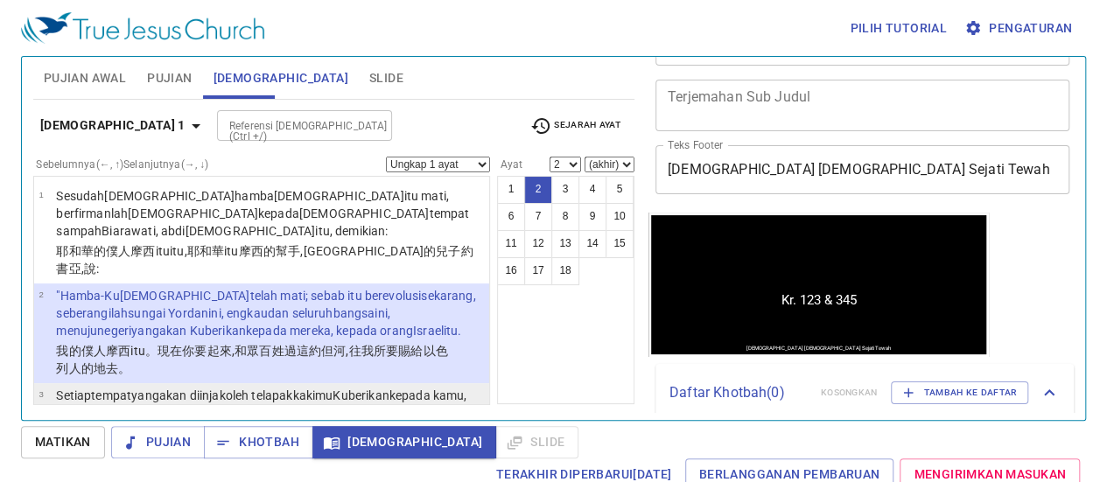
click at [49, 387] on td "3" at bounding box center [48, 406] width 18 height 38
select select "3"
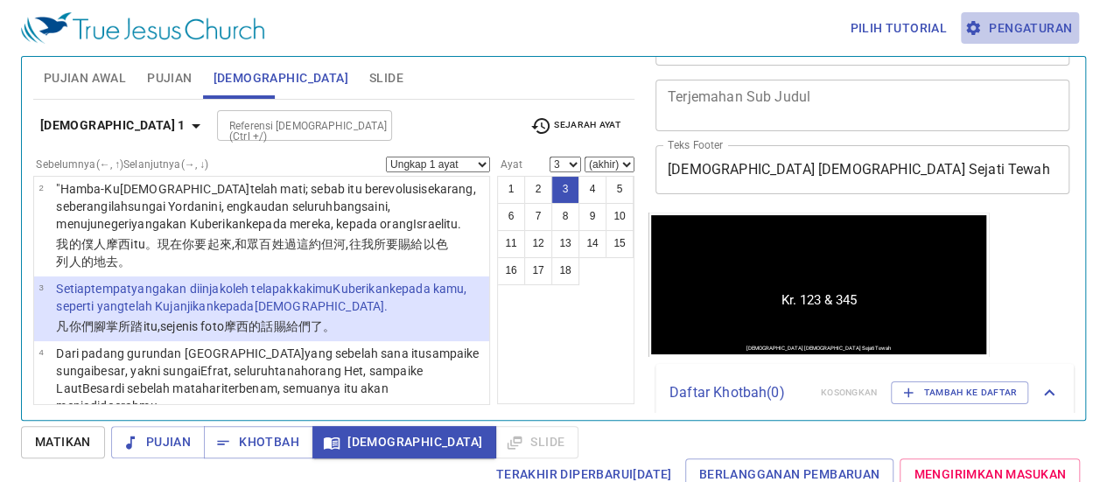
click at [1008, 18] on font "Pengaturan" at bounding box center [1030, 29] width 83 height 22
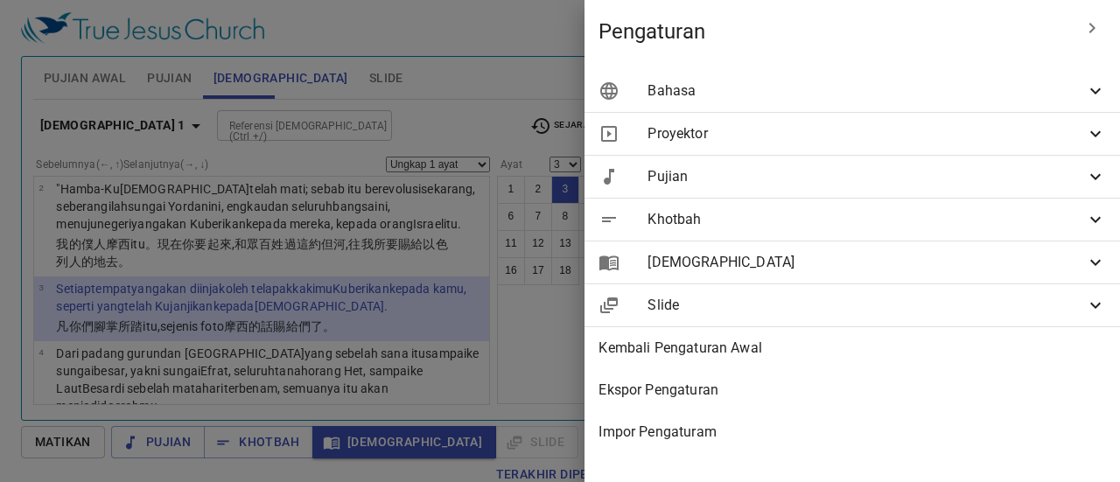
click at [697, 355] on font "Kembali Pengaturan Awal" at bounding box center [680, 348] width 163 height 17
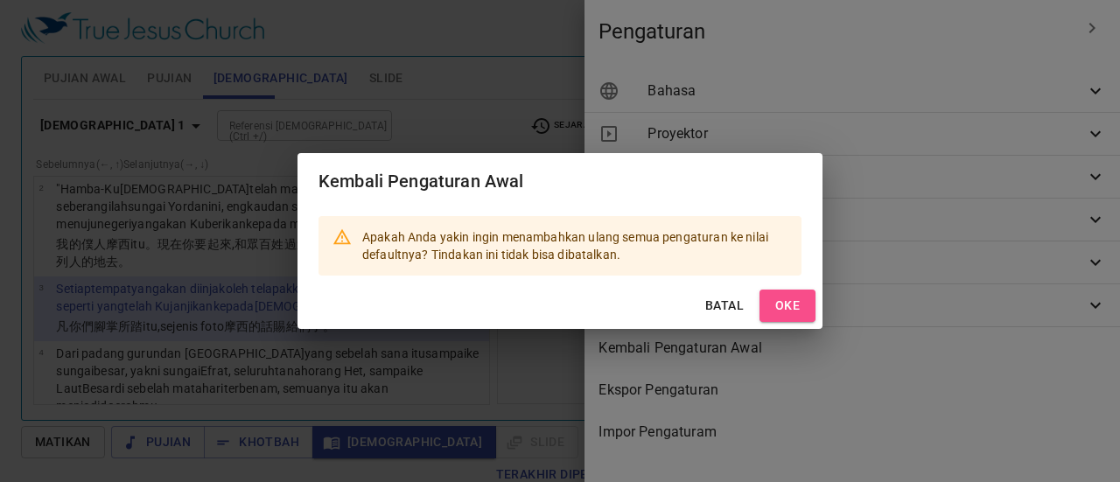
click at [798, 303] on font "OKE" at bounding box center [788, 305] width 25 height 14
type input "en"
type input "#094242"
type input "#f9dda9"
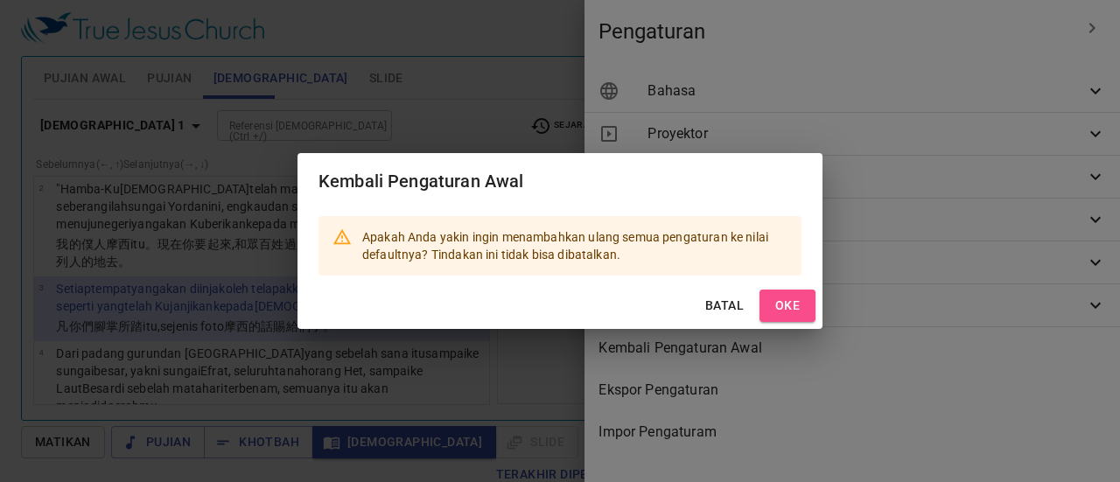
type input "#c7694c"
type input "#ffffff"
type input "#534948"
type input "#fce5cd"
type input "#c7694c"
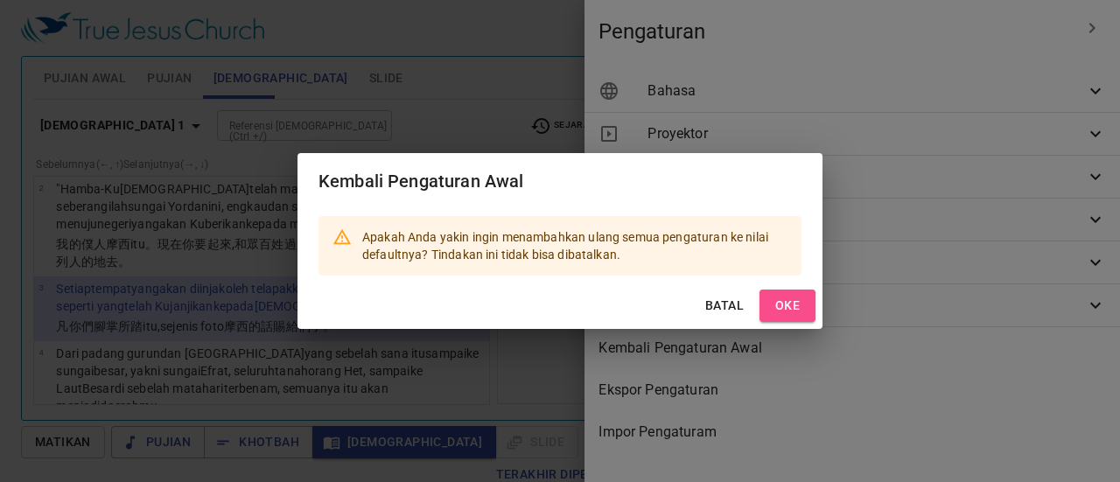
type input "#ffffff"
checkbox input "true"
type input "#534948"
type input "#c7694c"
type input "#ffffff"
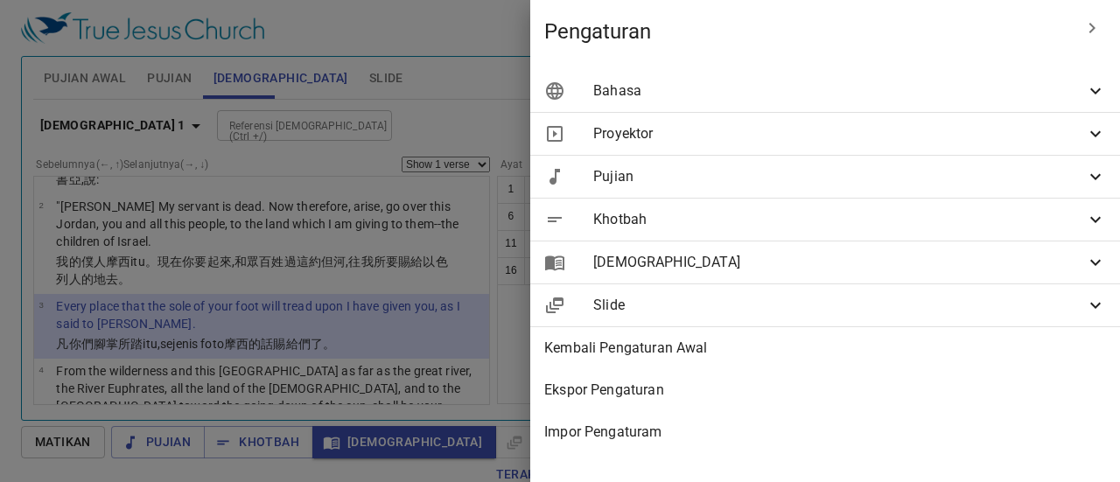
scroll to position [107, 0]
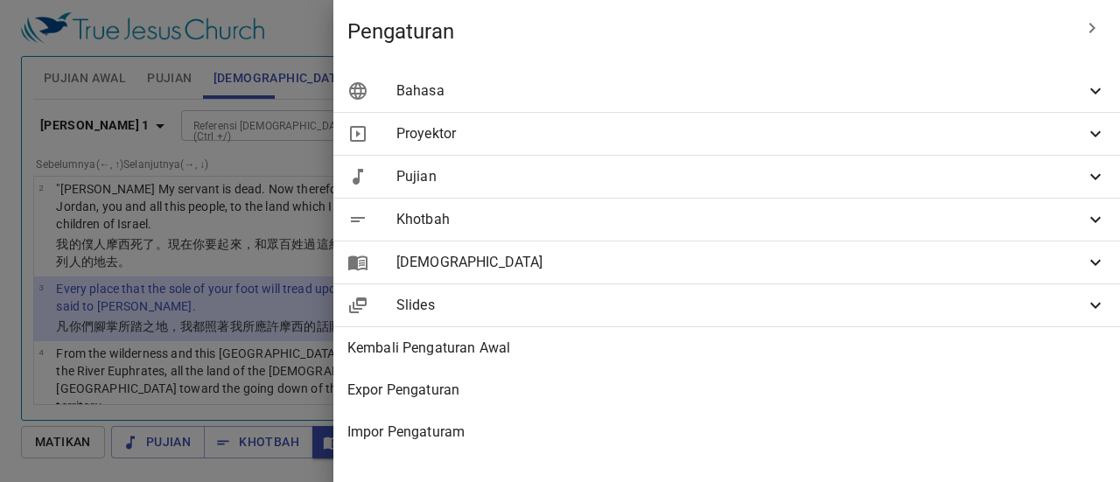
click at [0, 263] on div at bounding box center [560, 241] width 1120 height 482
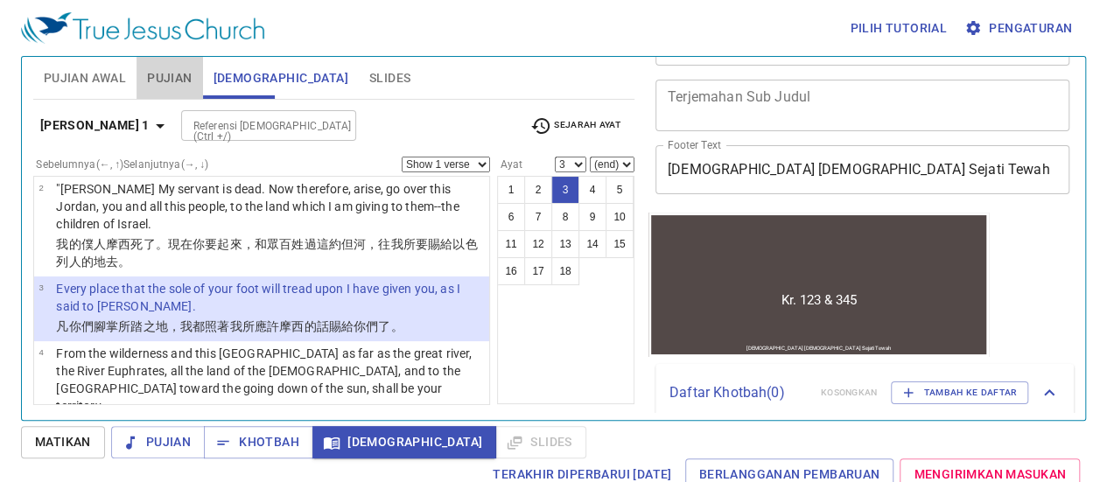
click at [166, 82] on span "Pujian" at bounding box center [169, 78] width 45 height 22
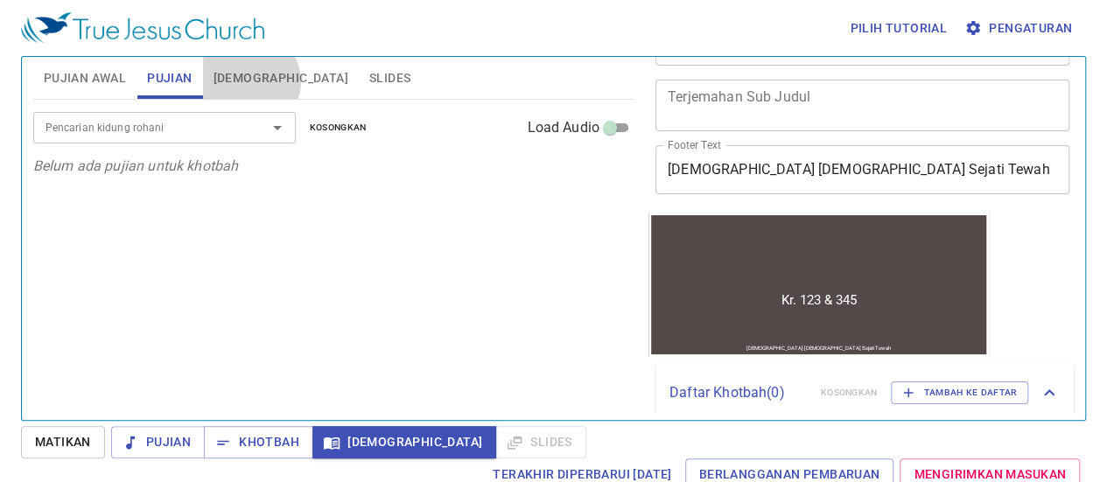
click at [249, 81] on span "Alkitab" at bounding box center [281, 78] width 135 height 22
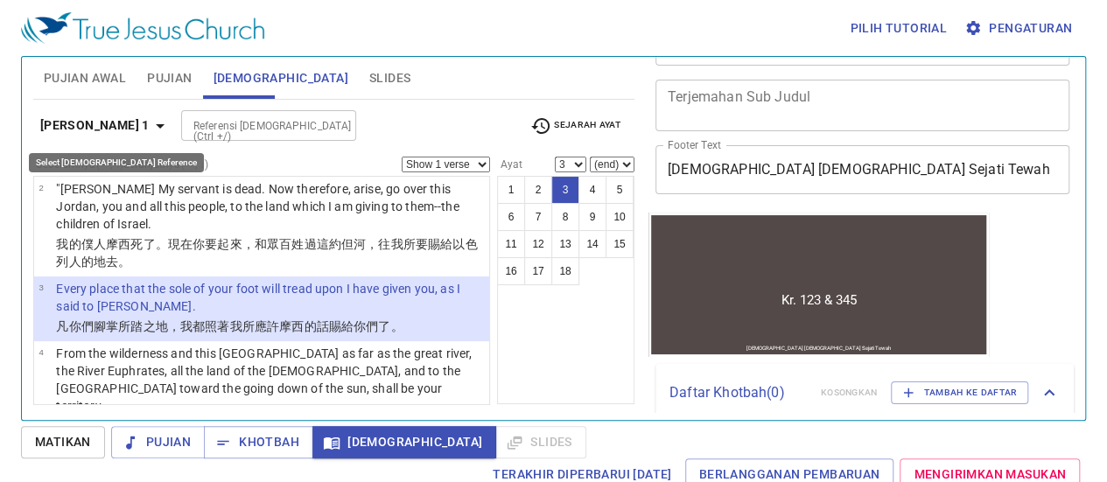
click at [150, 125] on icon "button" at bounding box center [160, 126] width 21 height 21
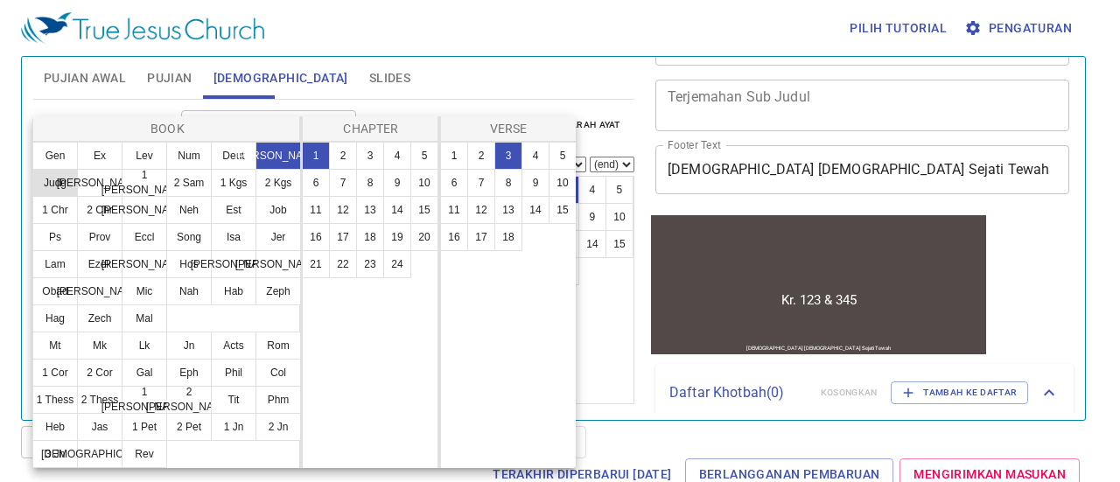
click at [67, 182] on button "Judg" at bounding box center [55, 183] width 46 height 28
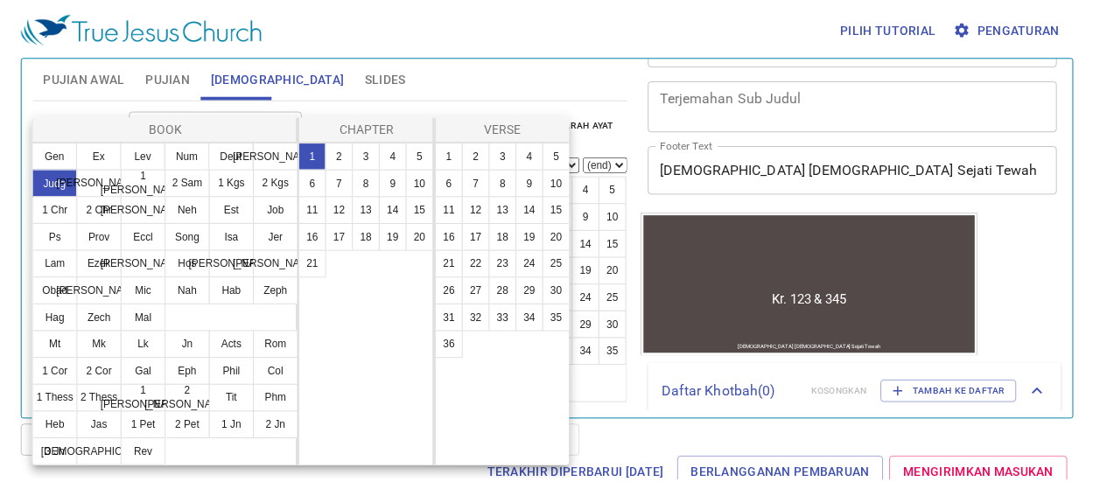
scroll to position [0, 0]
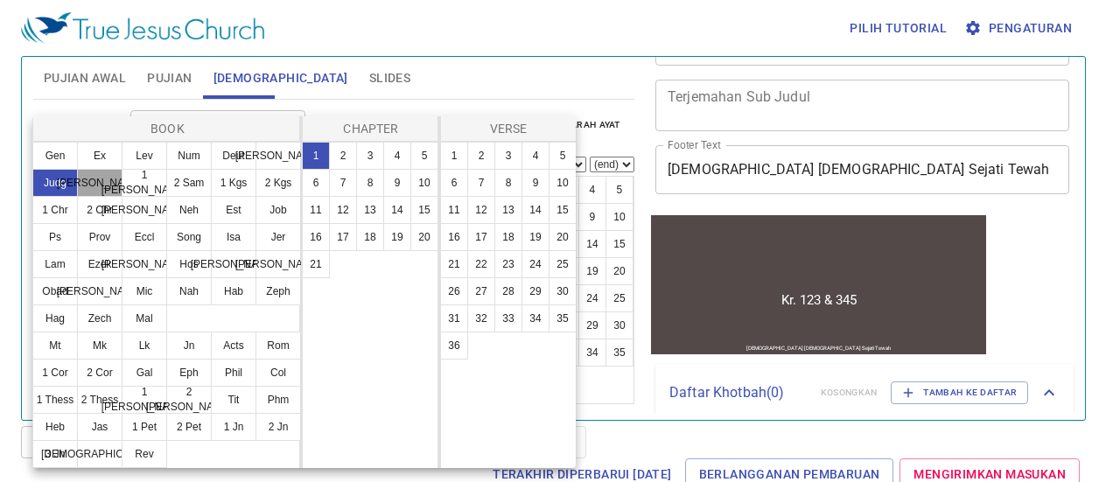
click at [103, 186] on button "Ruth" at bounding box center [100, 183] width 46 height 28
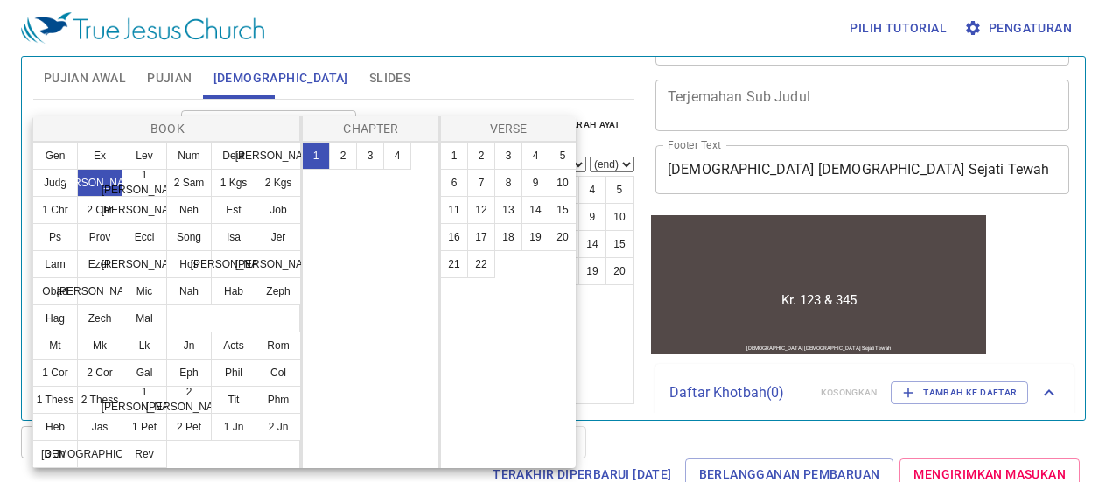
click at [321, 160] on button "1" at bounding box center [316, 156] width 28 height 28
click at [460, 160] on button "1" at bounding box center [454, 156] width 28 height 28
select select "1"
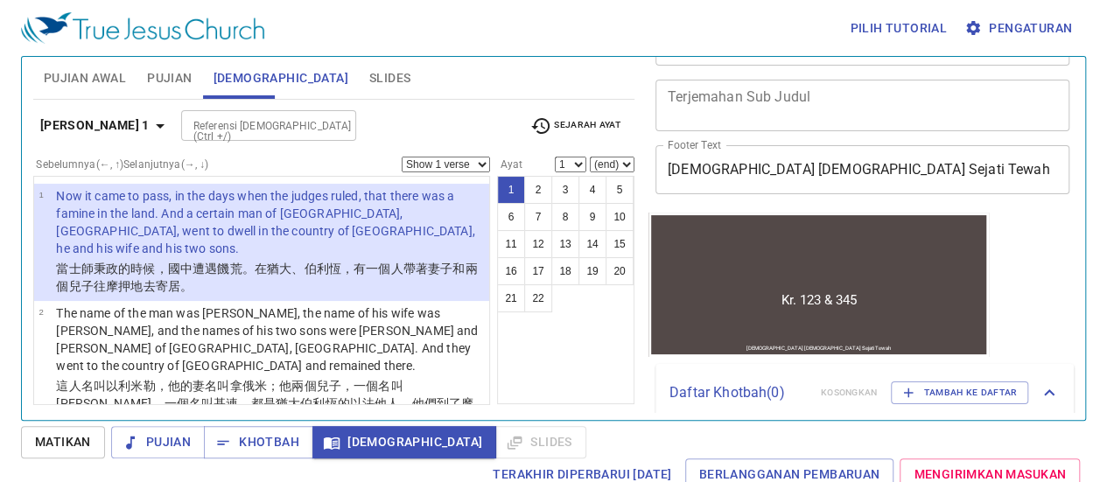
click at [30, 440] on button "Matikan" at bounding box center [63, 442] width 84 height 32
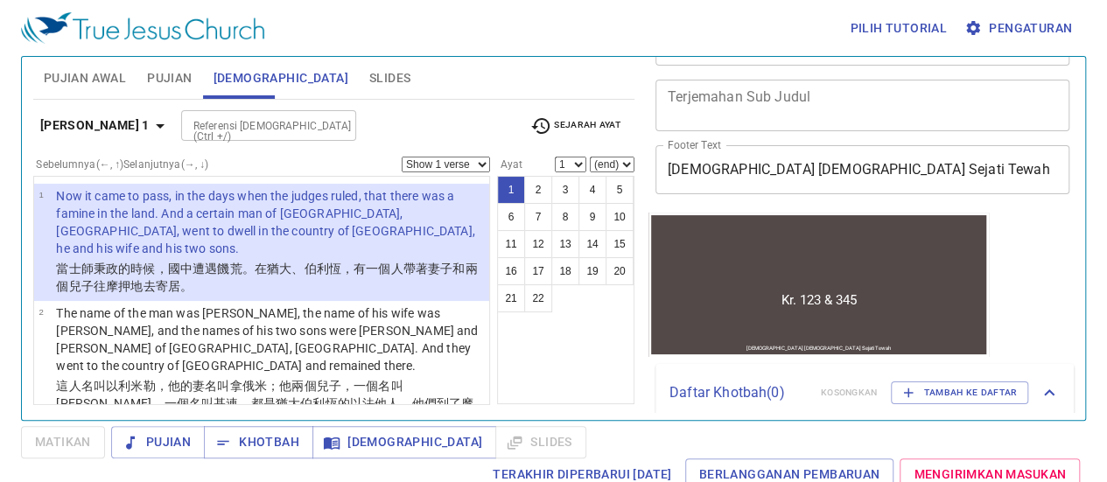
click at [109, 262] on wh8199 "秉政 的時候 ，國中 遭遇饑荒 。在猶大 、伯利恆 ，有一個人 帶著妻子 和兩個 兒子 往摩押 地 去 寄居 。" at bounding box center [269, 278] width 427 height 32
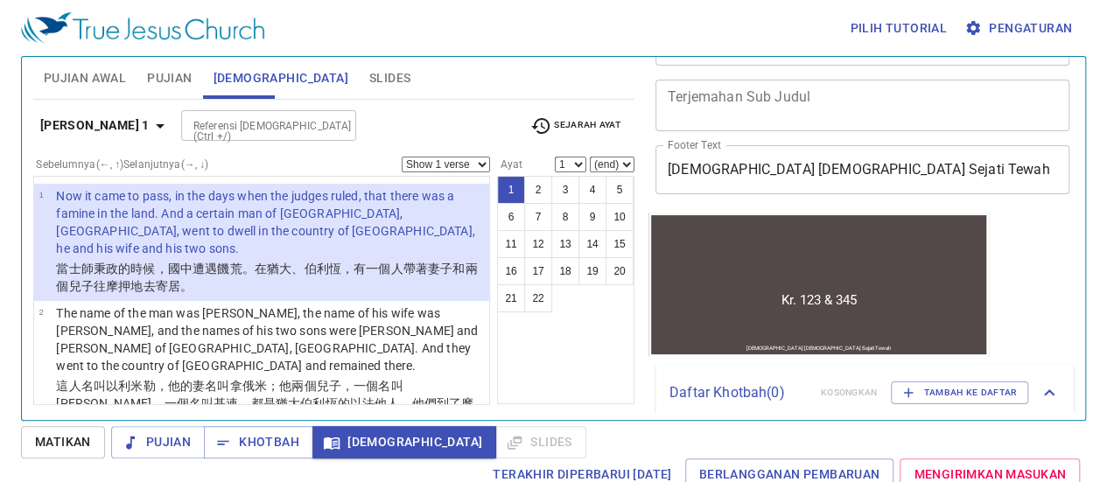
click at [88, 75] on span "Pujian Awal" at bounding box center [85, 78] width 82 height 22
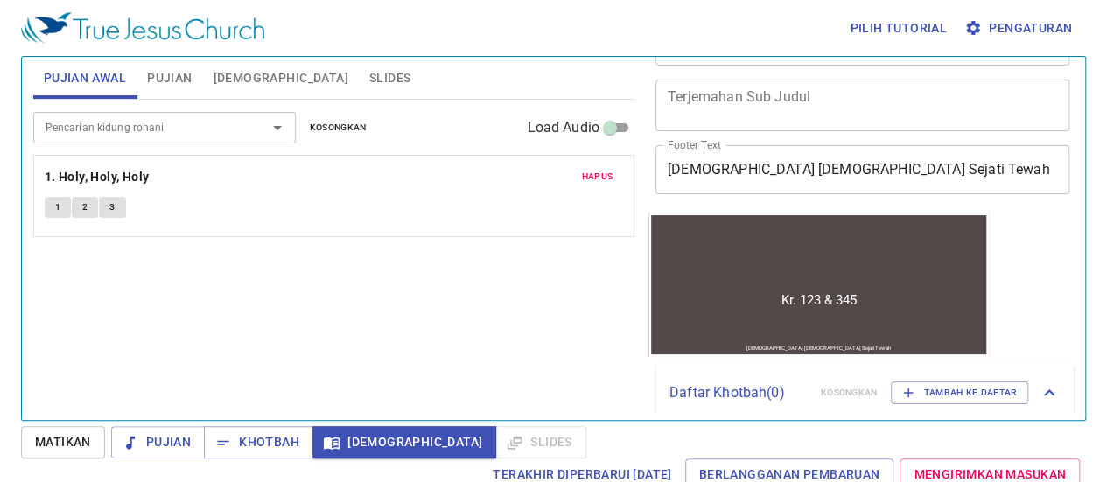
click at [158, 80] on span "Pujian" at bounding box center [169, 78] width 45 height 22
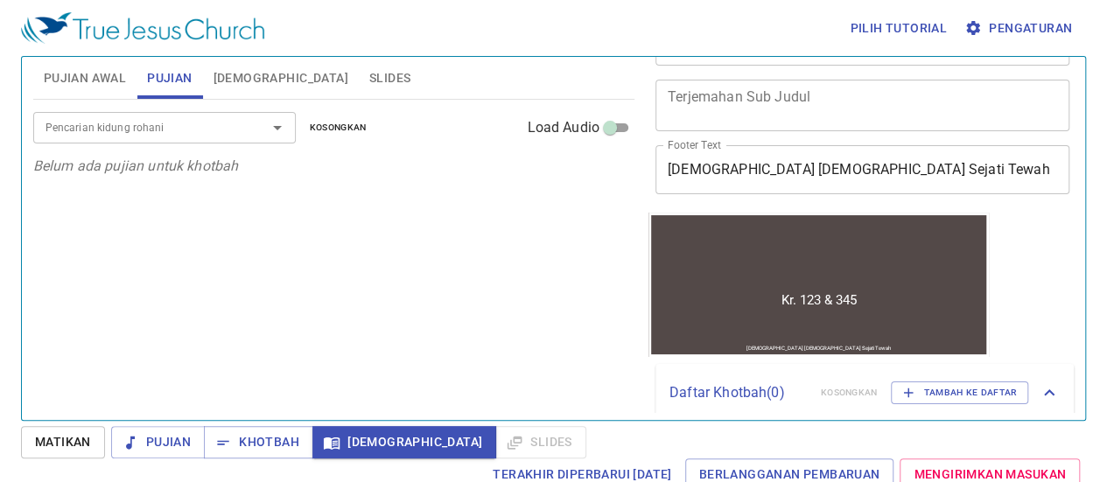
click at [49, 78] on span "Pujian Awal" at bounding box center [85, 78] width 82 height 22
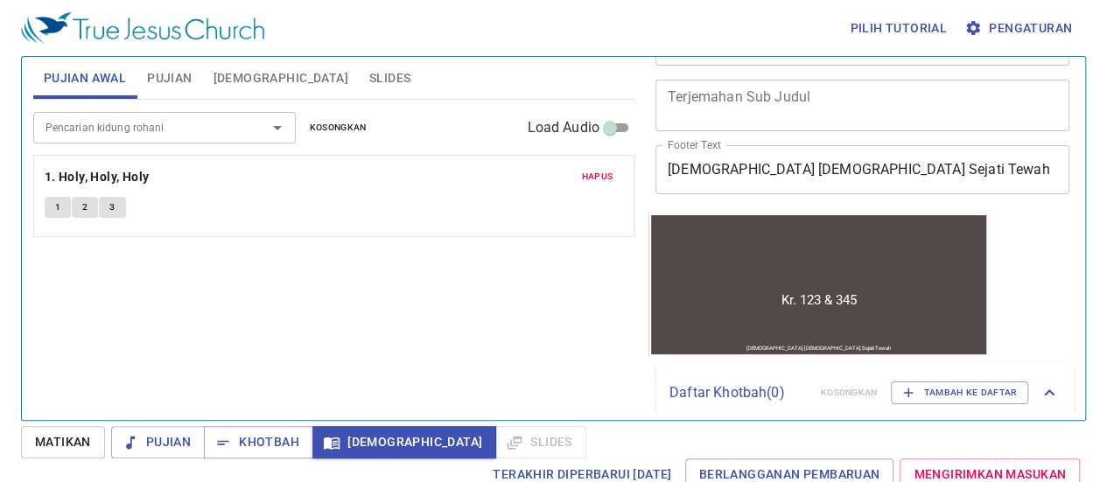
click at [95, 127] on input "Pencarian kidung rohani" at bounding box center [139, 127] width 200 height 20
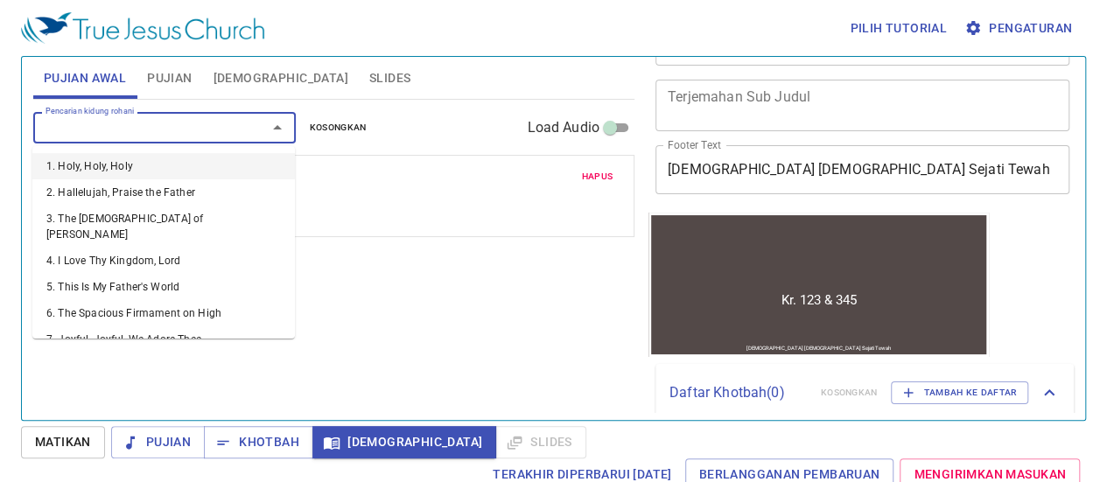
click at [0, 127] on div "Pilih tutorial Pengaturan Pujian Awal Pujian Alkitab Slides Pencarian kidung ro…" at bounding box center [553, 241] width 1107 height 482
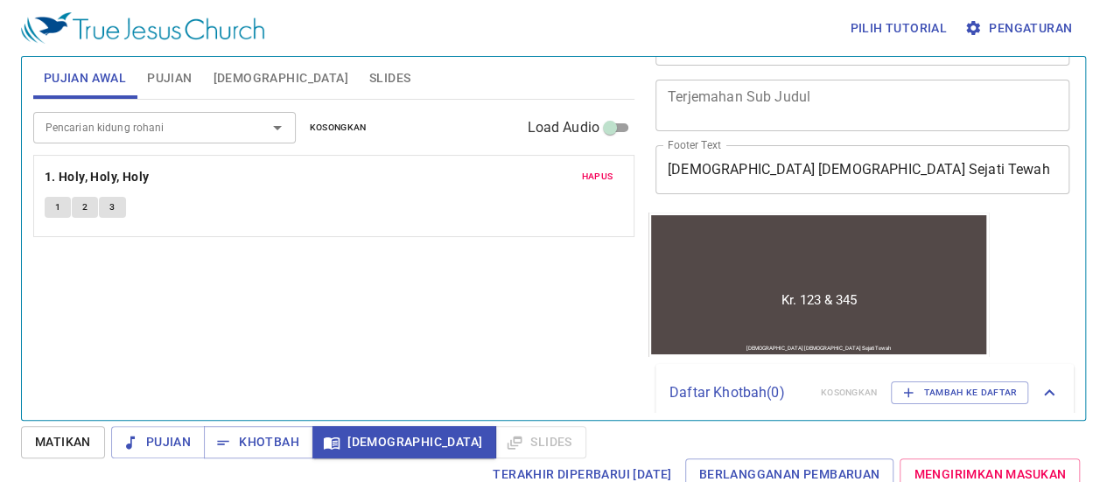
click at [593, 174] on span "Hapus" at bounding box center [597, 177] width 32 height 16
click at [277, 123] on icon "Open" at bounding box center [277, 127] width 21 height 21
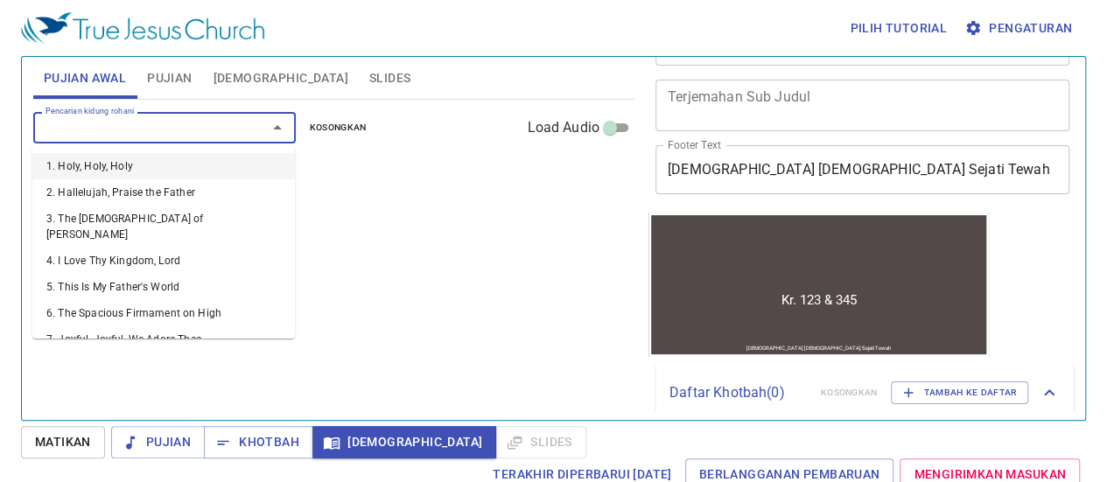
click at [151, 169] on li "1. Holy, Holy, Holy" at bounding box center [163, 166] width 263 height 26
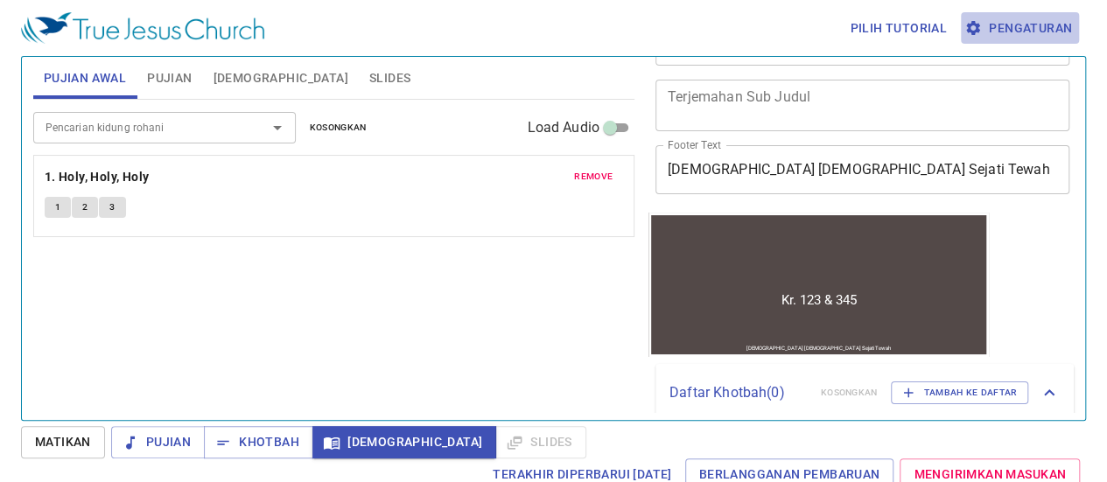
click at [1015, 25] on span "Pengaturan" at bounding box center [1020, 29] width 104 height 22
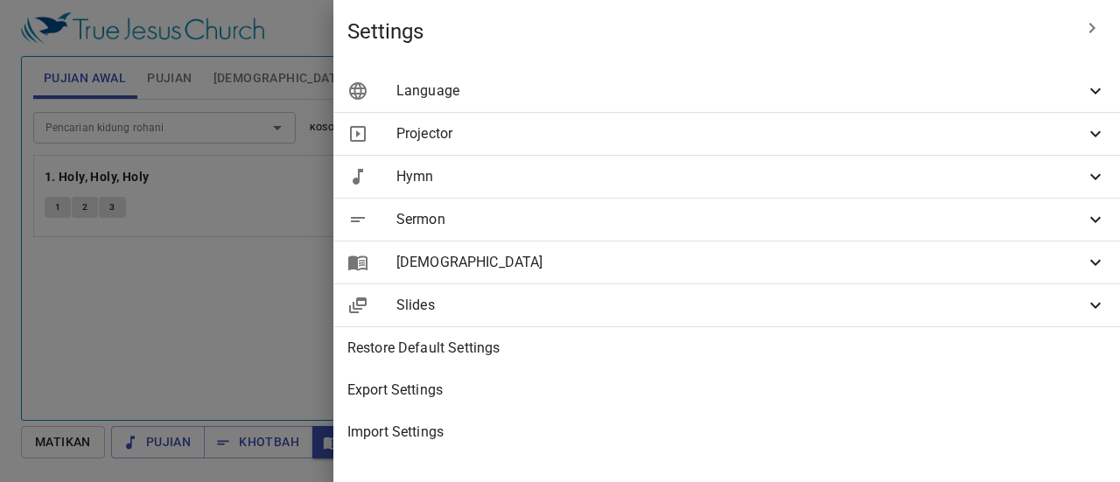
click at [1096, 98] on icon at bounding box center [1095, 91] width 21 height 21
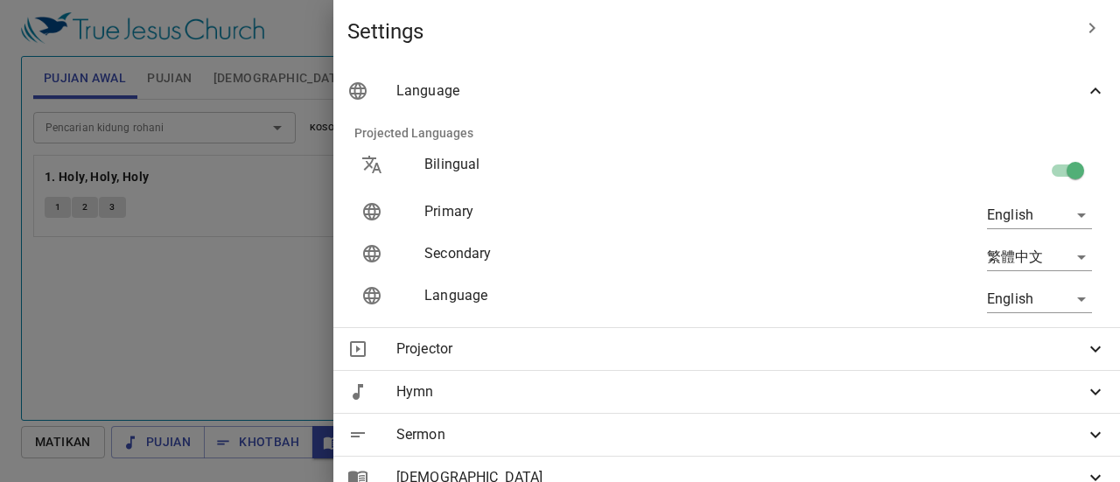
click at [1068, 295] on body "Pilih tutorial Pengaturan Pujian Awal Pujian Alkitab Slides Pencarian kidung ro…" at bounding box center [560, 241] width 1120 height 482
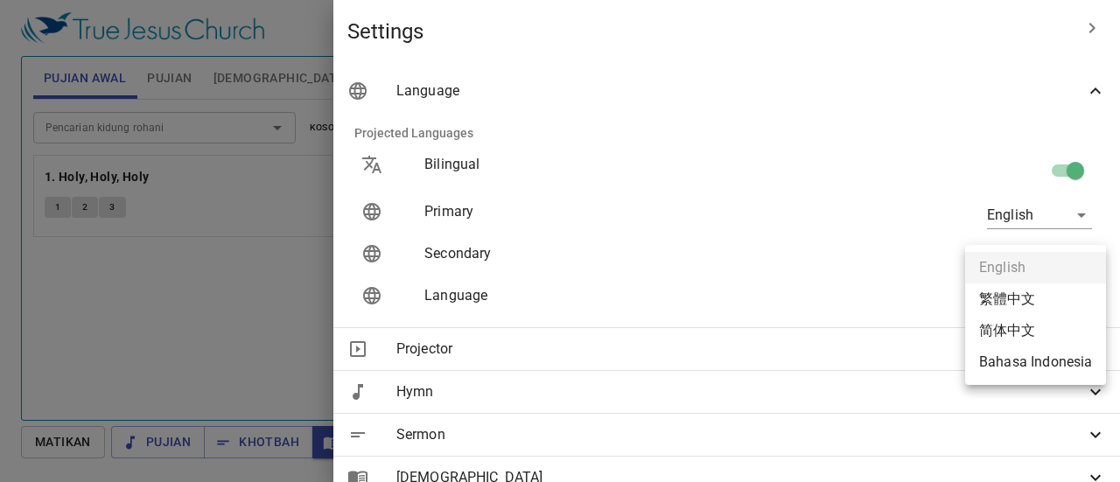
click at [1045, 372] on li "Bahasa Indonesia" at bounding box center [1035, 363] width 141 height 32
type input "id"
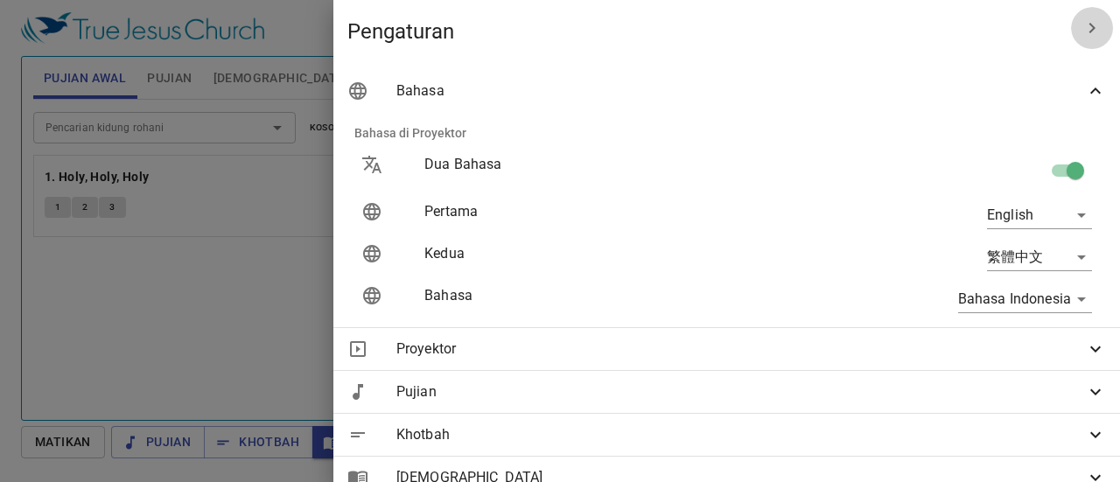
click at [1083, 26] on icon "button" at bounding box center [1092, 28] width 21 height 21
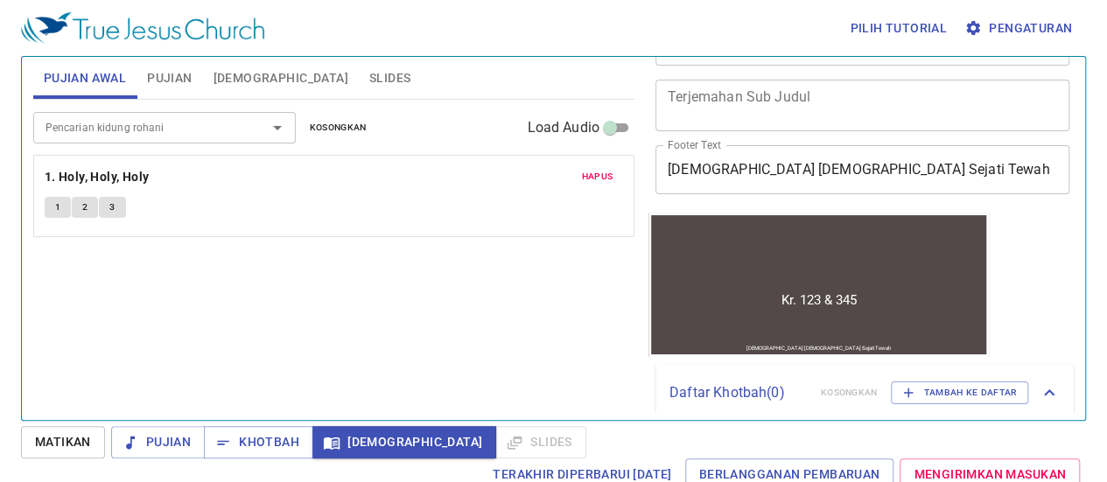
click at [439, 81] on div "Pujian Awal Pujian Alkitab Slides" at bounding box center [333, 78] width 601 height 42
click at [608, 180] on span "Hapus" at bounding box center [597, 177] width 32 height 16
click at [281, 127] on icon "Open" at bounding box center [277, 127] width 21 height 21
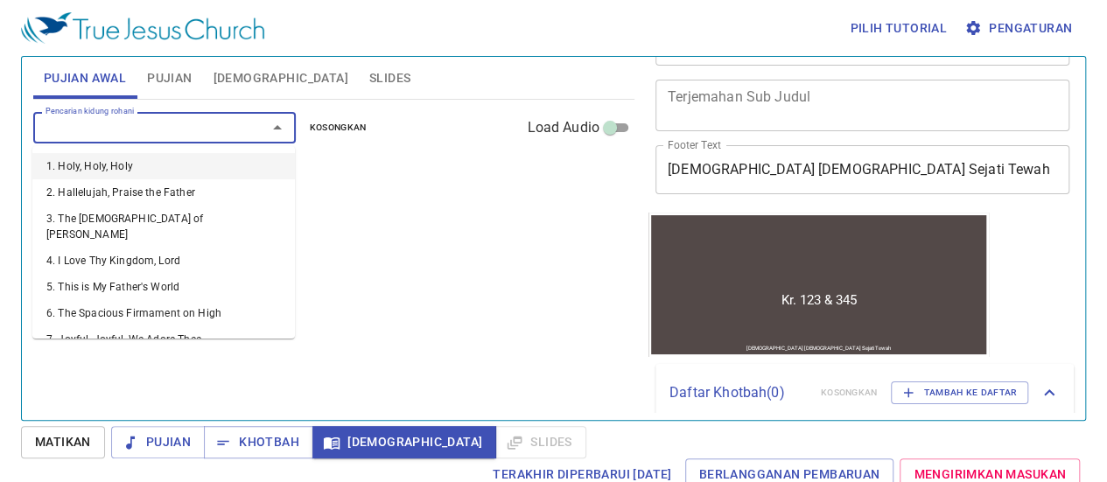
click at [112, 165] on li "1. Holy, Holy, Holy" at bounding box center [163, 166] width 263 height 26
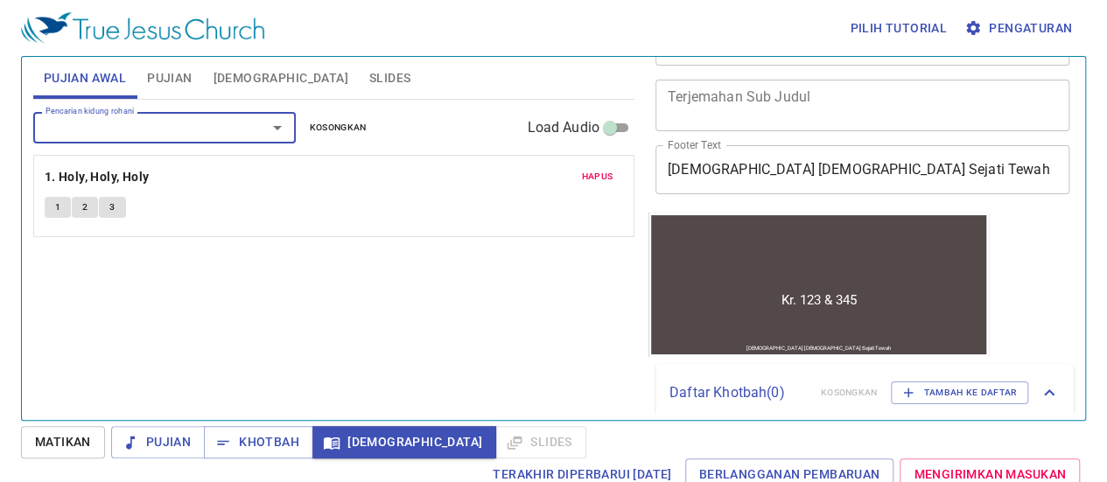
click at [55, 208] on span "1" at bounding box center [57, 208] width 5 height 16
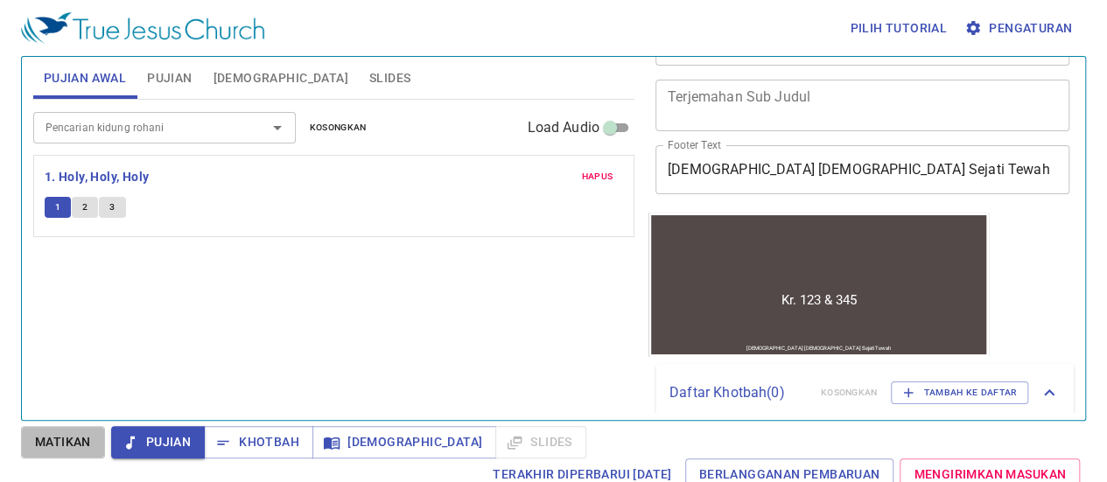
drag, startPoint x: 81, startPoint y: 446, endPoint x: 72, endPoint y: 432, distance: 17.0
click at [80, 447] on span "Matikan" at bounding box center [63, 443] width 56 height 22
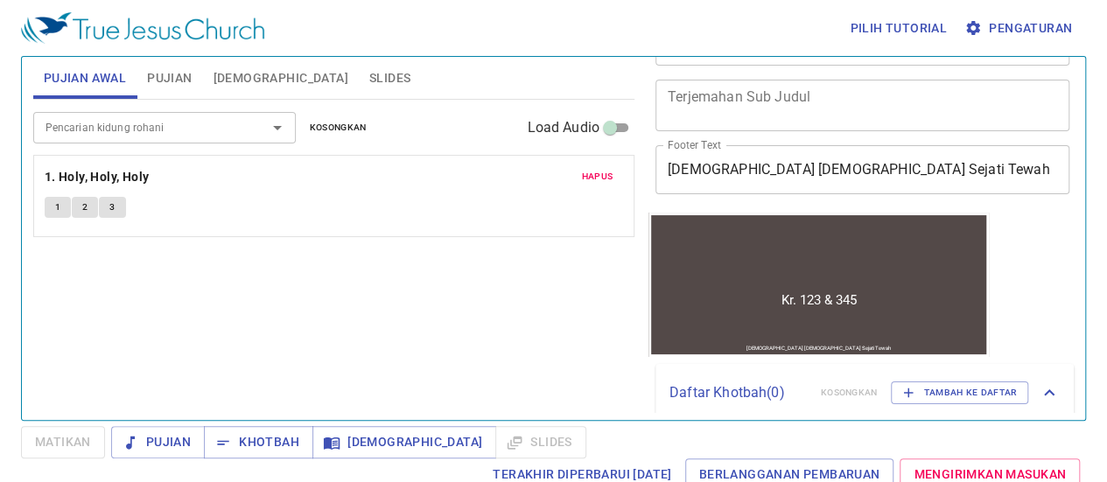
click at [51, 198] on button "1" at bounding box center [58, 207] width 26 height 21
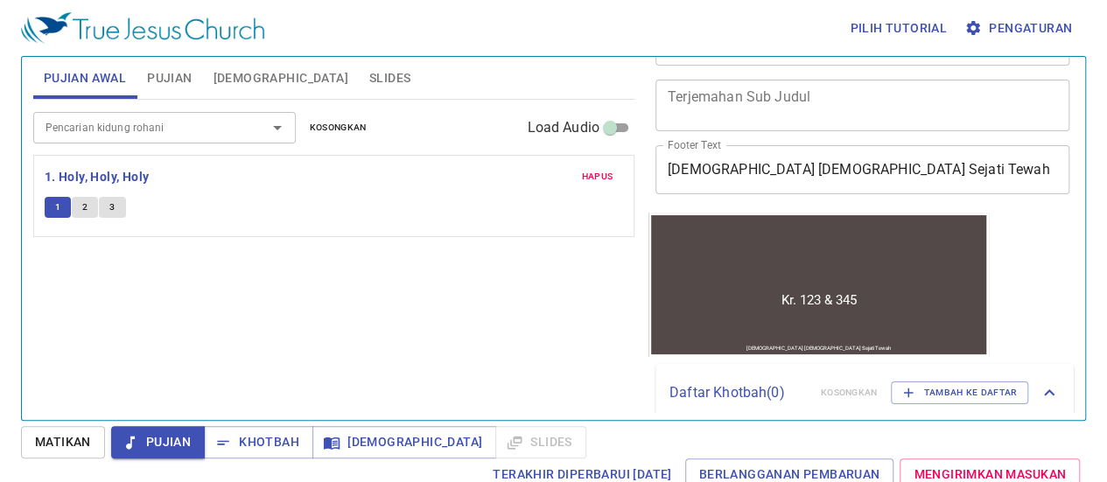
click at [47, 445] on span "Matikan" at bounding box center [63, 443] width 56 height 22
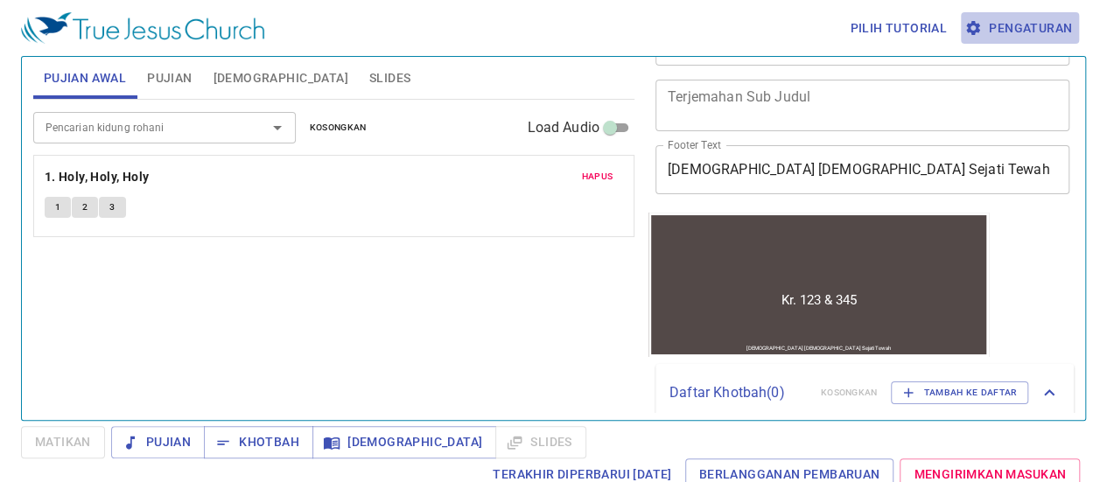
click at [1036, 29] on span "Pengaturan" at bounding box center [1020, 29] width 104 height 22
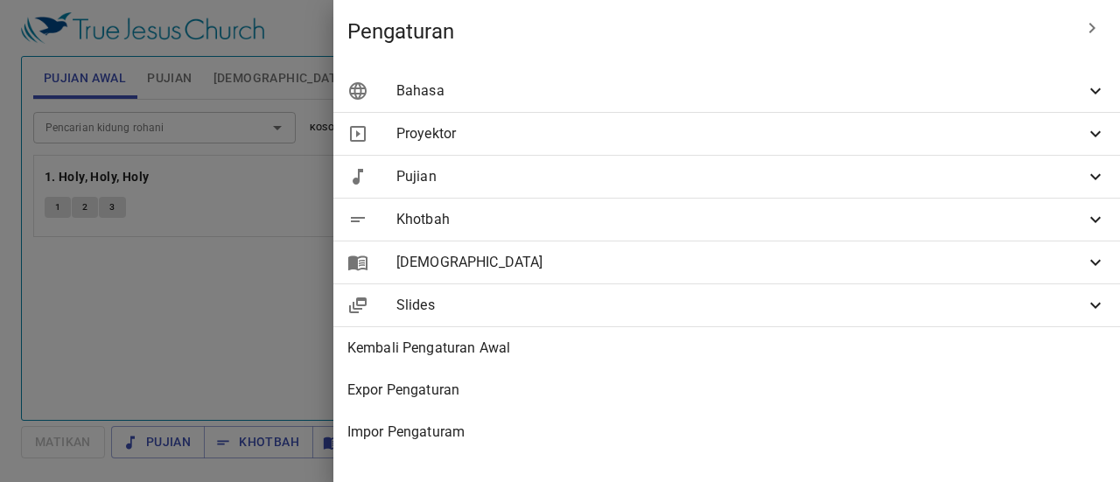
click at [1094, 94] on icon at bounding box center [1095, 91] width 21 height 21
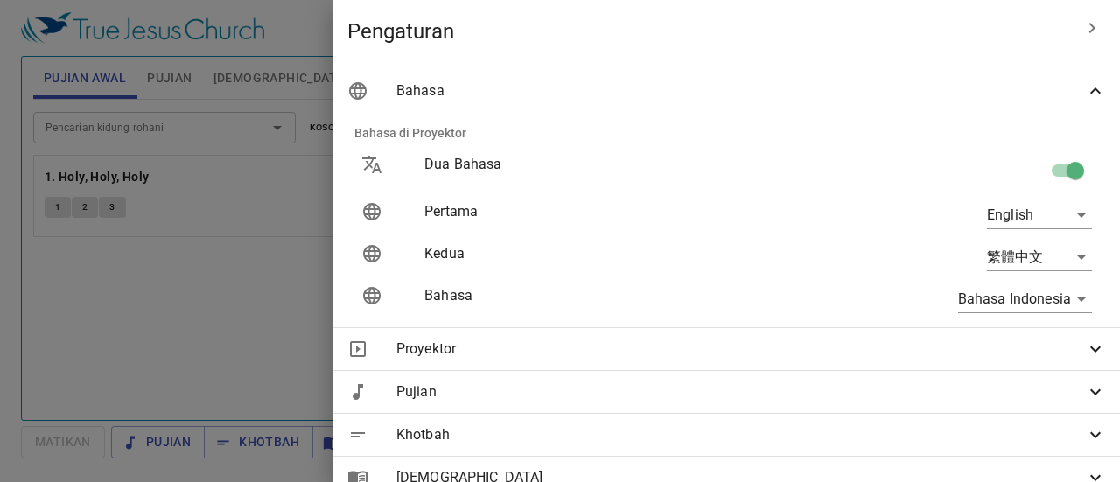
click at [1073, 216] on body "Pilih tutorial Pengaturan Pujian Awal Pujian Alkitab Slides Pencarian kidung ro…" at bounding box center [560, 241] width 1120 height 482
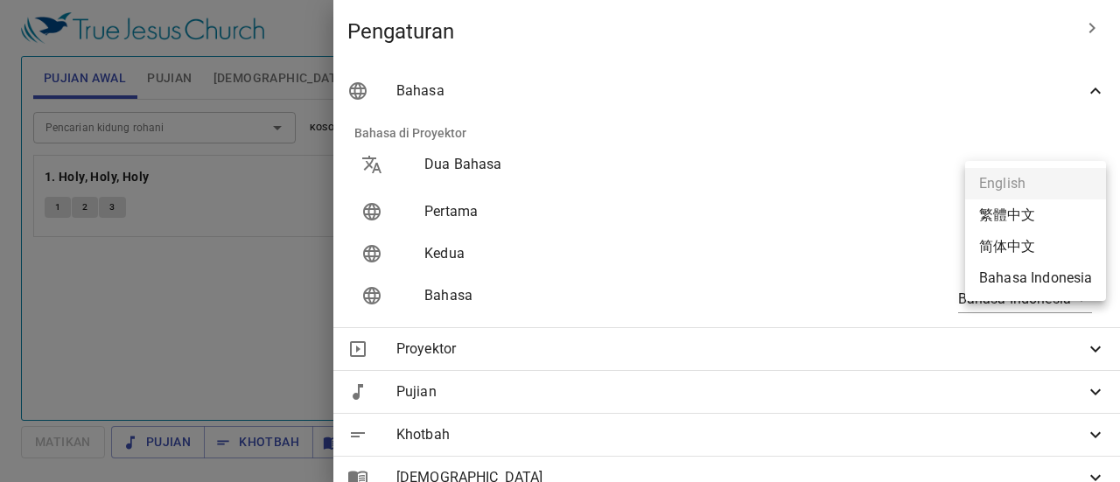
click at [1043, 274] on li "Bahasa Indonesia" at bounding box center [1035, 279] width 141 height 32
type input "id"
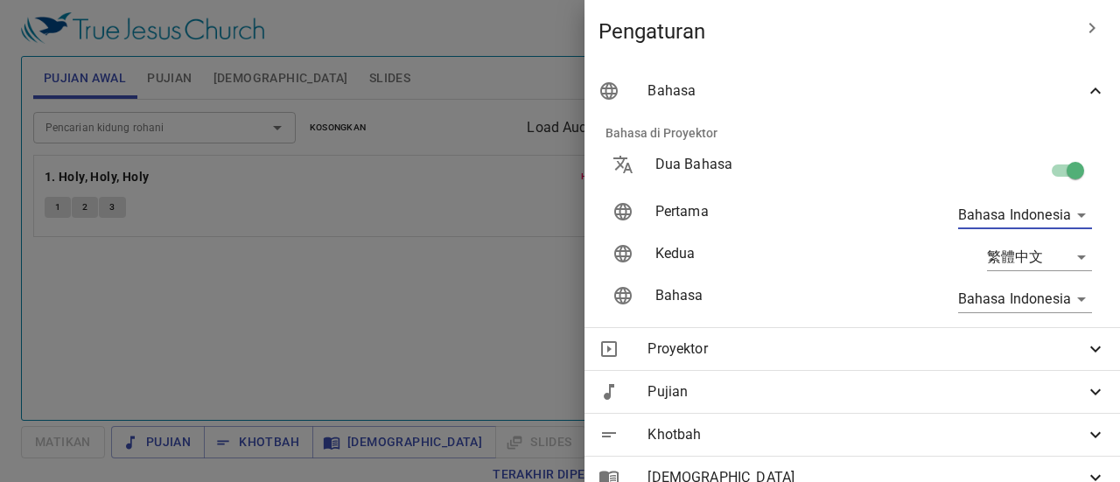
click at [1085, 31] on icon "button" at bounding box center [1092, 28] width 21 height 21
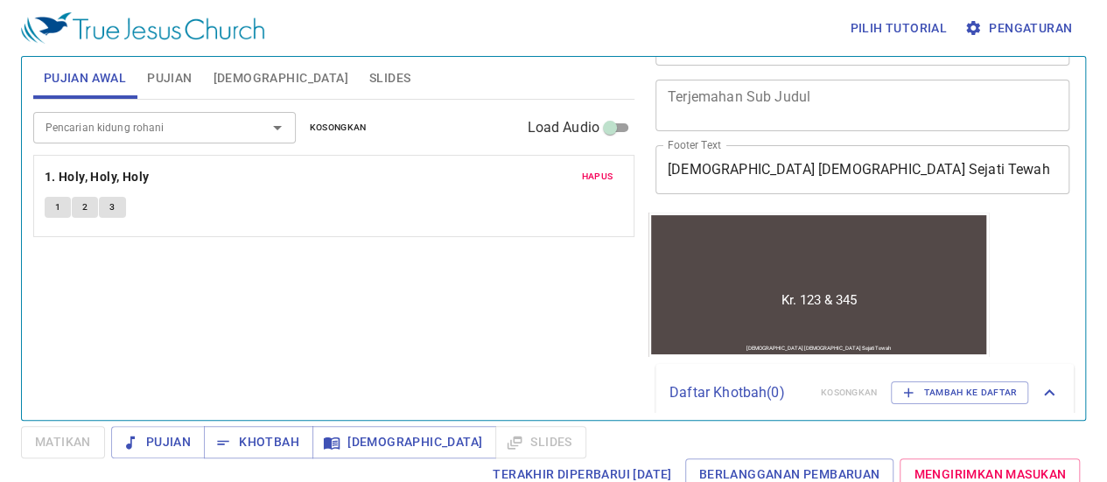
click at [0, 131] on div "Pilih tutorial Pengaturan Pujian Awal Pujian Alkitab Slides Pencarian kidung ro…" at bounding box center [553, 241] width 1107 height 482
click at [594, 176] on span "Hapus" at bounding box center [597, 177] width 32 height 16
click at [285, 136] on icon "Open" at bounding box center [277, 127] width 21 height 21
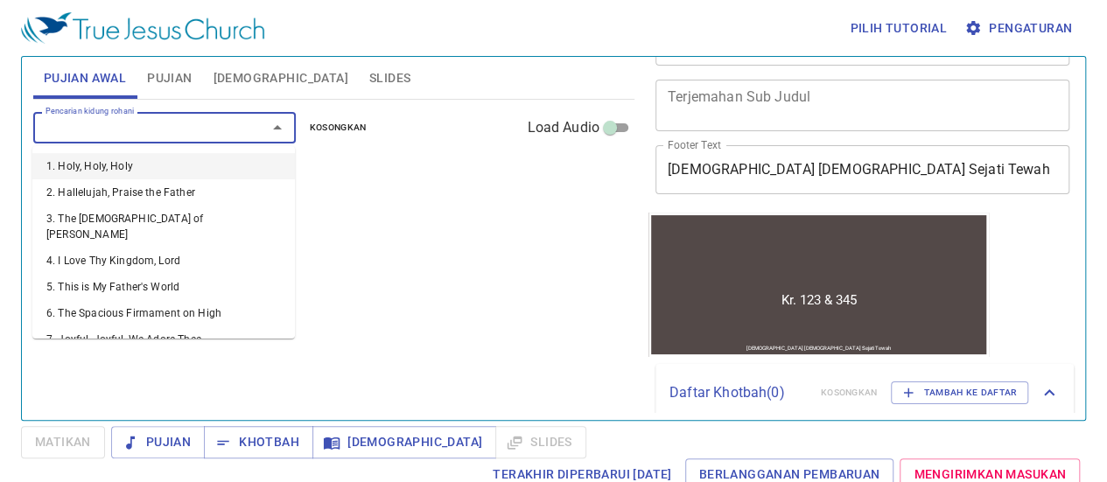
click at [101, 174] on li "1. Holy, Holy, Holy" at bounding box center [163, 166] width 263 height 26
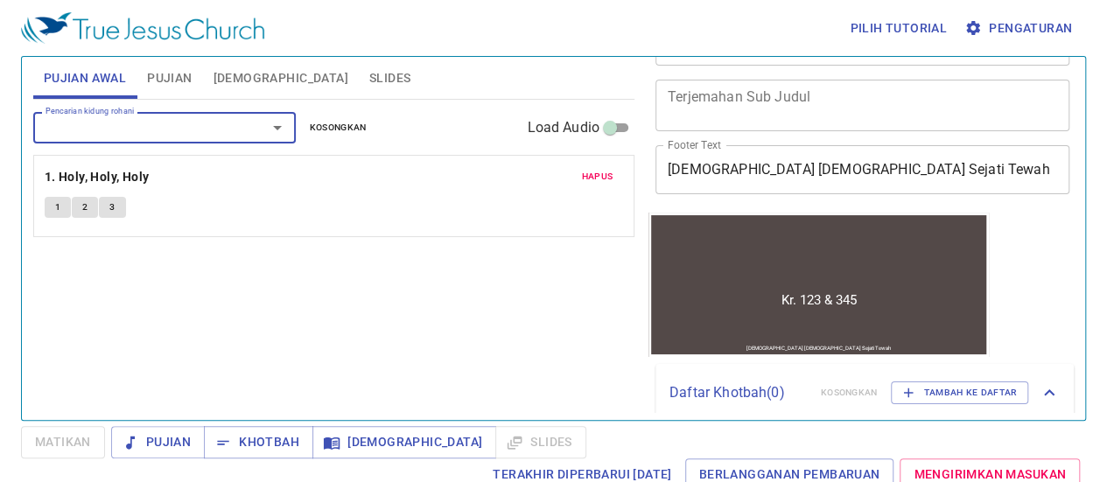
click at [63, 207] on button "1" at bounding box center [58, 207] width 26 height 21
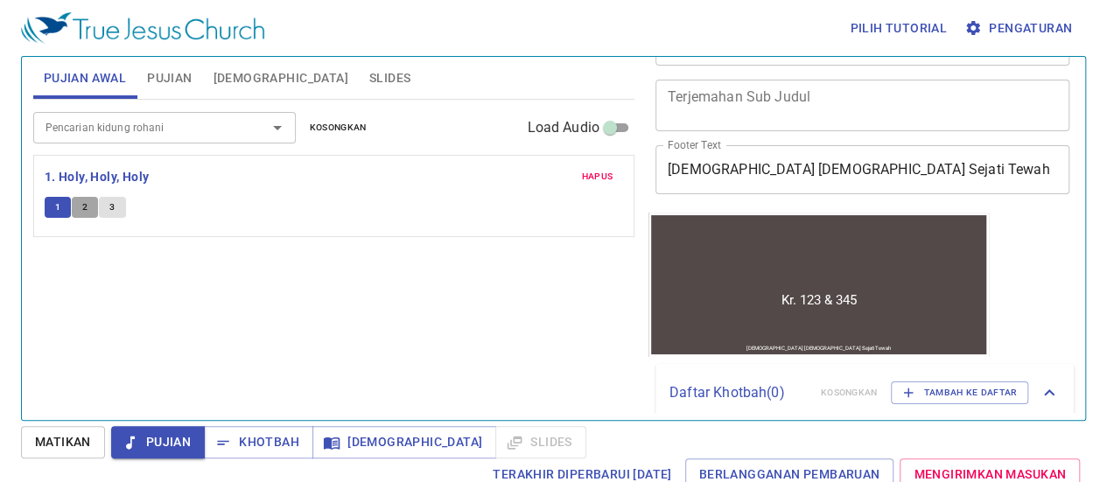
click at [91, 203] on button "2" at bounding box center [85, 207] width 26 height 21
click at [117, 203] on button "3" at bounding box center [112, 207] width 26 height 21
click at [81, 453] on span "Matikan" at bounding box center [63, 443] width 56 height 22
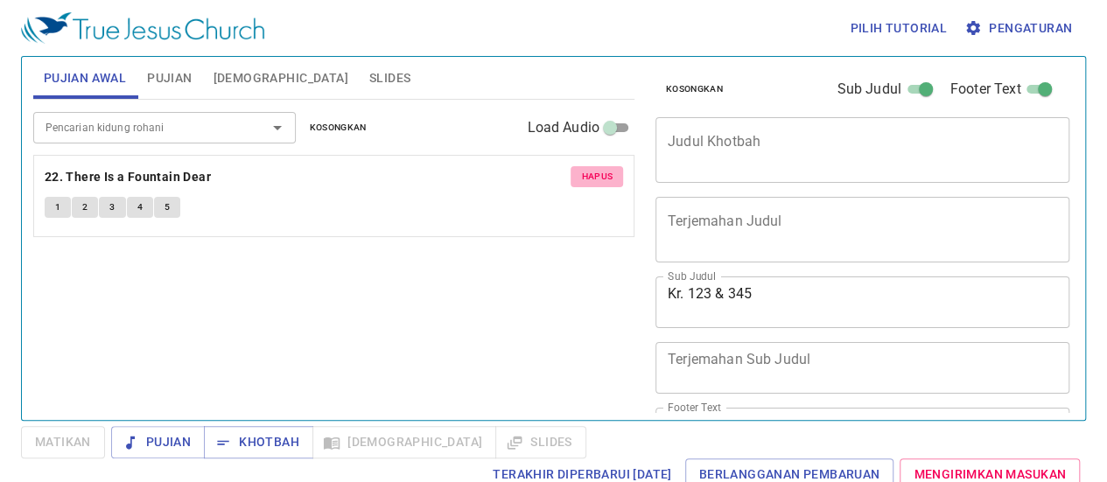
click at [591, 176] on span "Hapus" at bounding box center [597, 177] width 32 height 16
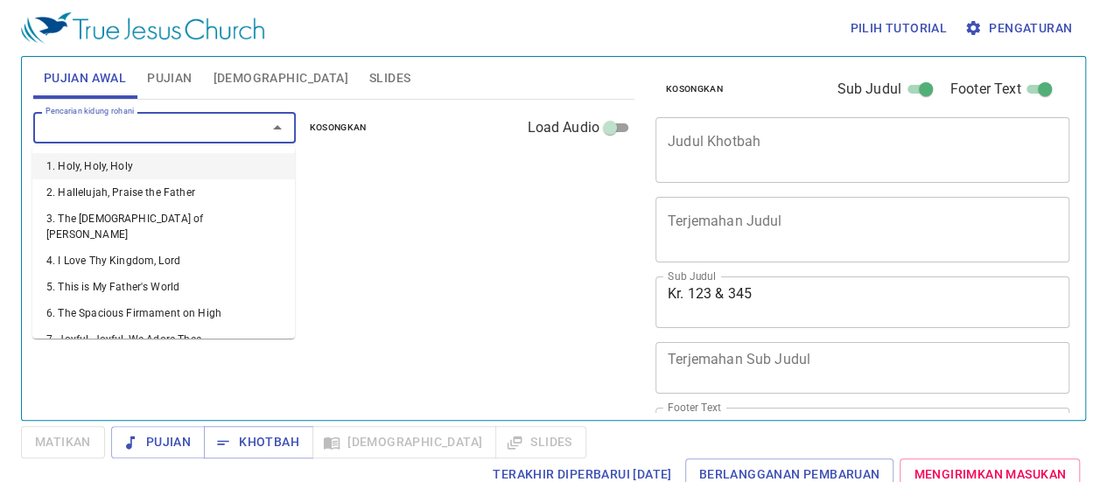
click at [130, 134] on input "Pencarian kidung rohani" at bounding box center [139, 127] width 200 height 20
click at [109, 279] on li "5. This is My Father's World" at bounding box center [163, 287] width 263 height 26
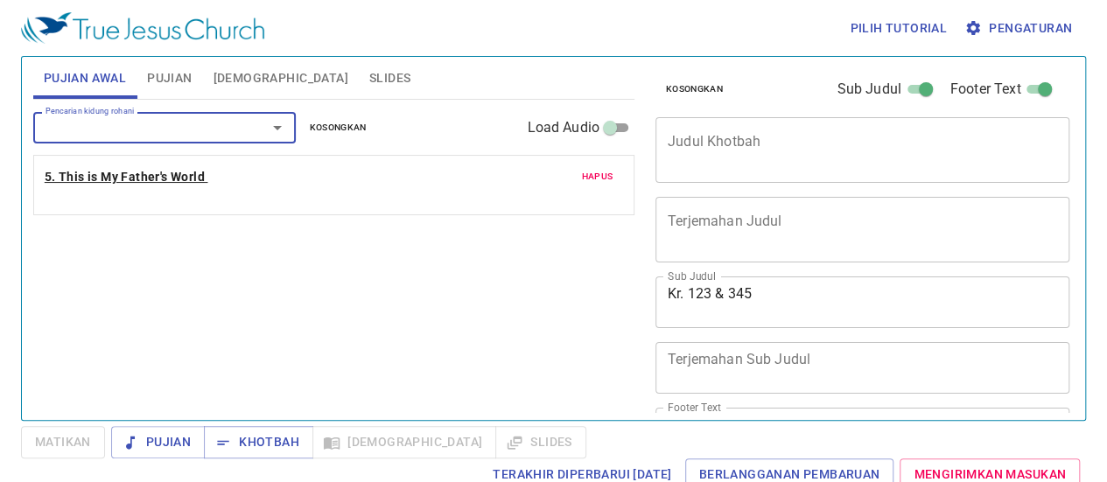
click at [81, 172] on b "5. This is My Father's World" at bounding box center [125, 177] width 160 height 22
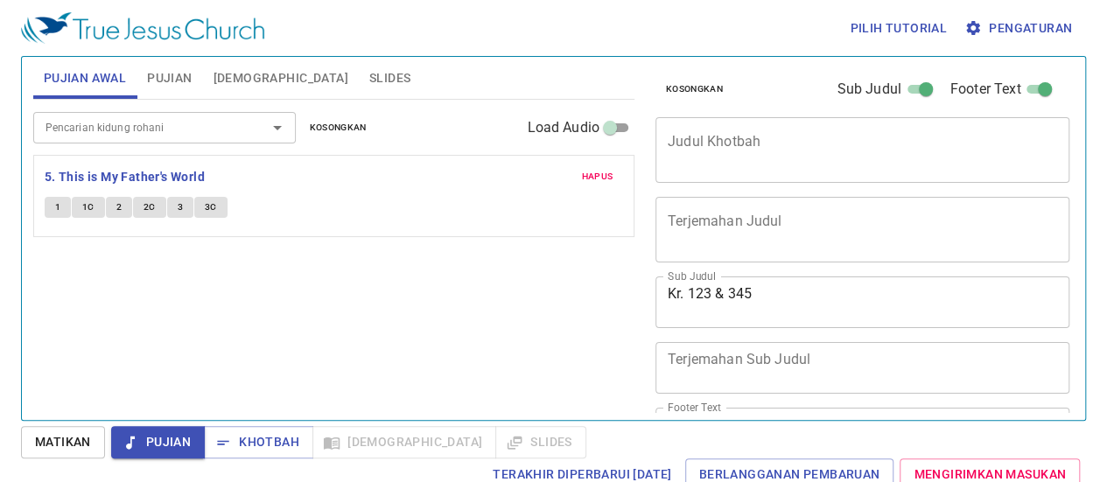
click at [55, 207] on span "1" at bounding box center [57, 208] width 5 height 16
click at [67, 436] on span "Matikan" at bounding box center [63, 443] width 56 height 22
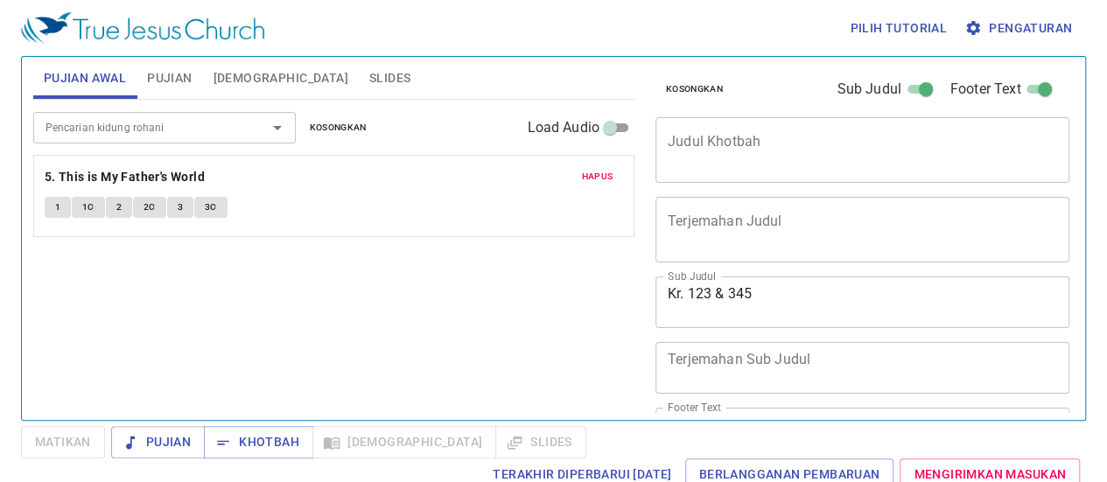
click at [60, 206] on span "1" at bounding box center [57, 208] width 5 height 16
click at [998, 36] on span "Pengaturan" at bounding box center [1020, 29] width 104 height 22
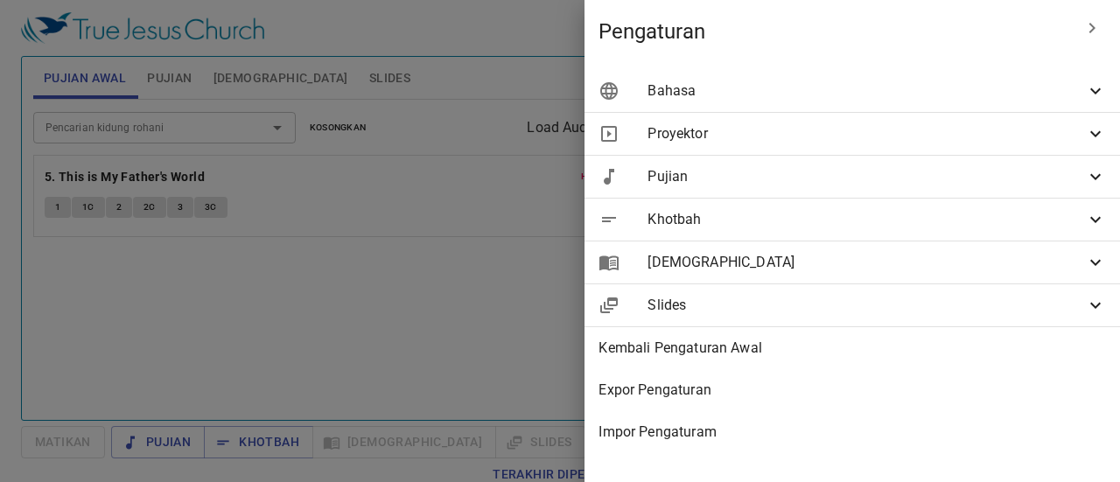
click at [1095, 88] on icon at bounding box center [1095, 91] width 21 height 21
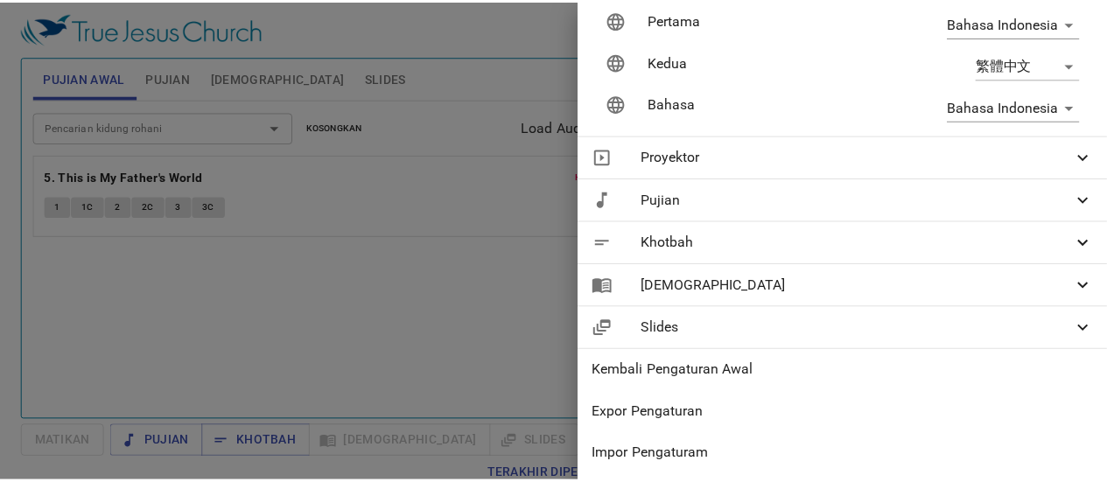
scroll to position [207, 0]
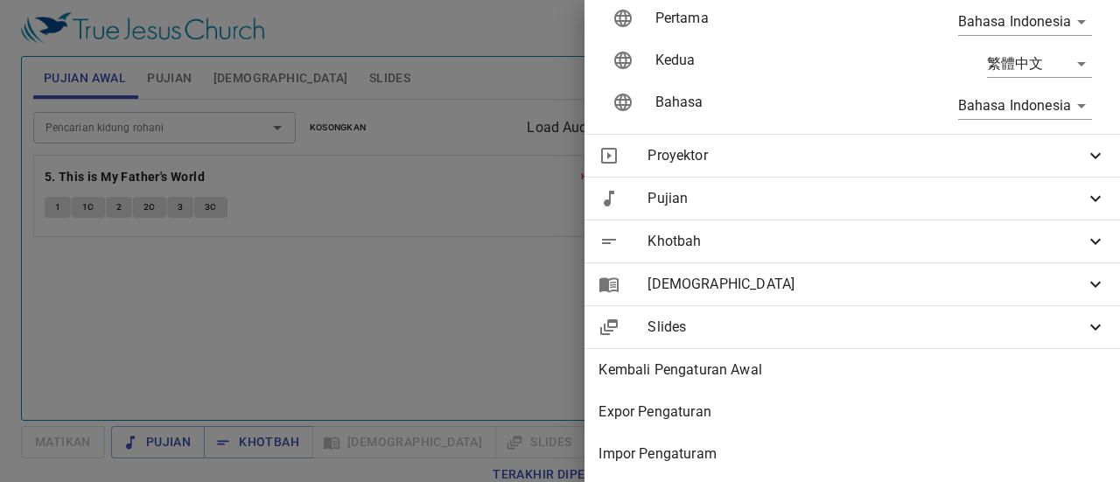
click at [1085, 319] on icon at bounding box center [1095, 327] width 21 height 21
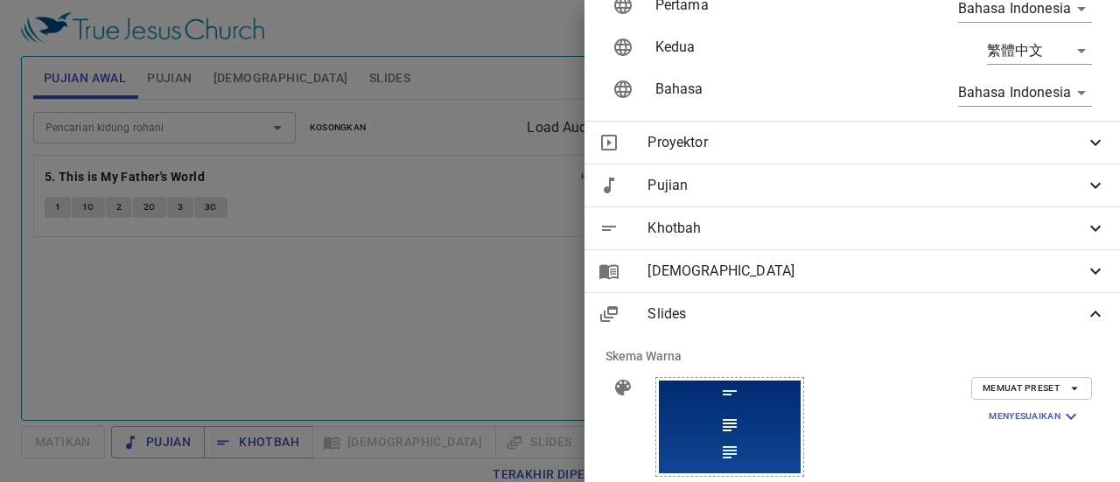
click at [1085, 319] on icon at bounding box center [1095, 314] width 21 height 21
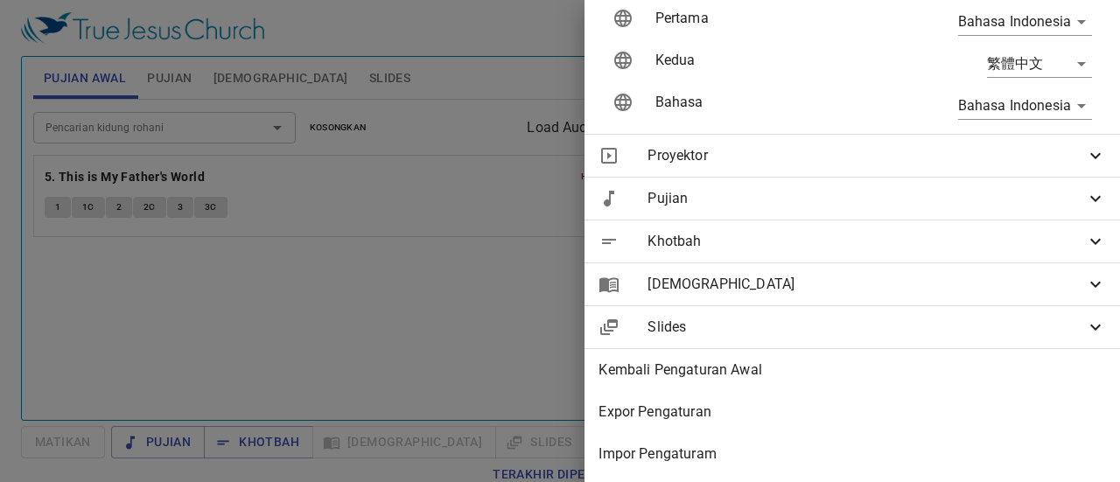
click at [424, 290] on div at bounding box center [560, 241] width 1120 height 482
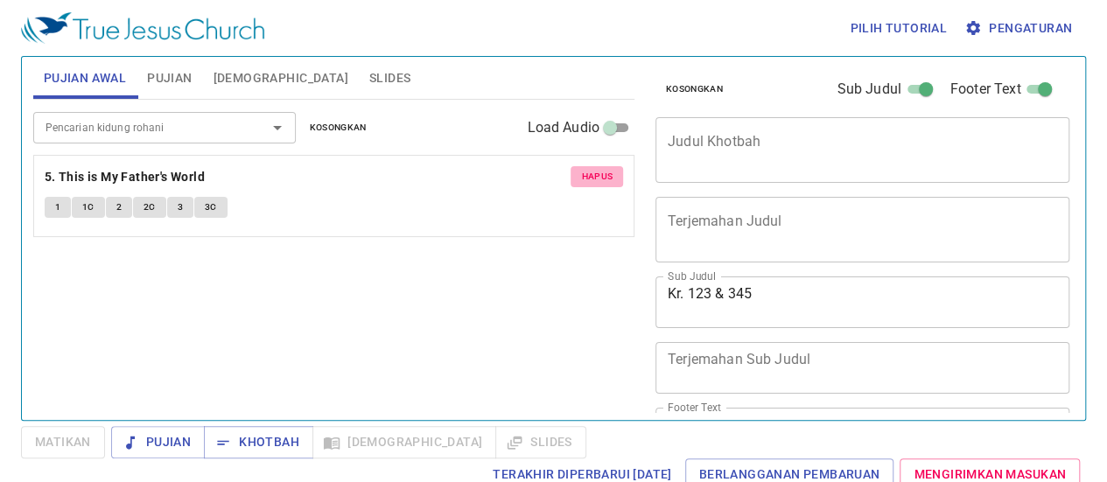
click at [597, 178] on span "Hapus" at bounding box center [597, 177] width 32 height 16
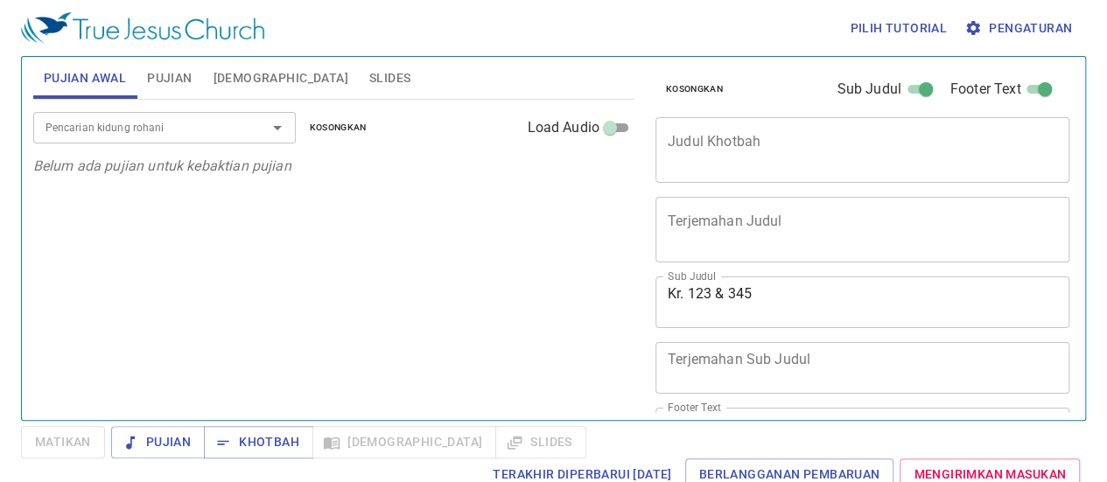
click at [168, 77] on span "Pujian" at bounding box center [169, 78] width 45 height 22
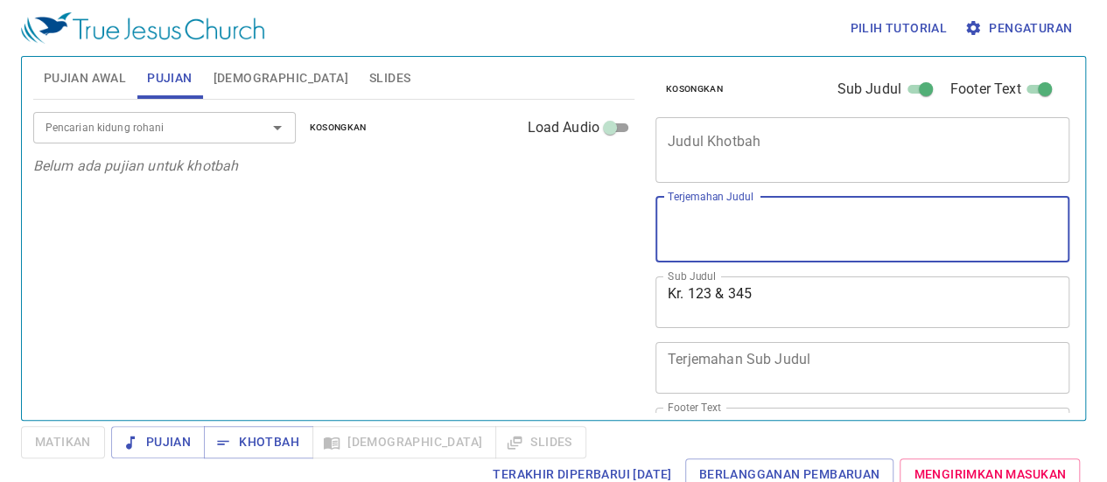
click at [766, 232] on textarea "Terjemahan Judul" at bounding box center [863, 229] width 390 height 33
type textarea "G"
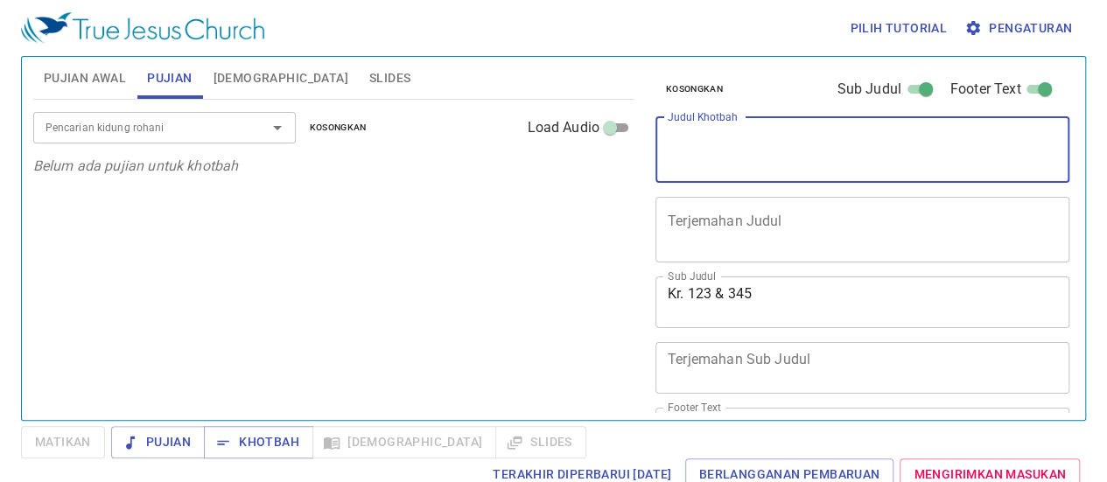
click at [788, 143] on textarea "Judul Khotbah" at bounding box center [863, 149] width 390 height 33
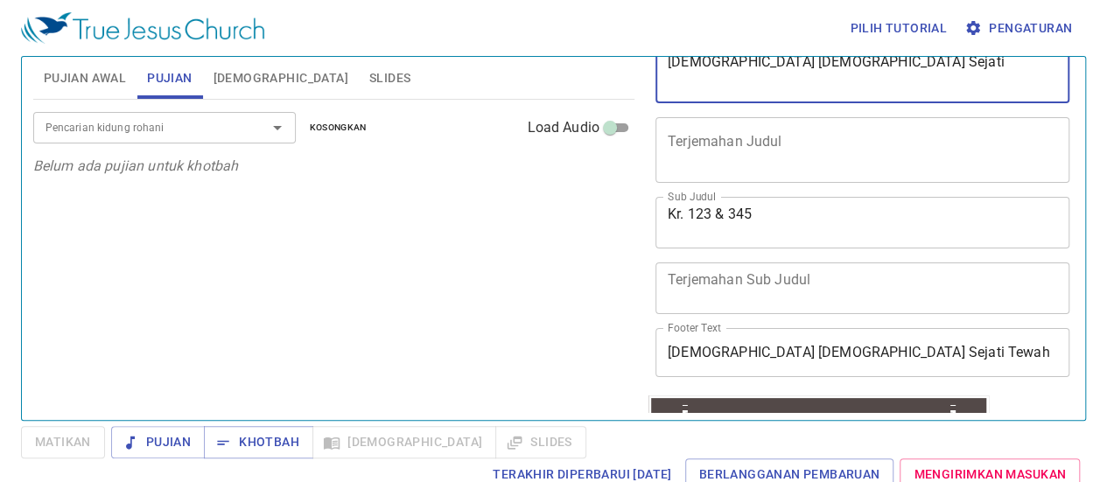
scroll to position [63, 0]
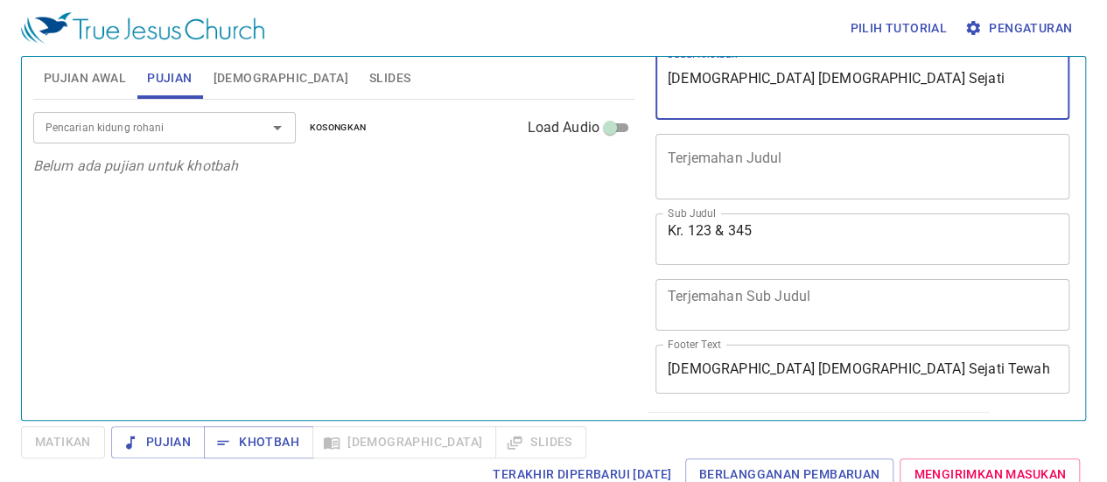
type textarea "[DEMOGRAPHIC_DATA] [DEMOGRAPHIC_DATA] Sejati"
click at [481, 256] on div "Pencarian kidung rohani Pencarian kidung rohani Kosongkan Load Audio Belum ada …" at bounding box center [333, 252] width 601 height 305
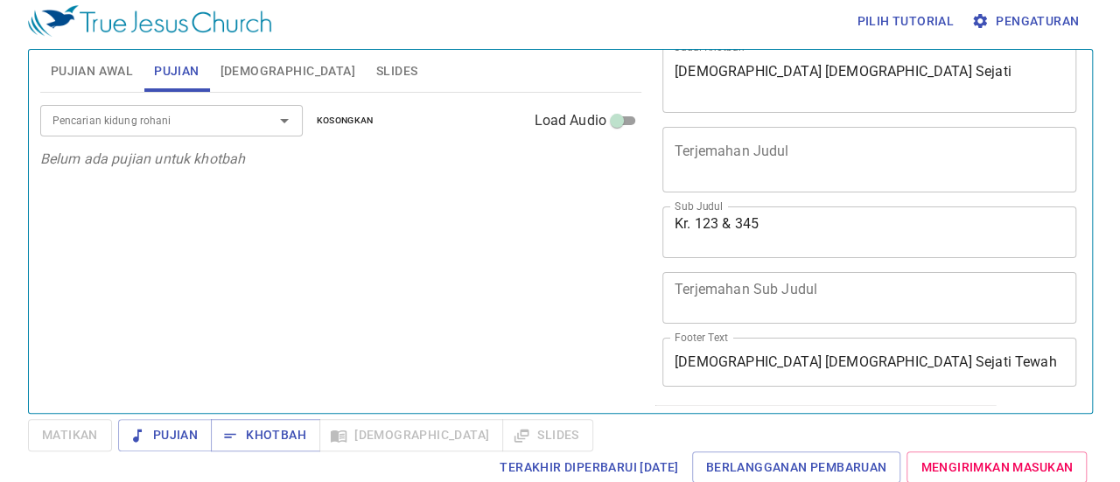
scroll to position [326, 0]
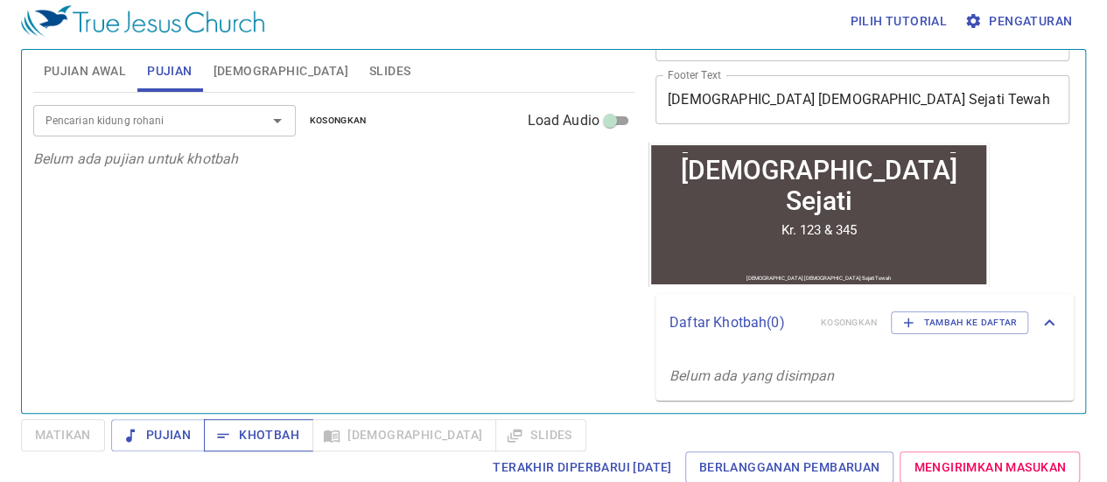
click at [263, 438] on span "Khotbah" at bounding box center [258, 436] width 81 height 22
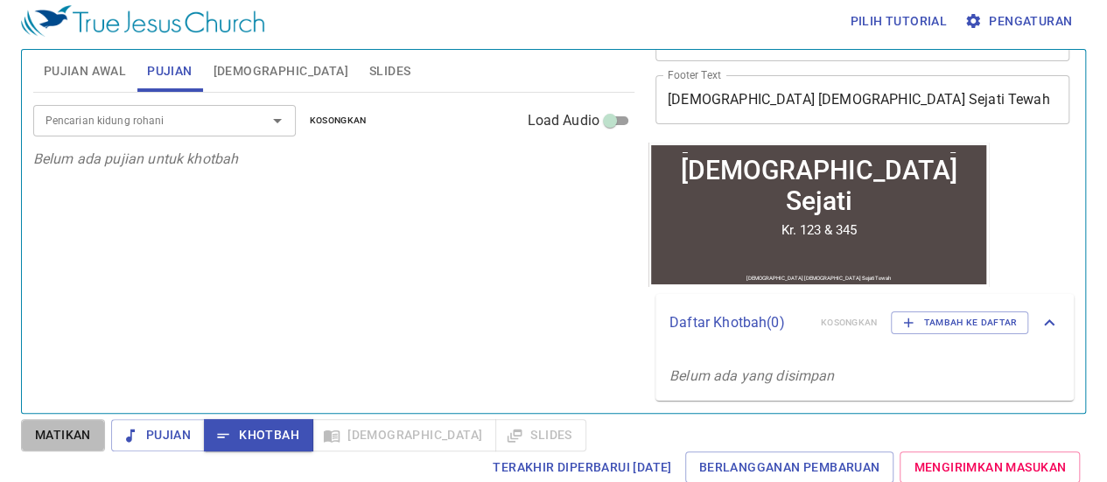
click at [38, 439] on span "Matikan" at bounding box center [63, 436] width 56 height 22
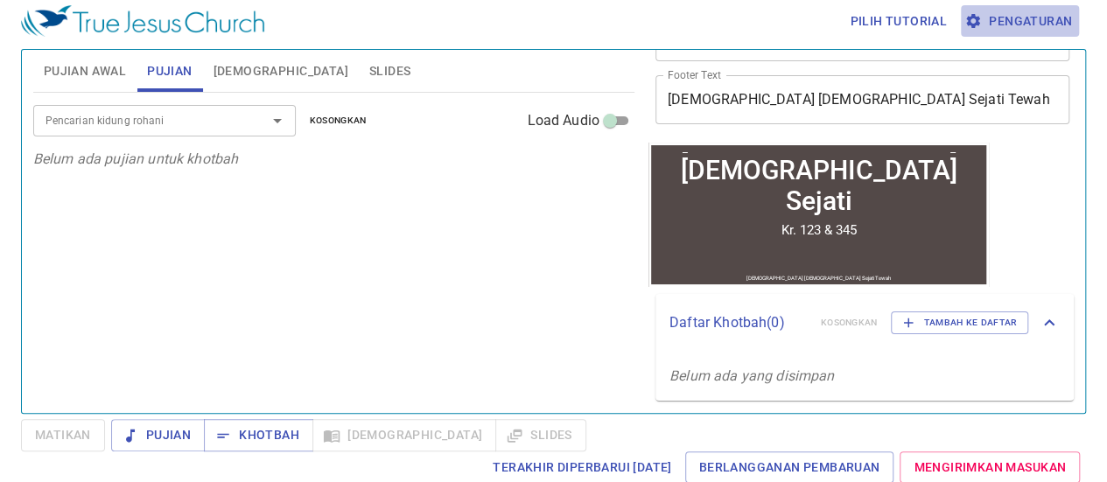
click at [1026, 22] on span "Pengaturan" at bounding box center [1020, 22] width 104 height 22
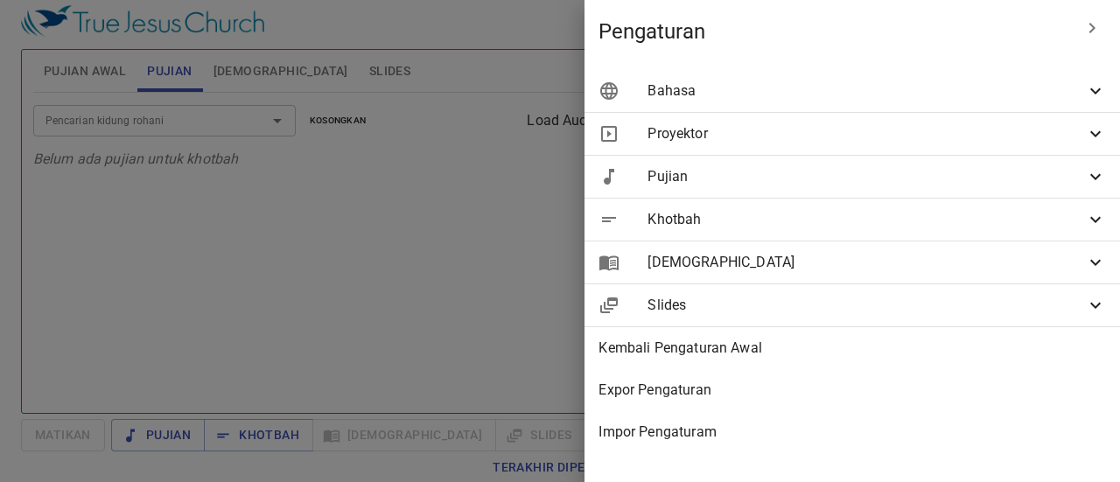
click at [1098, 220] on icon at bounding box center [1096, 220] width 11 height 6
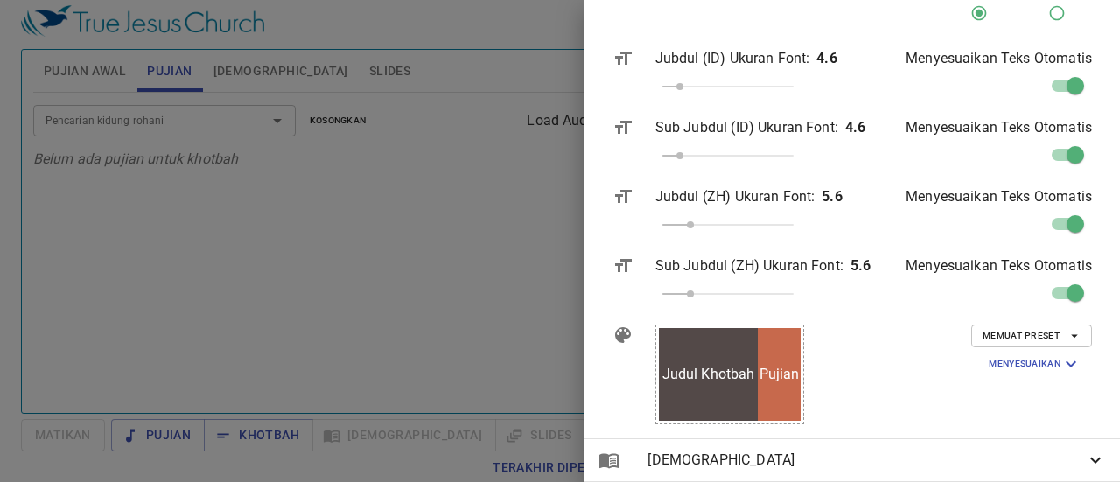
scroll to position [438, 0]
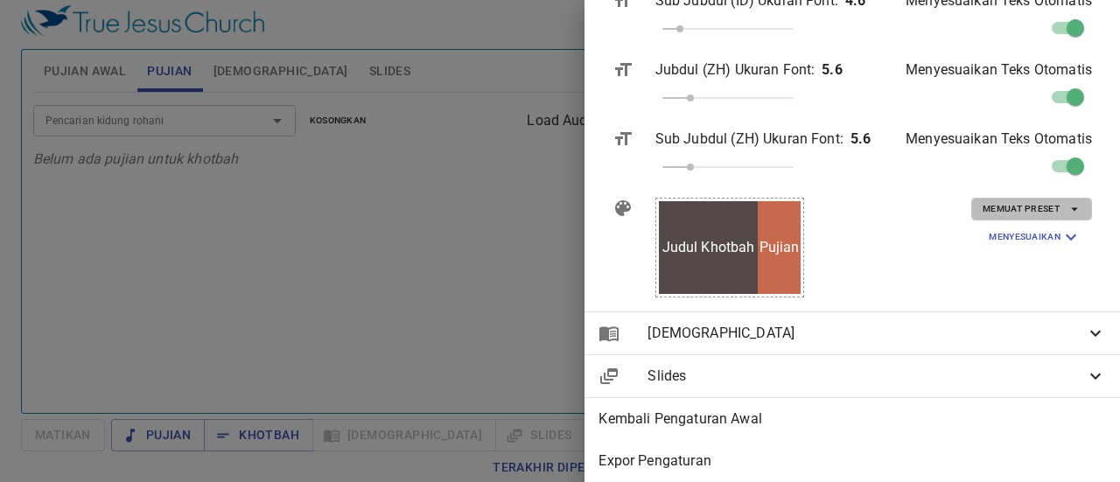
click at [1067, 207] on icon "button" at bounding box center [1075, 209] width 16 height 16
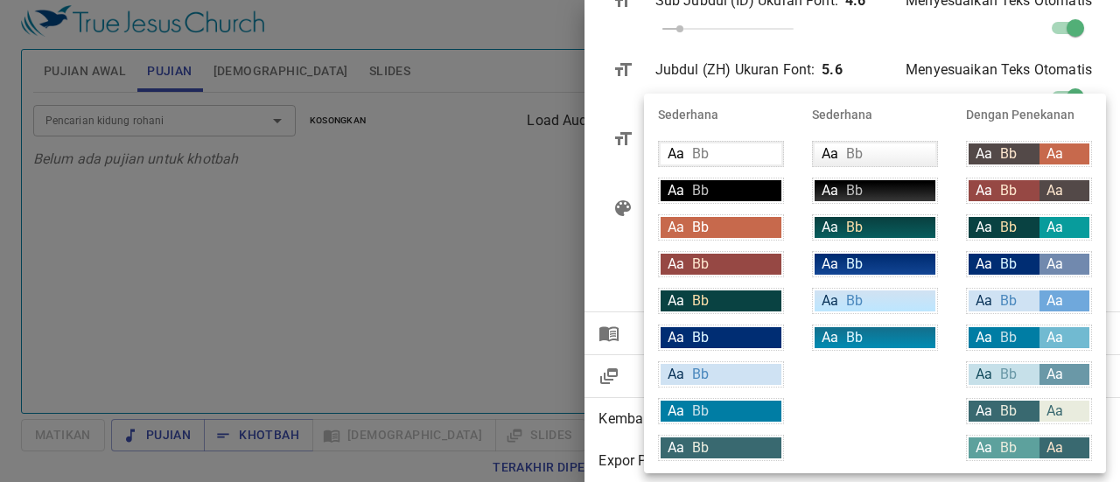
click at [1000, 115] on li "Dengan Penekanan" at bounding box center [1029, 115] width 154 height 42
click at [1006, 230] on span "Bb" at bounding box center [1008, 227] width 17 height 17
type input "#094242"
type input "#f9dda9"
type input "#089c9c"
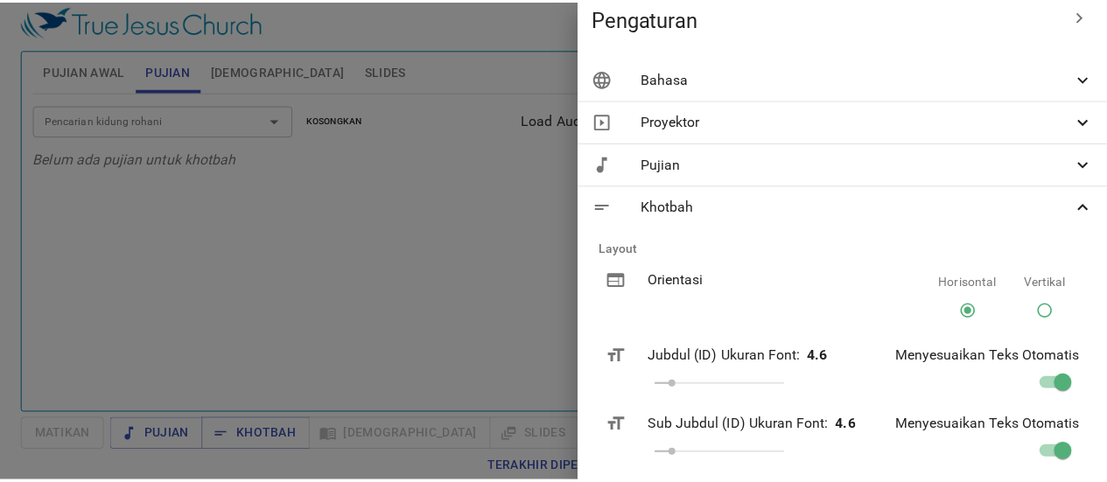
scroll to position [0, 0]
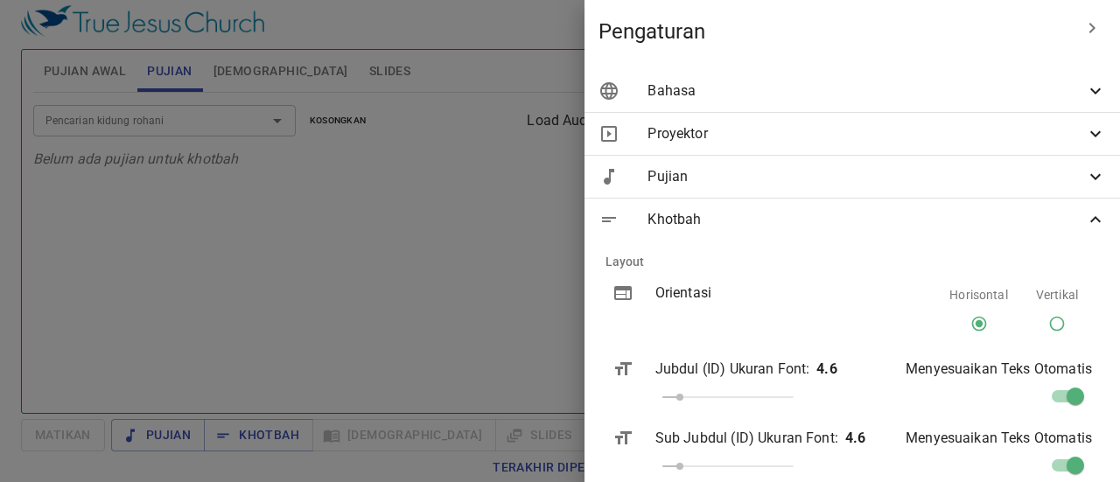
click at [1085, 32] on icon "button" at bounding box center [1092, 28] width 21 height 21
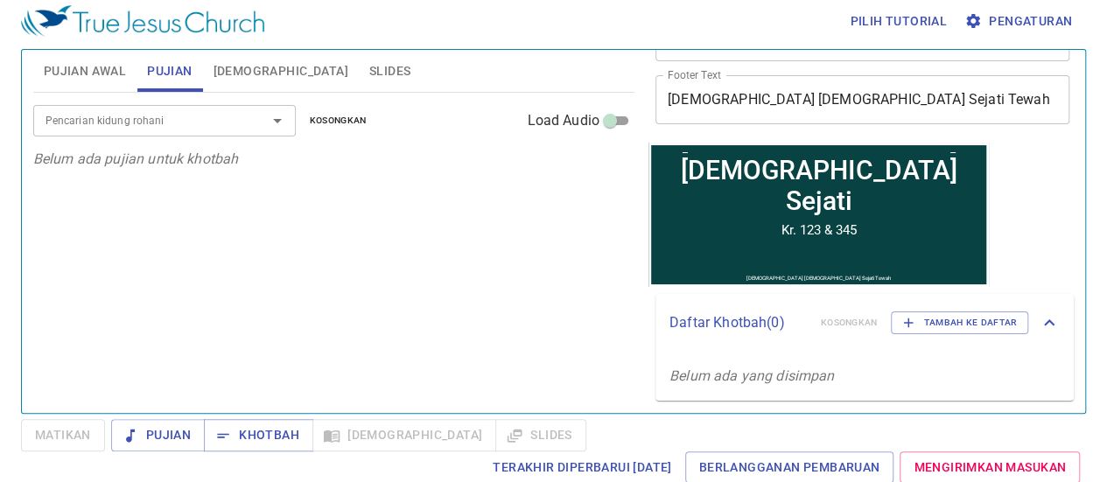
click at [532, 259] on div "Pencarian kidung rohani Pencarian kidung rohani Kosongkan Load Audio Belum ada …" at bounding box center [333, 245] width 601 height 305
click at [241, 439] on span "Khotbah" at bounding box center [258, 436] width 81 height 22
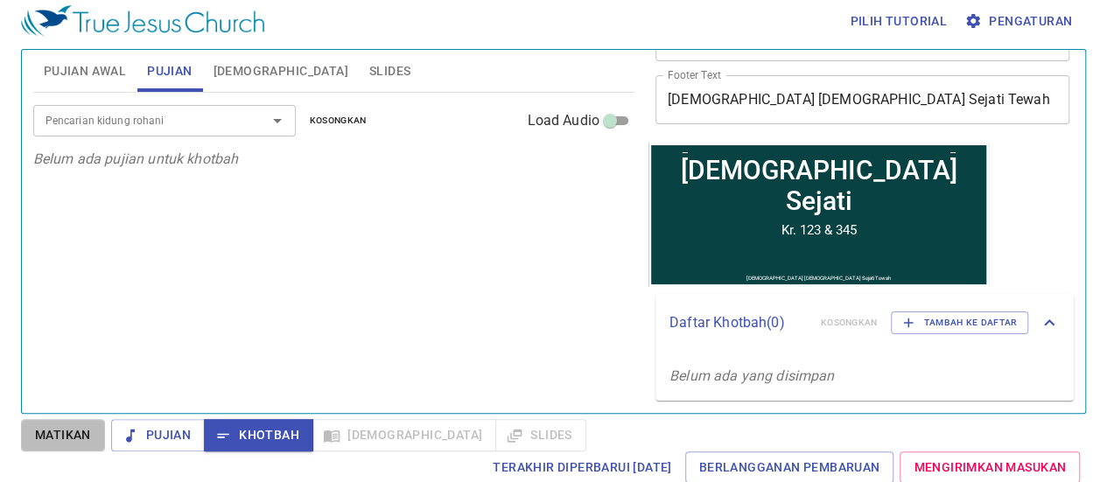
click at [44, 440] on span "Matikan" at bounding box center [63, 436] width 56 height 22
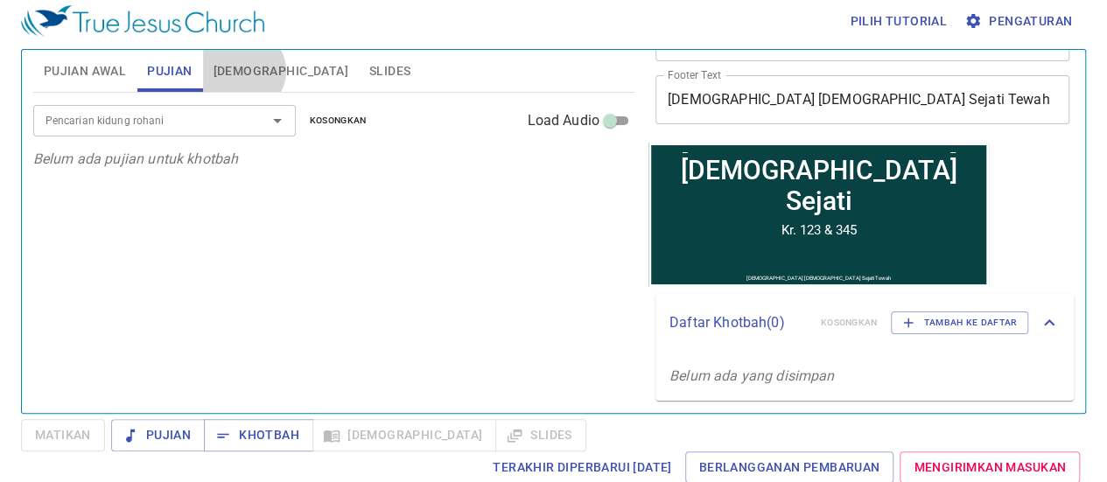
click at [242, 70] on span "[DEMOGRAPHIC_DATA]" at bounding box center [281, 71] width 135 height 22
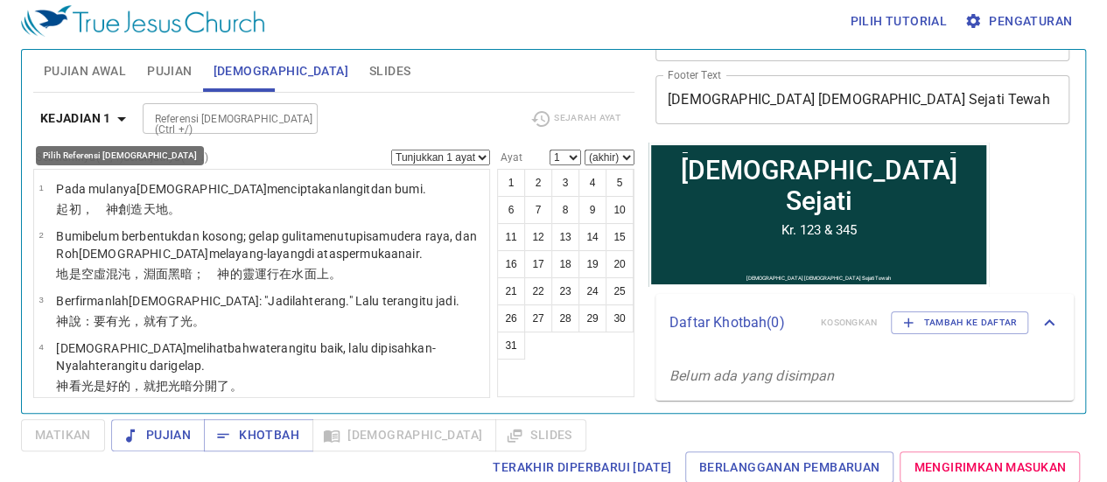
click at [123, 115] on icon "button" at bounding box center [121, 119] width 21 height 21
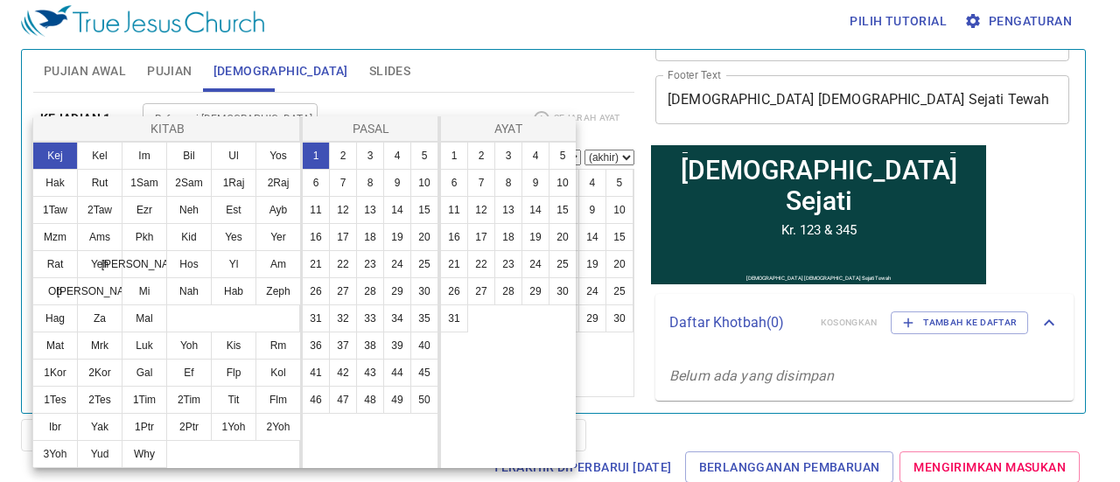
click at [397, 53] on div at bounding box center [560, 241] width 1120 height 482
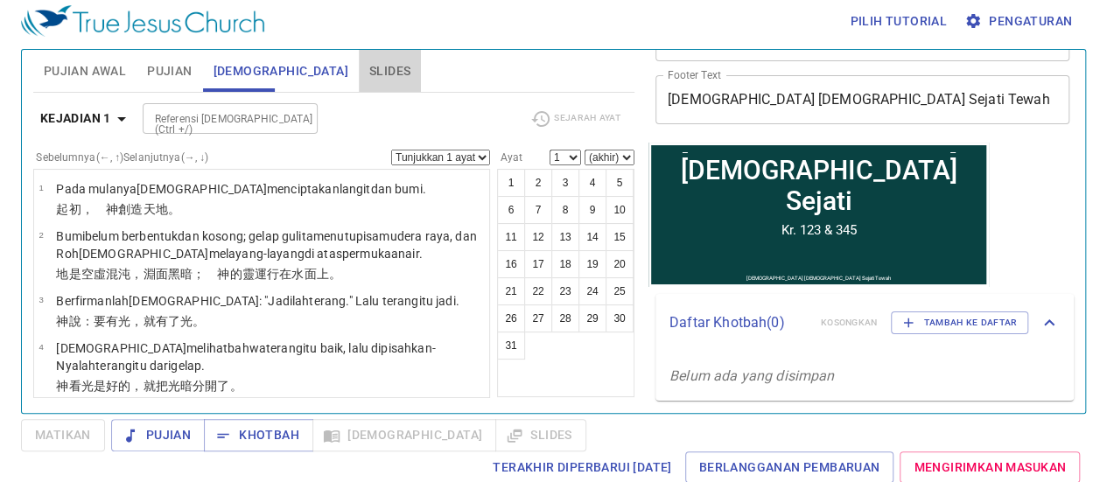
click at [369, 72] on span "Slides" at bounding box center [389, 71] width 41 height 22
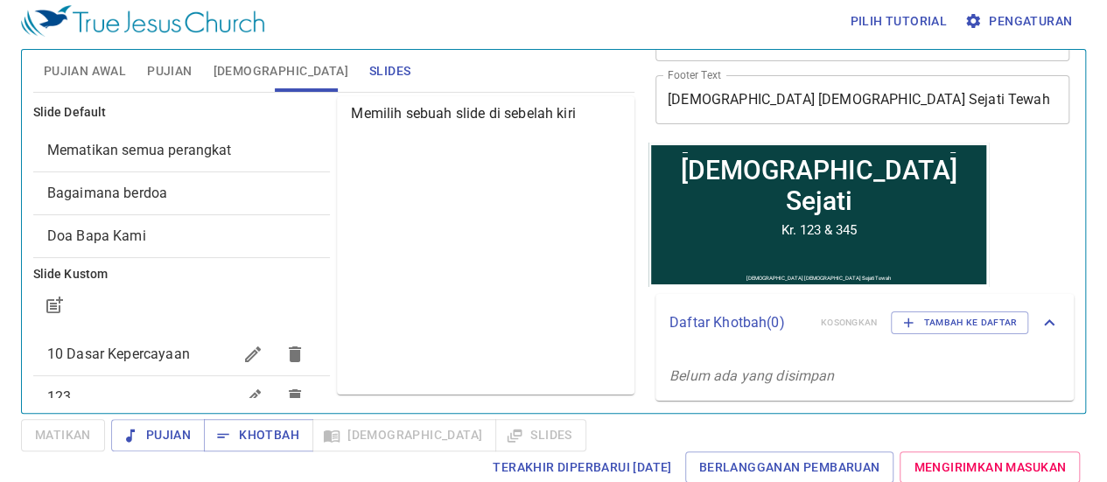
click at [79, 351] on span "10 Dasar Kepercayaan" at bounding box center [118, 354] width 143 height 17
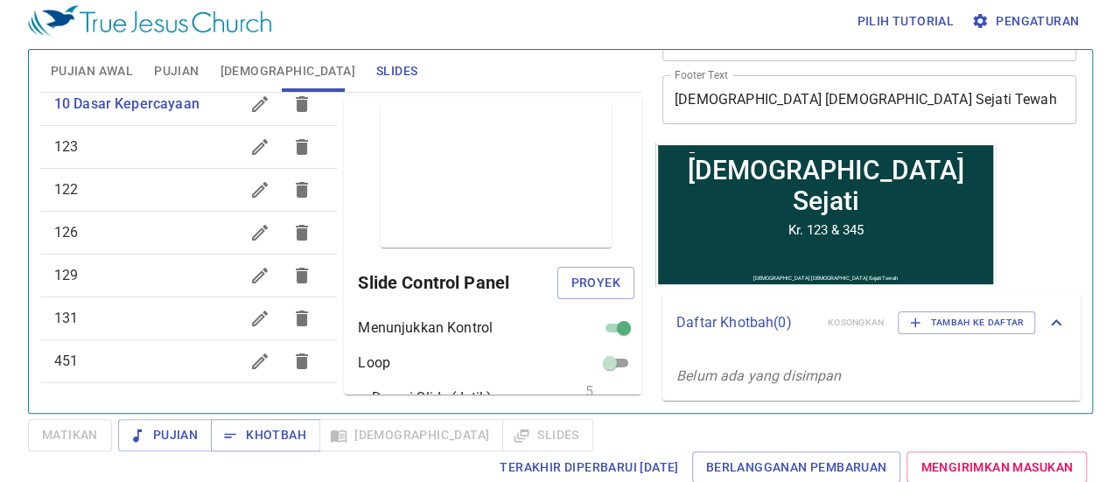
scroll to position [263, 0]
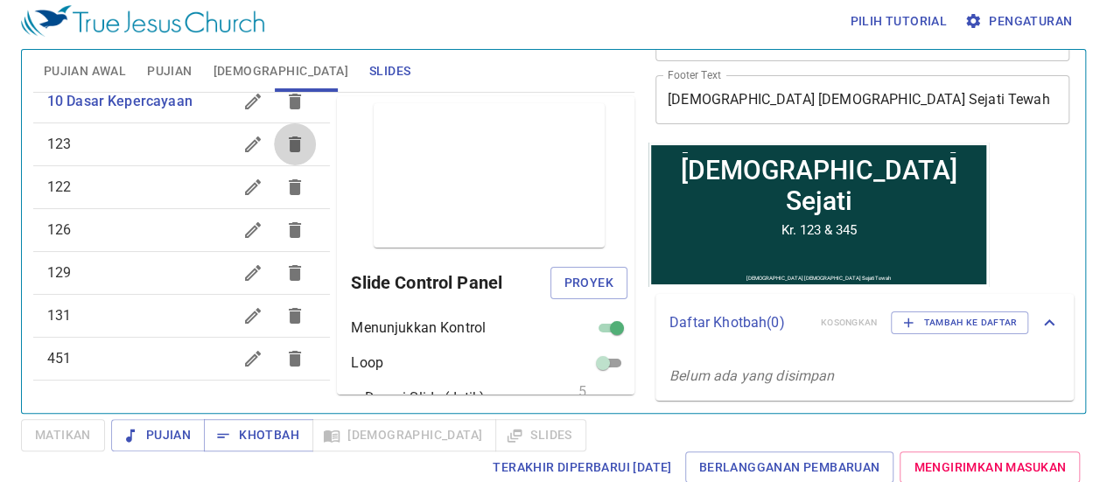
click at [284, 155] on icon "button" at bounding box center [294, 144] width 21 height 21
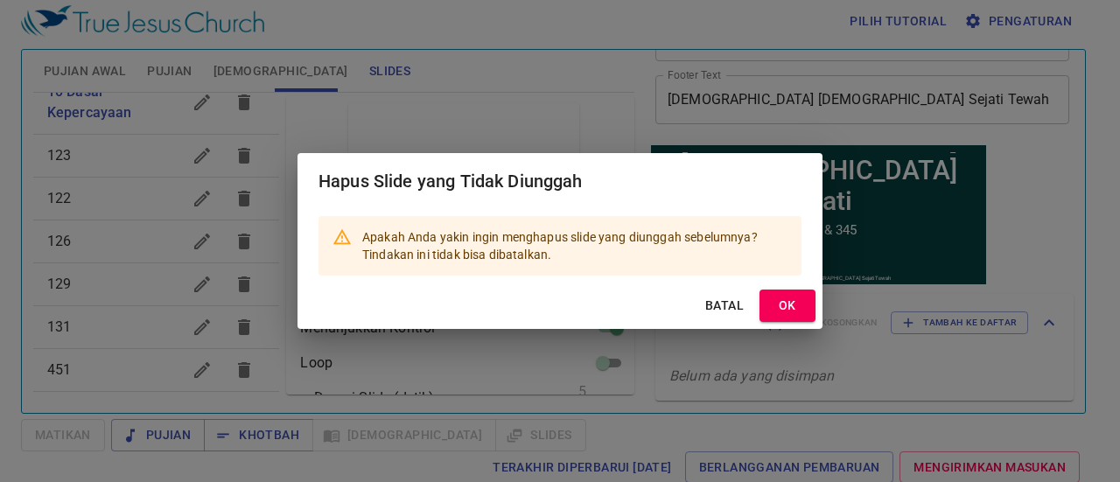
click at [802, 304] on button "OK" at bounding box center [788, 306] width 56 height 32
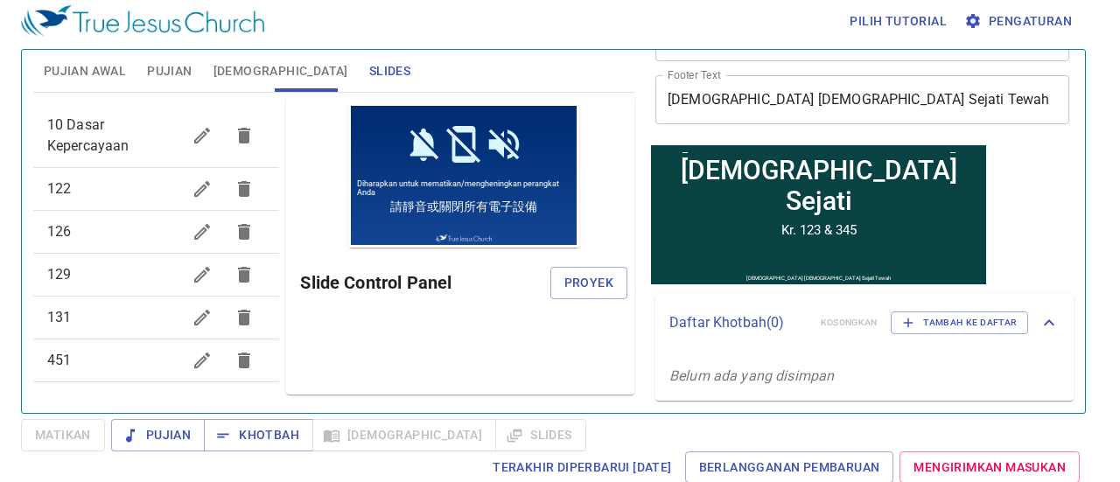
scroll to position [0, 0]
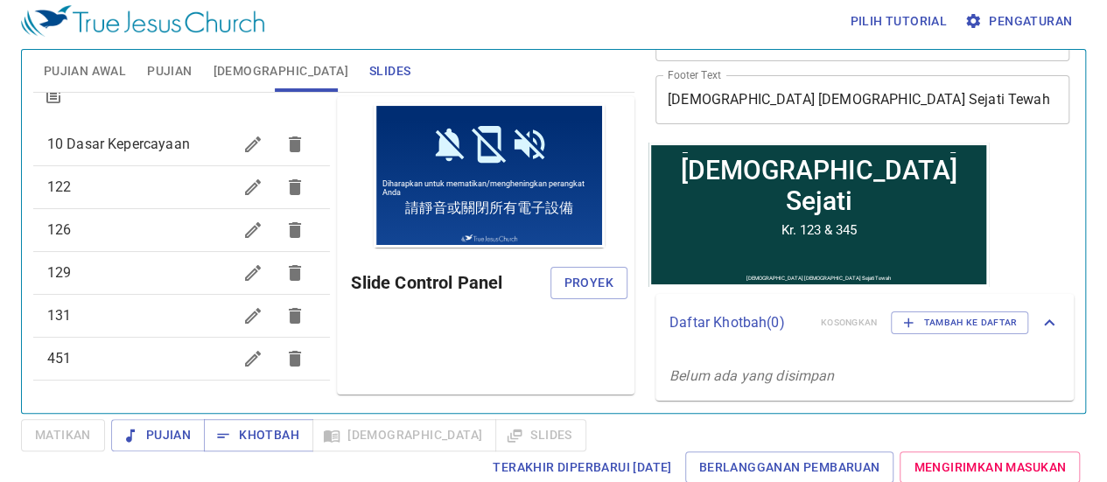
click at [284, 187] on icon "button" at bounding box center [294, 187] width 21 height 21
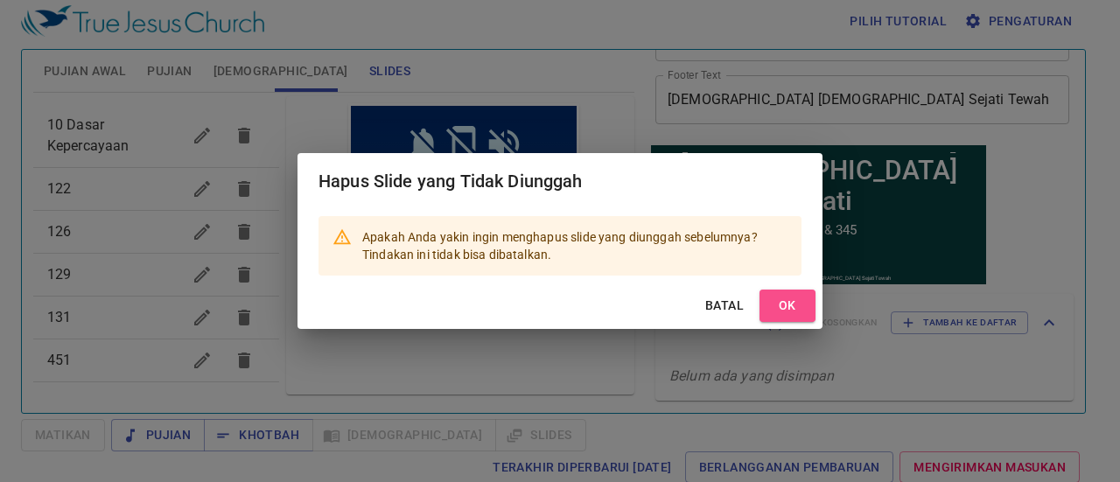
drag, startPoint x: 801, startPoint y: 305, endPoint x: 584, endPoint y: 256, distance: 222.4
click at [800, 305] on span "OK" at bounding box center [788, 306] width 28 height 22
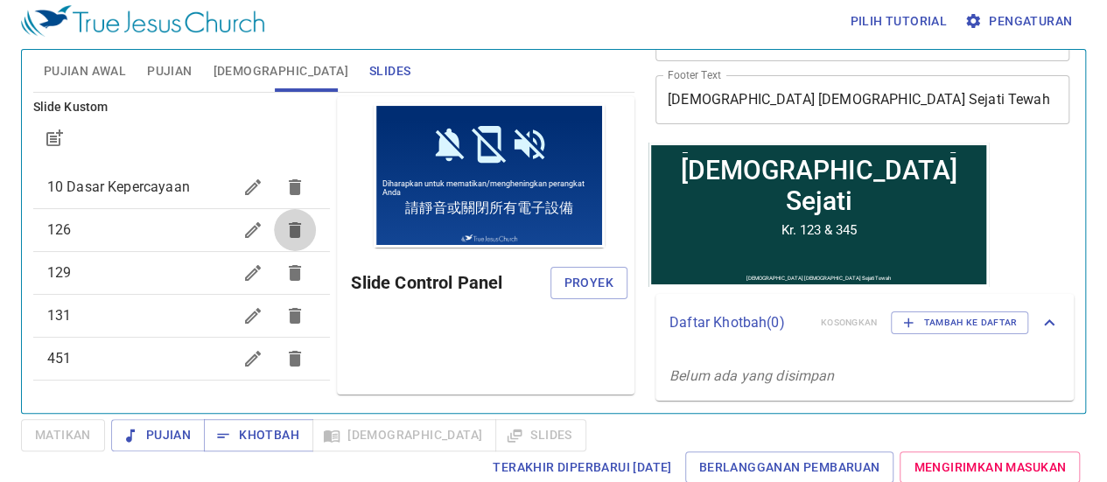
click at [284, 237] on icon "button" at bounding box center [294, 230] width 21 height 21
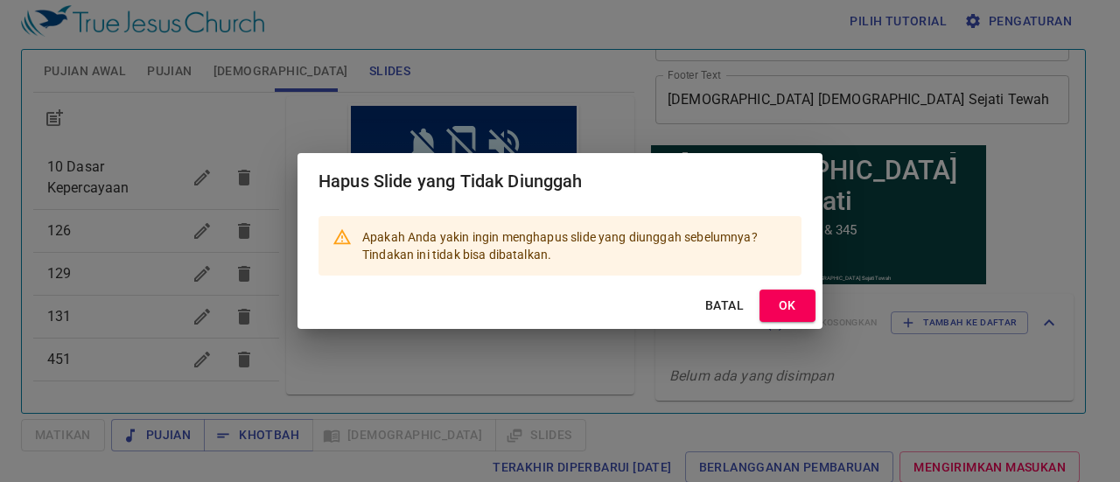
click at [783, 301] on span "OK" at bounding box center [788, 306] width 28 height 22
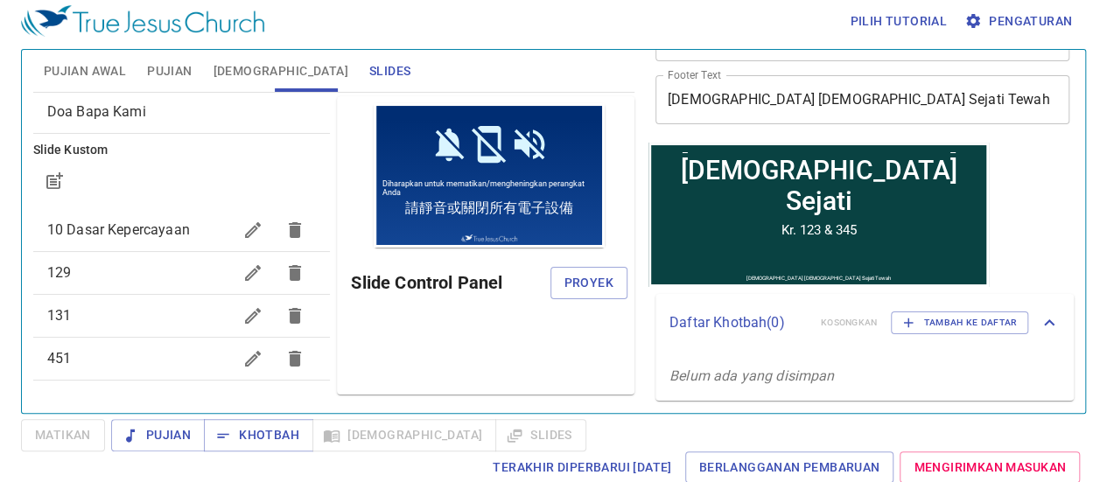
click at [289, 271] on icon "button" at bounding box center [295, 273] width 12 height 16
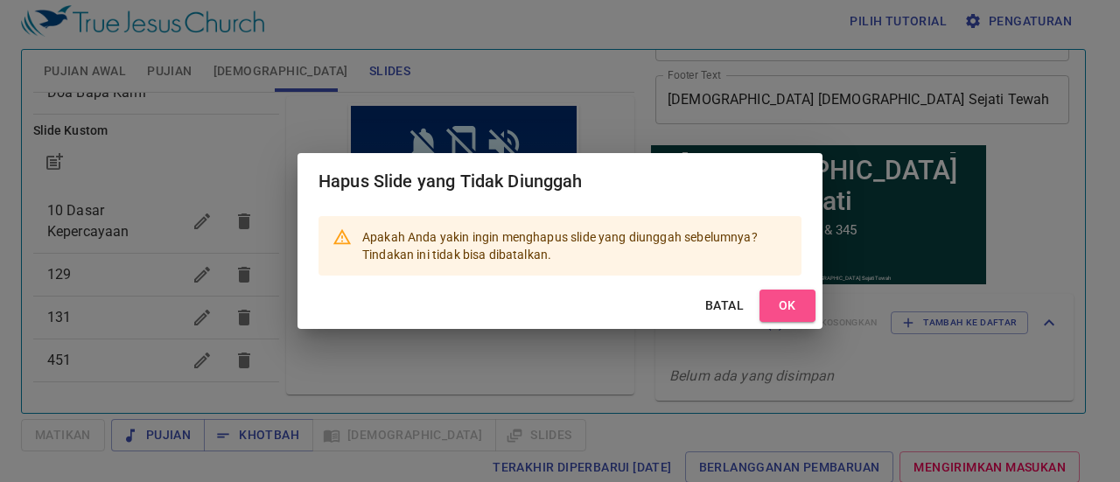
drag, startPoint x: 795, startPoint y: 305, endPoint x: 785, endPoint y: 304, distance: 9.7
click at [795, 305] on span "OK" at bounding box center [788, 306] width 28 height 22
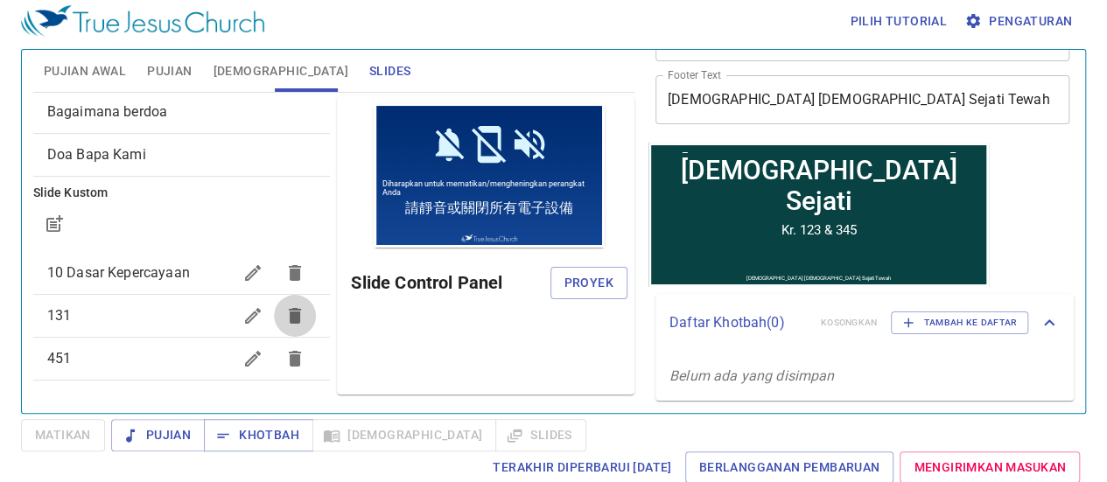
click at [289, 318] on icon "button" at bounding box center [295, 316] width 12 height 16
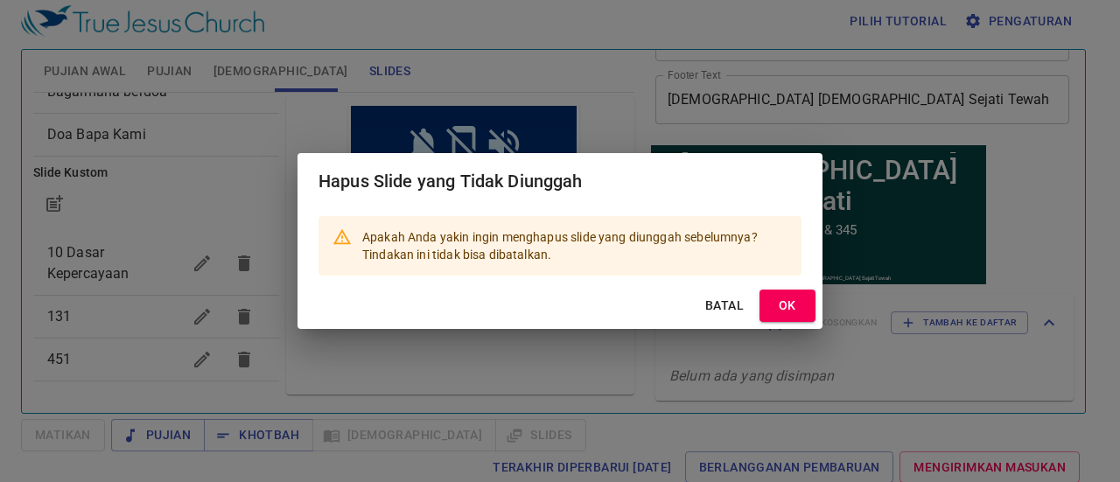
click at [801, 299] on span "OK" at bounding box center [788, 306] width 28 height 22
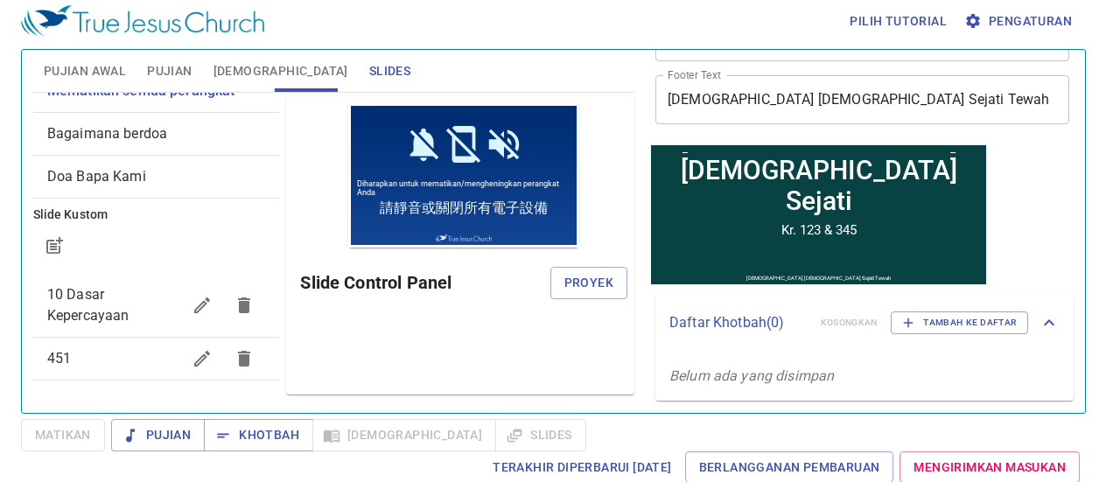
scroll to position [58, 0]
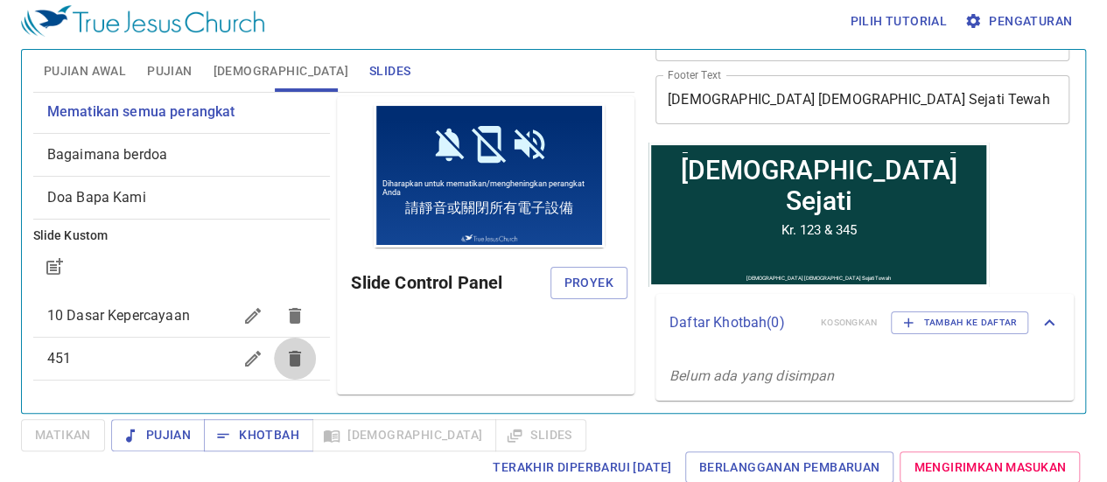
click at [284, 355] on icon "button" at bounding box center [294, 358] width 21 height 21
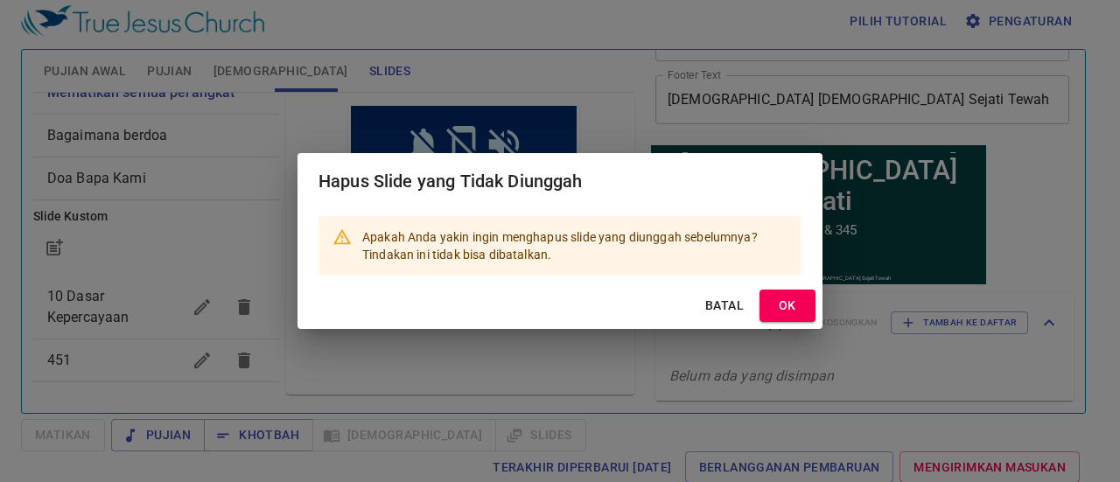
click at [790, 302] on span "OK" at bounding box center [788, 306] width 28 height 22
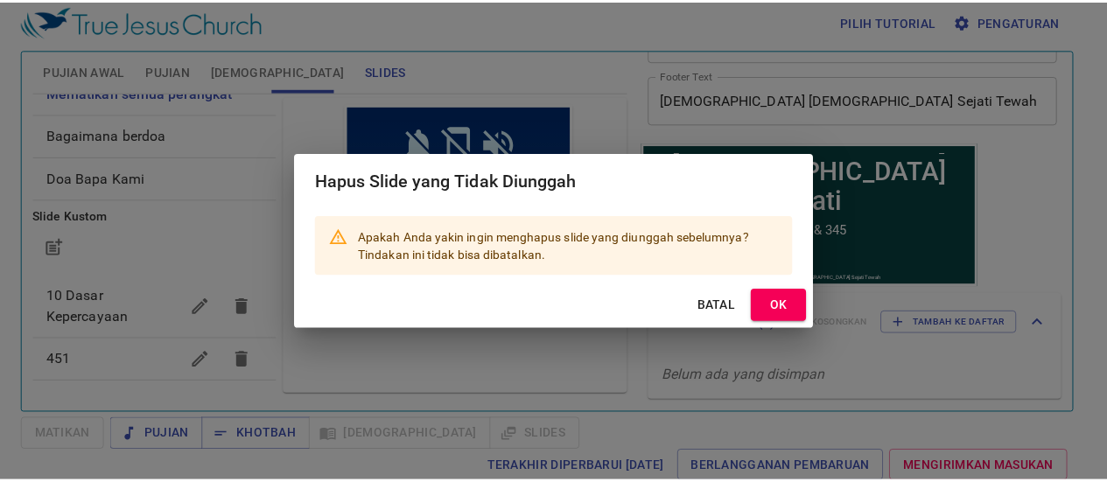
scroll to position [16, 0]
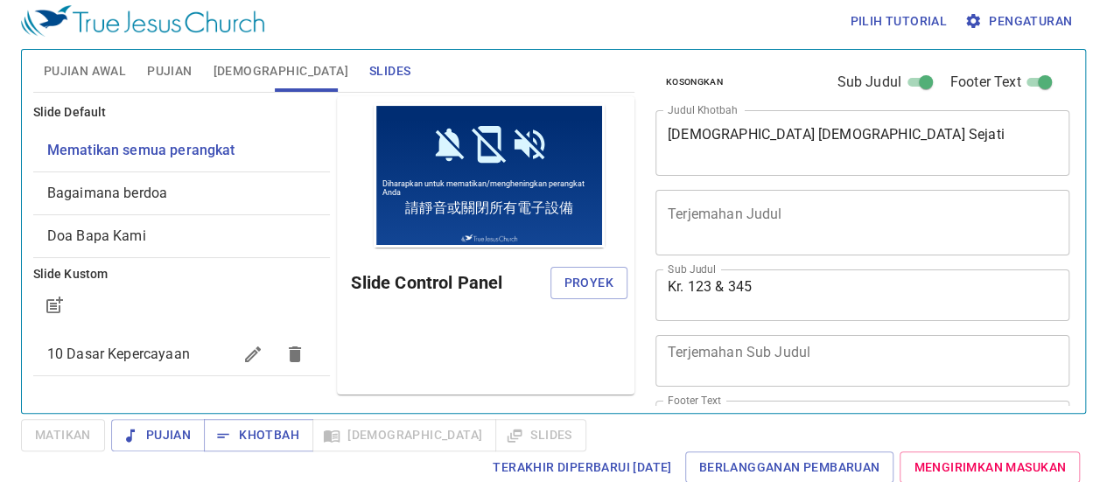
scroll to position [326, 0]
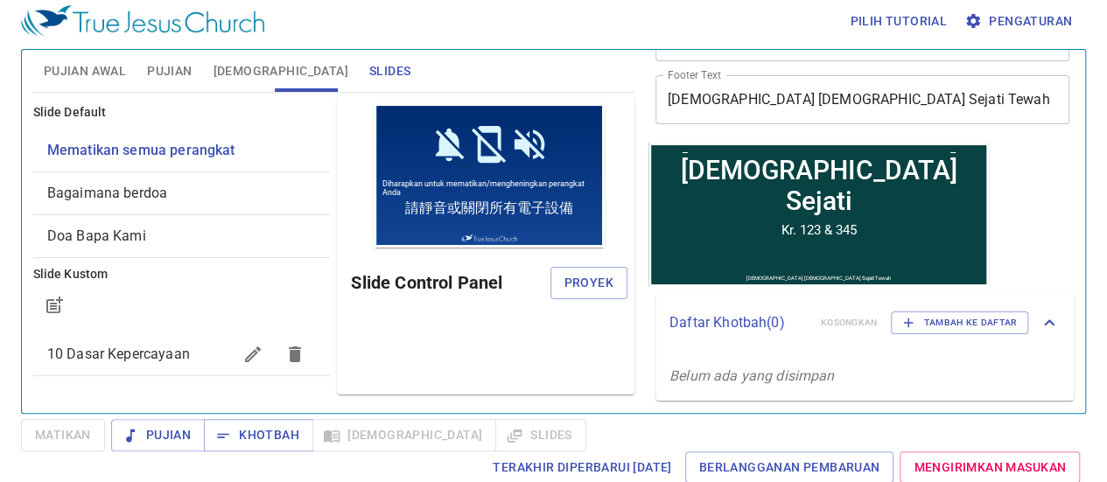
click at [439, 25] on div "Pilih tutorial Pengaturan" at bounding box center [550, 21] width 1058 height 56
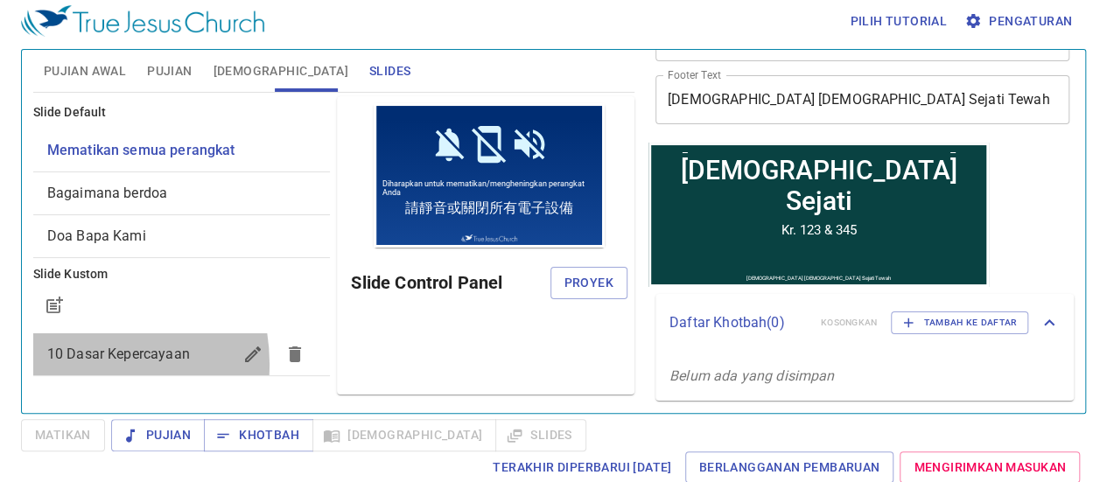
click at [70, 363] on span "10 Dasar Kepercayaan" at bounding box center [140, 354] width 186 height 21
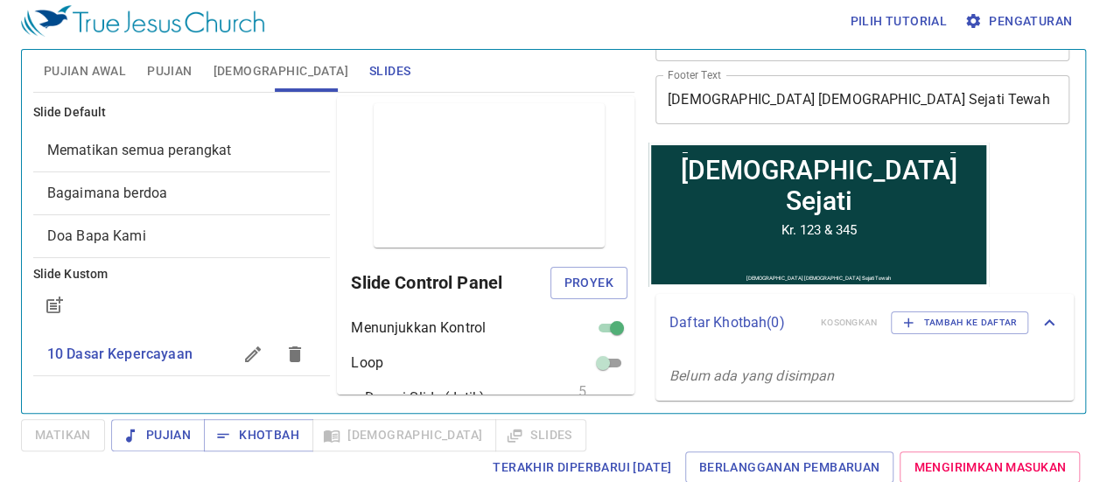
click at [70, 60] on span "Pujian Awal" at bounding box center [85, 71] width 82 height 22
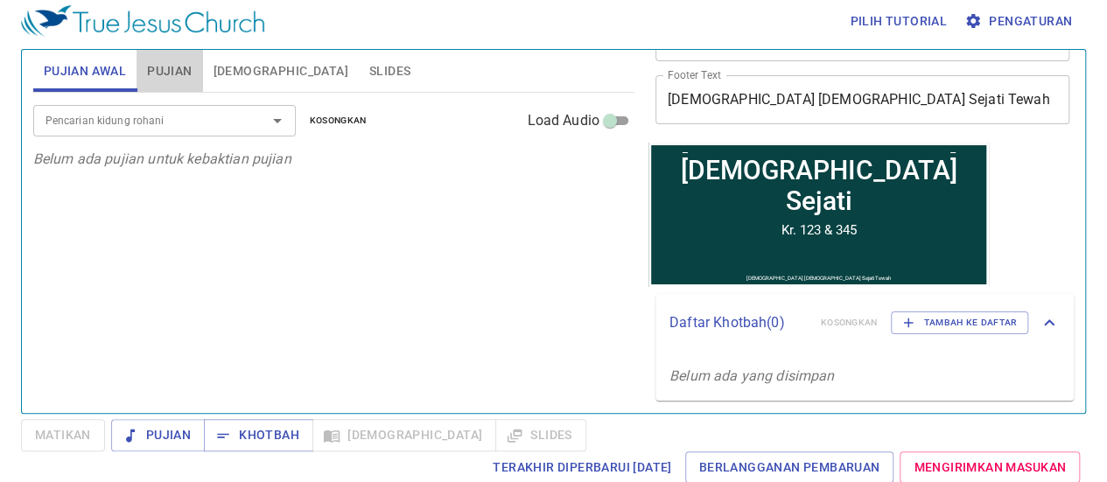
click at [146, 67] on button "Pujian" at bounding box center [170, 71] width 66 height 42
